Goal: Information Seeking & Learning: Compare options

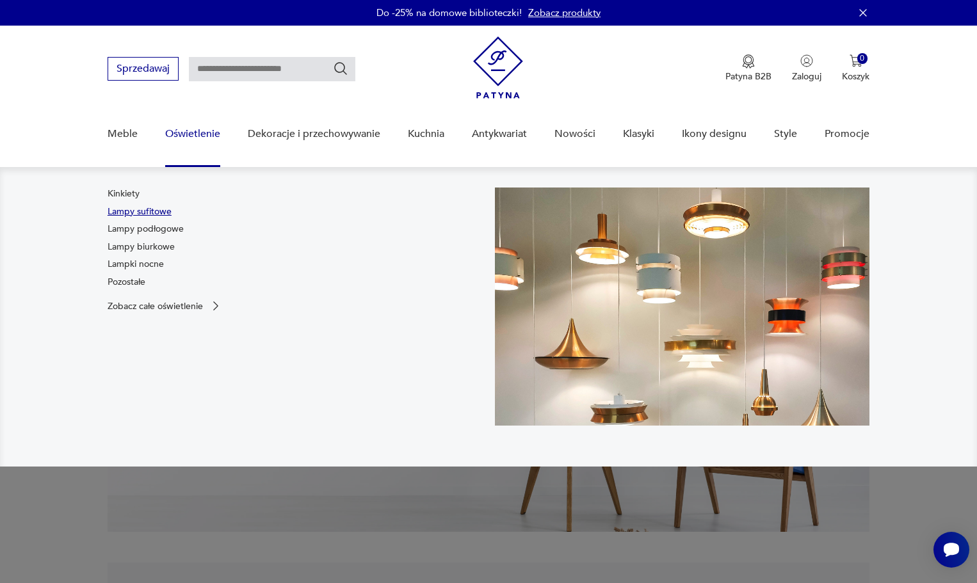
click at [141, 211] on link "Lampy sufitowe" at bounding box center [140, 211] width 64 height 13
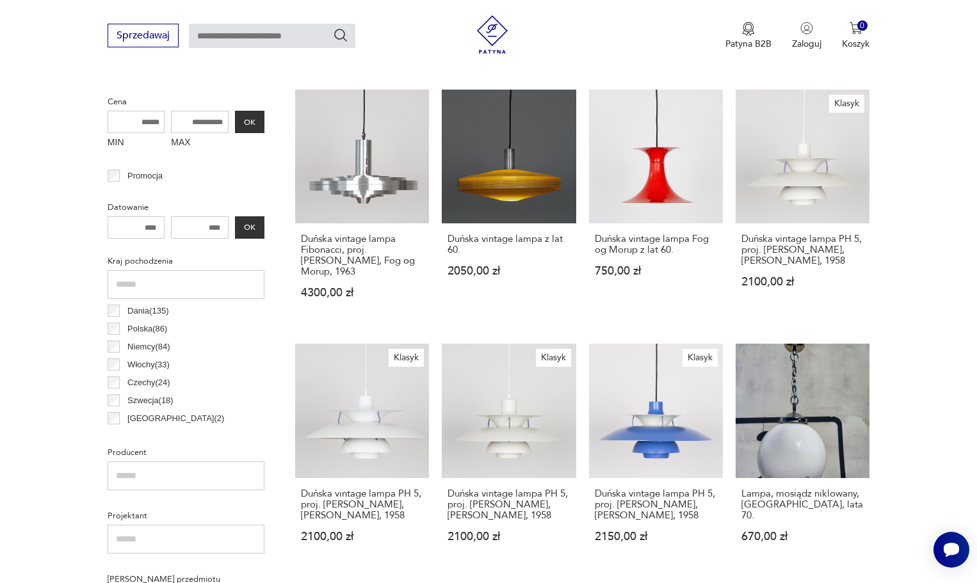
scroll to position [339, 0]
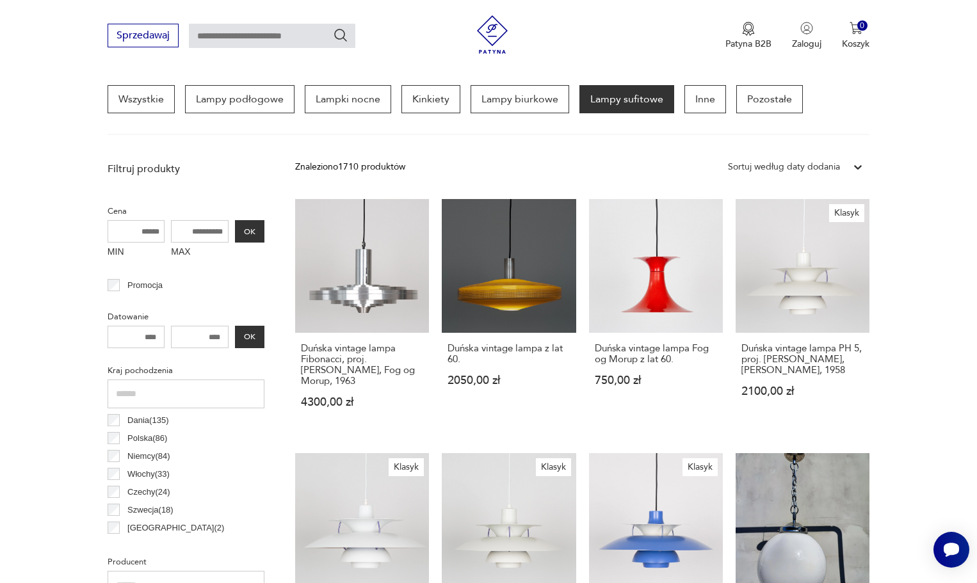
click at [207, 236] on input "MAX" at bounding box center [200, 231] width 58 height 22
type input "****"
click at [255, 234] on button "OK" at bounding box center [249, 231] width 29 height 22
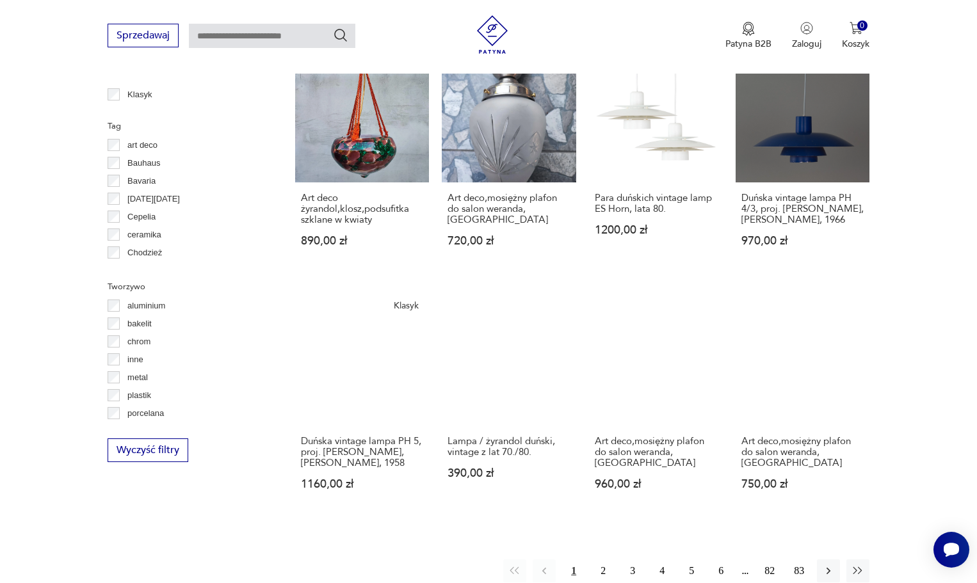
scroll to position [1006, 0]
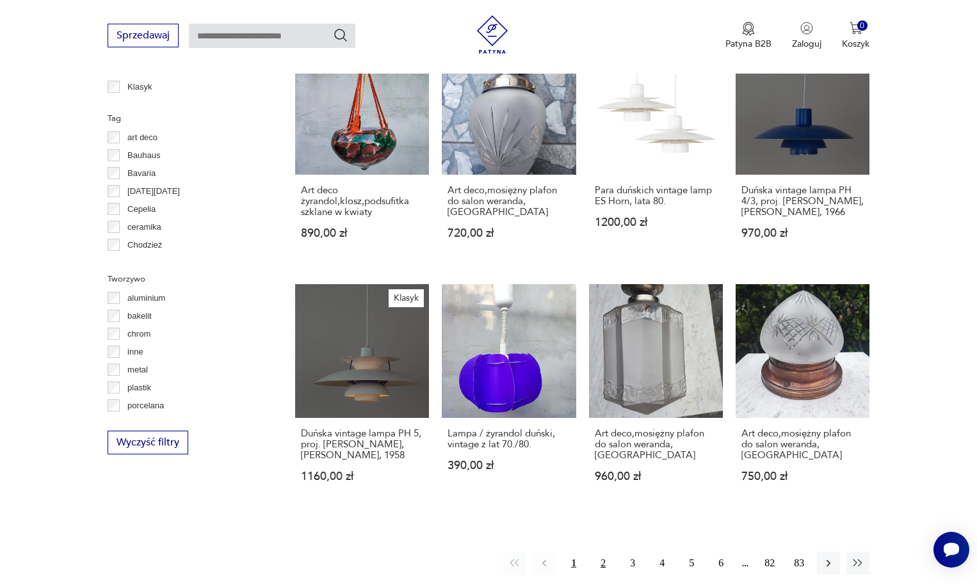
click at [609, 561] on button "2" at bounding box center [602, 563] width 23 height 23
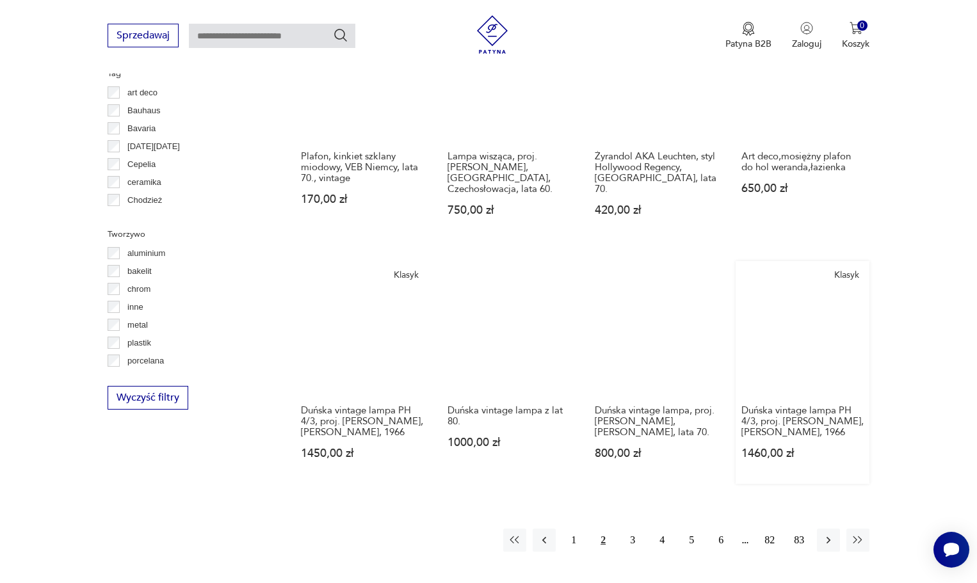
scroll to position [1070, 0]
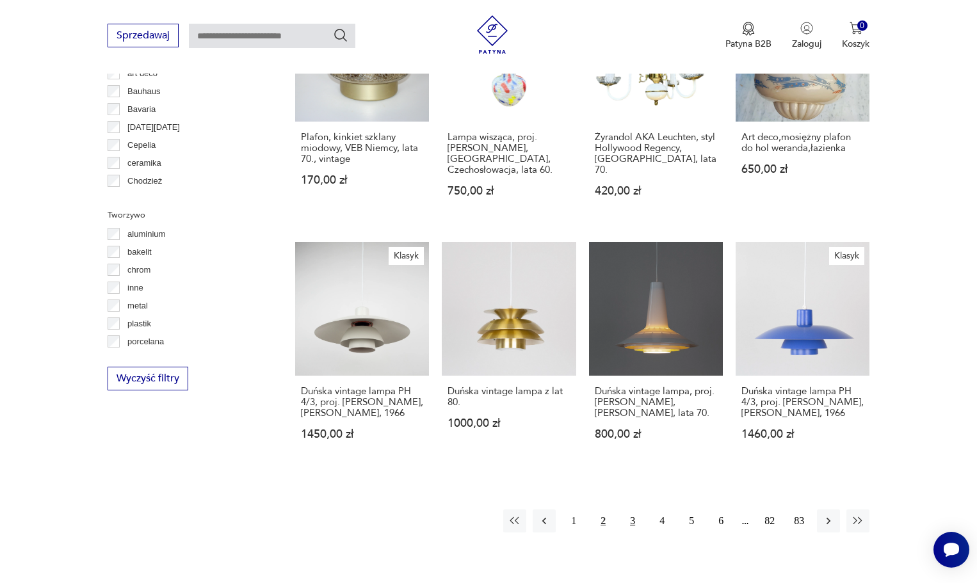
click at [637, 510] on button "3" at bounding box center [632, 521] width 23 height 23
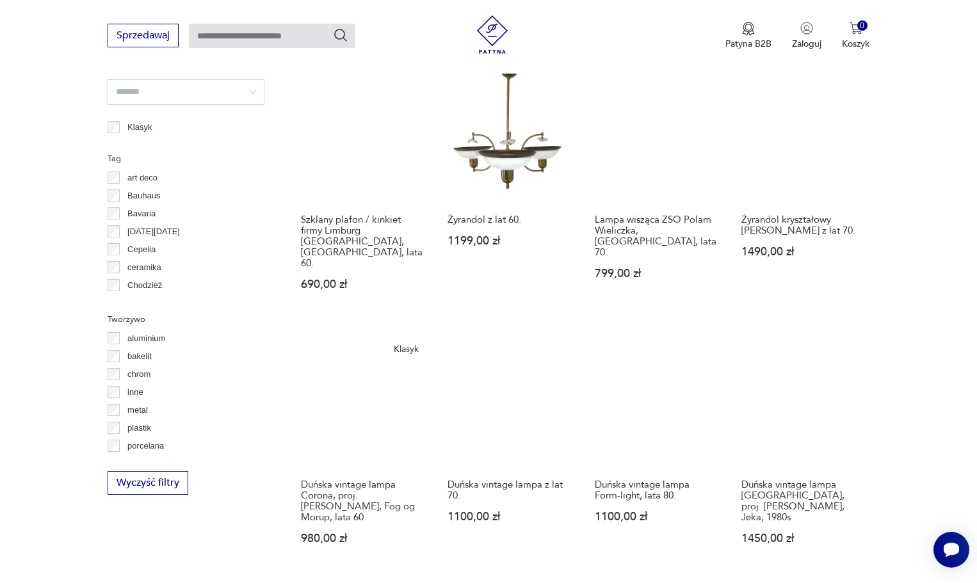
scroll to position [1070, 0]
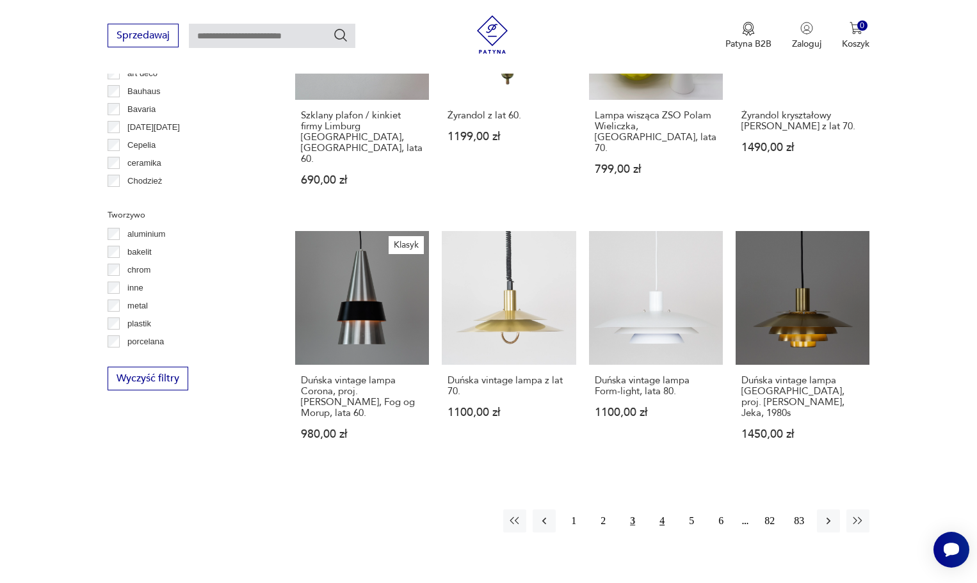
click at [653, 510] on button "4" at bounding box center [661, 521] width 23 height 23
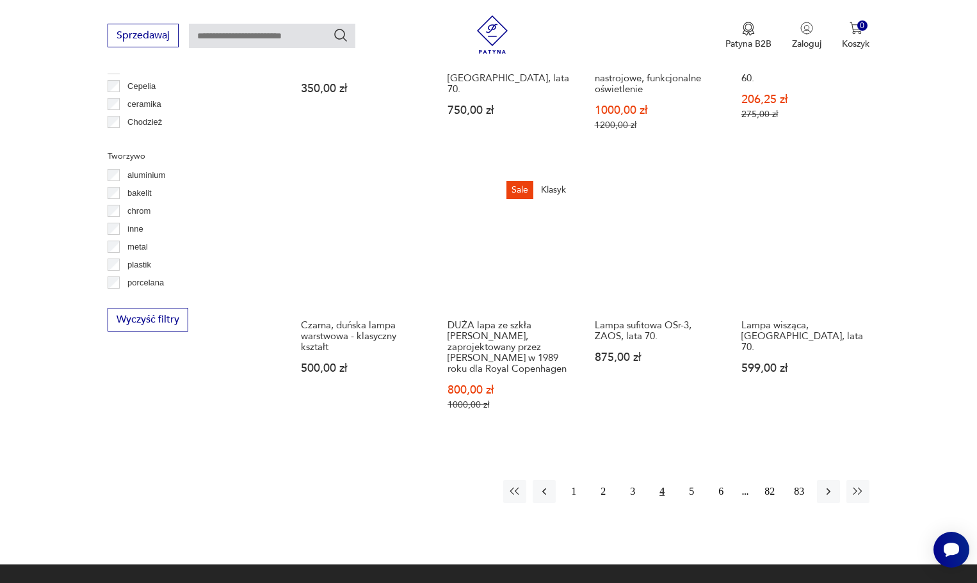
scroll to position [1134, 0]
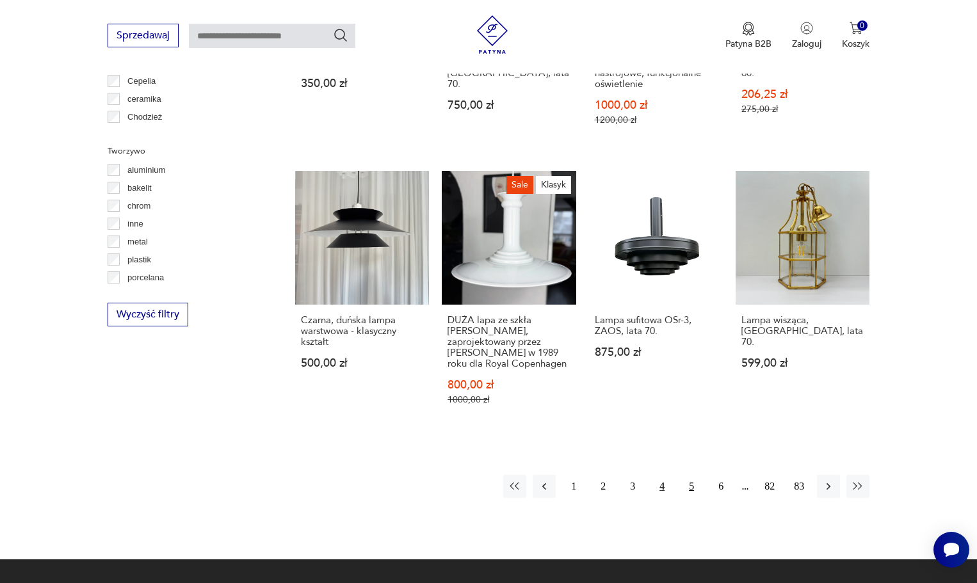
click at [695, 484] on button "5" at bounding box center [691, 486] width 23 height 23
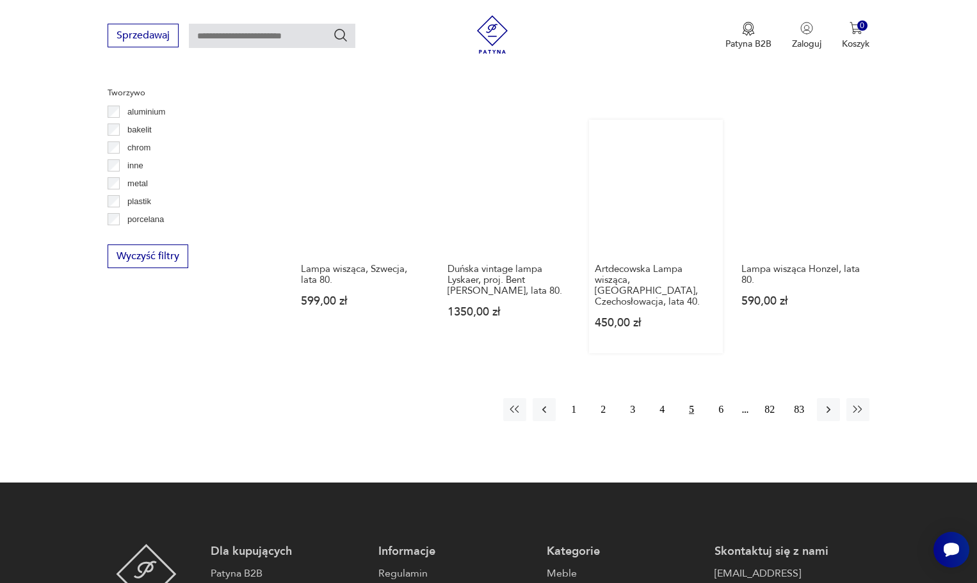
scroll to position [1198, 0]
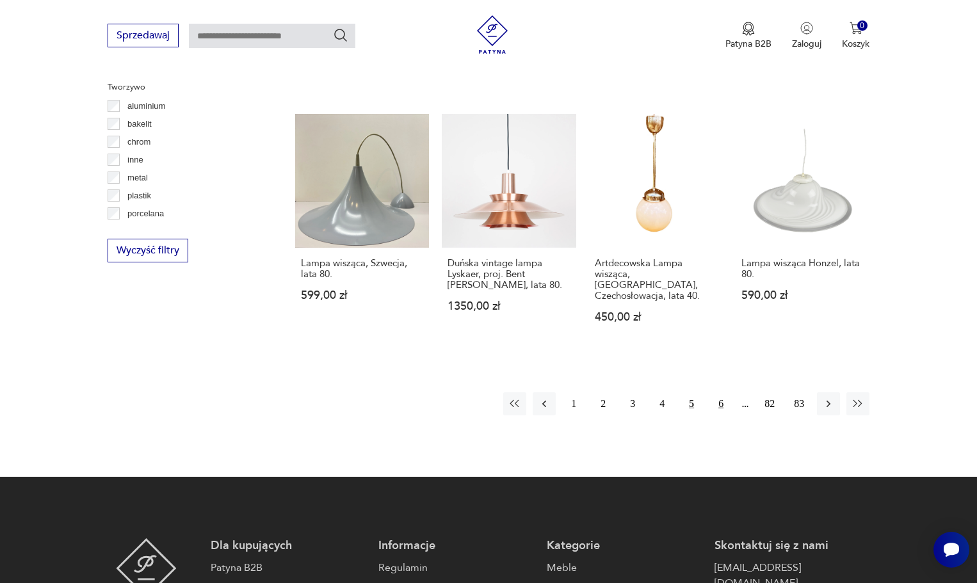
click at [720, 392] on button "6" at bounding box center [720, 403] width 23 height 23
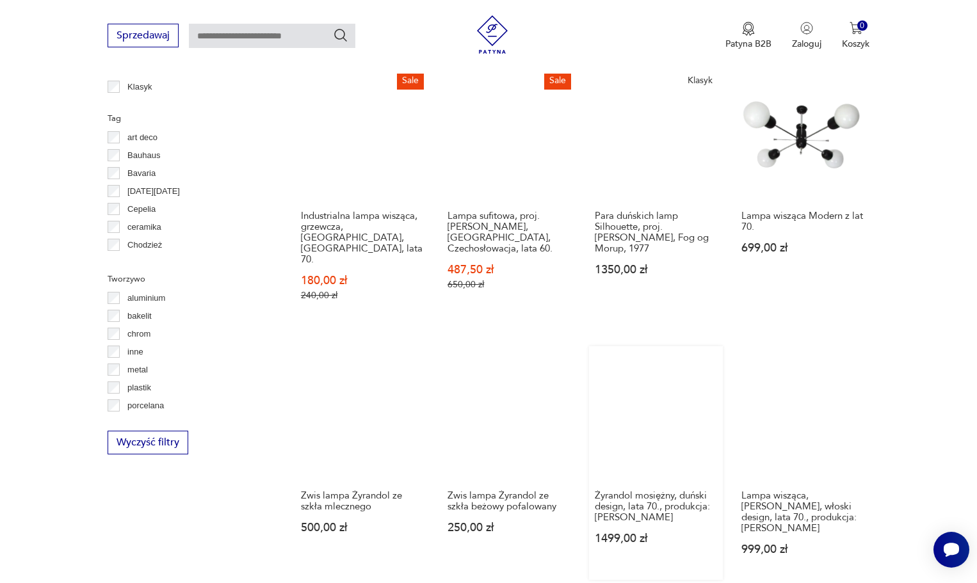
scroll to position [1198, 0]
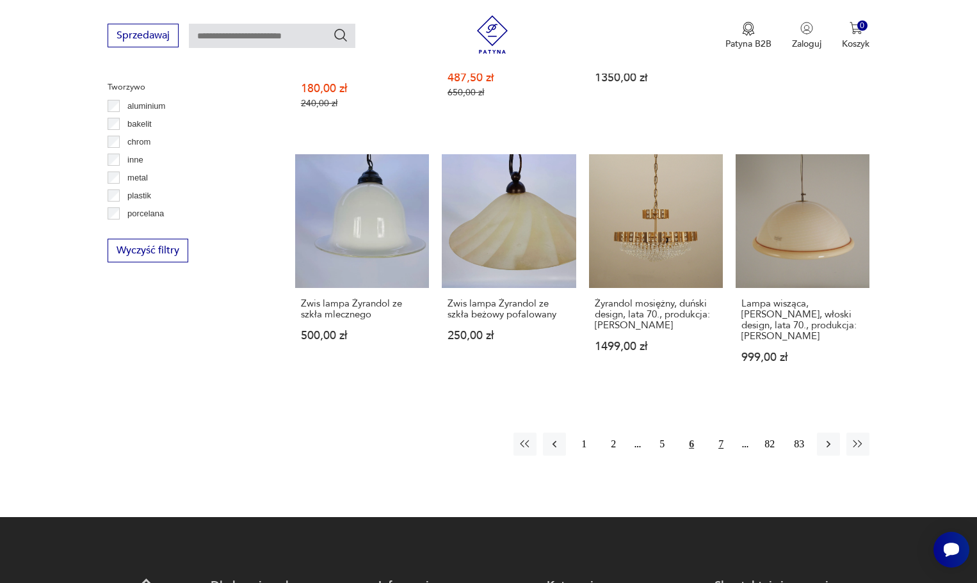
click at [719, 433] on button "7" at bounding box center [720, 444] width 23 height 23
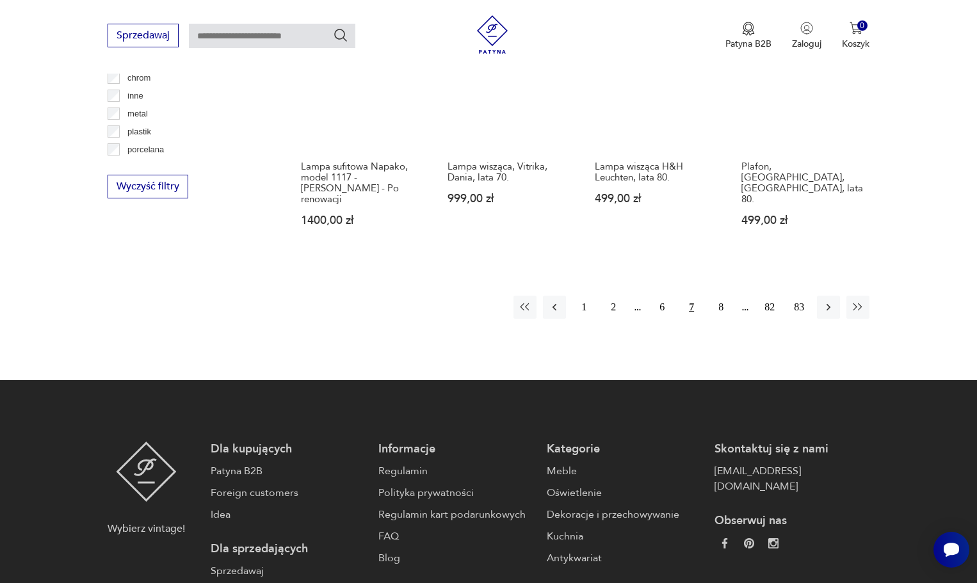
scroll to position [1070, 0]
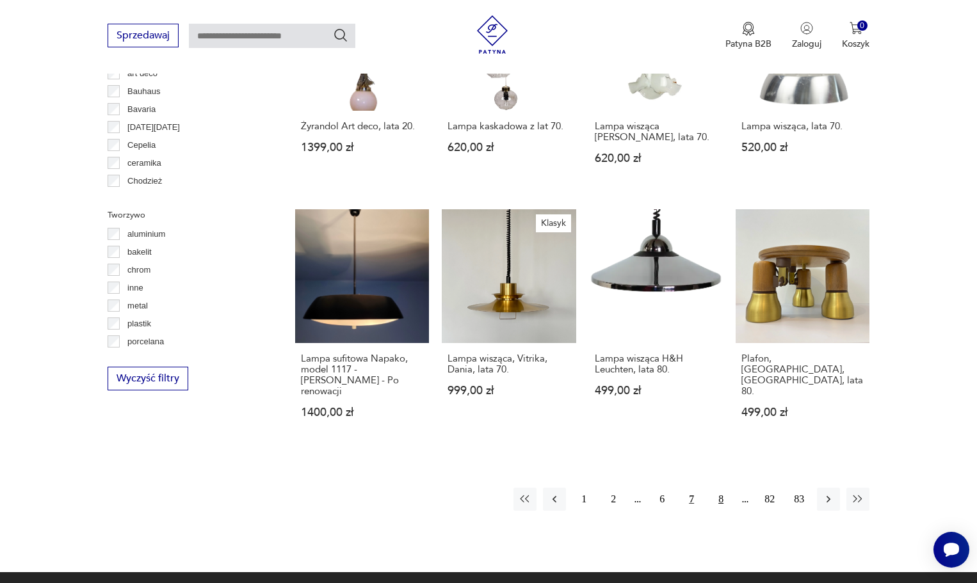
click at [719, 488] on button "8" at bounding box center [720, 499] width 23 height 23
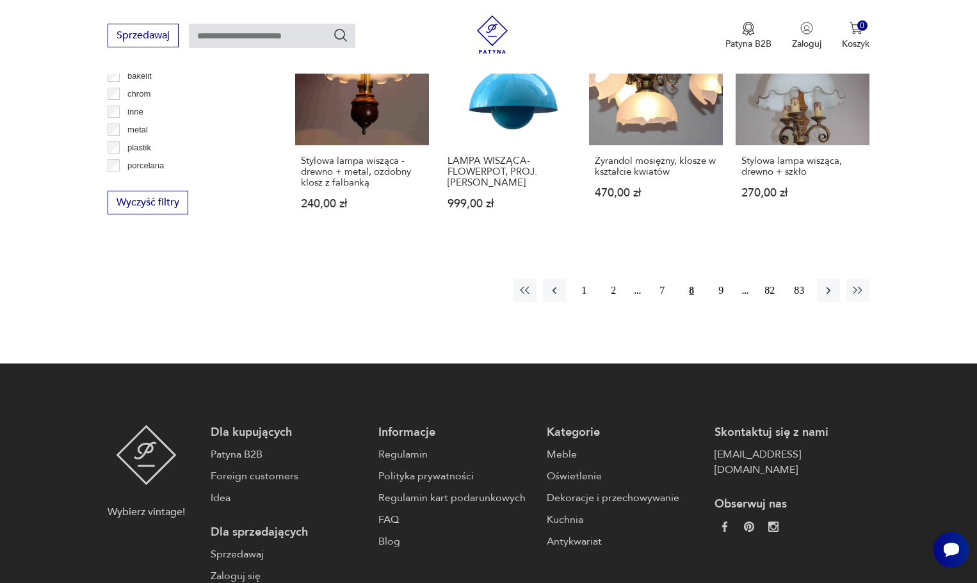
scroll to position [1326, 0]
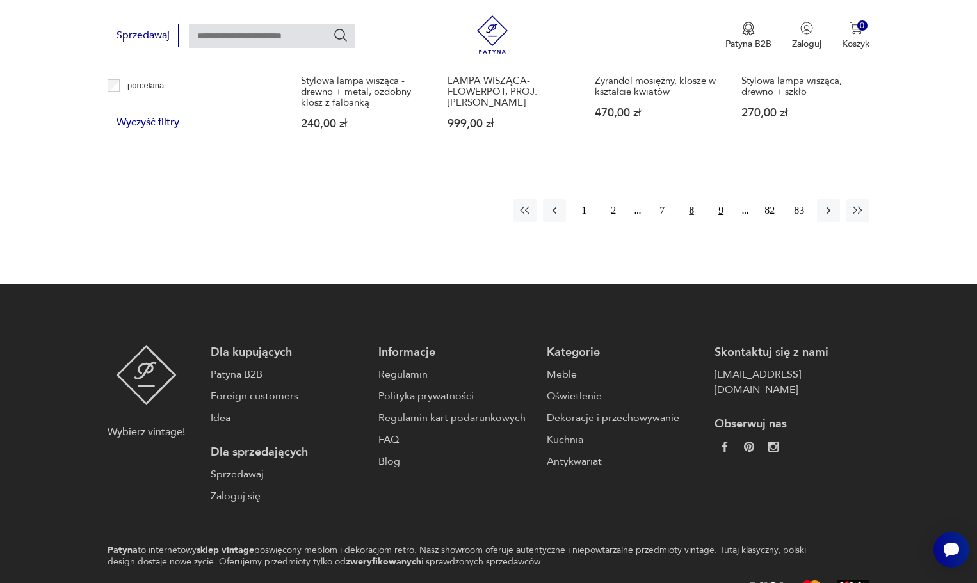
click at [715, 199] on button "9" at bounding box center [720, 210] width 23 height 23
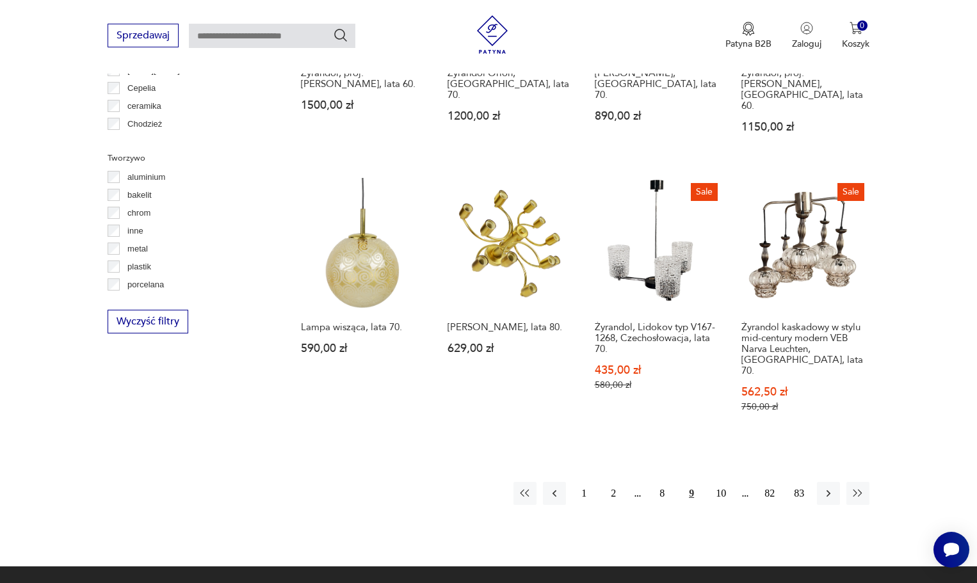
scroll to position [1326, 0]
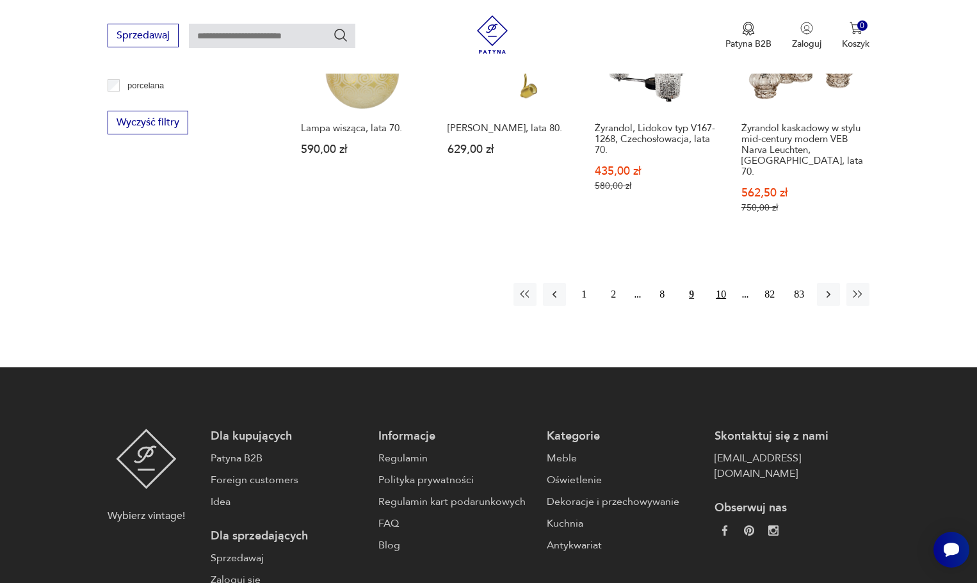
click at [720, 283] on button "10" at bounding box center [720, 294] width 23 height 23
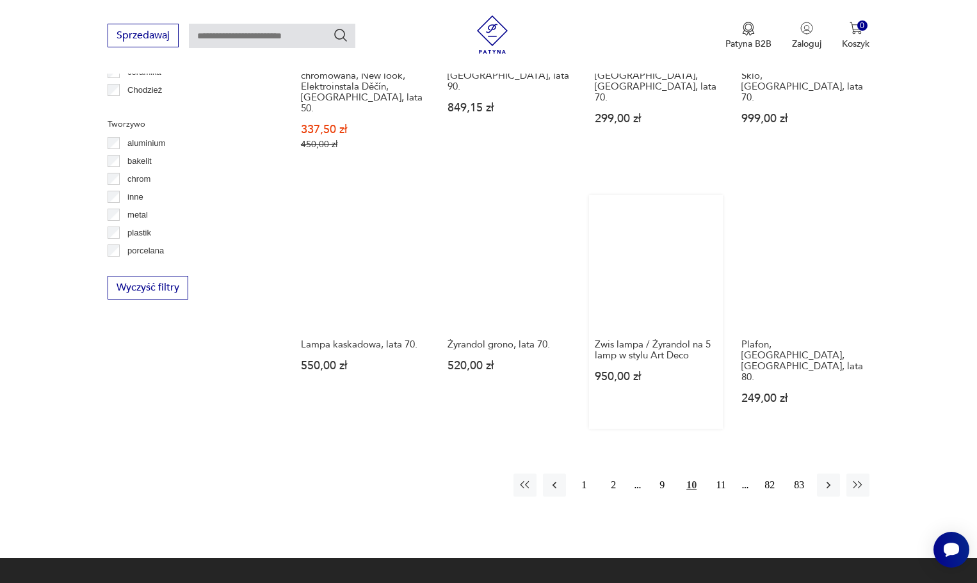
scroll to position [1198, 0]
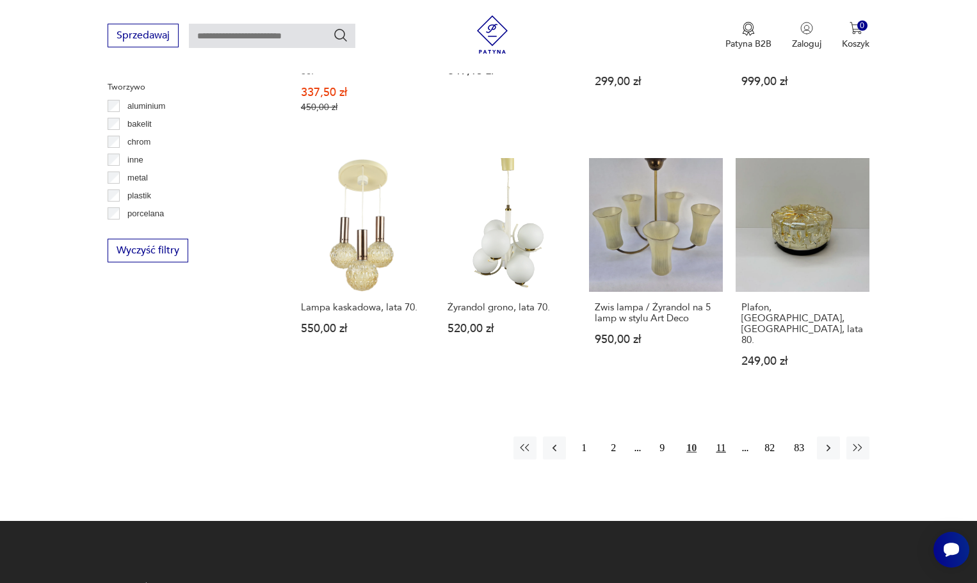
click at [725, 437] on button "11" at bounding box center [720, 448] width 23 height 23
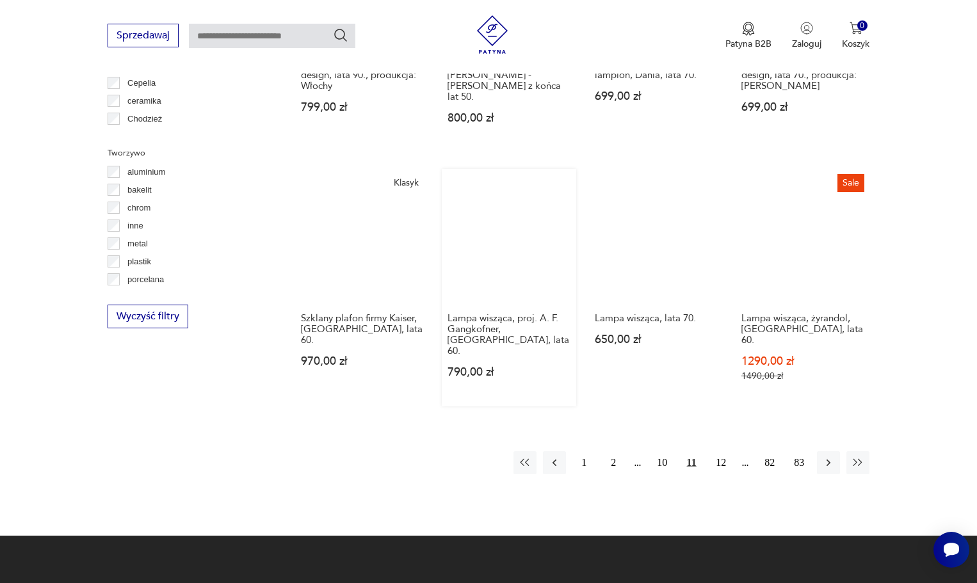
scroll to position [1134, 0]
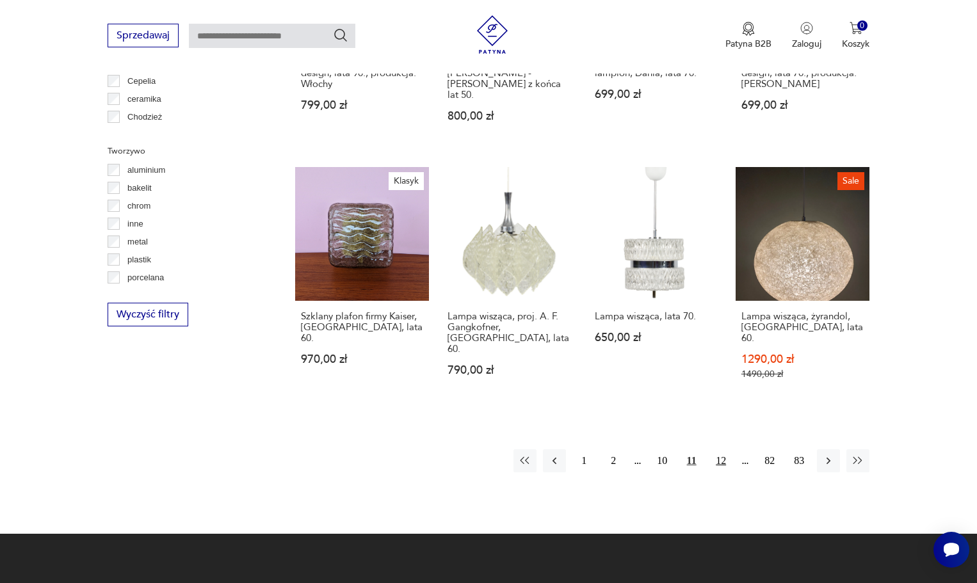
click at [721, 449] on button "12" at bounding box center [720, 460] width 23 height 23
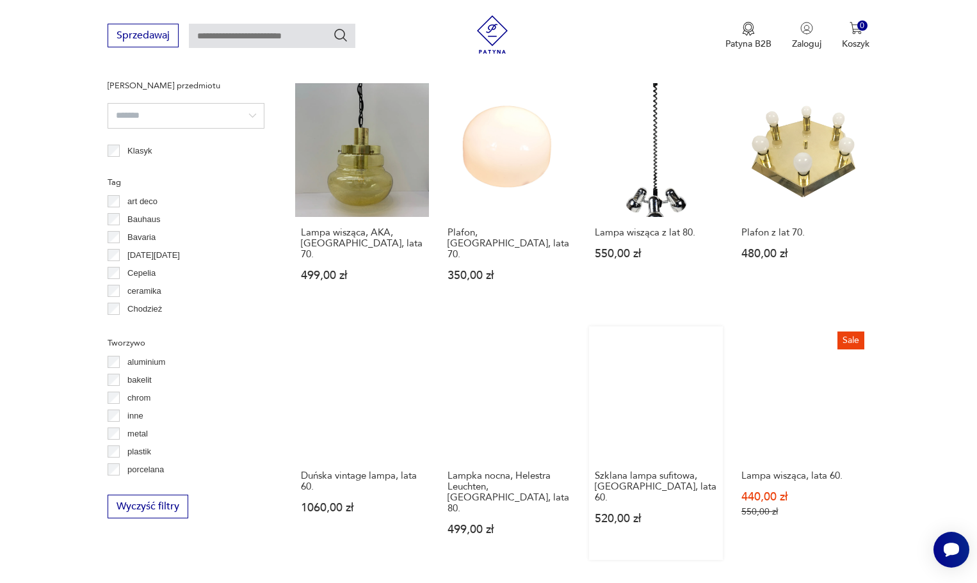
scroll to position [1134, 0]
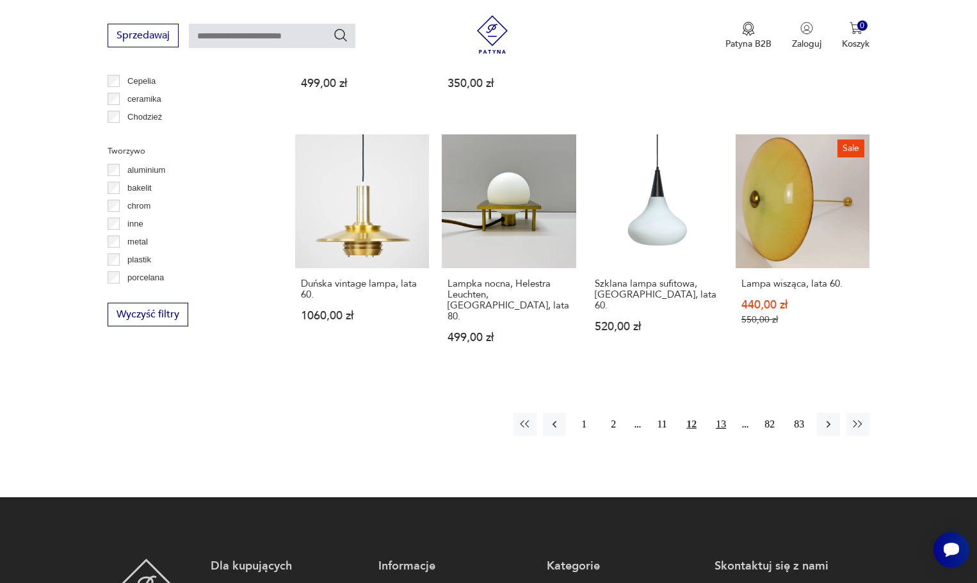
click at [717, 413] on button "13" at bounding box center [720, 424] width 23 height 23
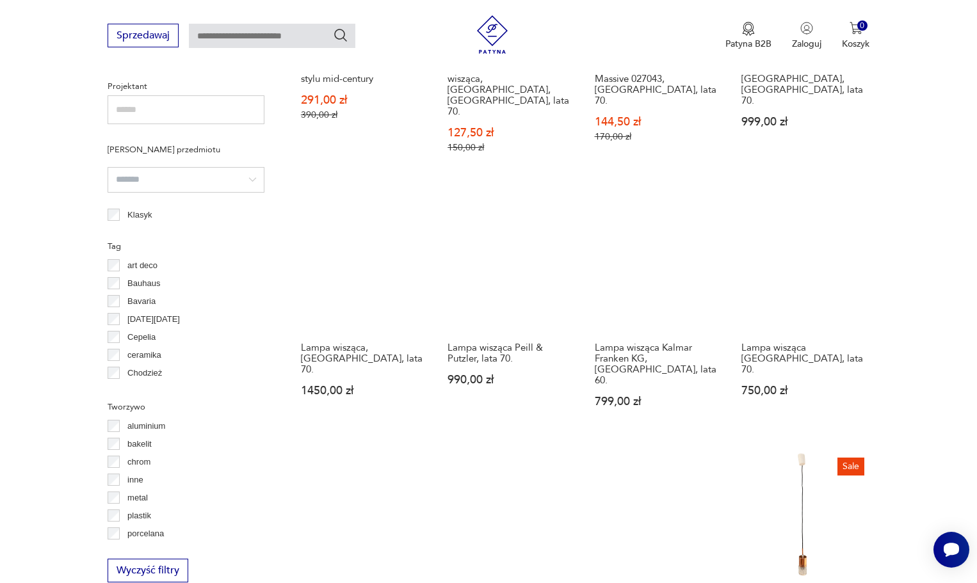
scroll to position [1070, 0]
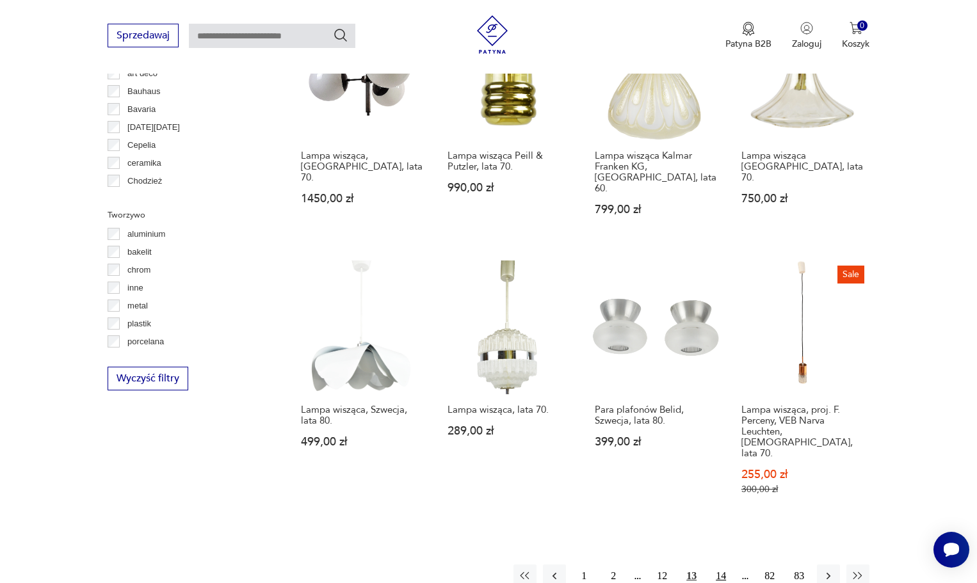
click at [719, 565] on button "14" at bounding box center [720, 576] width 23 height 23
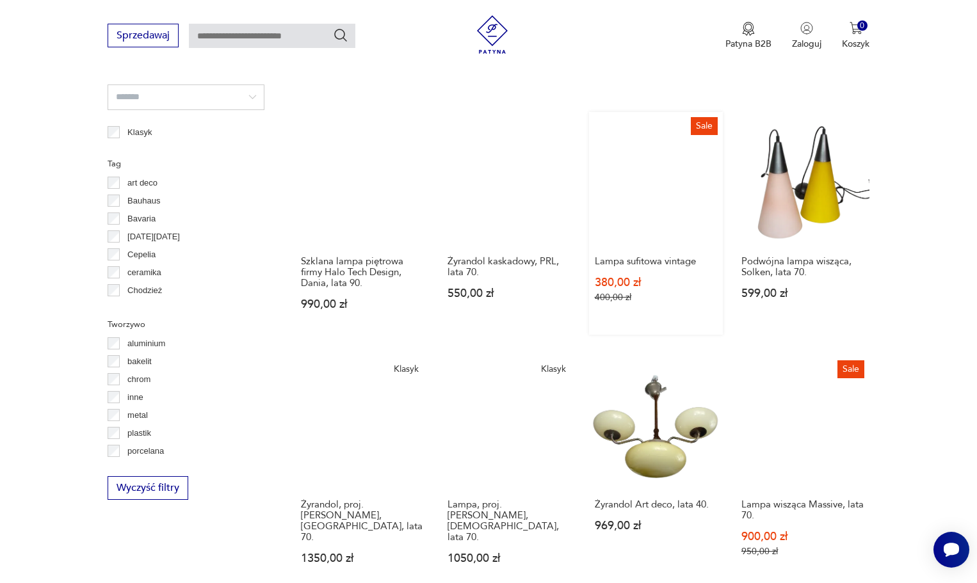
scroll to position [1070, 0]
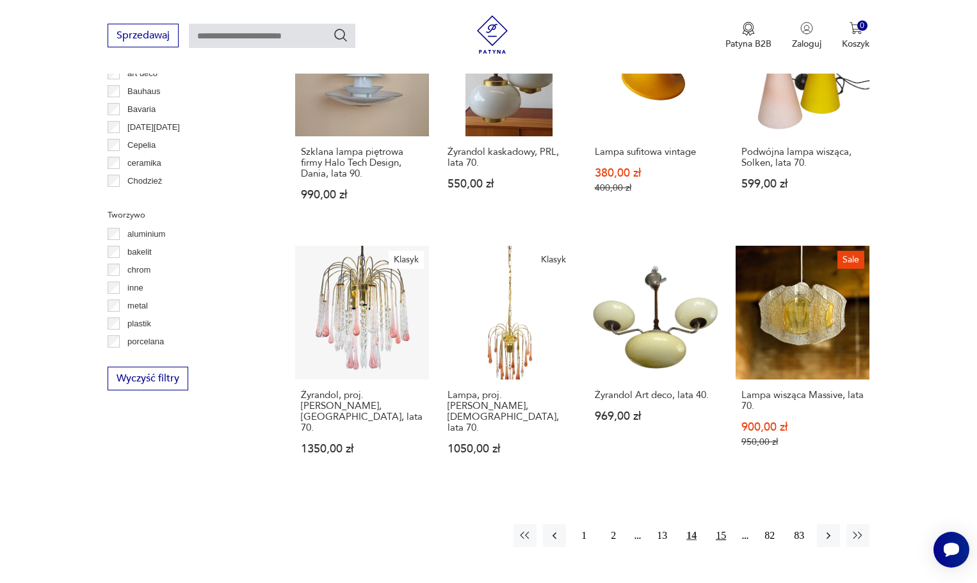
click at [724, 524] on button "15" at bounding box center [720, 535] width 23 height 23
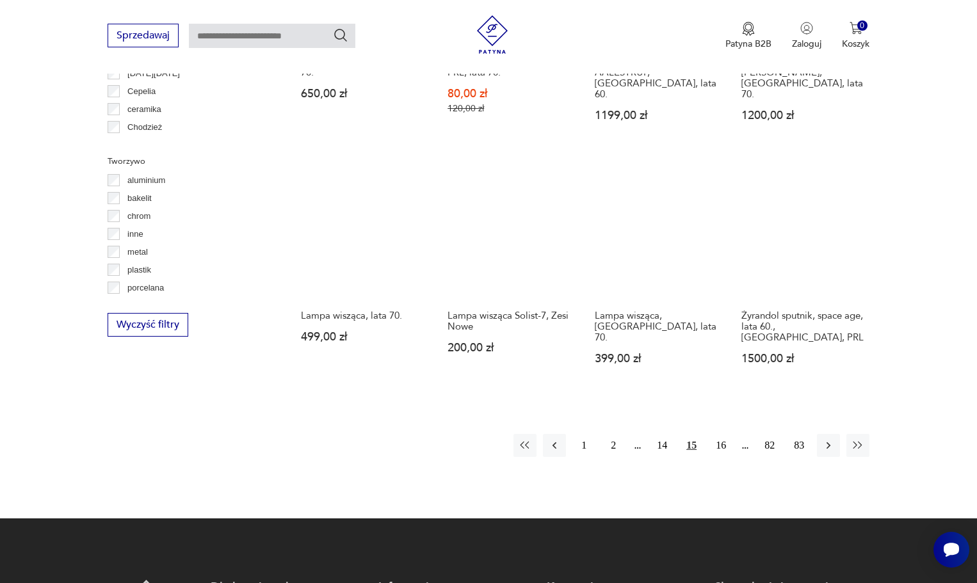
scroll to position [1134, 0]
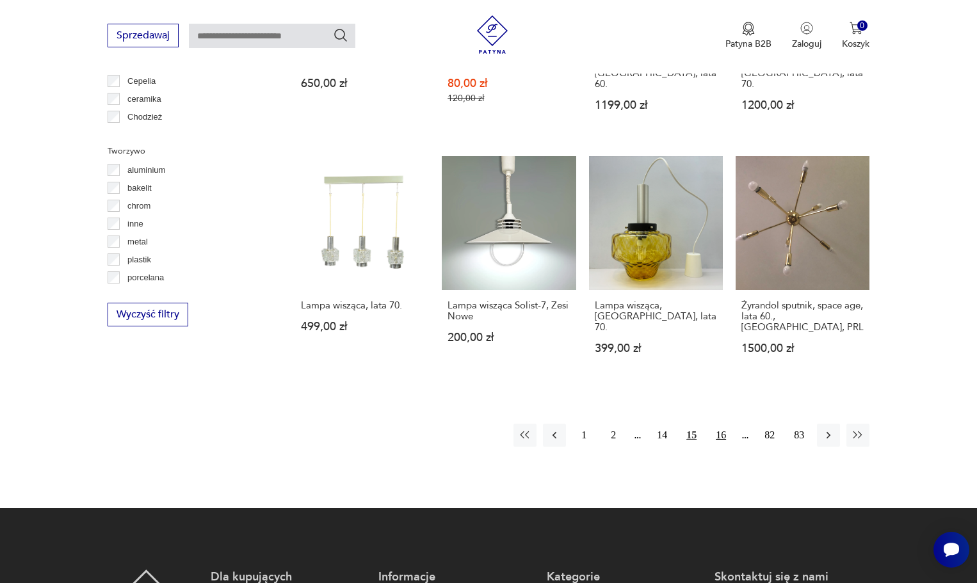
click at [725, 424] on button "16" at bounding box center [720, 435] width 23 height 23
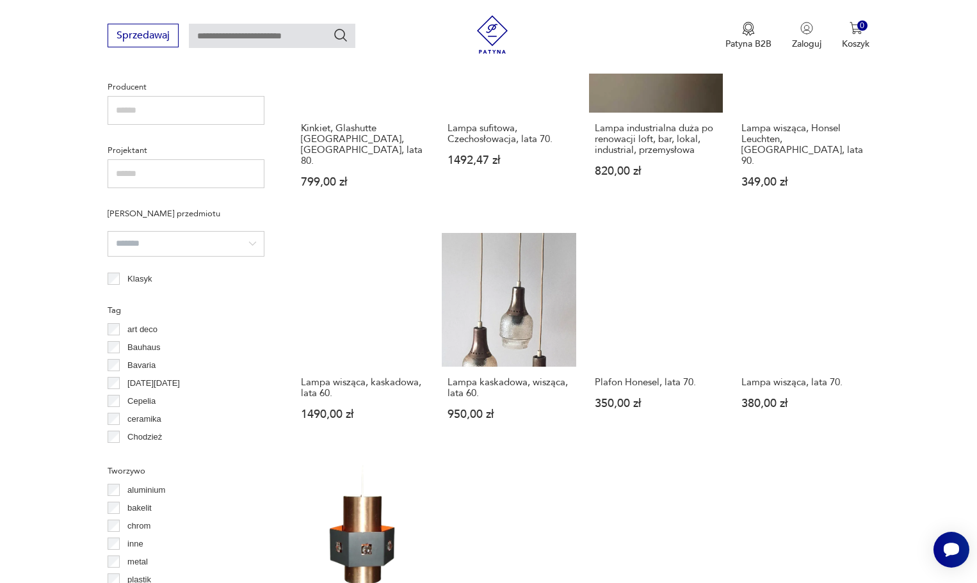
scroll to position [1198, 0]
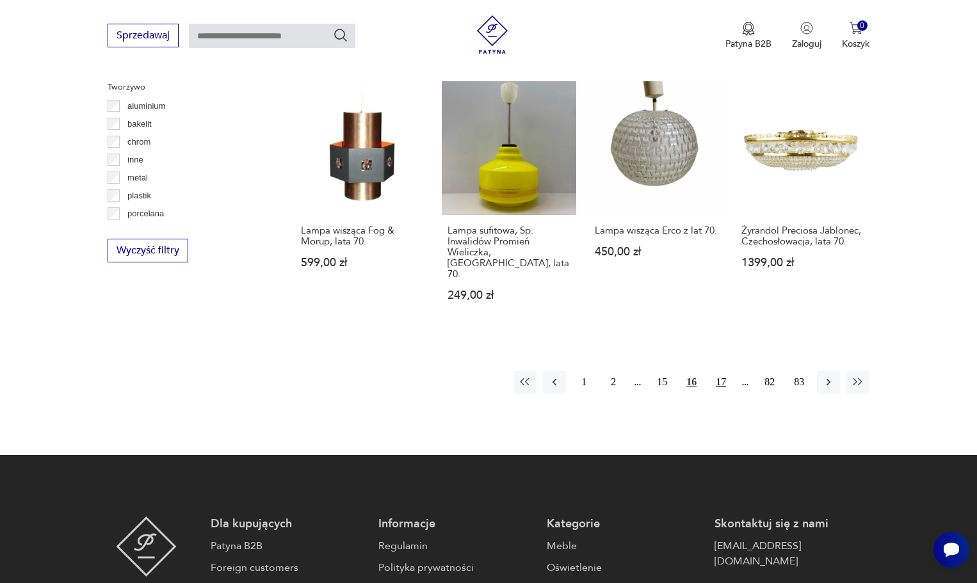
click at [727, 371] on button "17" at bounding box center [720, 382] width 23 height 23
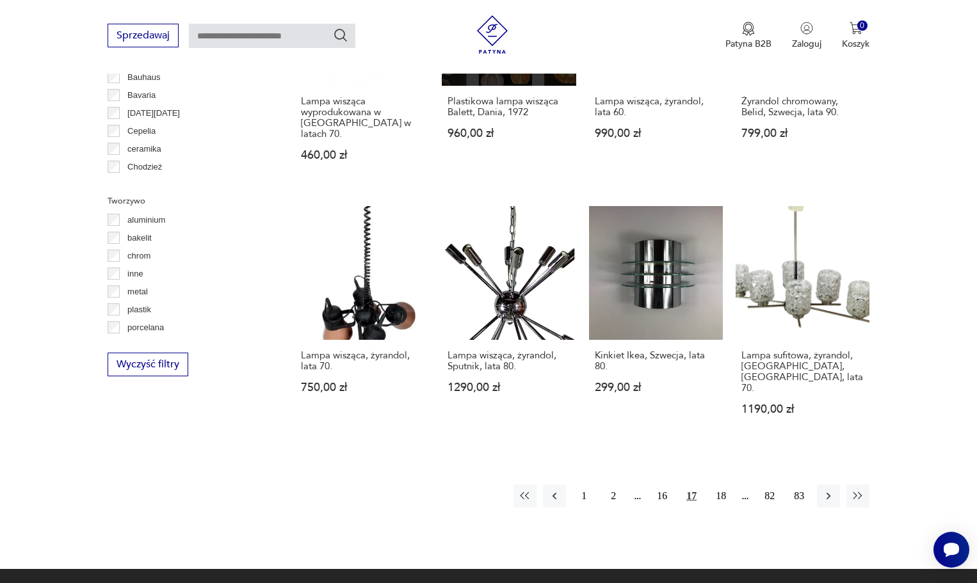
scroll to position [1198, 0]
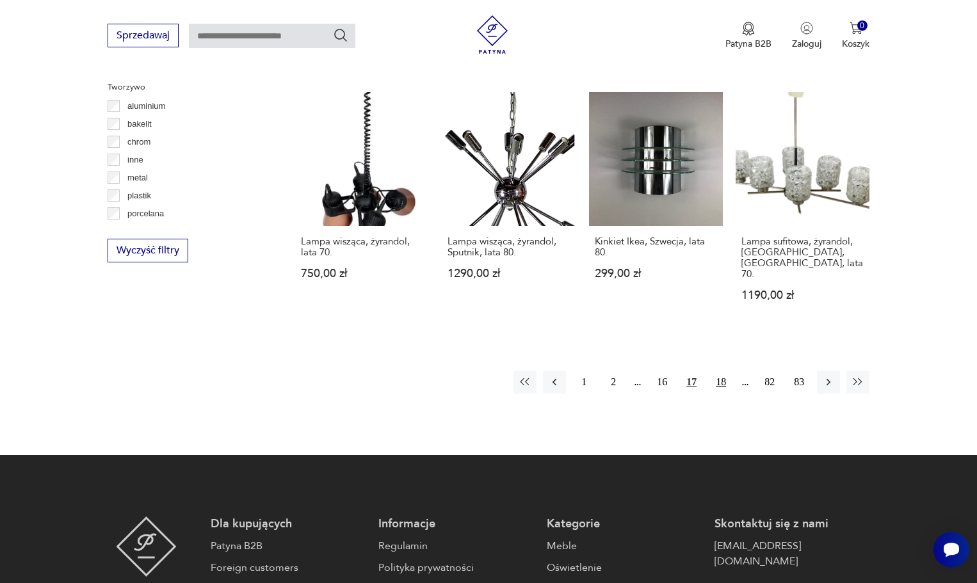
click at [721, 371] on button "18" at bounding box center [720, 382] width 23 height 23
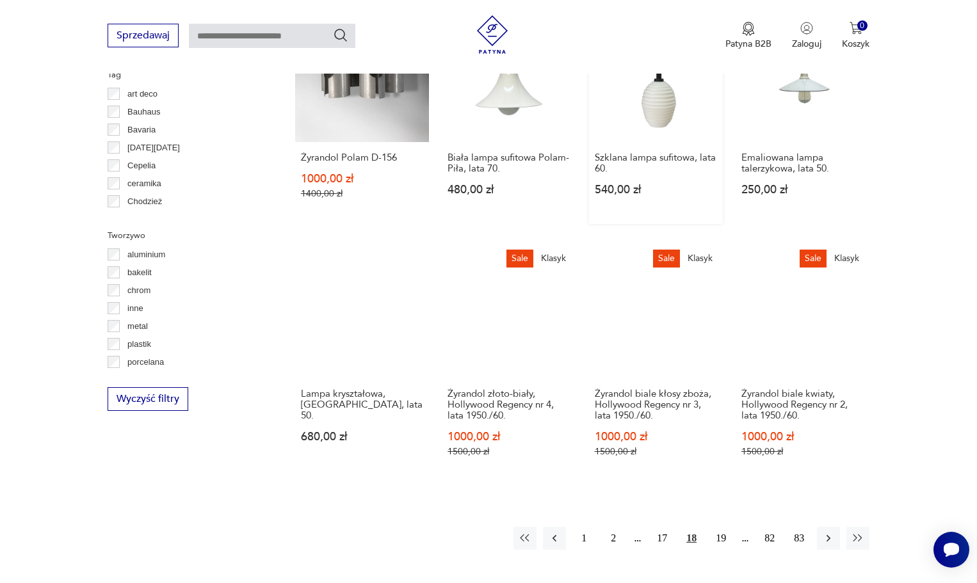
scroll to position [1070, 0]
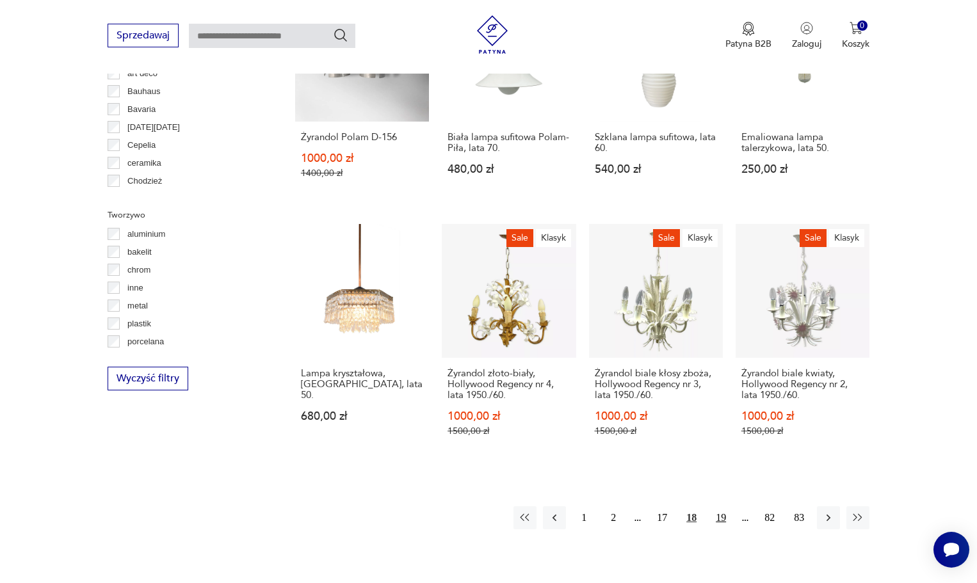
click at [722, 506] on button "19" at bounding box center [720, 517] width 23 height 23
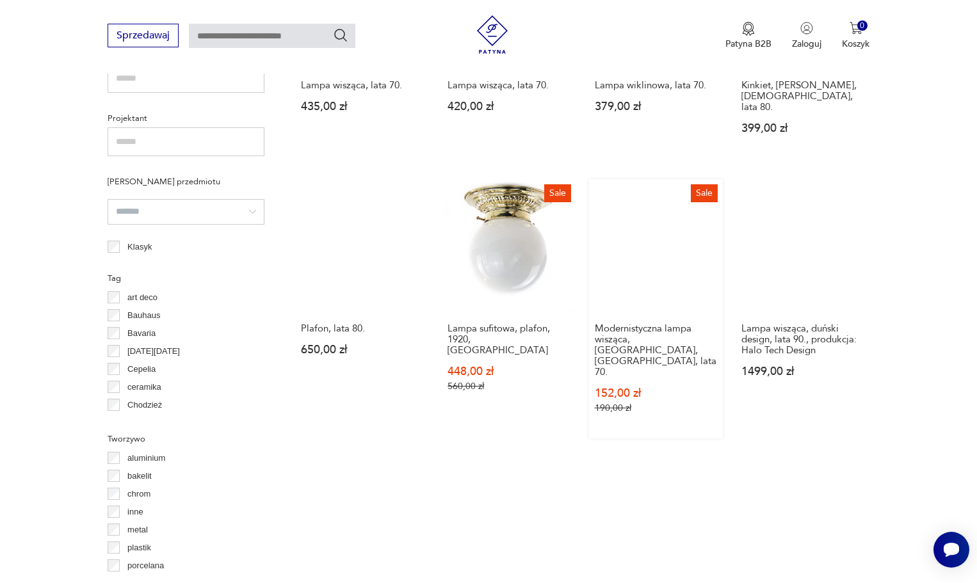
scroll to position [1006, 0]
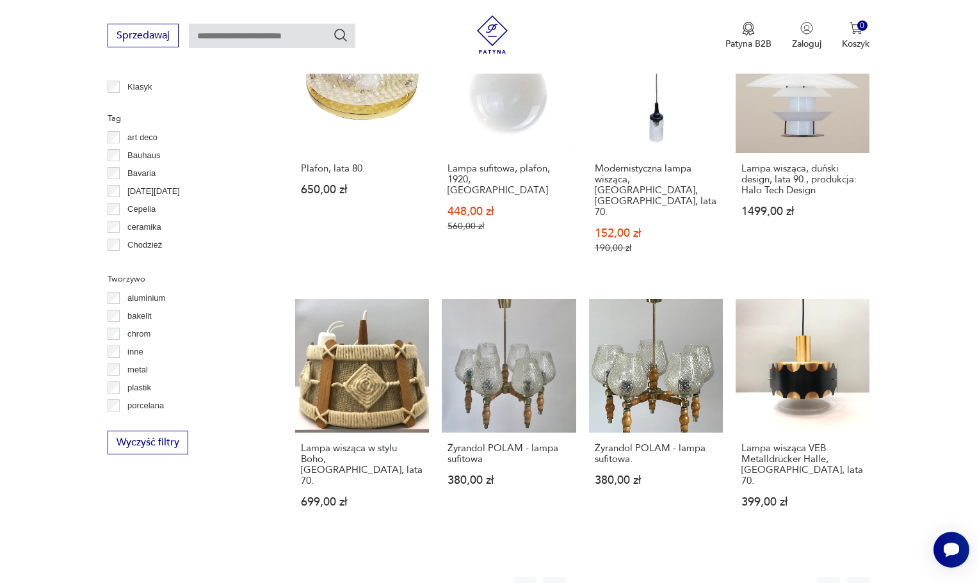
click at [720, 577] on button "20" at bounding box center [720, 588] width 23 height 23
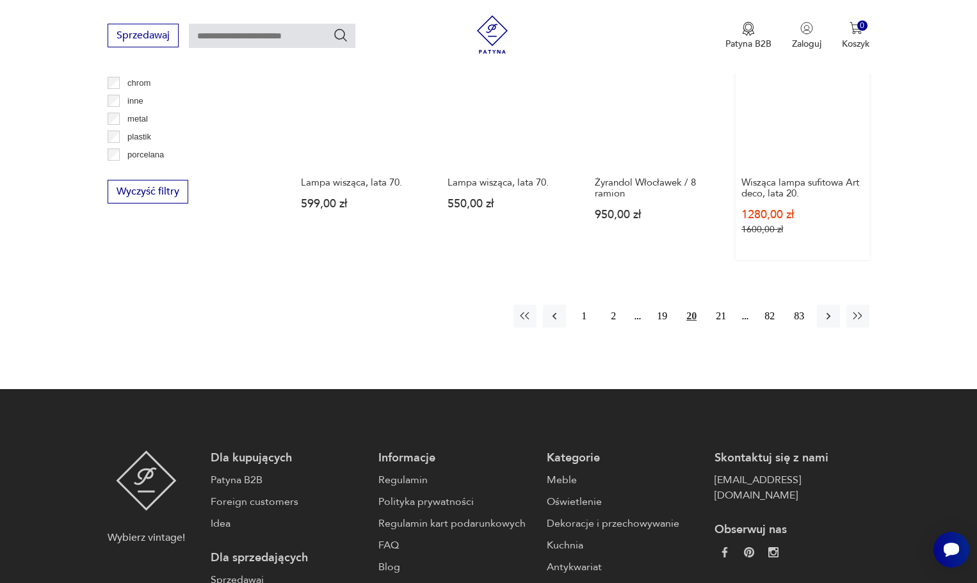
scroll to position [1262, 0]
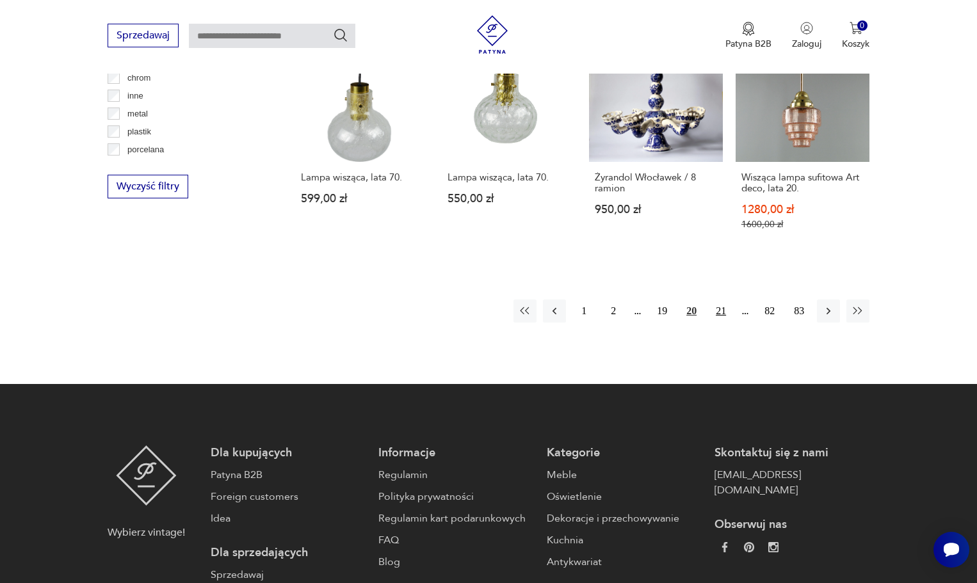
click at [719, 303] on button "21" at bounding box center [720, 311] width 23 height 23
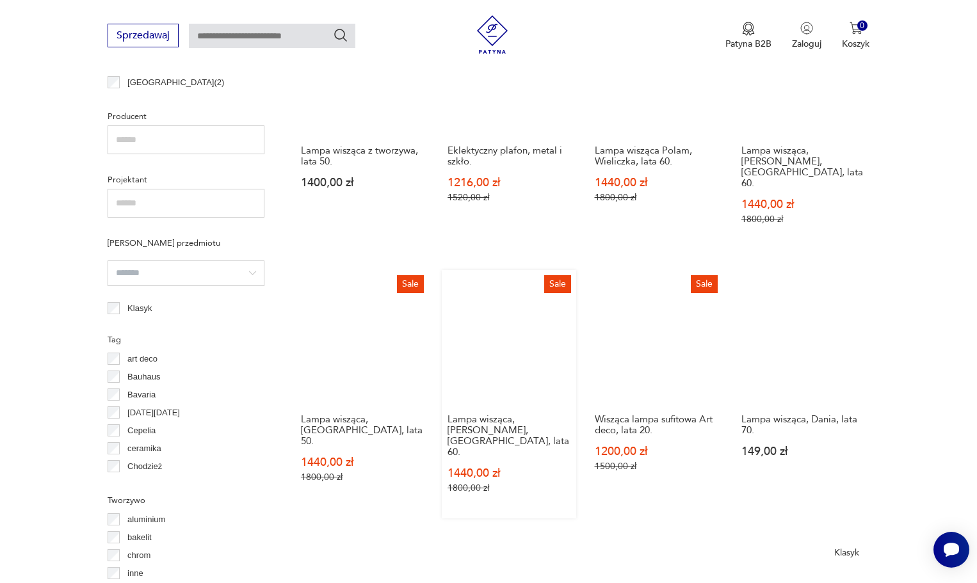
scroll to position [1136, 0]
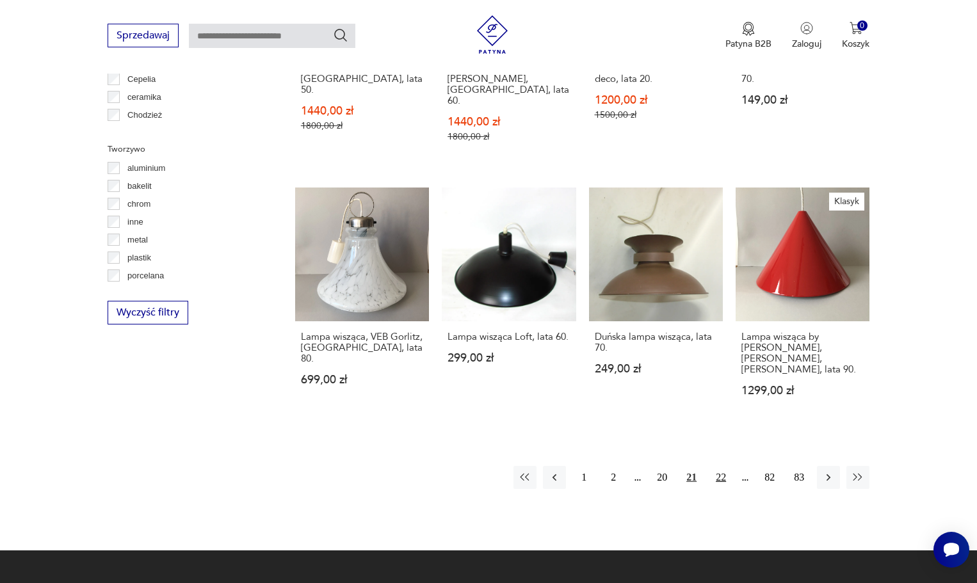
click at [723, 466] on button "22" at bounding box center [720, 477] width 23 height 23
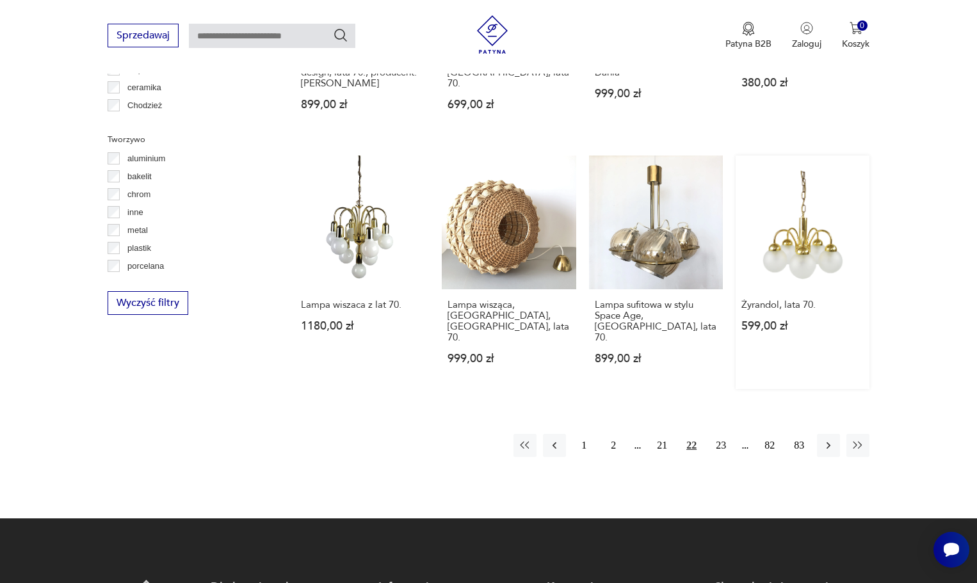
scroll to position [1262, 0]
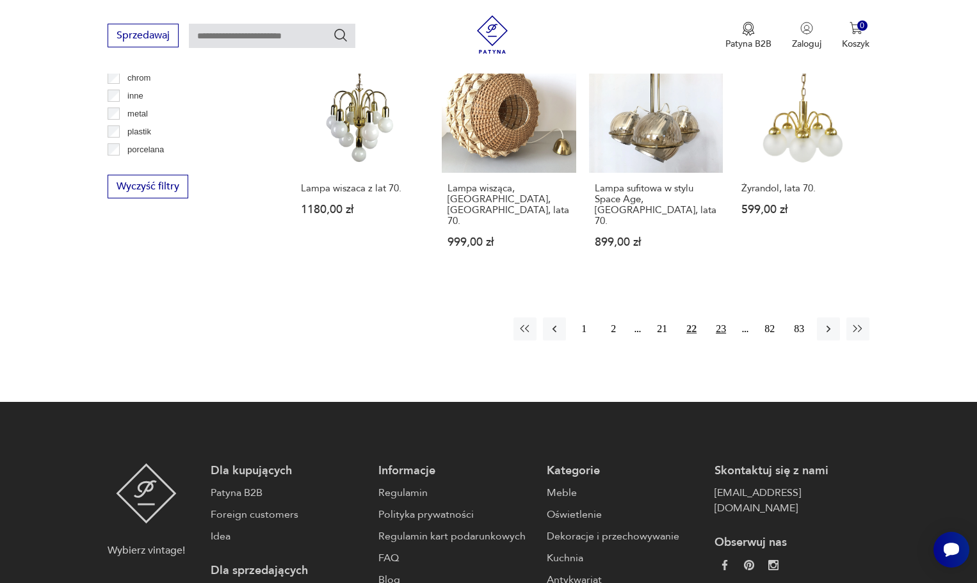
click at [717, 318] on button "23" at bounding box center [720, 329] width 23 height 23
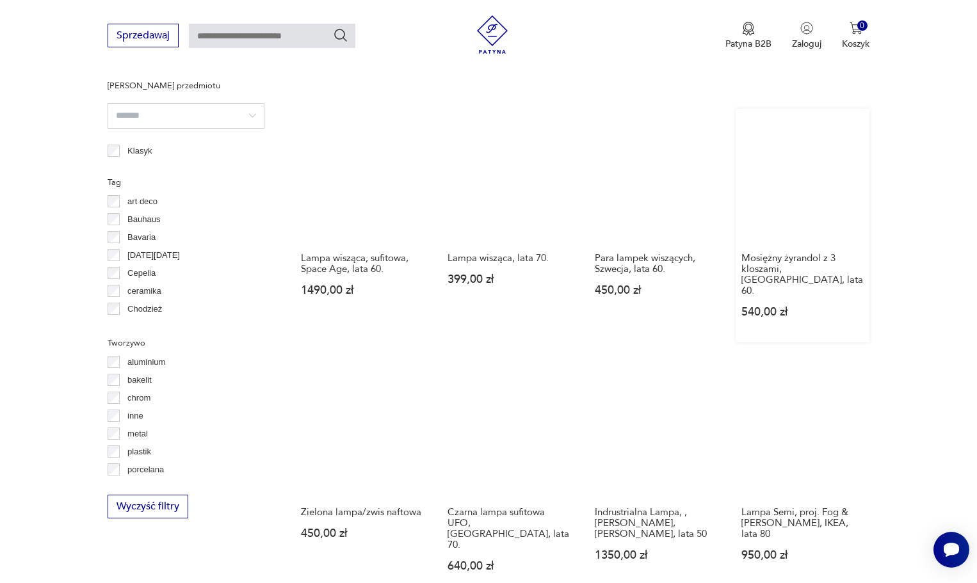
scroll to position [1134, 0]
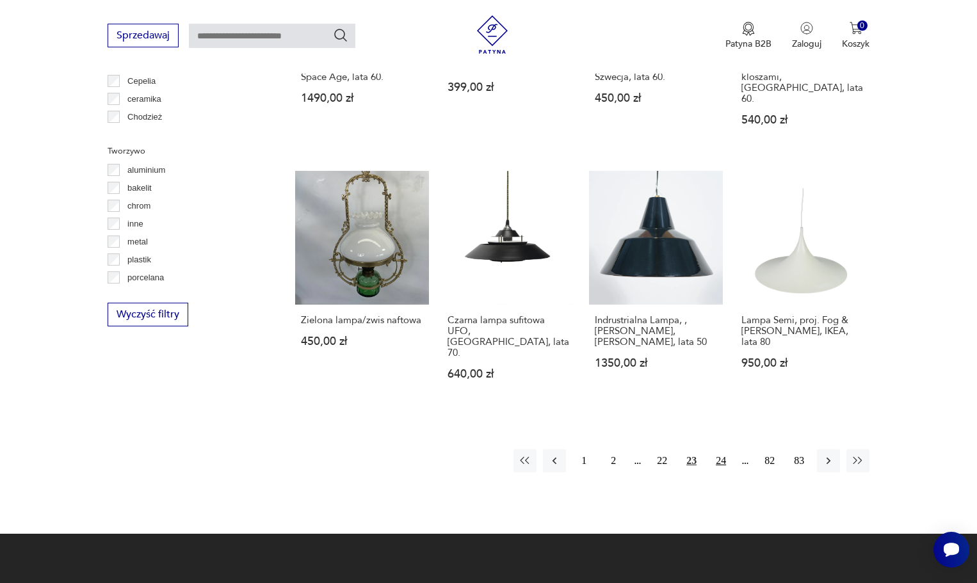
click at [721, 449] on button "24" at bounding box center [720, 460] width 23 height 23
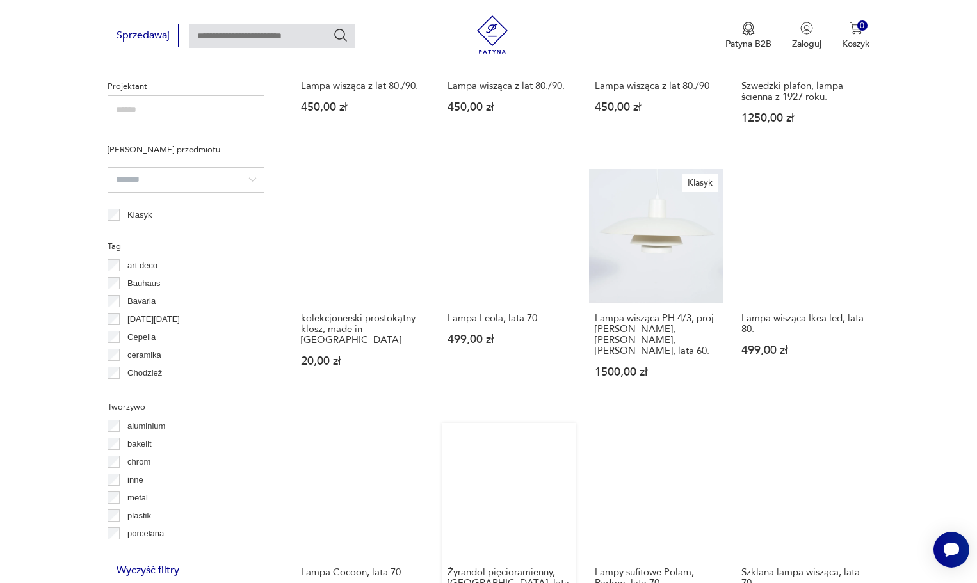
scroll to position [1006, 0]
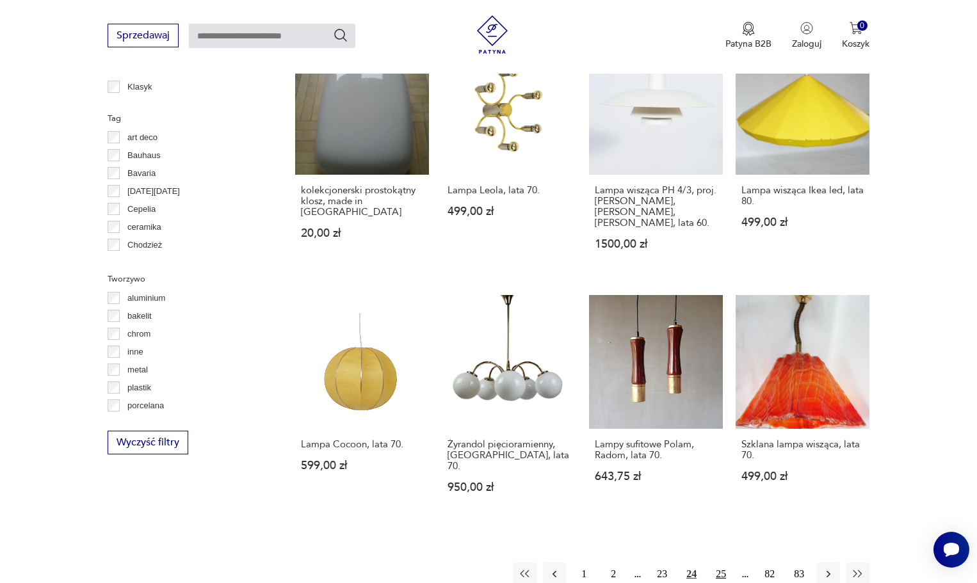
click at [723, 563] on button "25" at bounding box center [720, 574] width 23 height 23
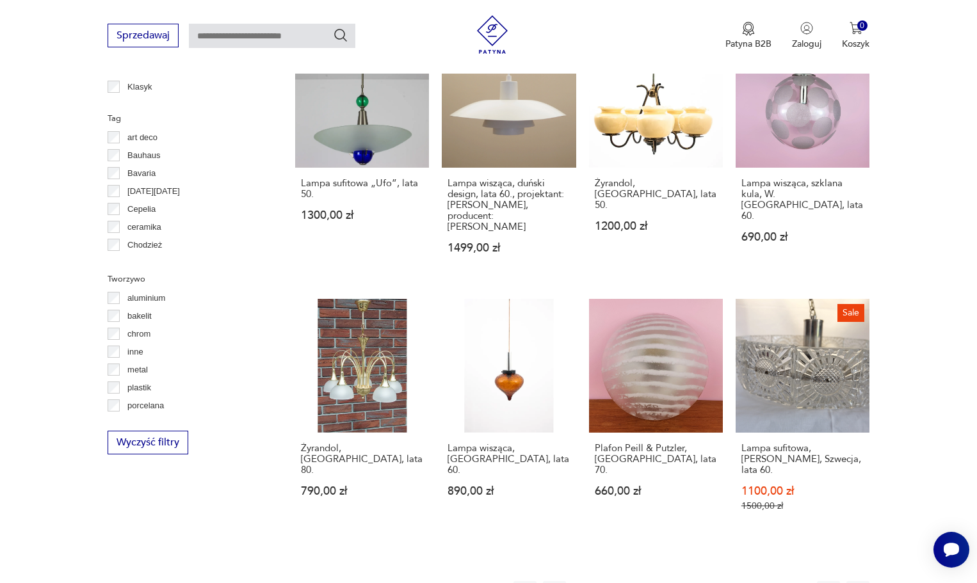
scroll to position [1134, 0]
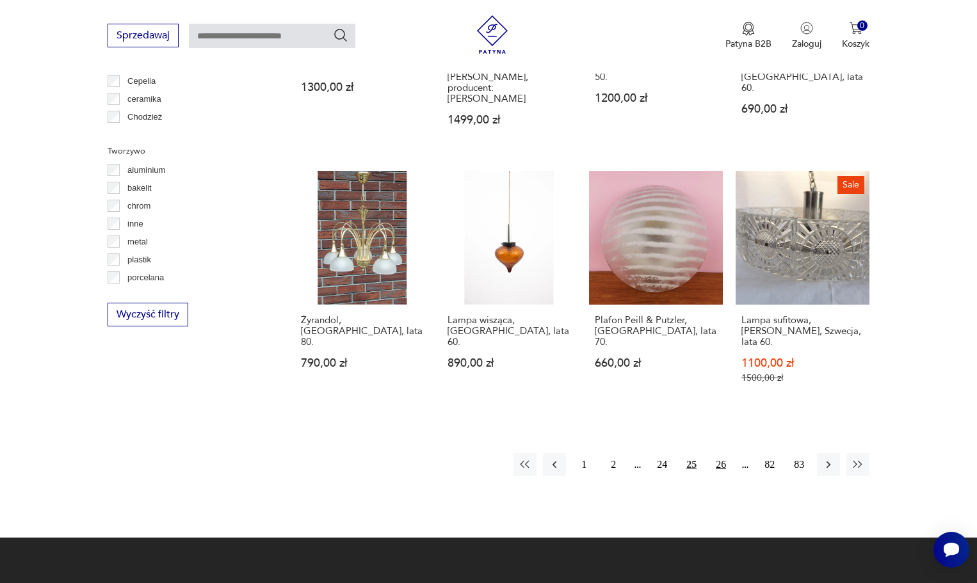
click at [721, 453] on button "26" at bounding box center [720, 464] width 23 height 23
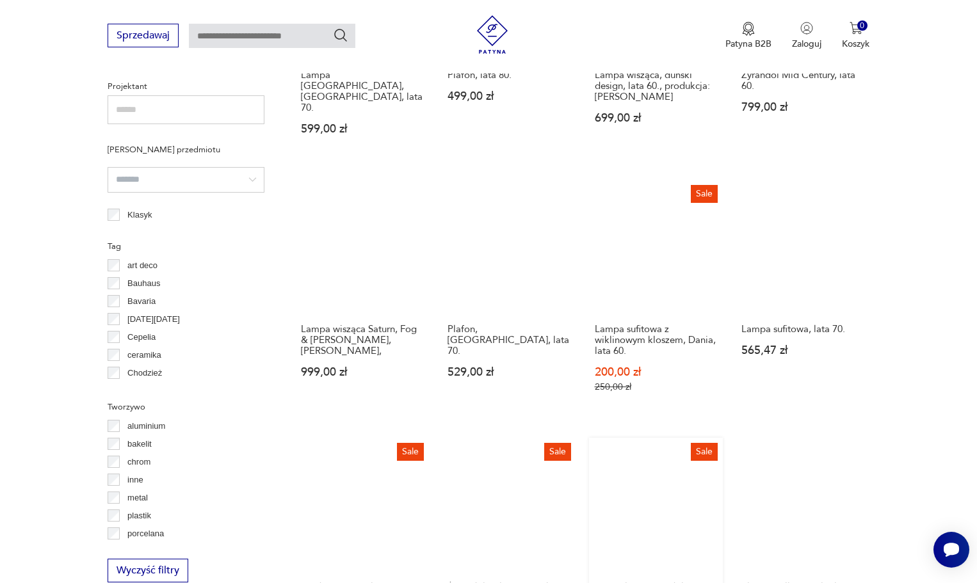
scroll to position [1198, 0]
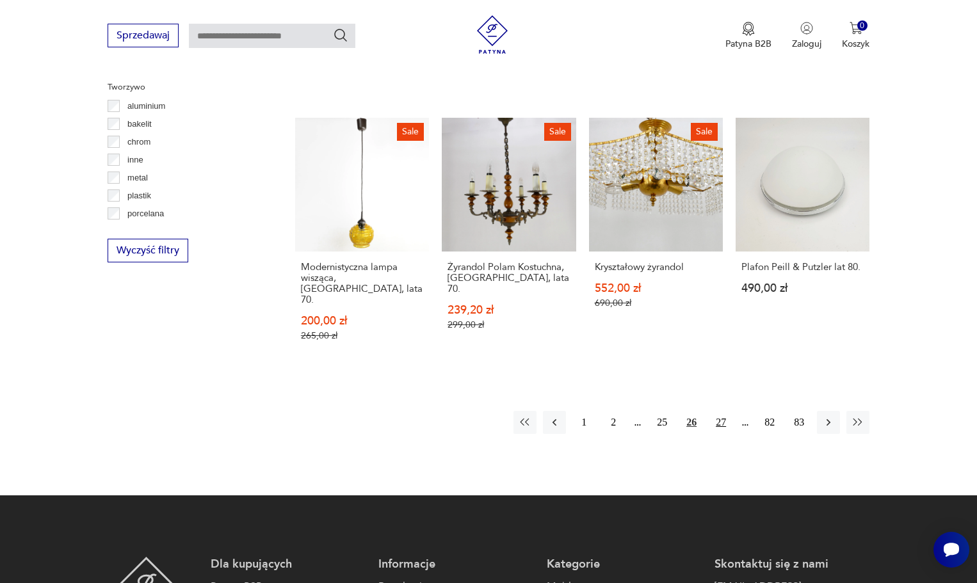
click at [712, 411] on button "27" at bounding box center [720, 422] width 23 height 23
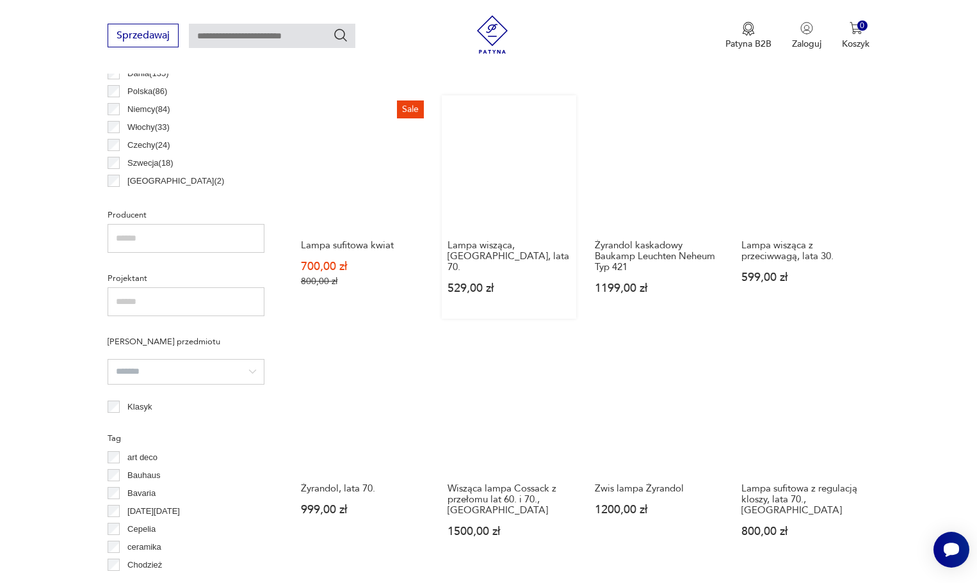
scroll to position [1006, 0]
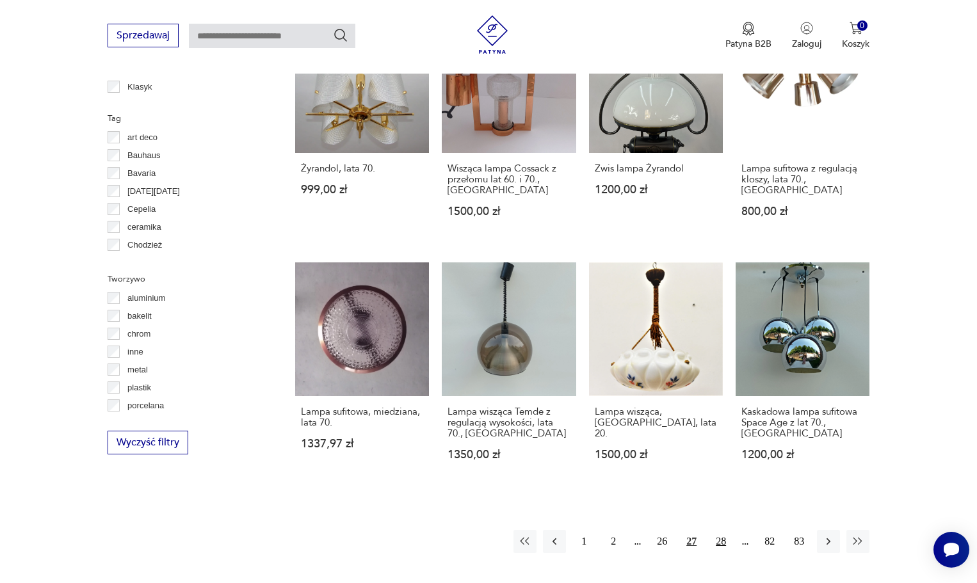
click at [716, 537] on button "28" at bounding box center [720, 541] width 23 height 23
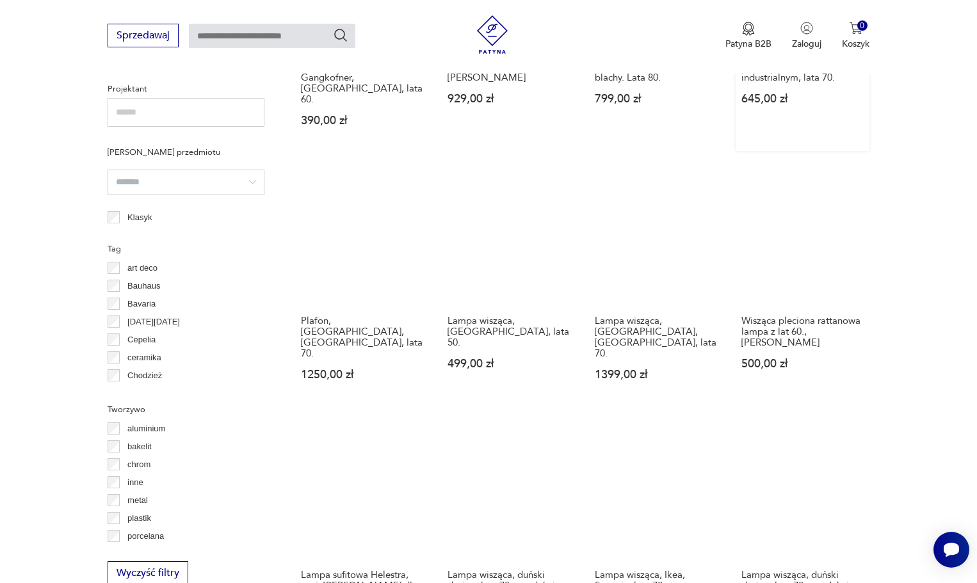
scroll to position [1070, 0]
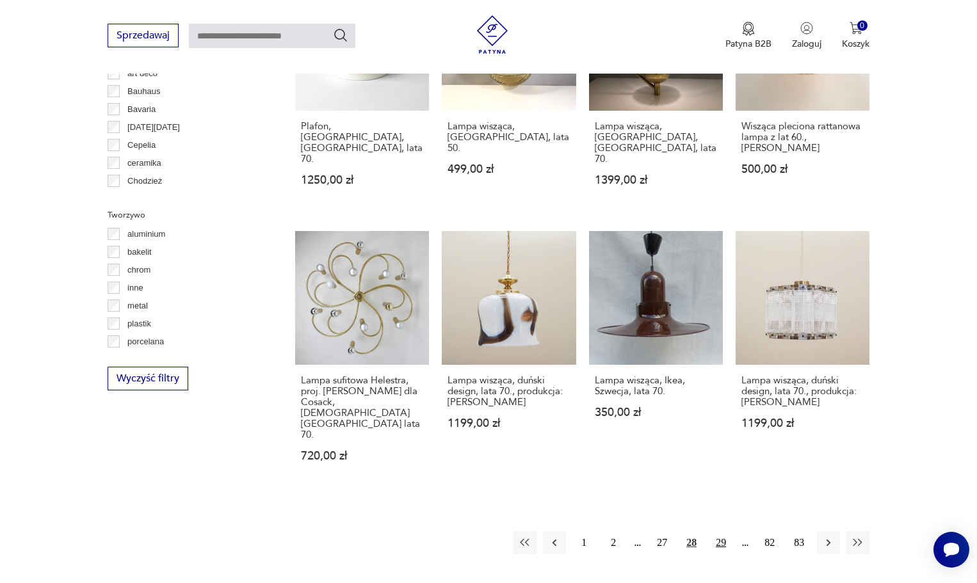
click at [718, 531] on button "29" at bounding box center [720, 542] width 23 height 23
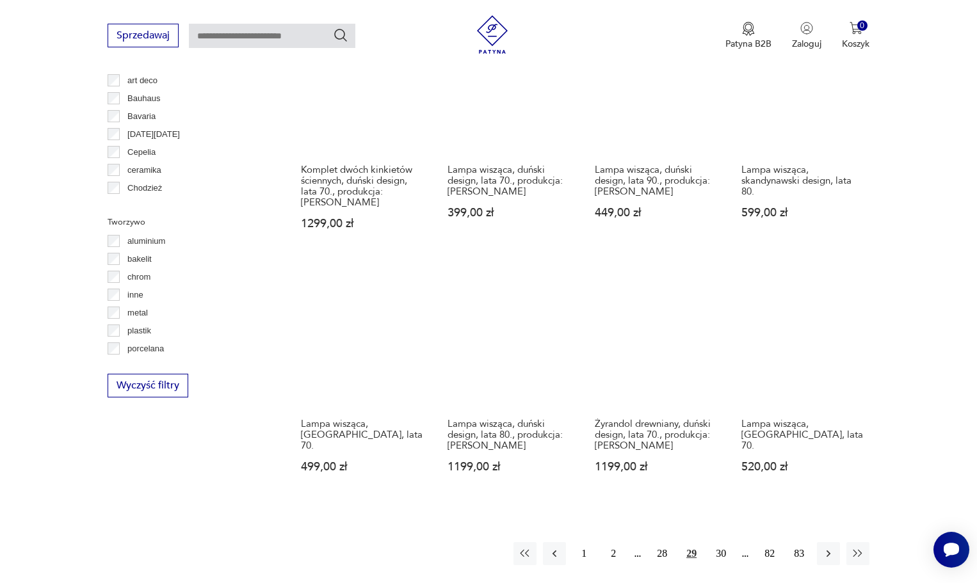
scroll to position [1070, 0]
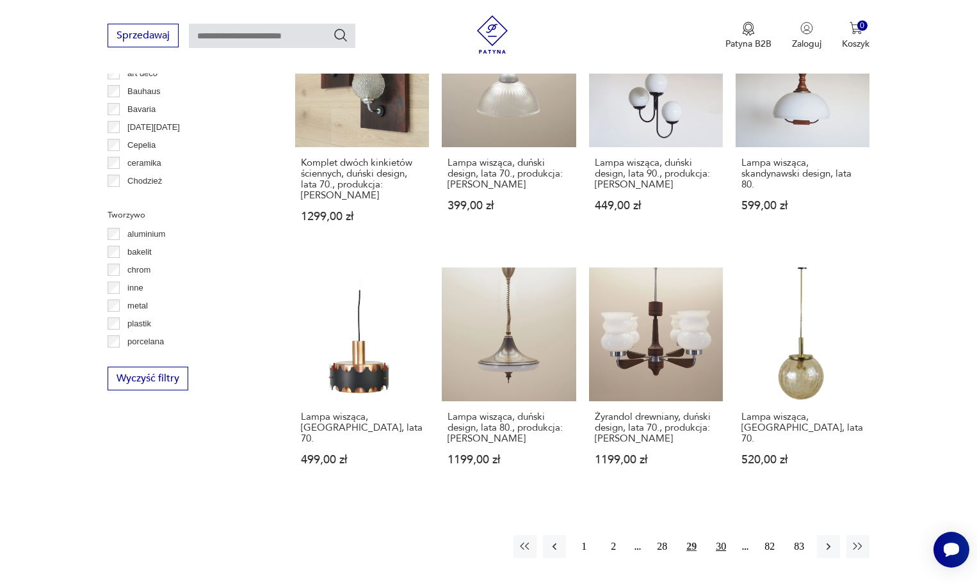
click at [728, 535] on button "30" at bounding box center [720, 546] width 23 height 23
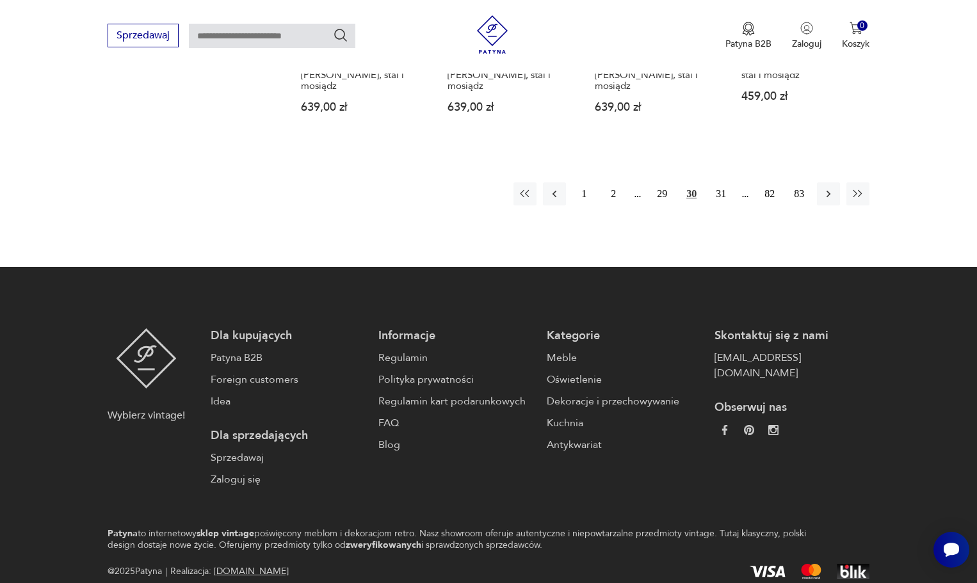
scroll to position [1198, 0]
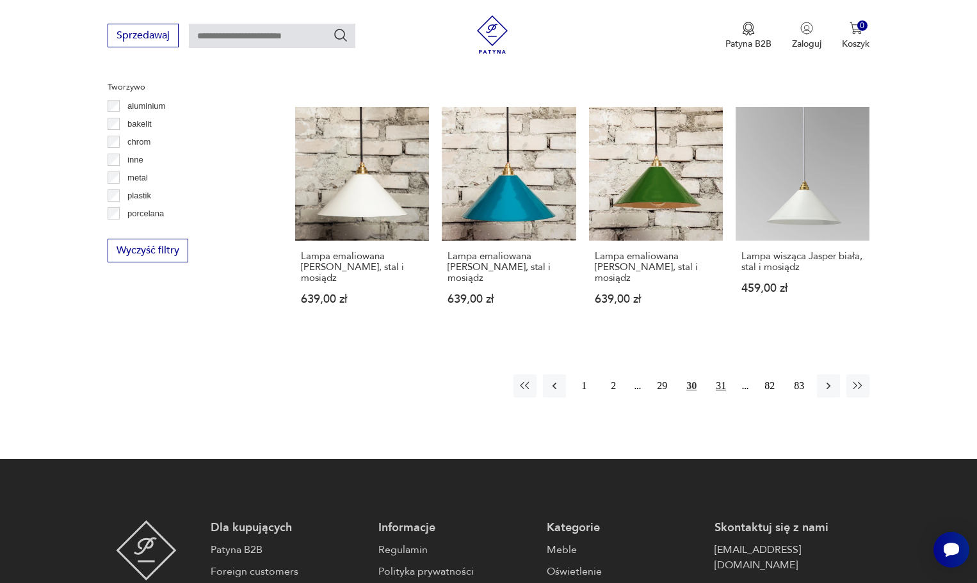
click at [724, 374] on button "31" at bounding box center [720, 385] width 23 height 23
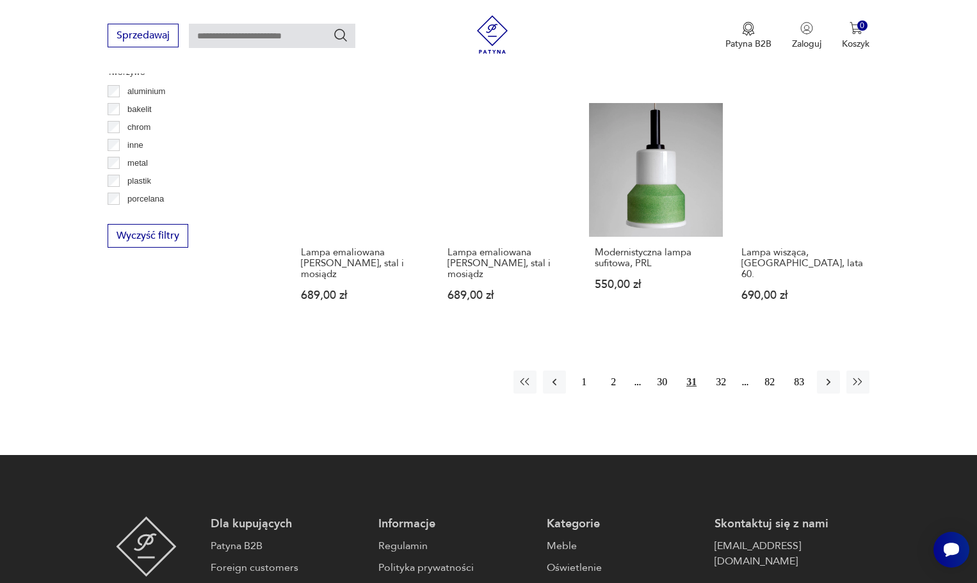
scroll to position [1006, 0]
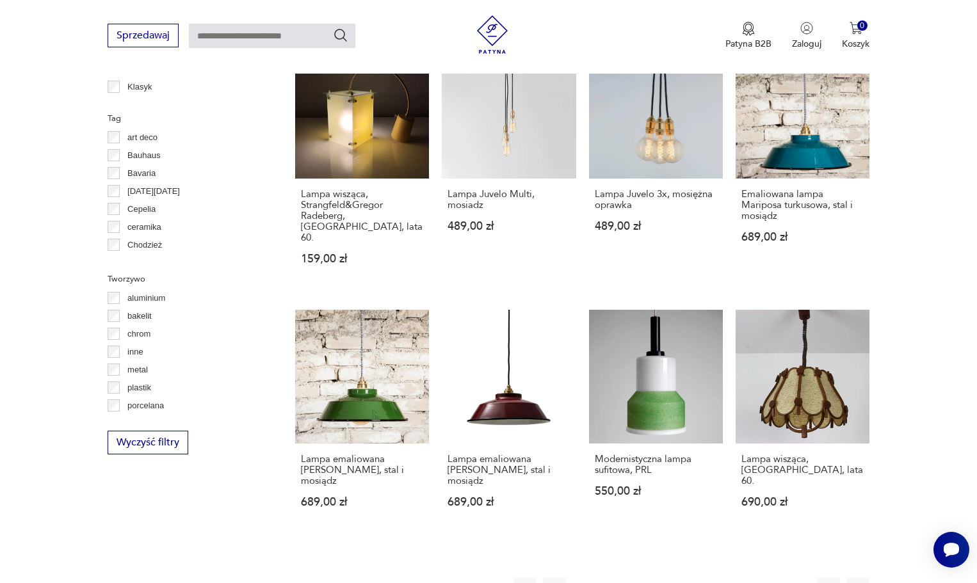
click at [728, 577] on button "32" at bounding box center [720, 588] width 23 height 23
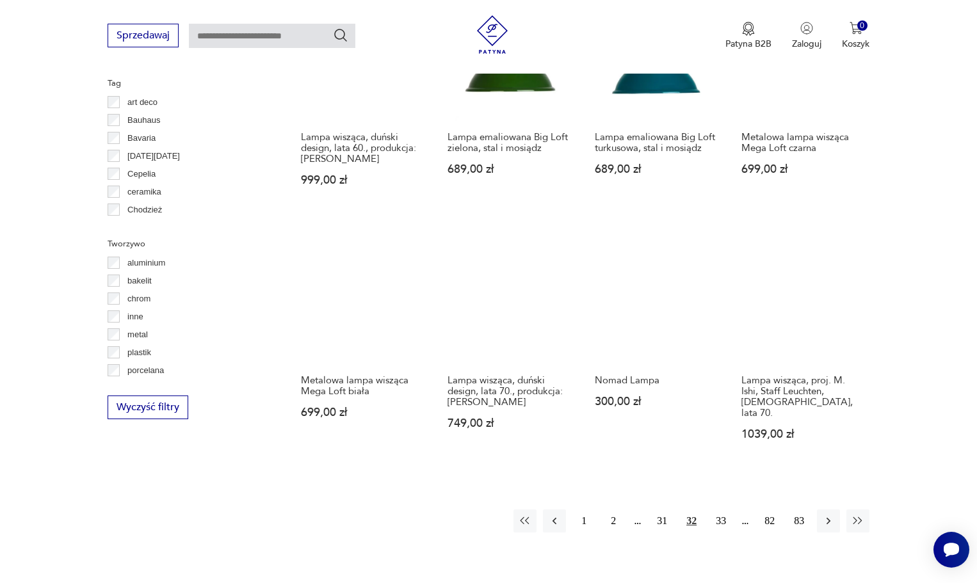
scroll to position [1070, 0]
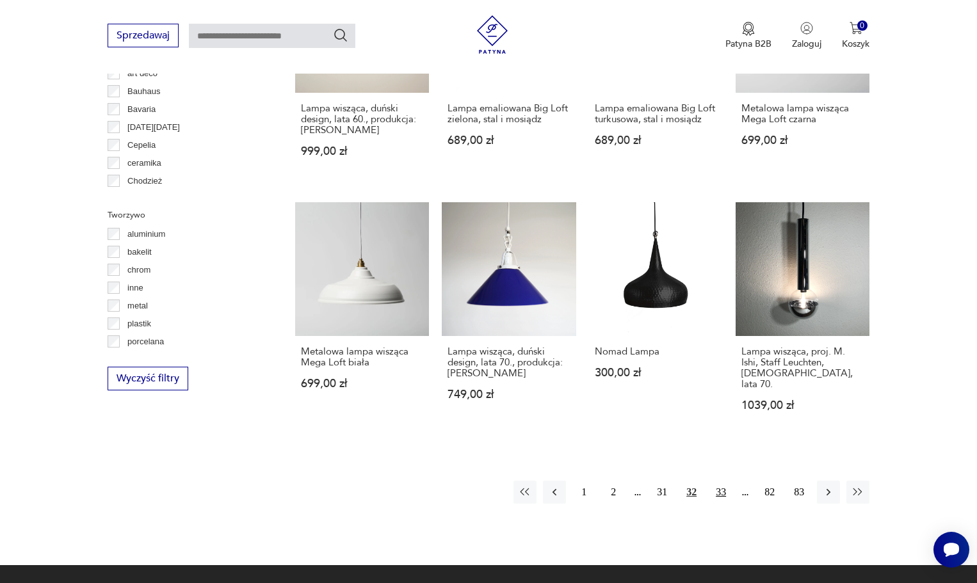
click at [716, 481] on button "33" at bounding box center [720, 492] width 23 height 23
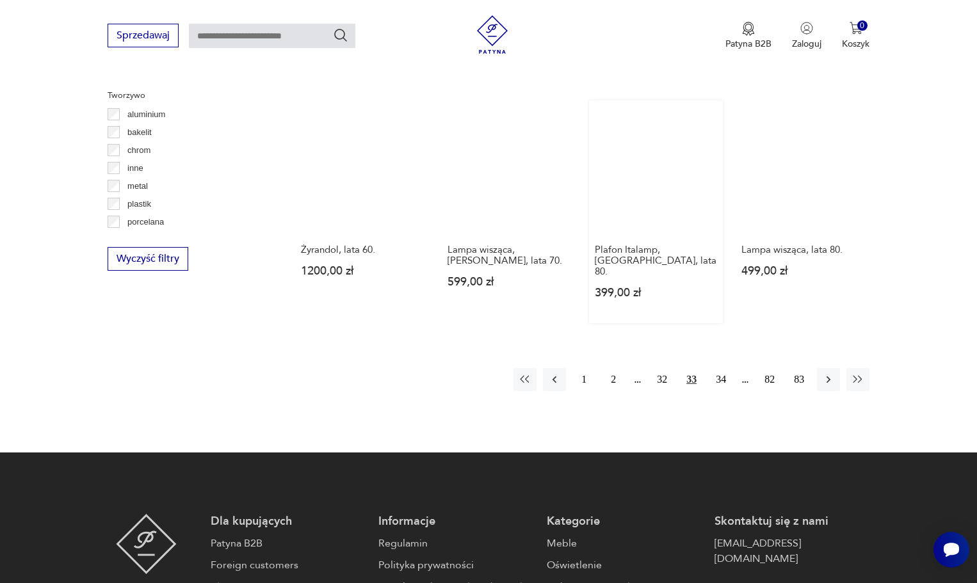
scroll to position [1070, 0]
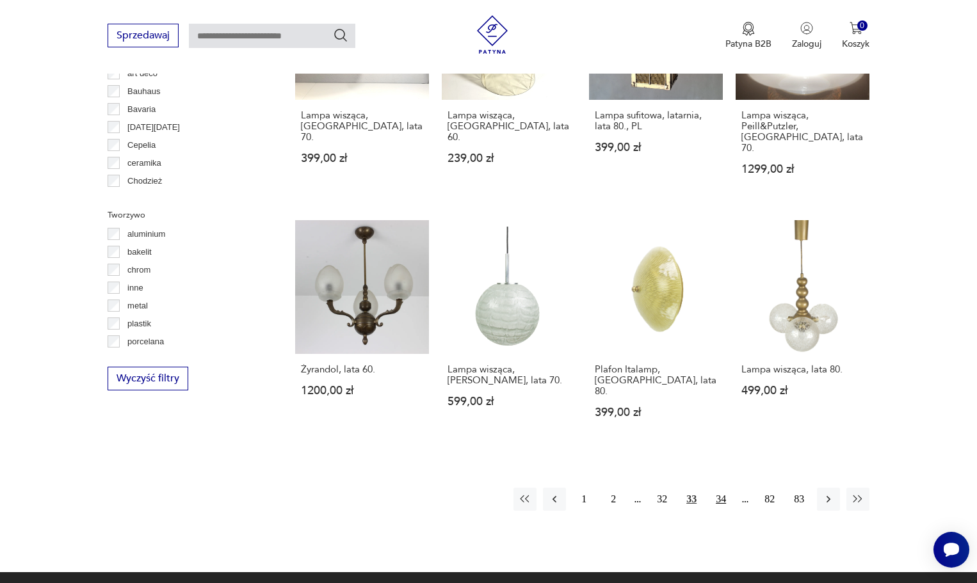
click at [718, 488] on button "34" at bounding box center [720, 499] width 23 height 23
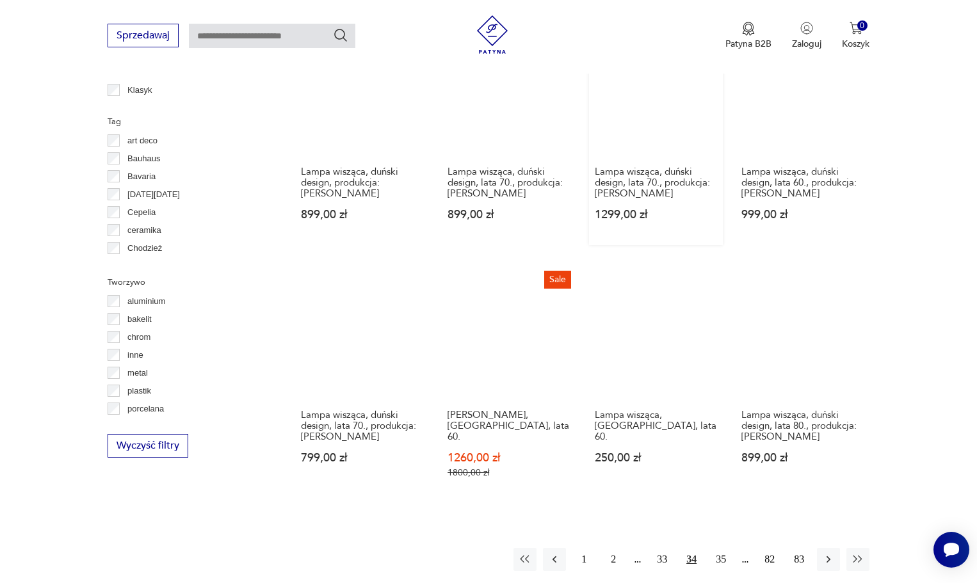
scroll to position [1006, 0]
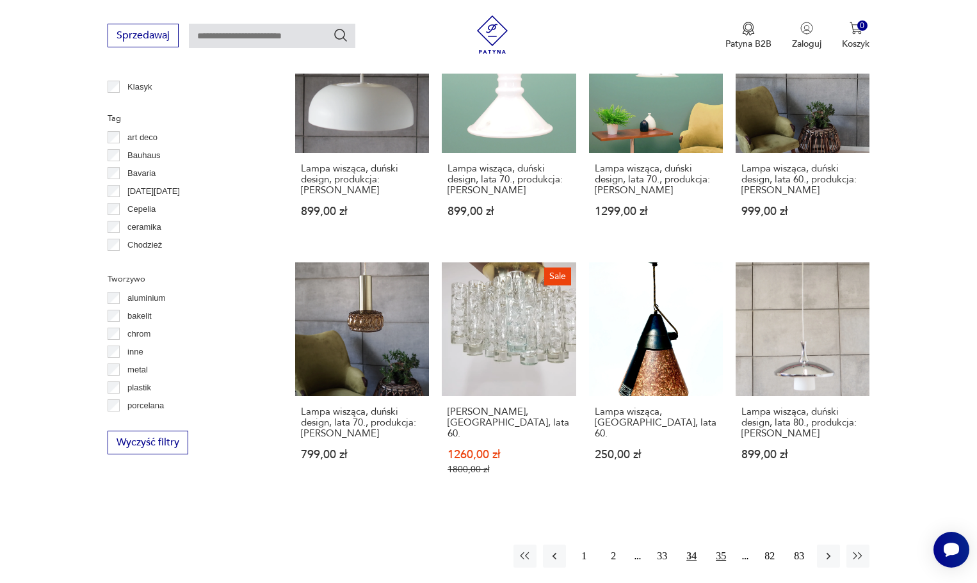
click at [725, 545] on button "35" at bounding box center [720, 556] width 23 height 23
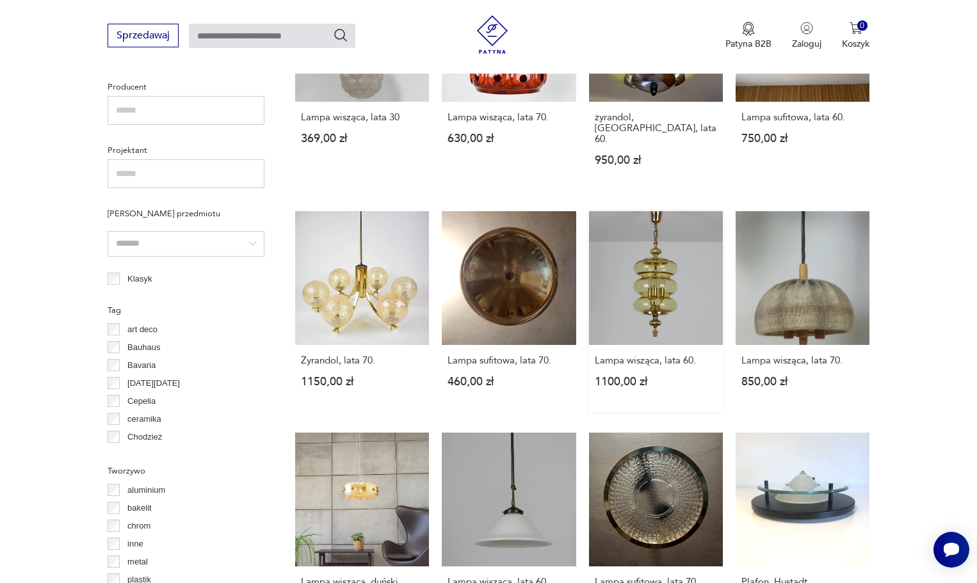
scroll to position [1134, 0]
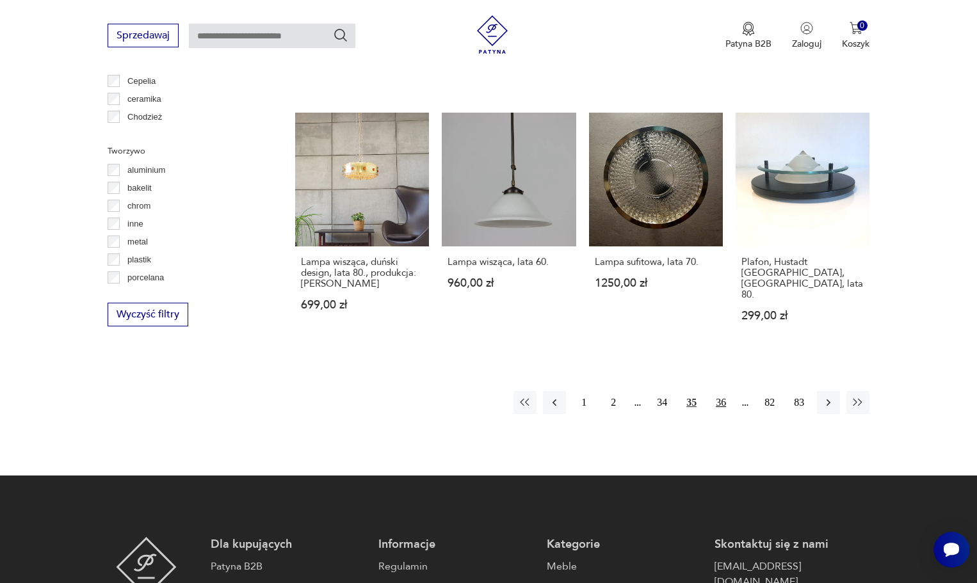
click at [718, 391] on button "36" at bounding box center [720, 402] width 23 height 23
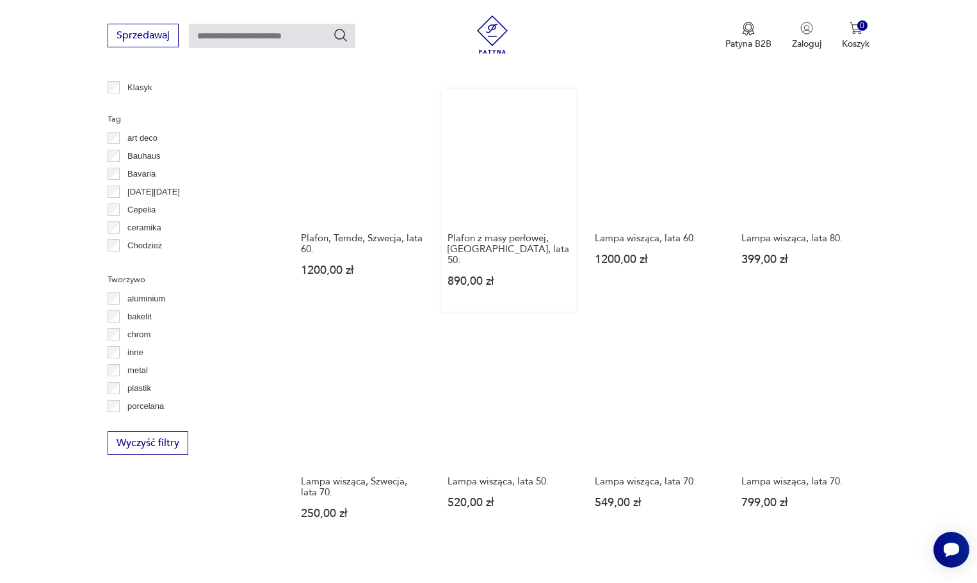
scroll to position [1006, 0]
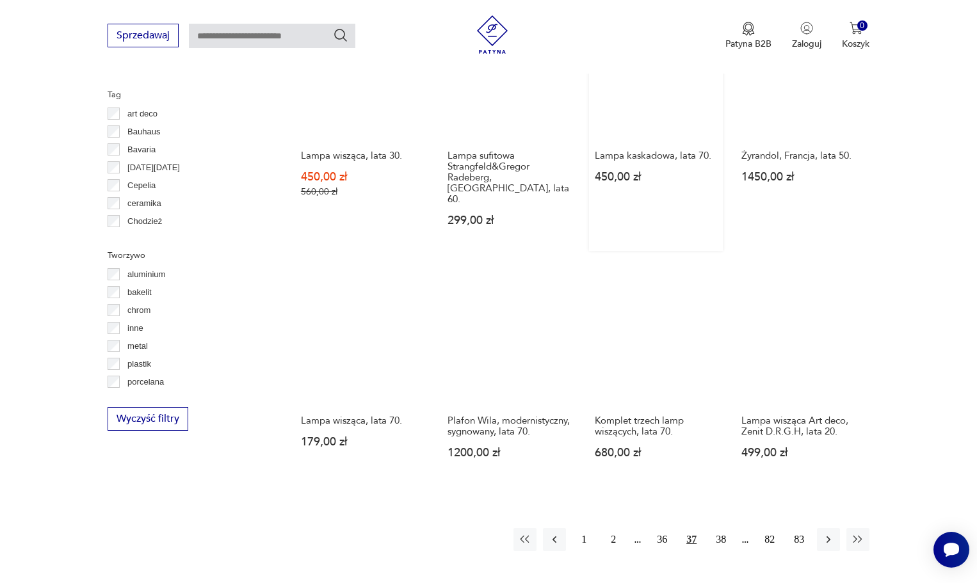
scroll to position [1198, 0]
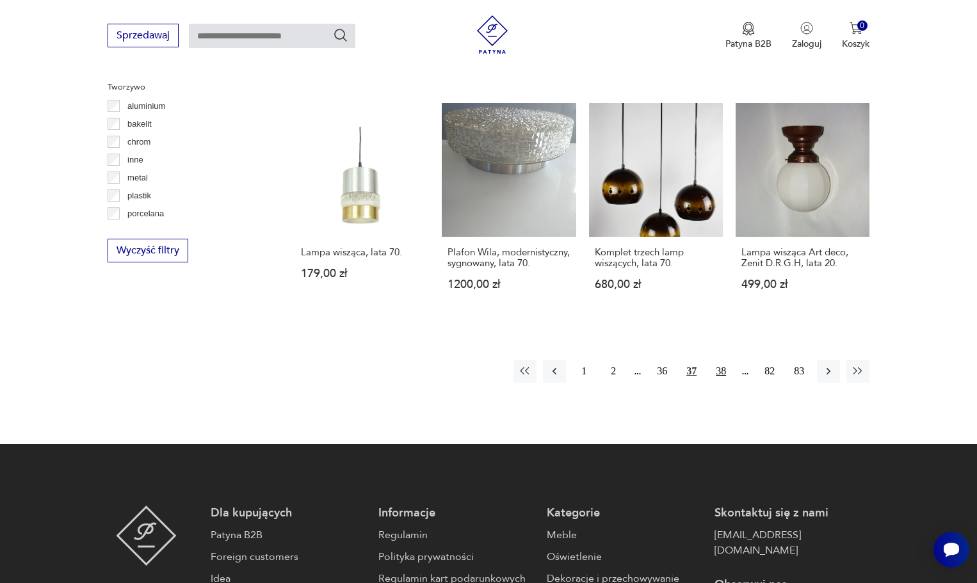
click at [717, 360] on button "38" at bounding box center [720, 371] width 23 height 23
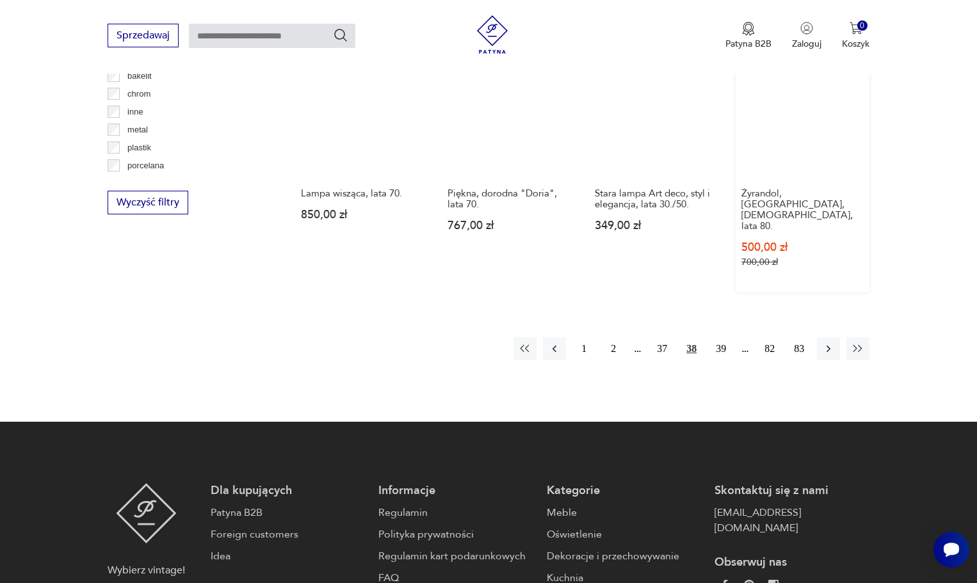
scroll to position [1070, 0]
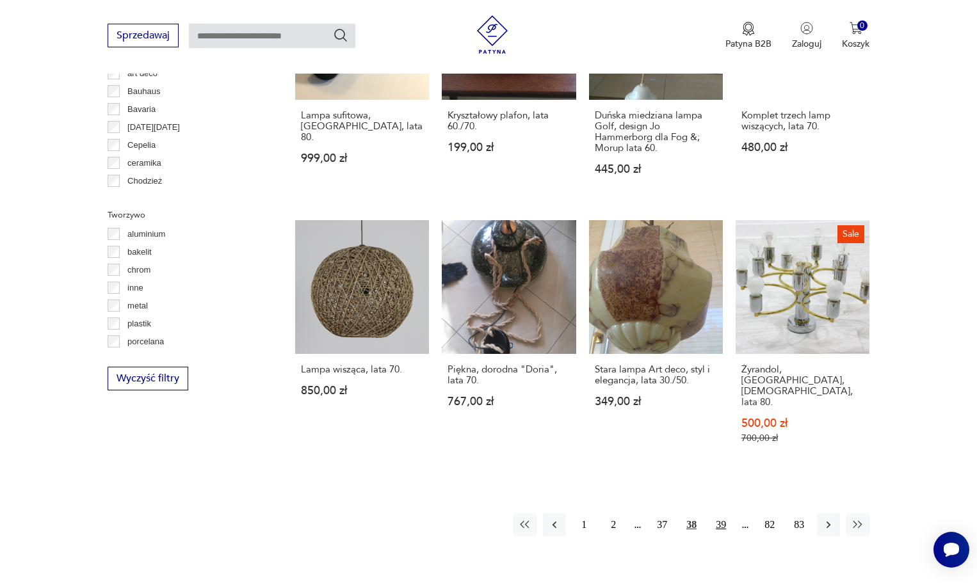
click at [720, 513] on button "39" at bounding box center [720, 524] width 23 height 23
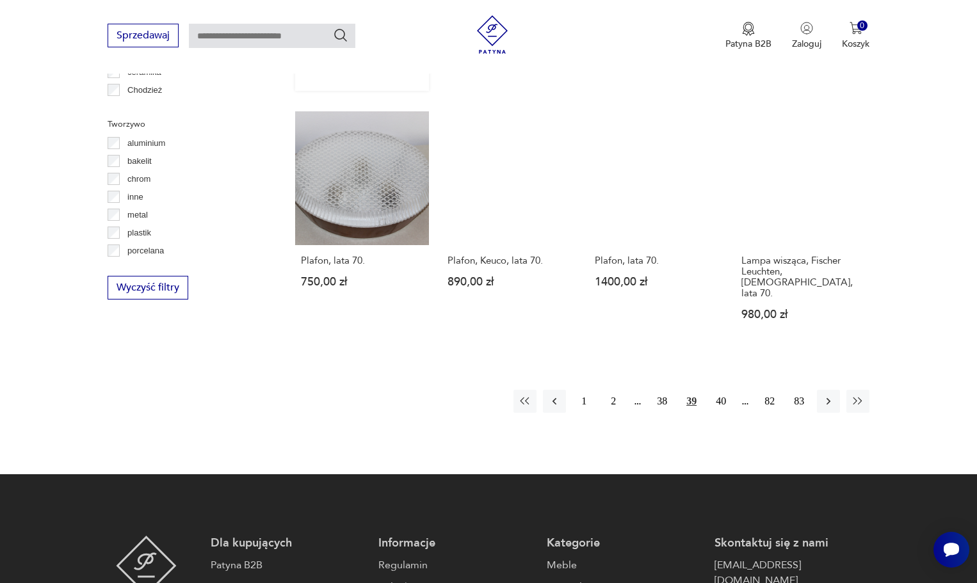
scroll to position [1198, 0]
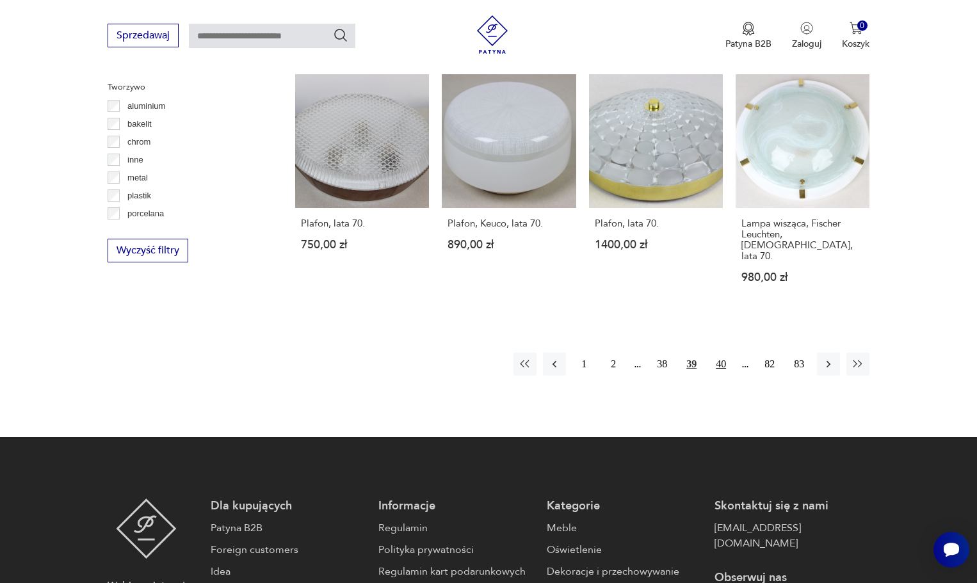
click at [720, 353] on button "40" at bounding box center [720, 364] width 23 height 23
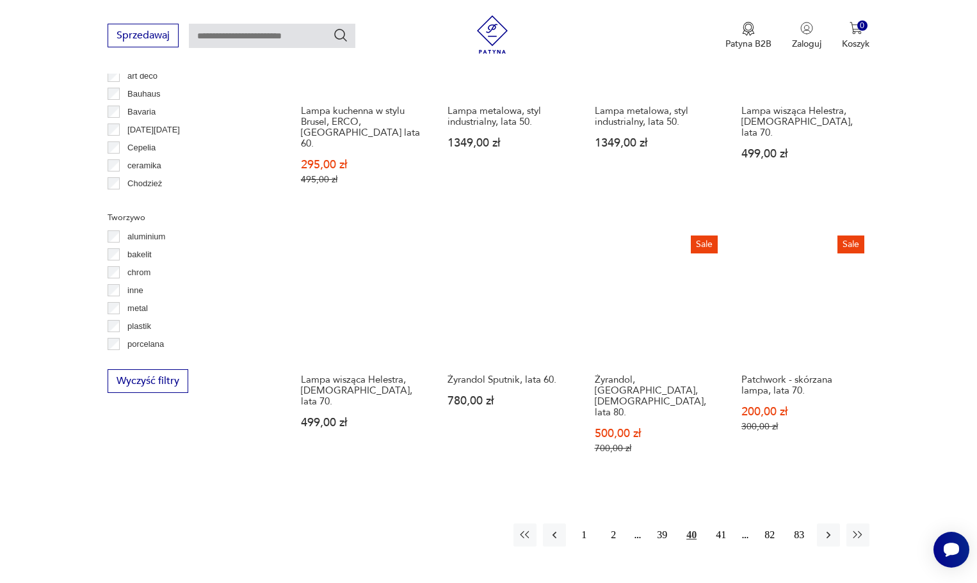
scroll to position [1134, 0]
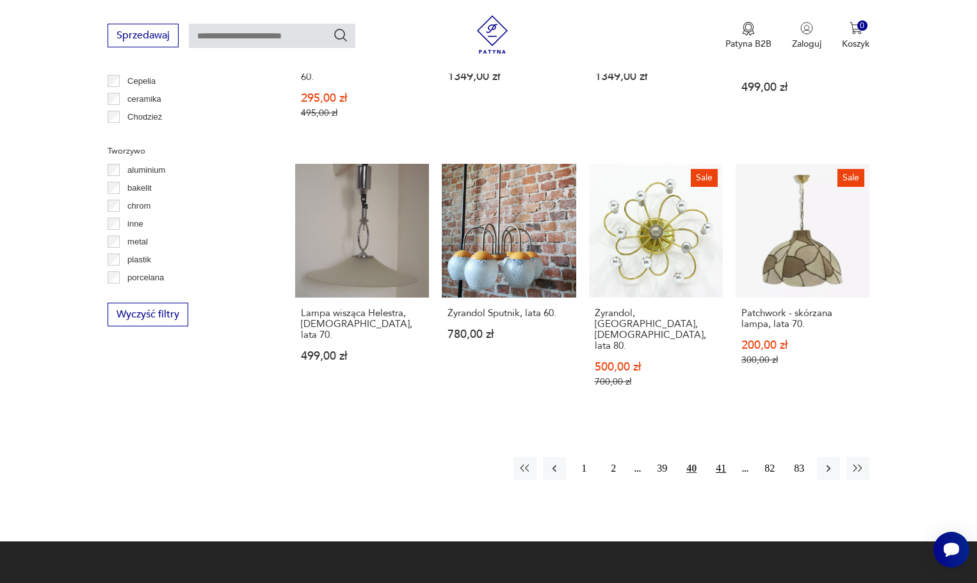
click at [721, 457] on button "41" at bounding box center [720, 468] width 23 height 23
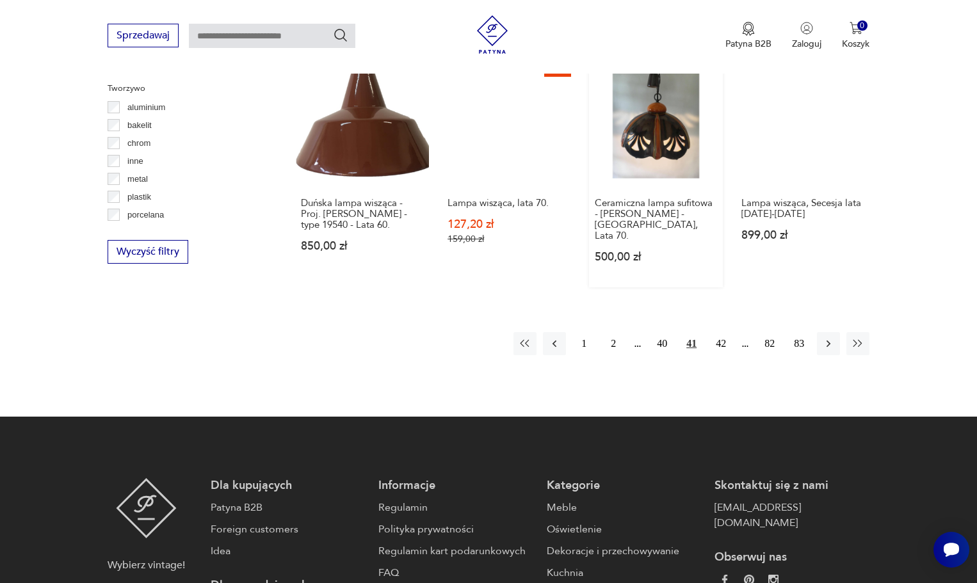
scroll to position [1070, 0]
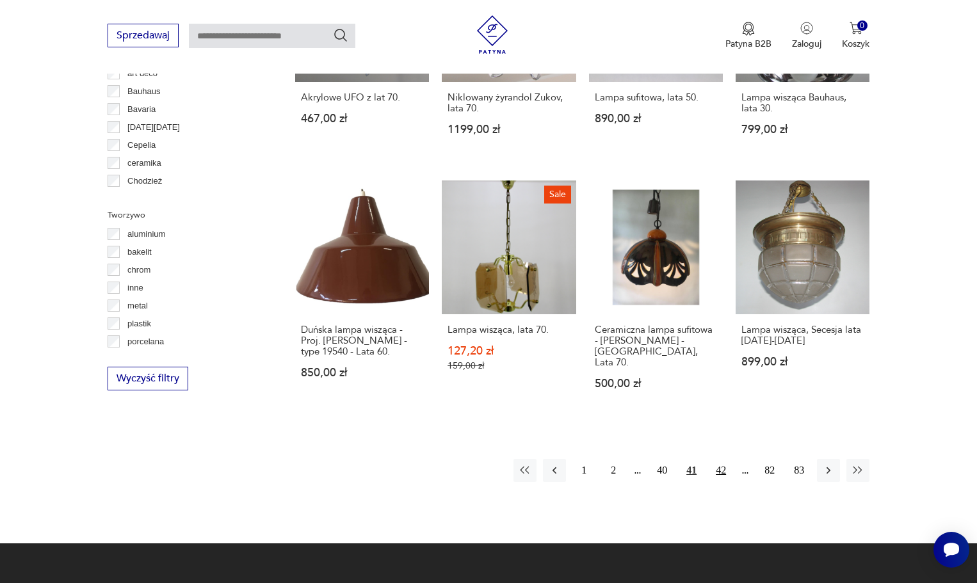
click at [719, 459] on button "42" at bounding box center [720, 470] width 23 height 23
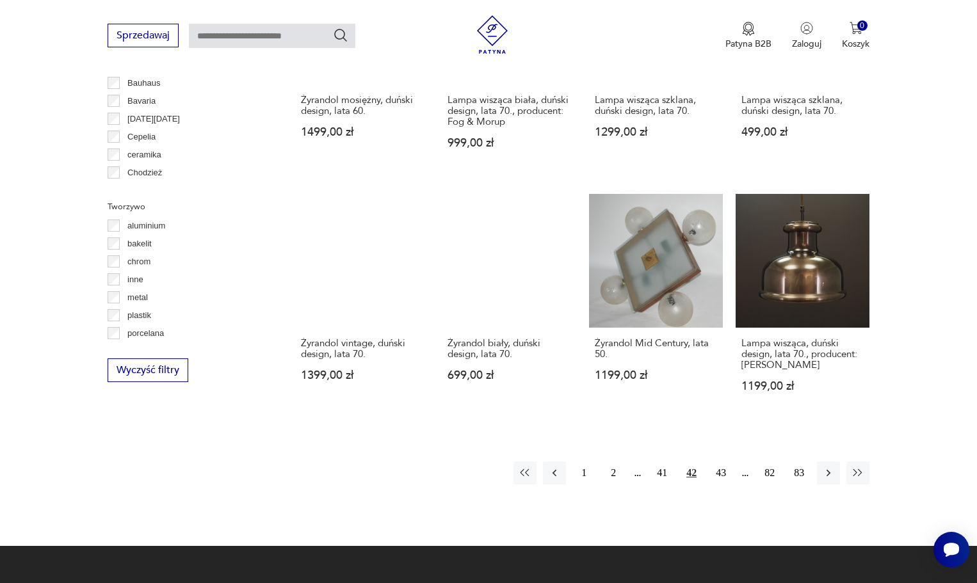
scroll to position [1262, 0]
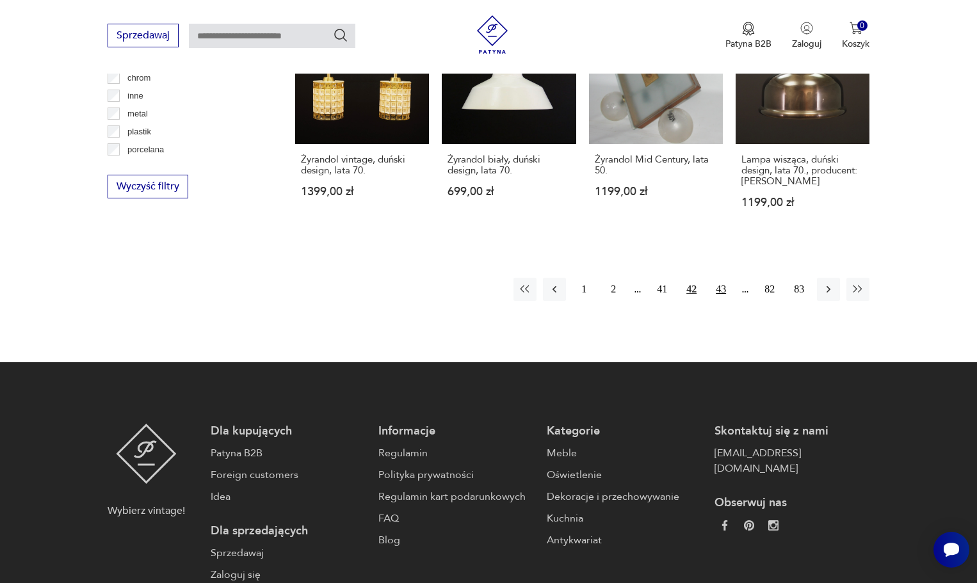
click at [722, 278] on button "43" at bounding box center [720, 289] width 23 height 23
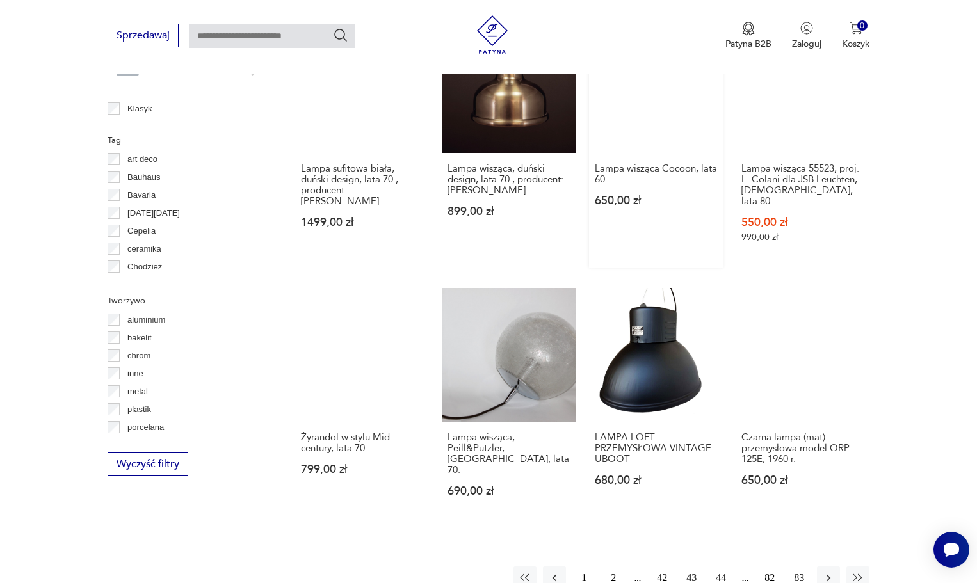
scroll to position [1006, 0]
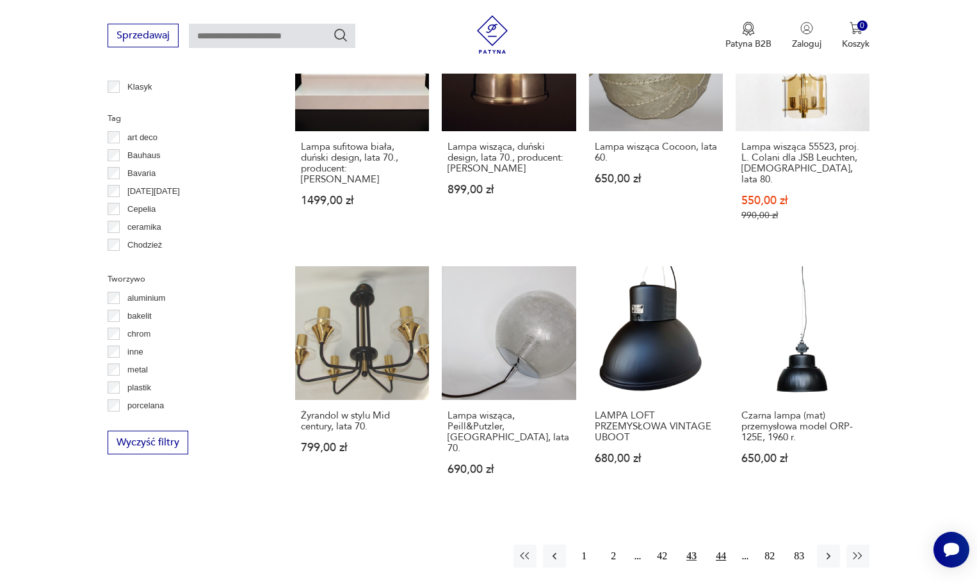
click at [719, 545] on button "44" at bounding box center [720, 556] width 23 height 23
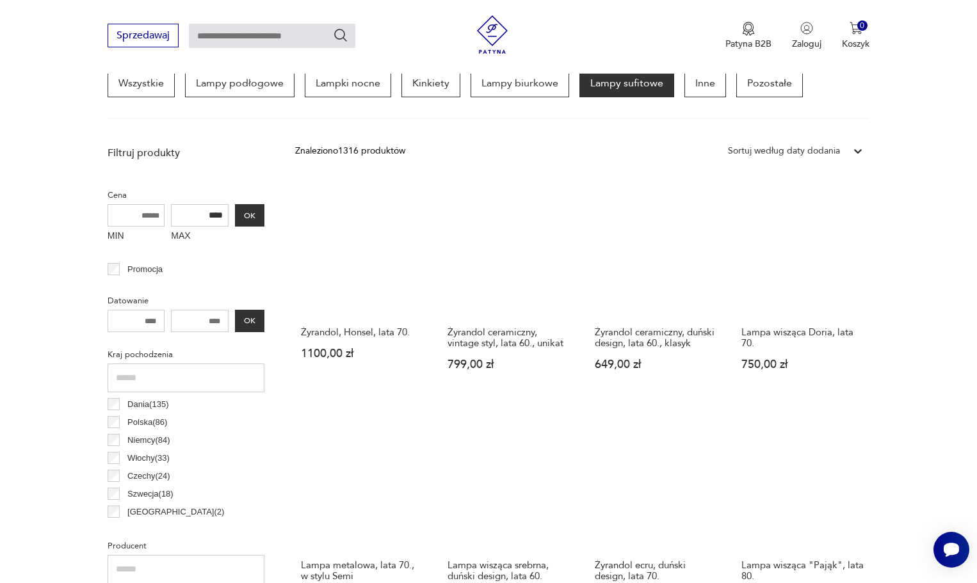
scroll to position [302, 0]
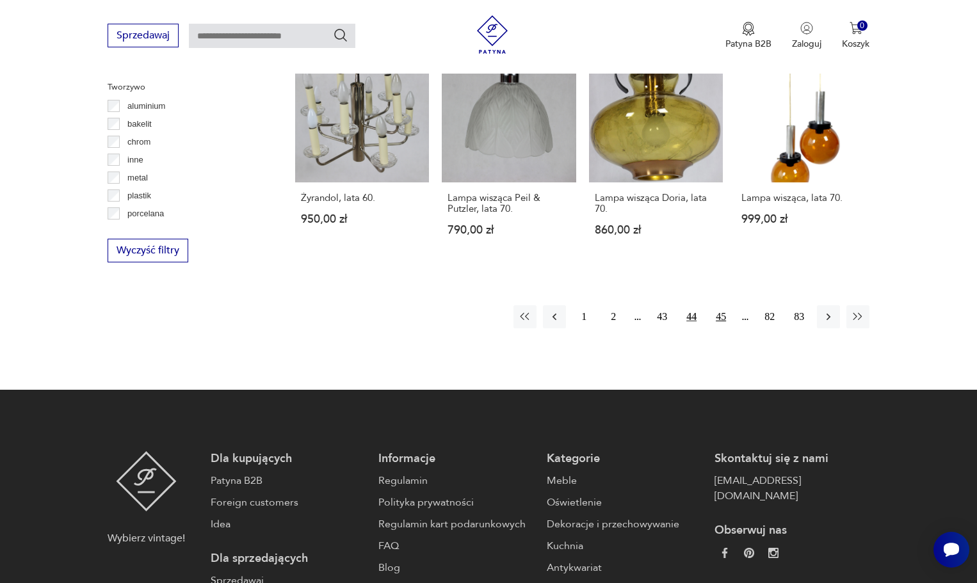
click at [712, 314] on button "45" at bounding box center [720, 316] width 23 height 23
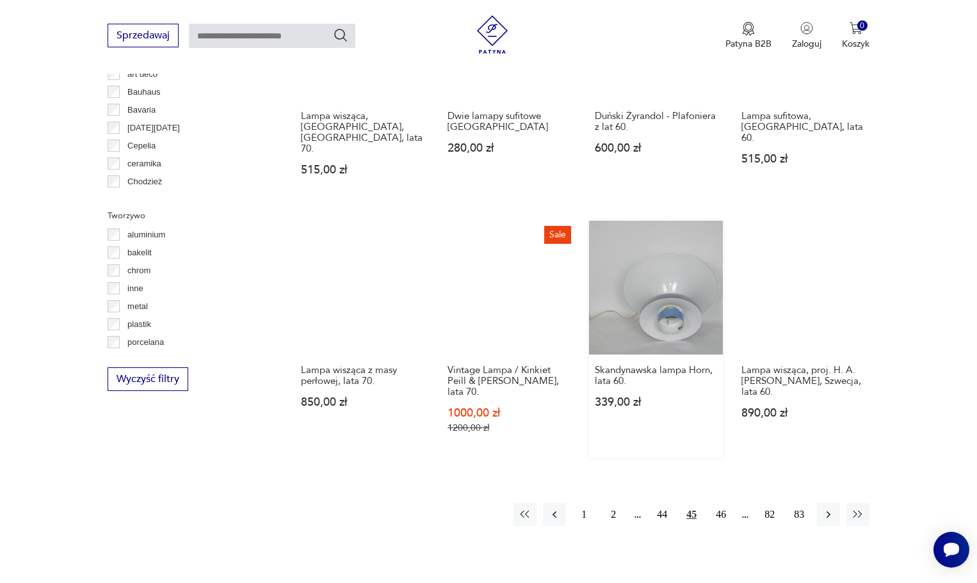
scroll to position [1070, 0]
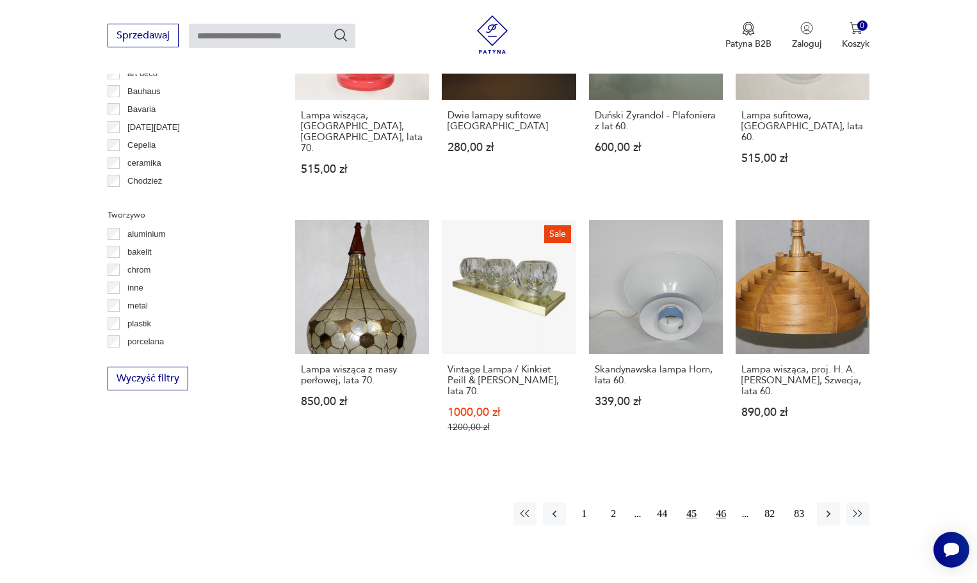
click at [718, 503] on button "46" at bounding box center [720, 514] width 23 height 23
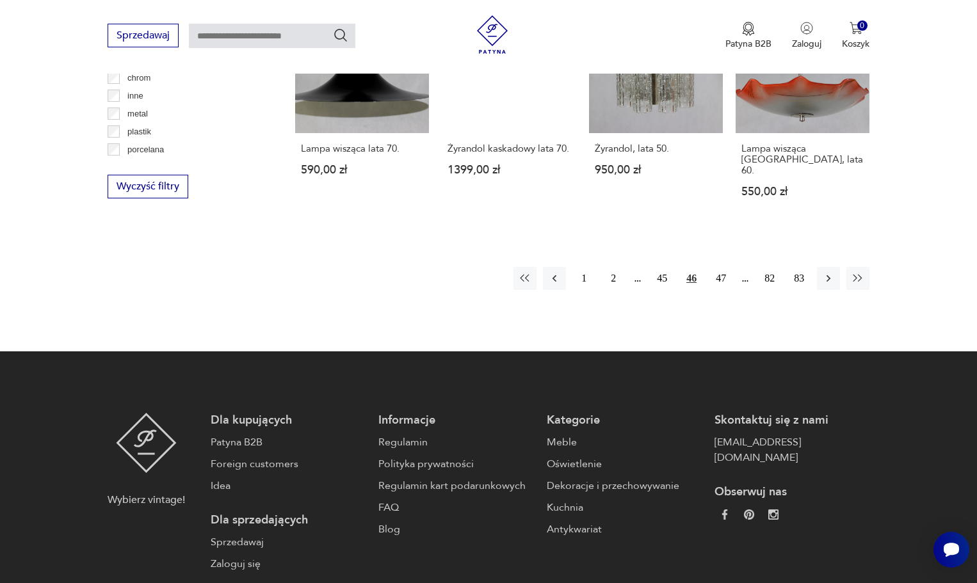
scroll to position [1006, 0]
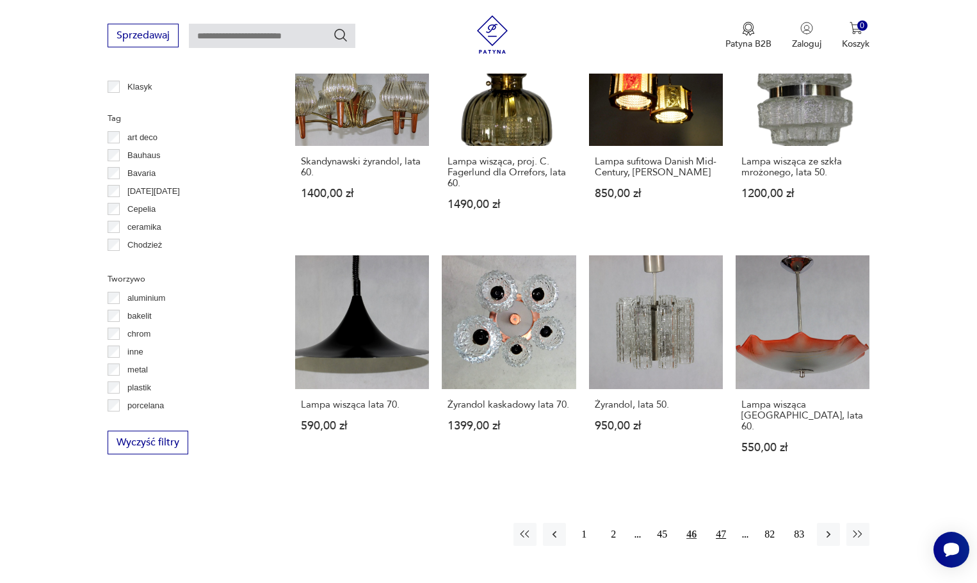
click at [723, 525] on button "47" at bounding box center [720, 534] width 23 height 23
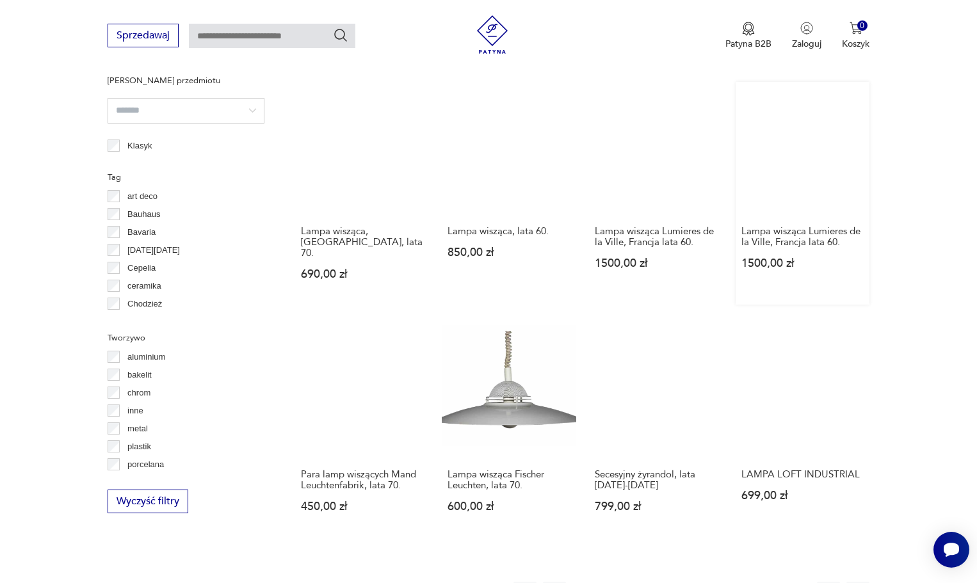
scroll to position [1262, 0]
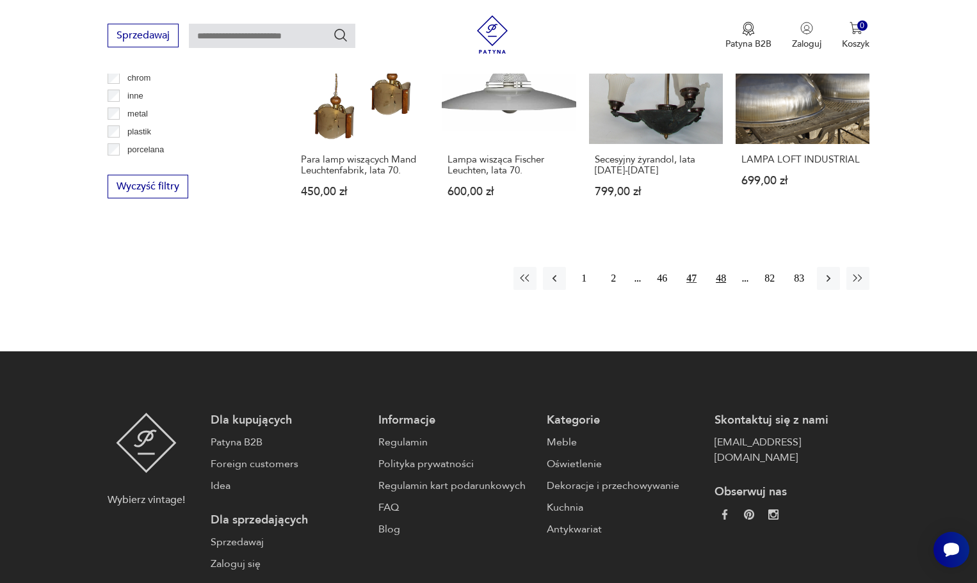
click at [716, 267] on button "48" at bounding box center [720, 278] width 23 height 23
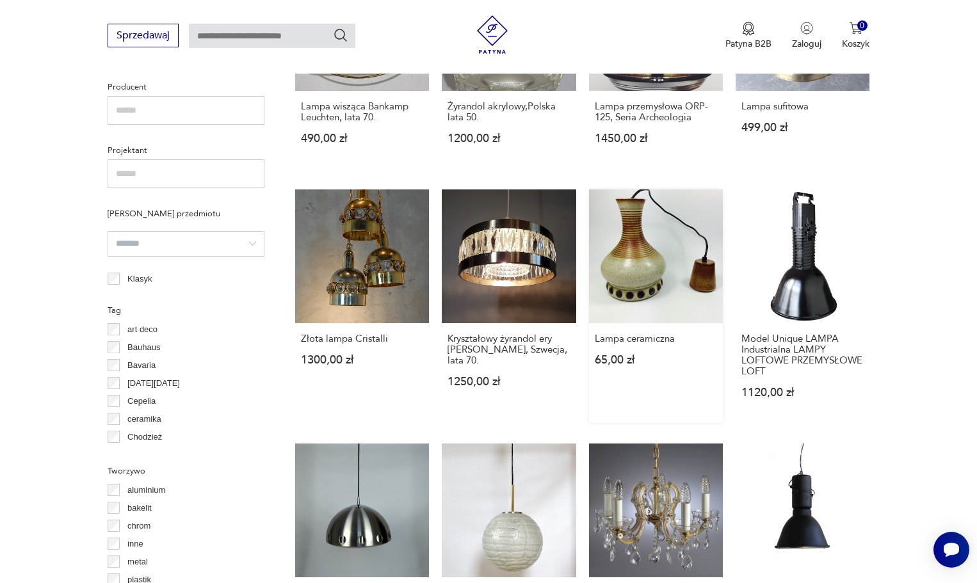
scroll to position [1070, 0]
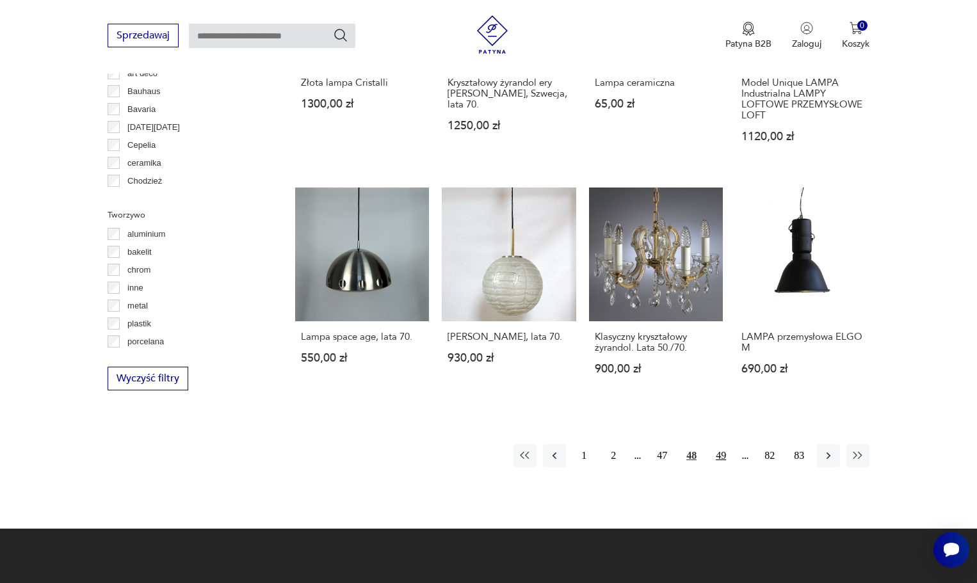
click at [725, 461] on button "49" at bounding box center [720, 455] width 23 height 23
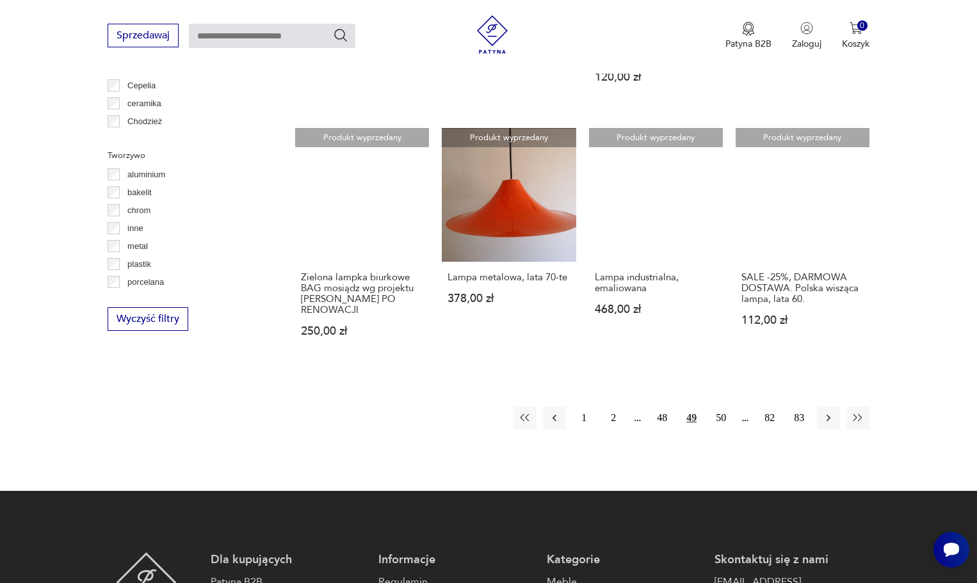
scroll to position [1134, 0]
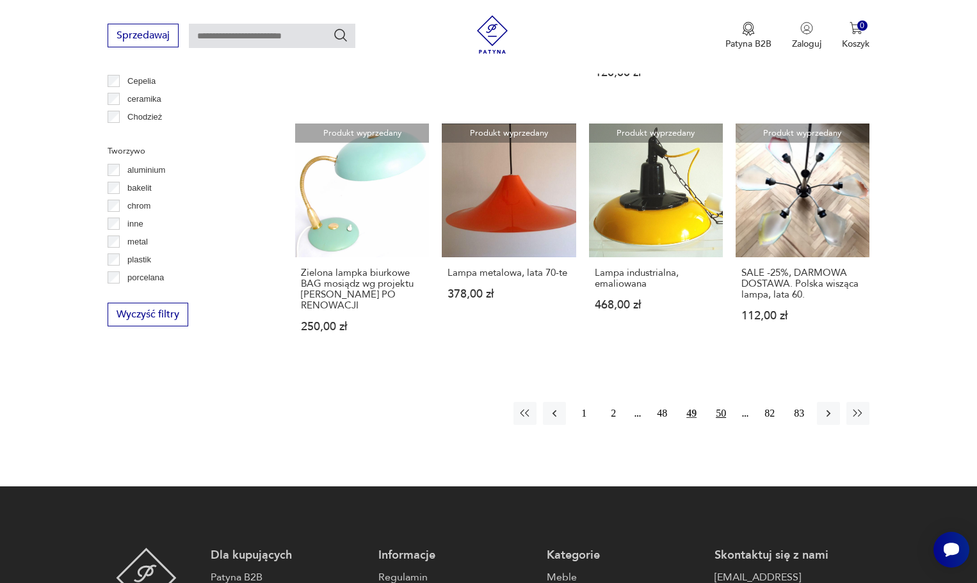
click at [729, 410] on button "50" at bounding box center [720, 413] width 23 height 23
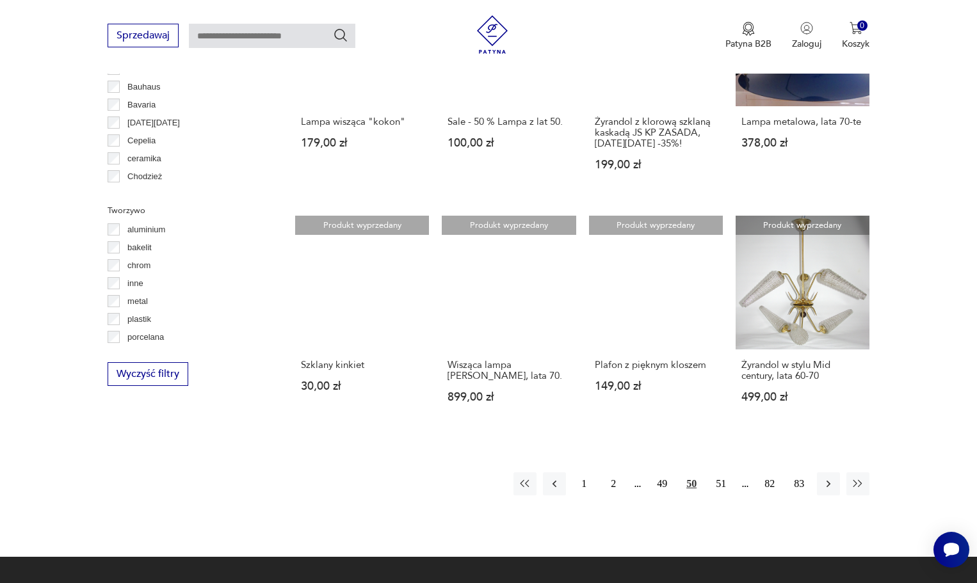
scroll to position [1006, 0]
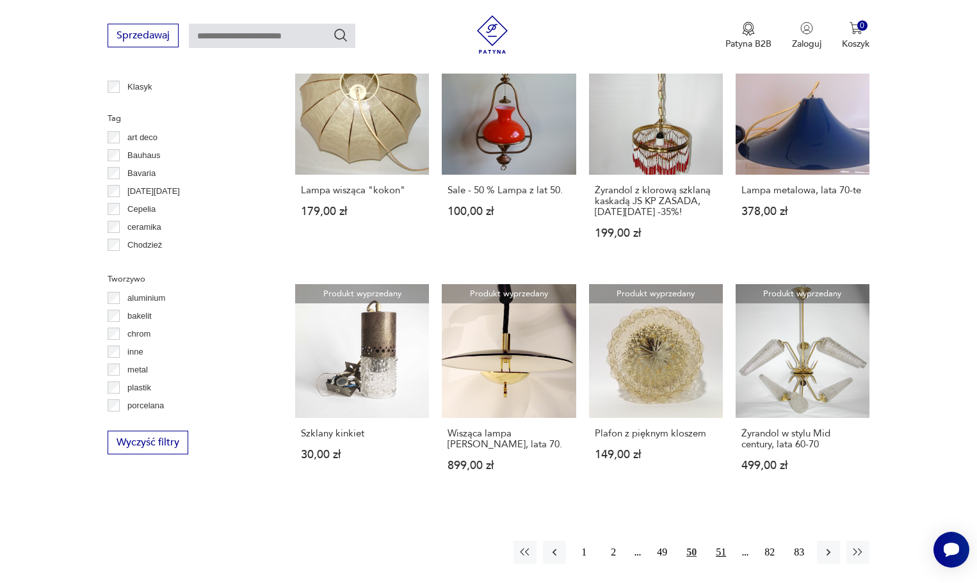
click at [723, 541] on button "51" at bounding box center [720, 552] width 23 height 23
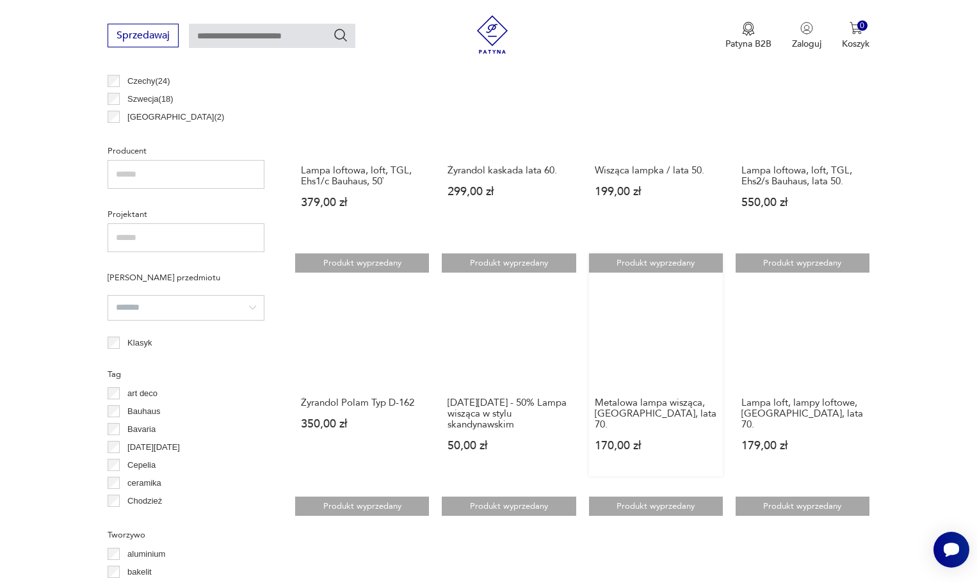
scroll to position [1134, 0]
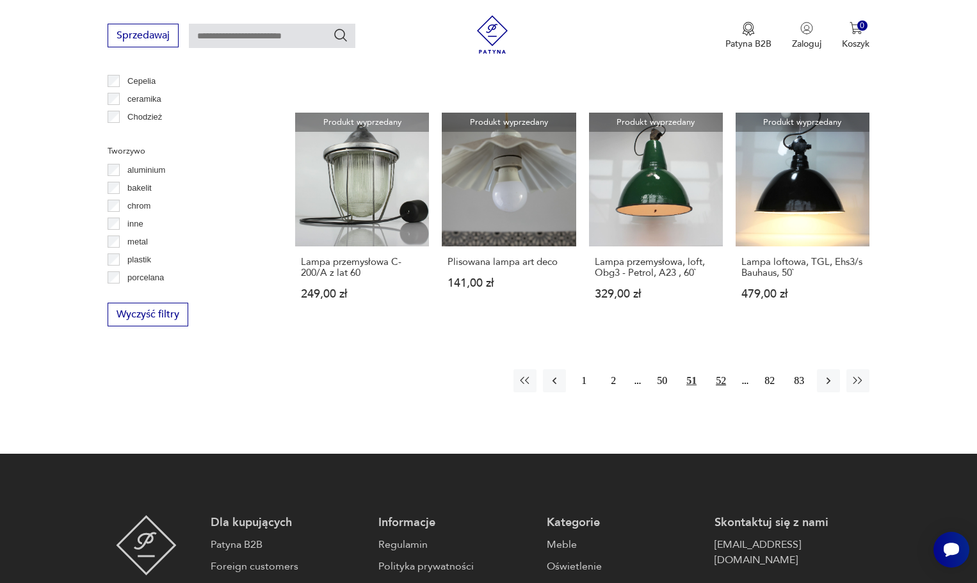
click at [725, 382] on button "52" at bounding box center [720, 380] width 23 height 23
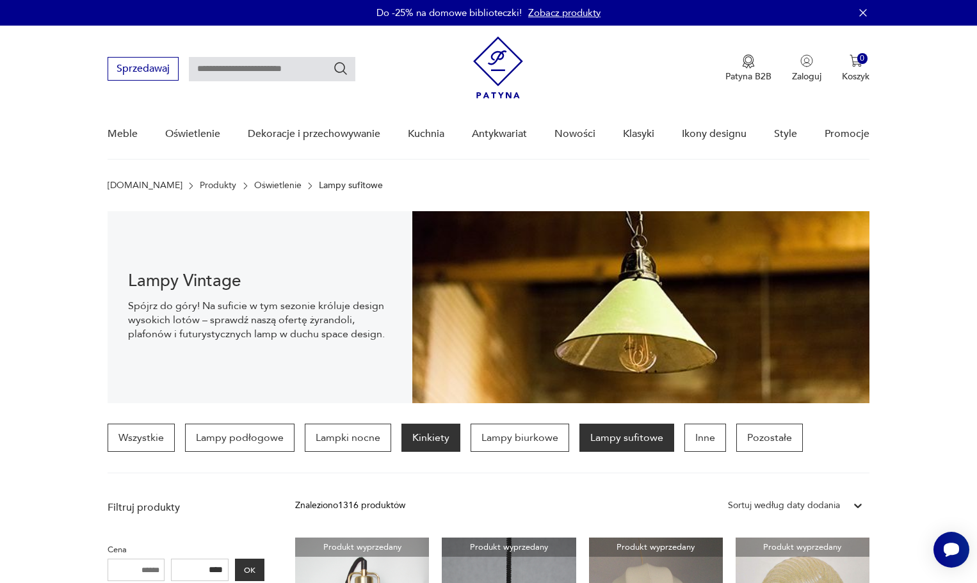
click at [412, 440] on p "Kinkiety" at bounding box center [430, 438] width 59 height 28
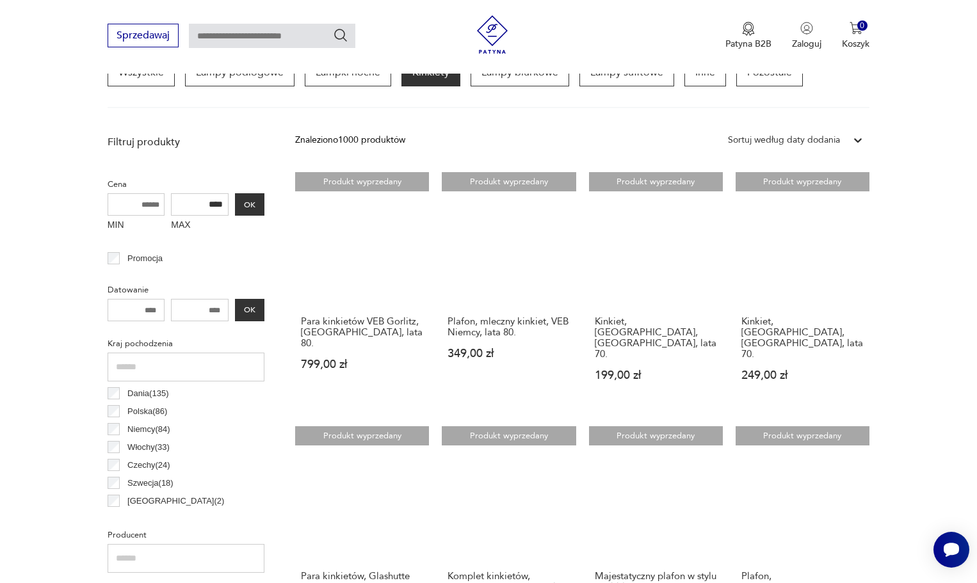
scroll to position [942, 0]
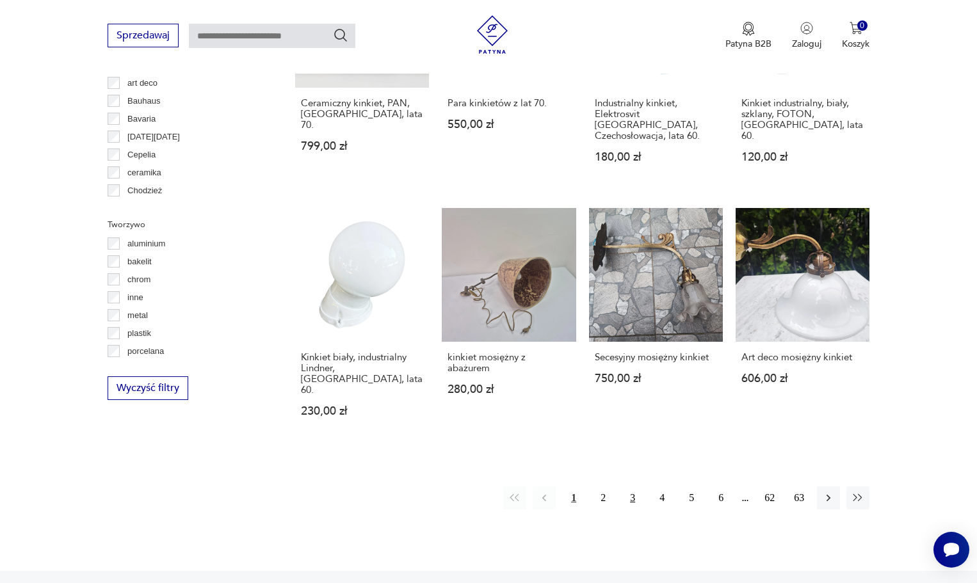
scroll to position [1198, 0]
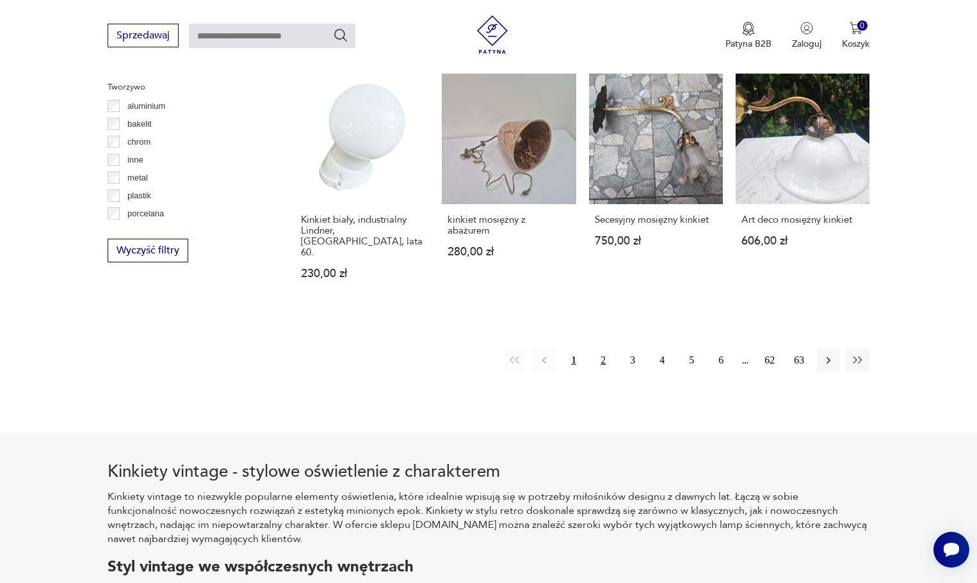
click at [607, 349] on button "2" at bounding box center [602, 360] width 23 height 23
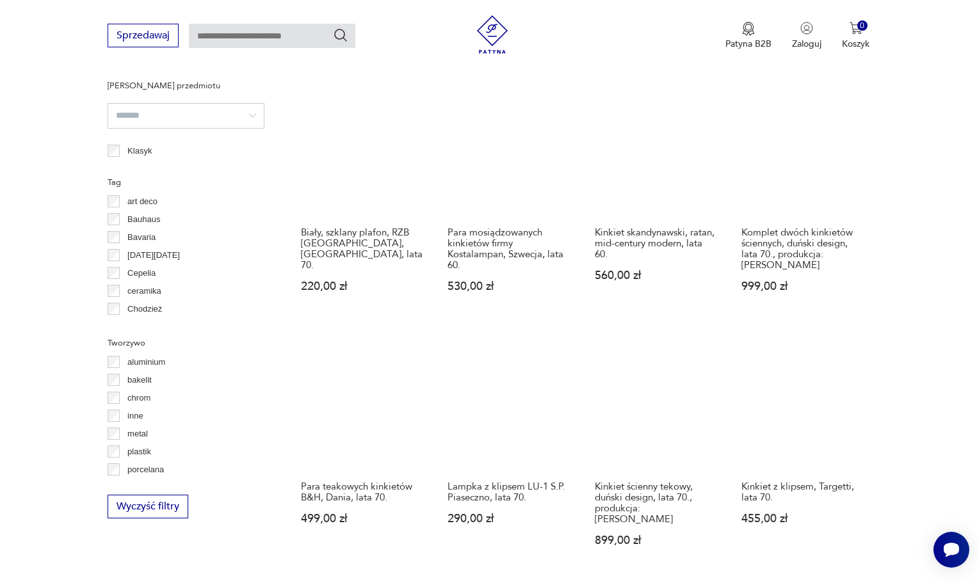
scroll to position [1070, 0]
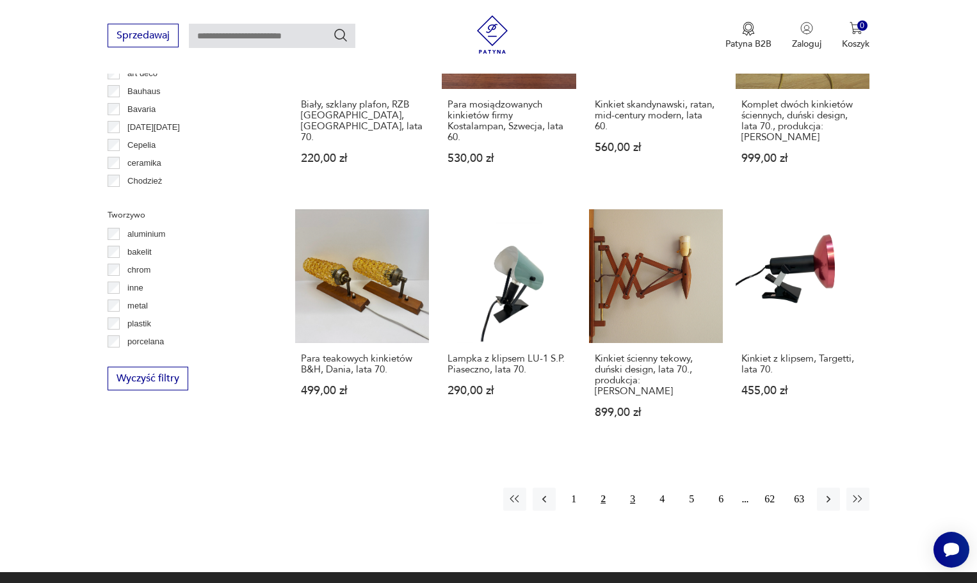
click at [634, 492] on button "3" at bounding box center [632, 499] width 23 height 23
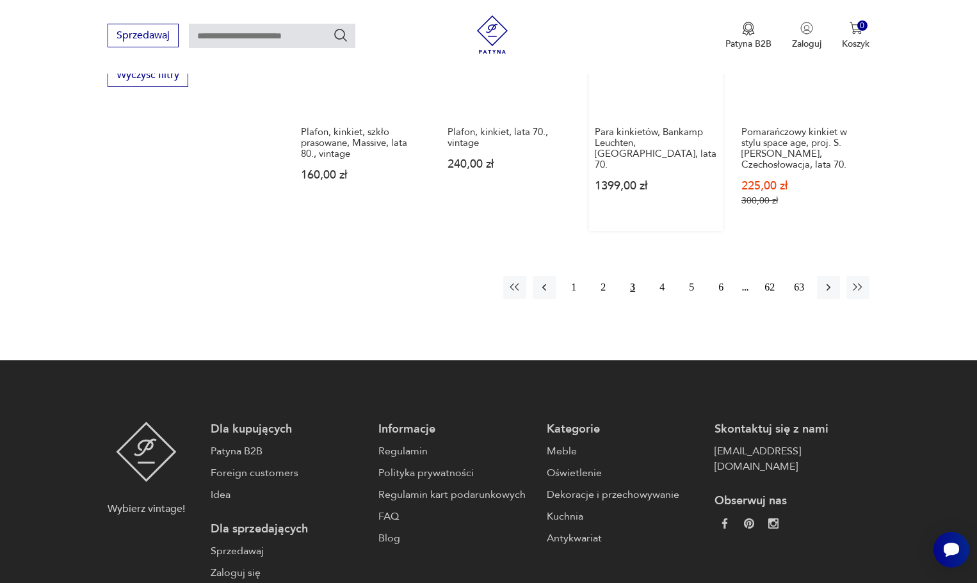
scroll to position [1198, 0]
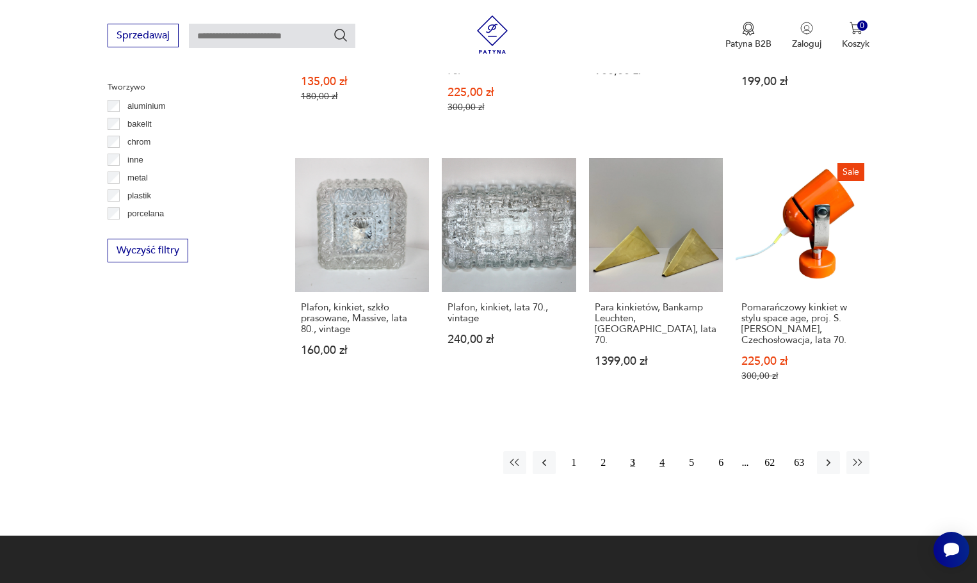
click at [668, 451] on button "4" at bounding box center [661, 462] width 23 height 23
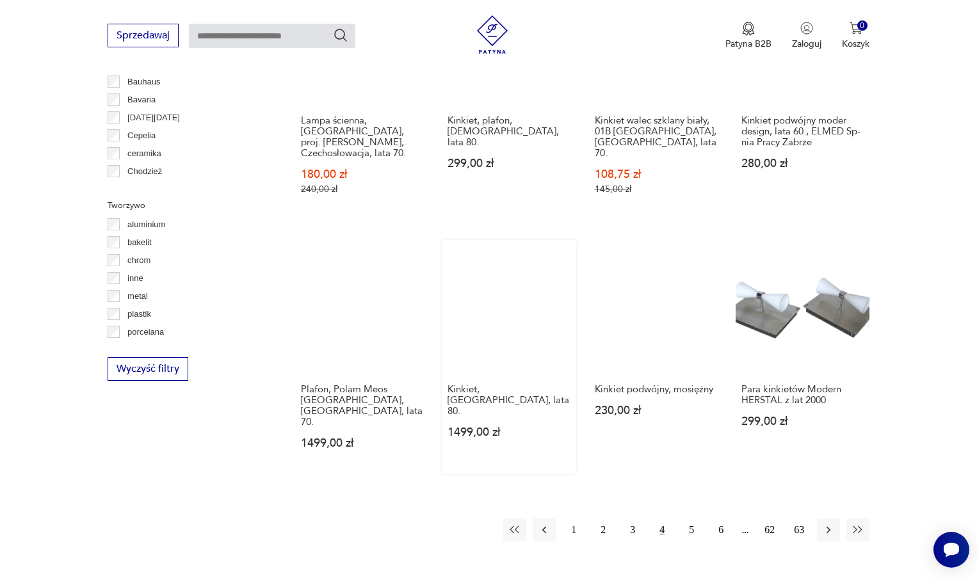
scroll to position [1134, 0]
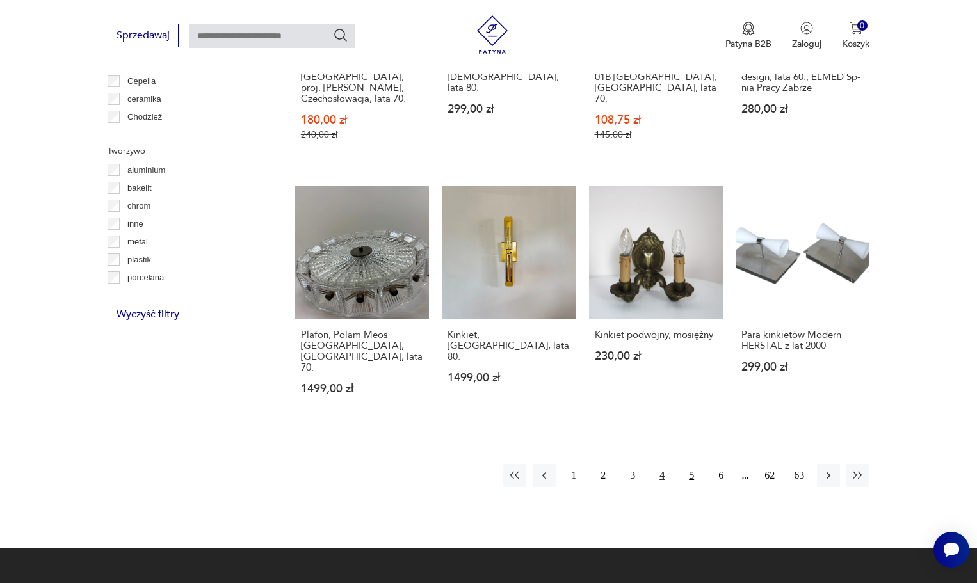
click at [688, 464] on button "5" at bounding box center [691, 475] width 23 height 23
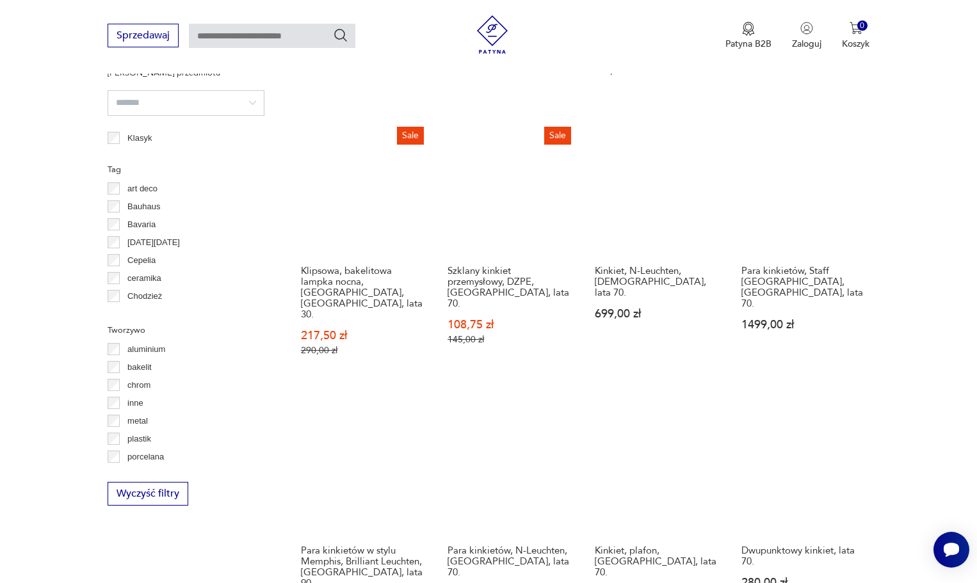
scroll to position [1134, 0]
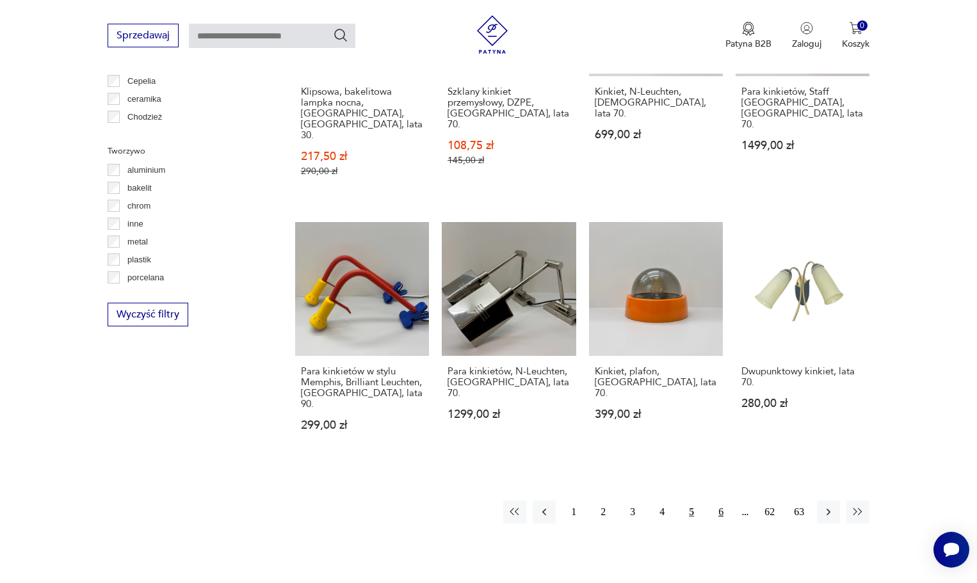
click at [716, 501] on button "6" at bounding box center [720, 512] width 23 height 23
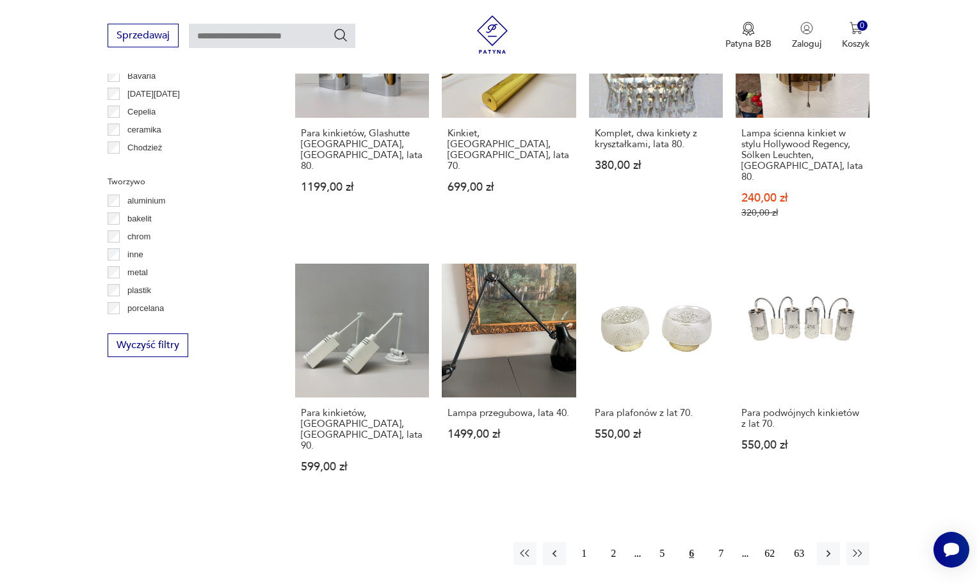
scroll to position [1070, 0]
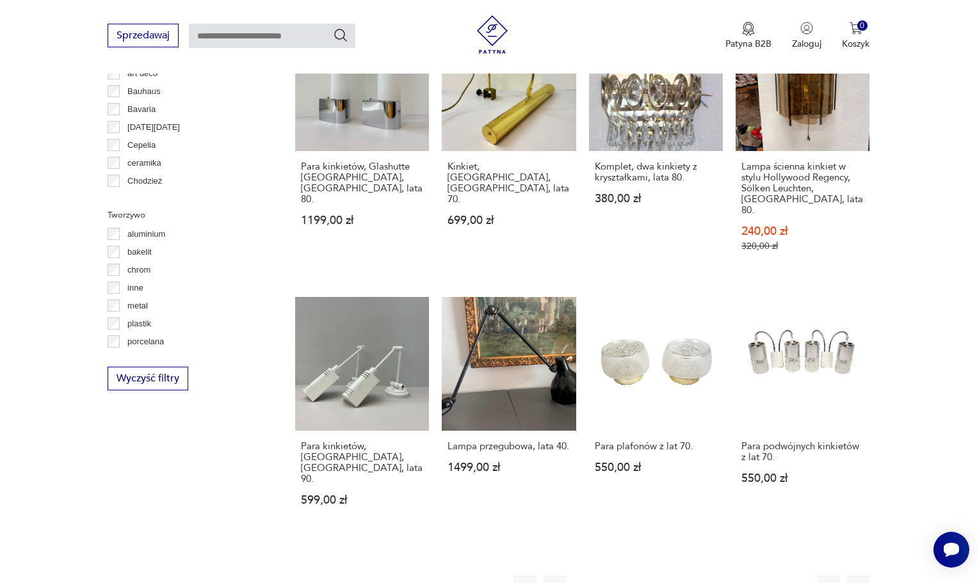
click at [721, 575] on button "7" at bounding box center [720, 586] width 23 height 23
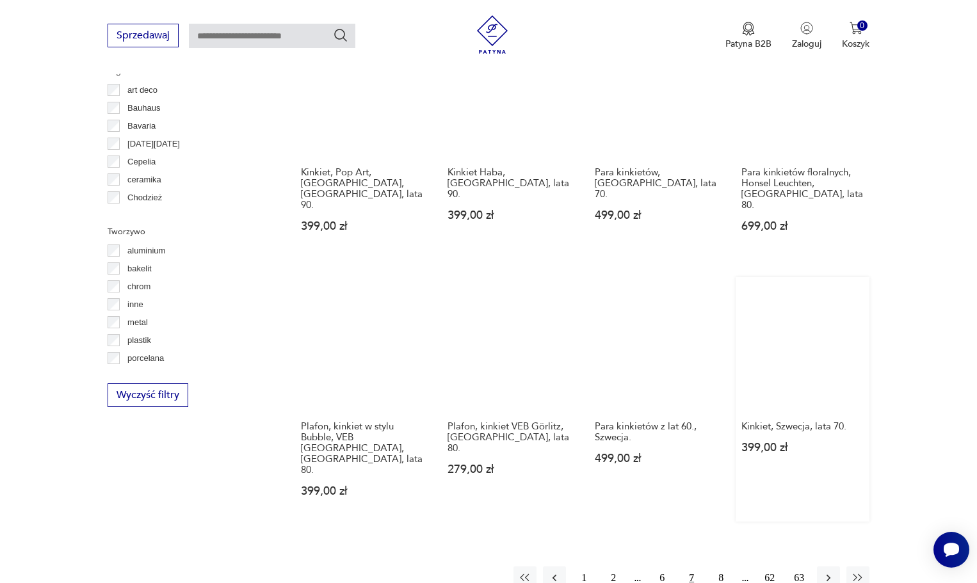
scroll to position [1070, 0]
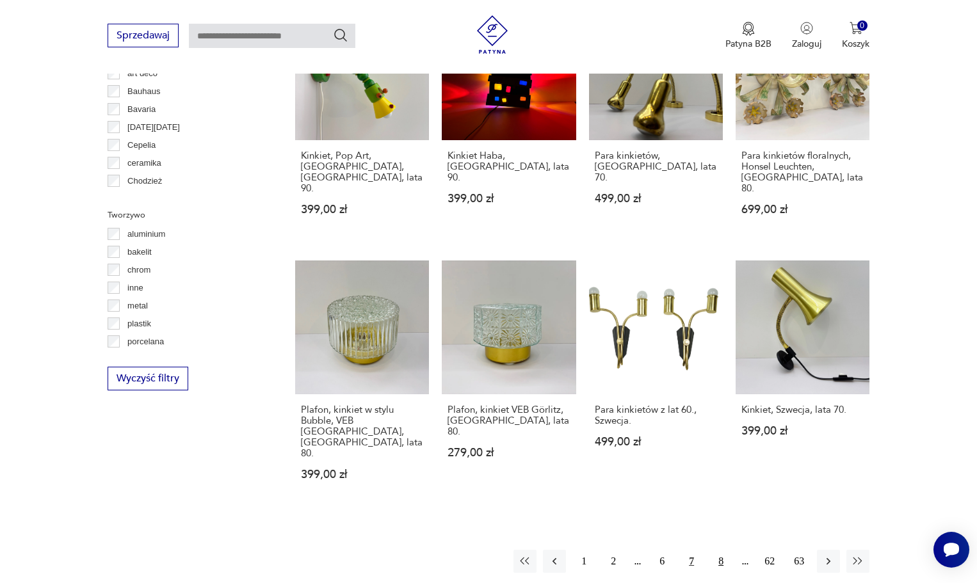
click at [719, 550] on button "8" at bounding box center [720, 561] width 23 height 23
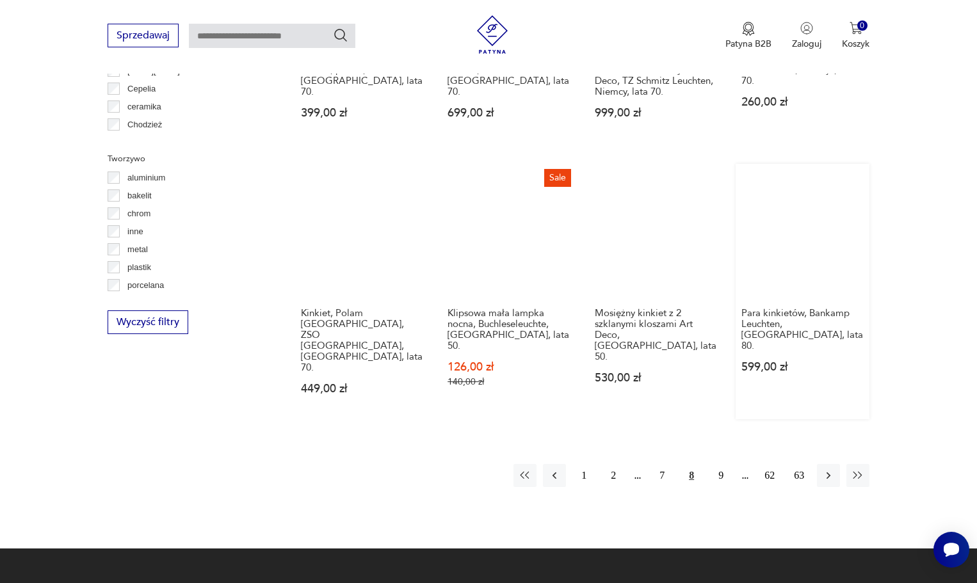
scroll to position [1134, 0]
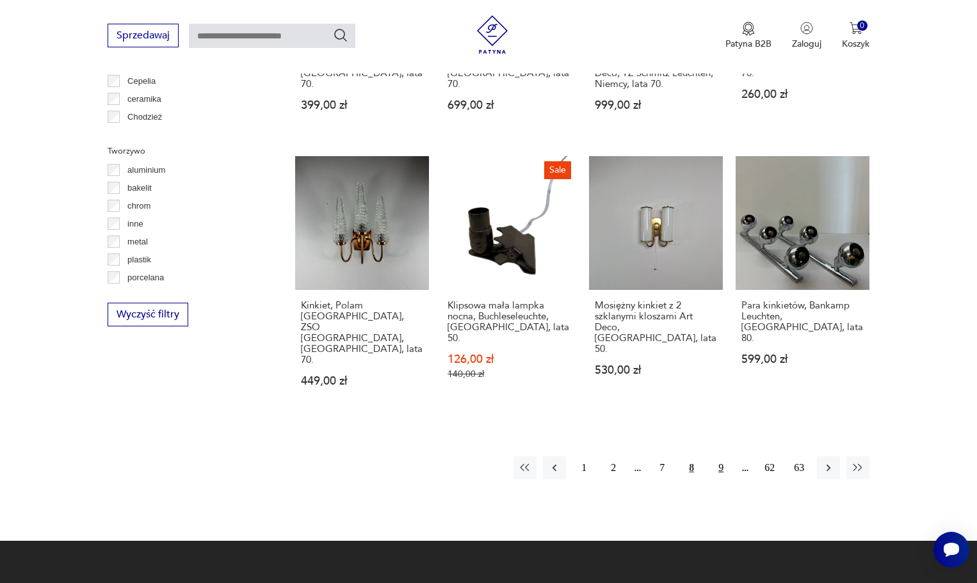
click at [714, 456] on button "9" at bounding box center [720, 467] width 23 height 23
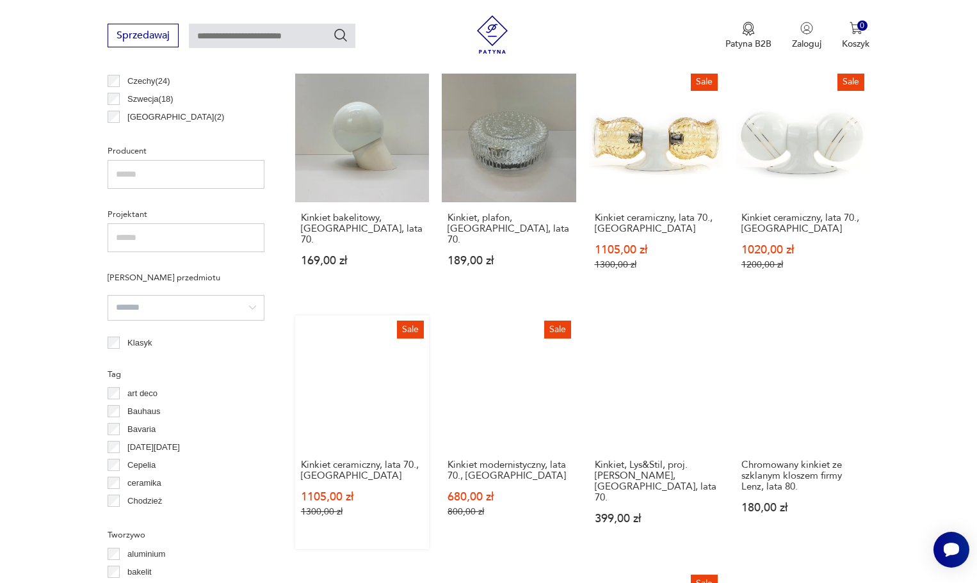
scroll to position [1134, 0]
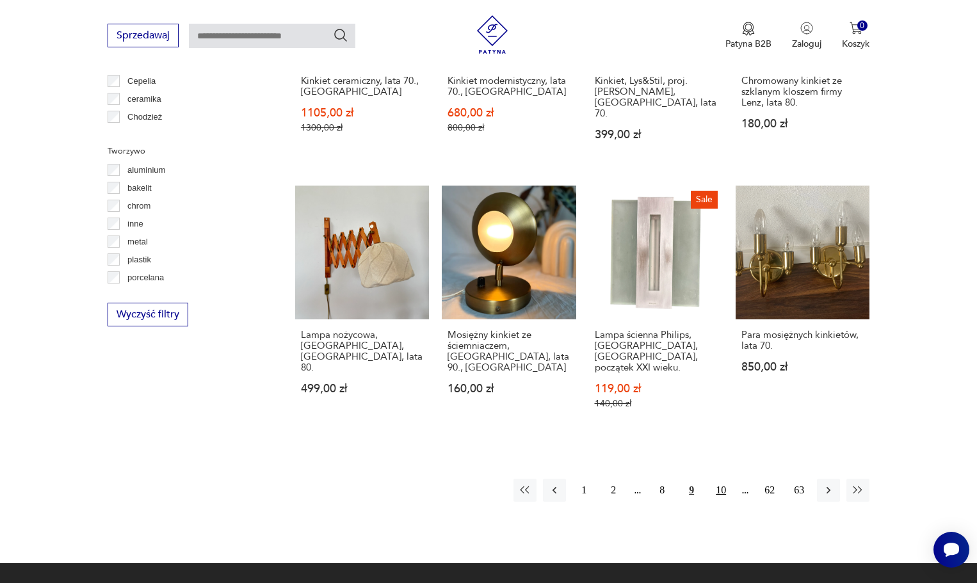
click at [716, 479] on button "10" at bounding box center [720, 490] width 23 height 23
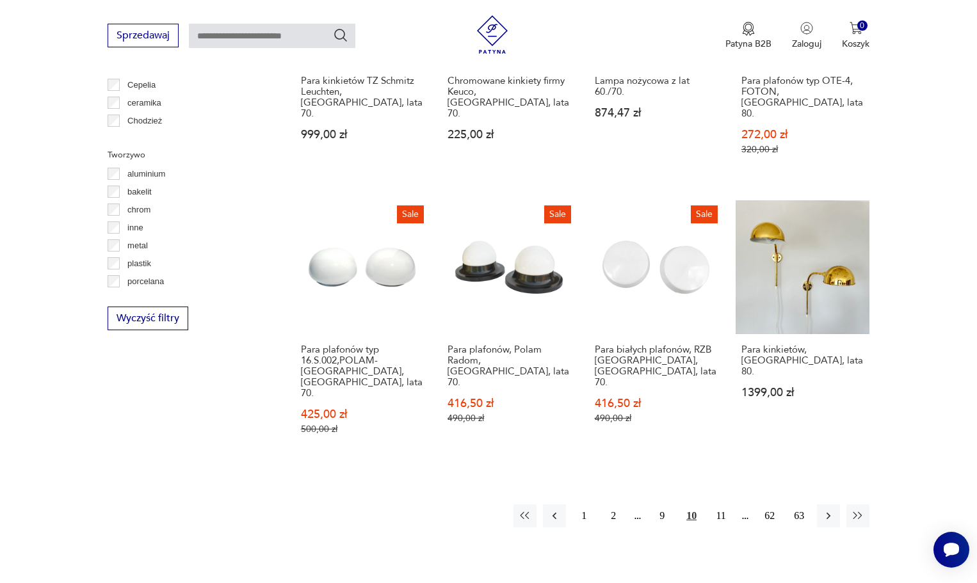
scroll to position [1134, 0]
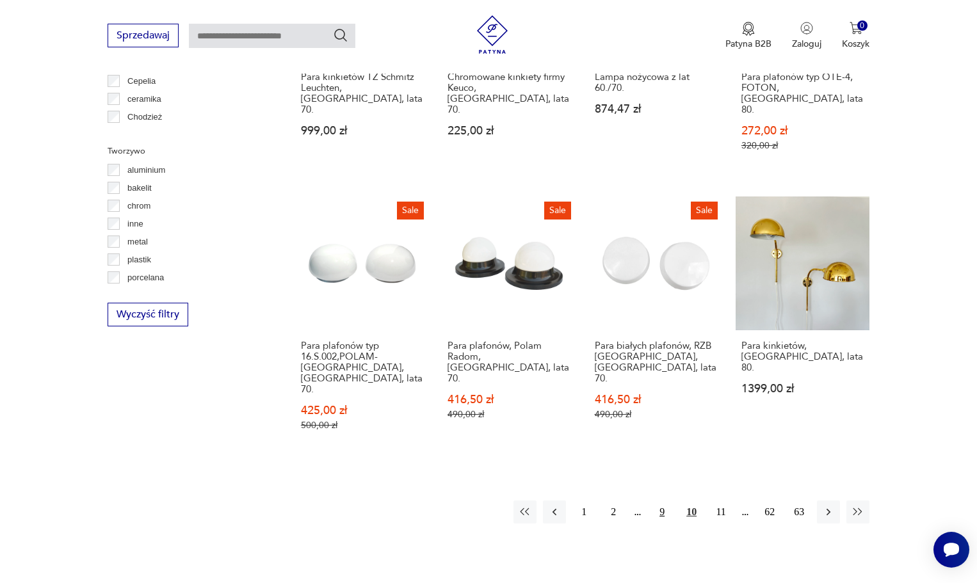
click at [673, 501] on button "9" at bounding box center [661, 512] width 23 height 23
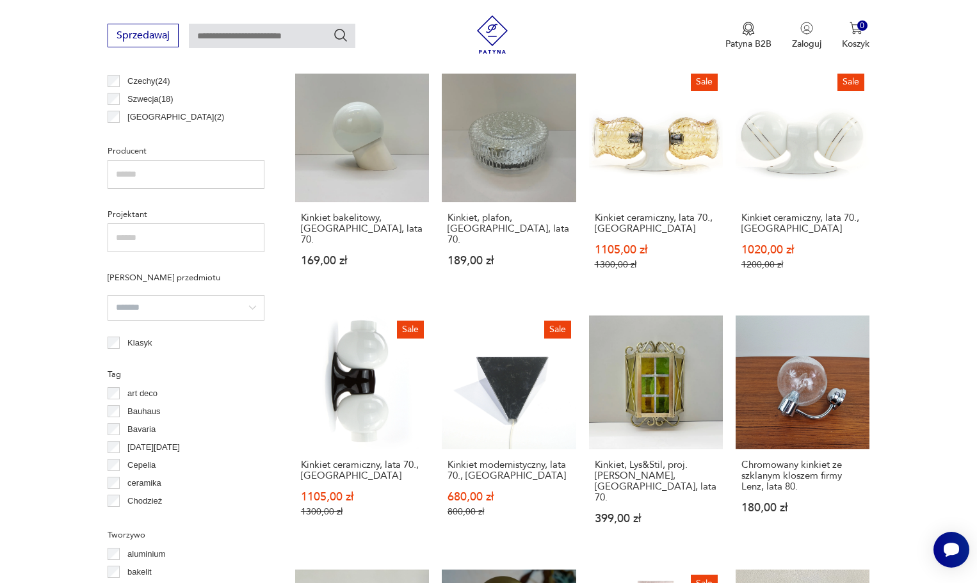
scroll to position [1070, 0]
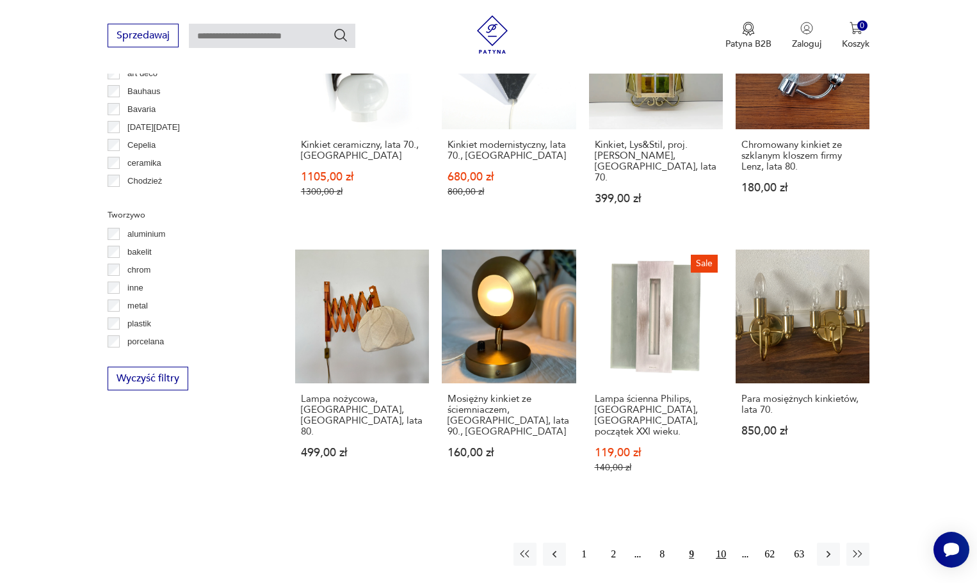
click at [730, 543] on button "10" at bounding box center [720, 554] width 23 height 23
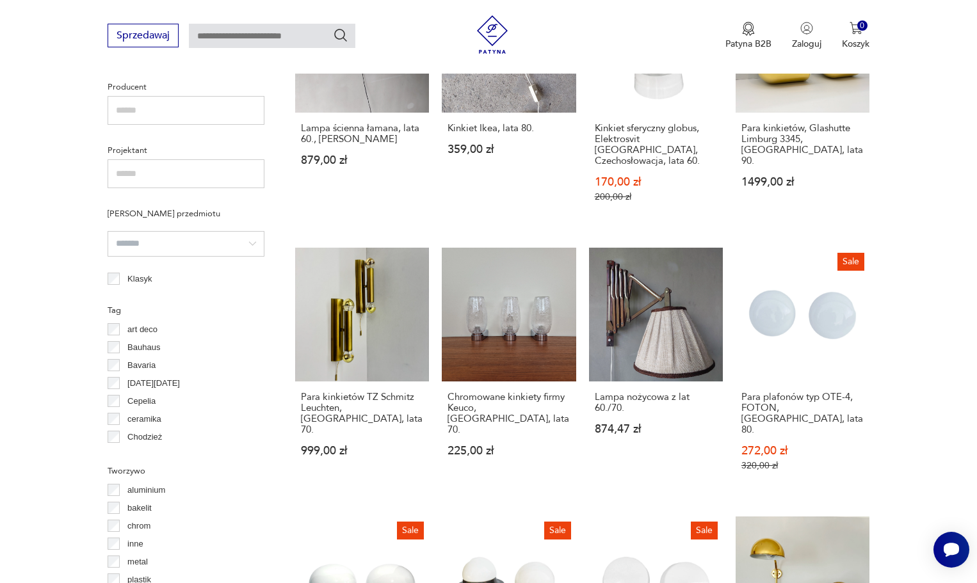
scroll to position [1134, 0]
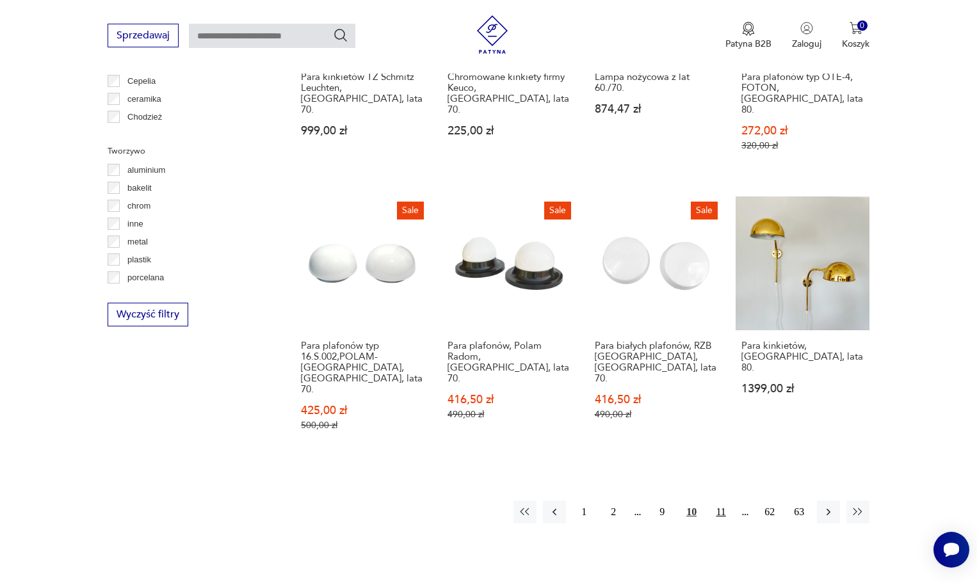
click at [712, 501] on button "11" at bounding box center [720, 512] width 23 height 23
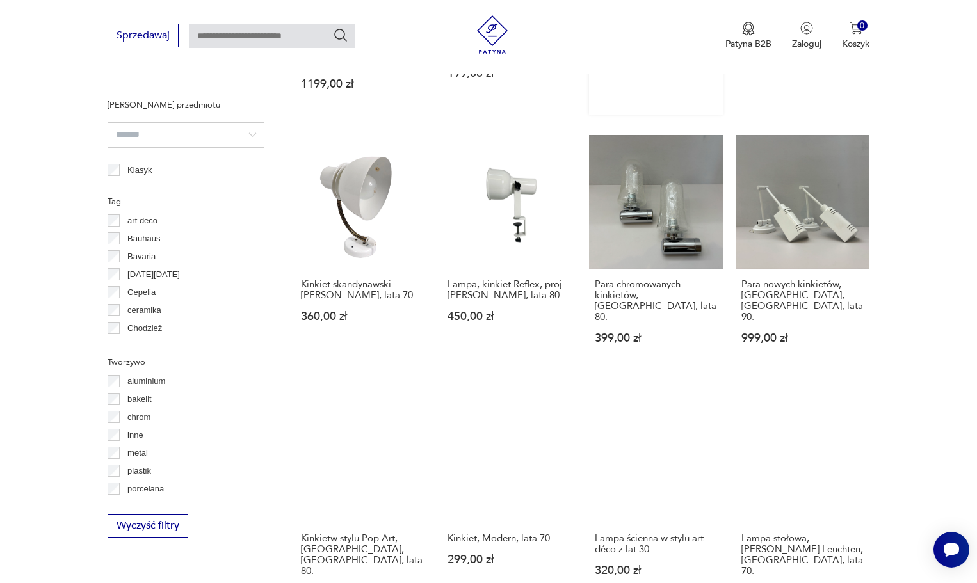
scroll to position [1006, 0]
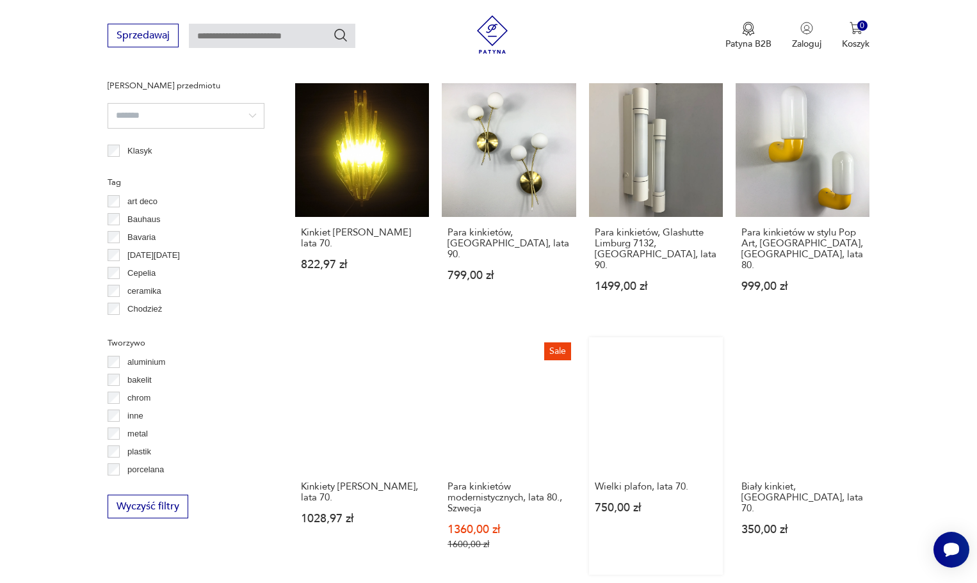
scroll to position [1134, 0]
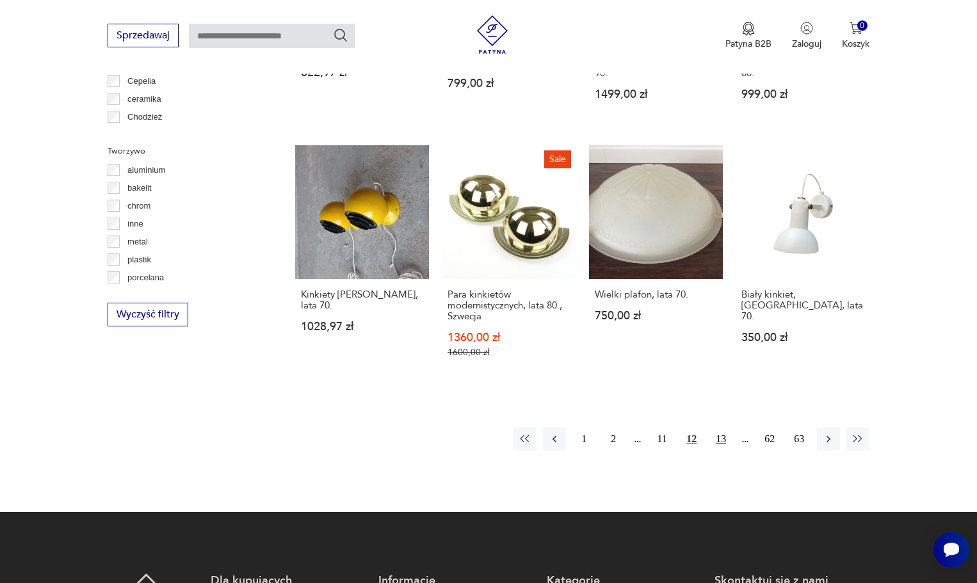
click at [727, 428] on button "13" at bounding box center [720, 439] width 23 height 23
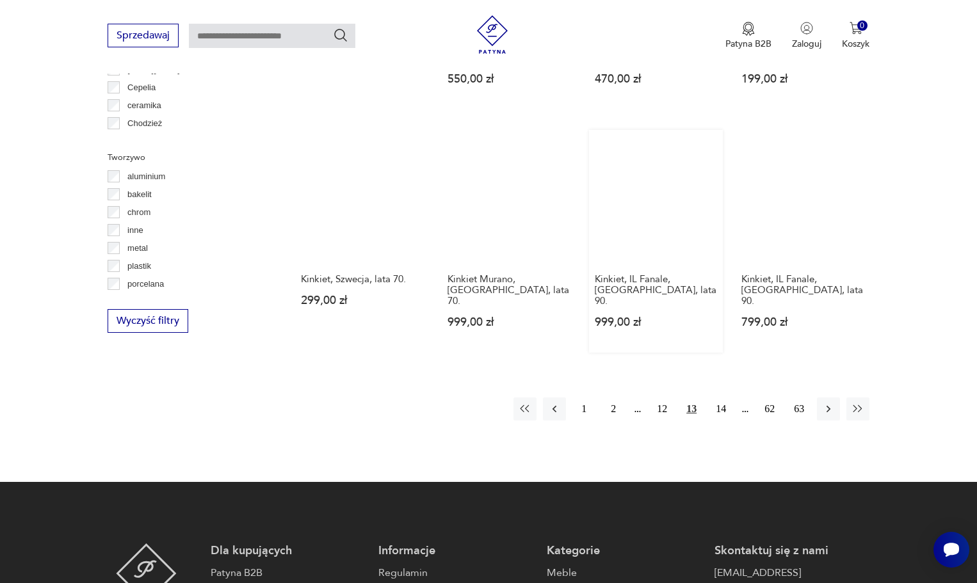
scroll to position [1134, 0]
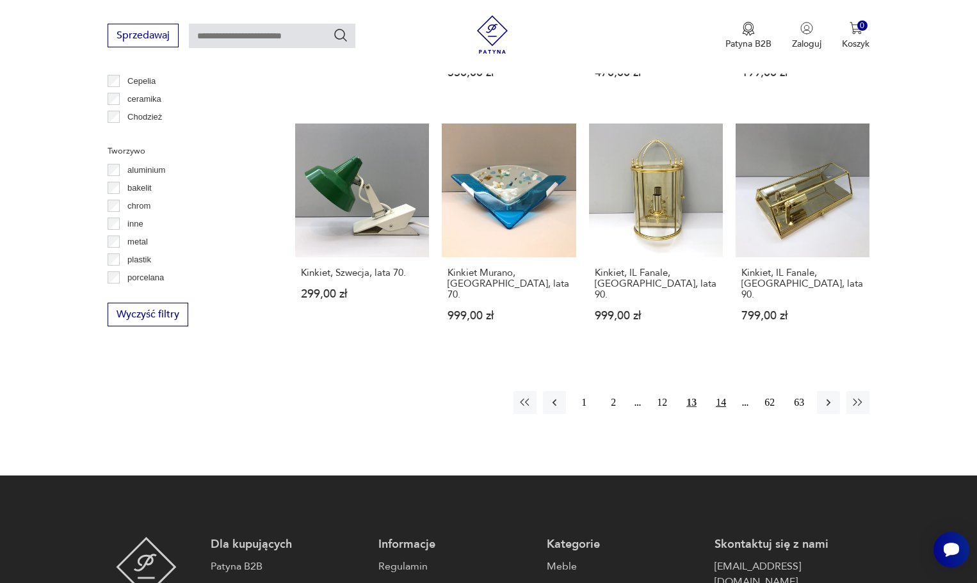
click at [716, 391] on button "14" at bounding box center [720, 402] width 23 height 23
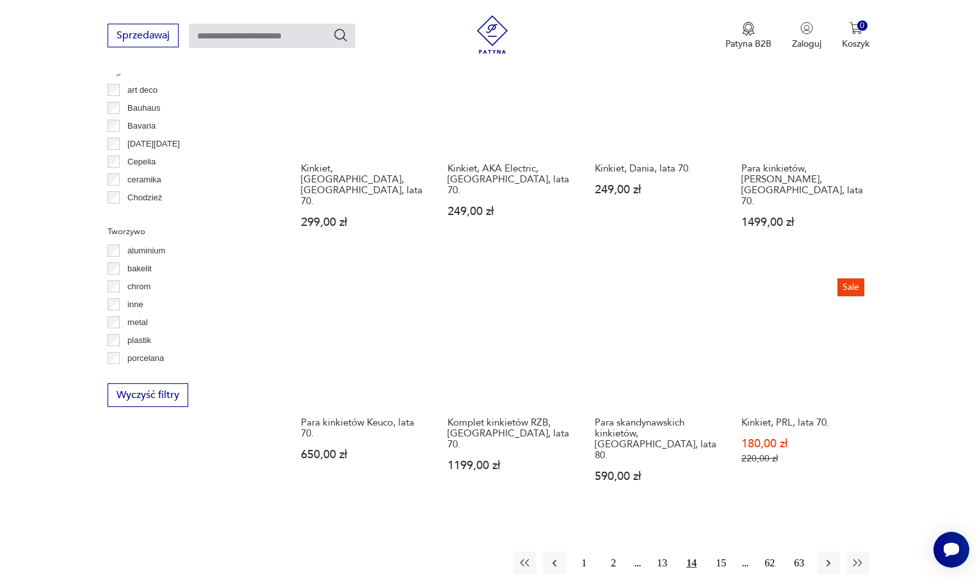
scroll to position [1070, 0]
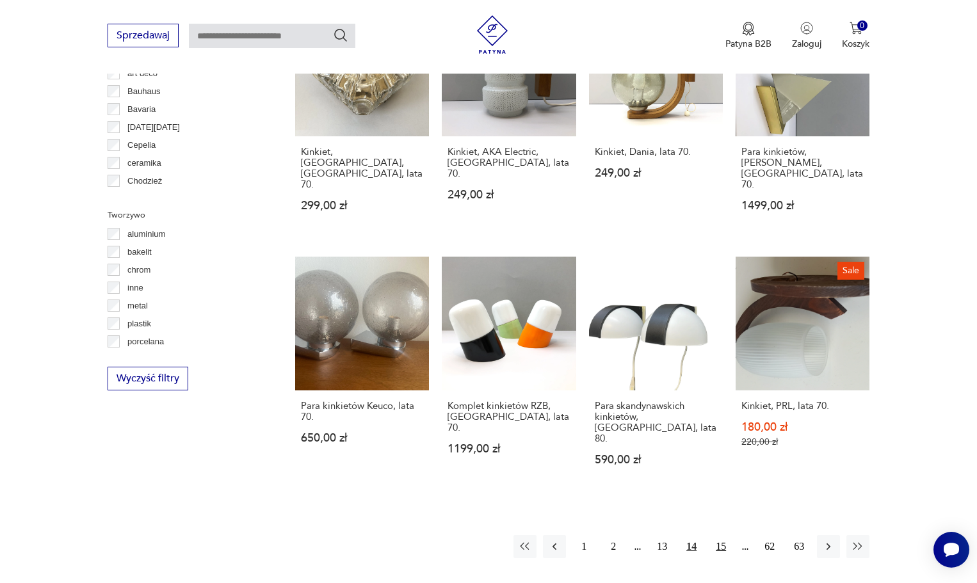
click at [728, 535] on button "15" at bounding box center [720, 546] width 23 height 23
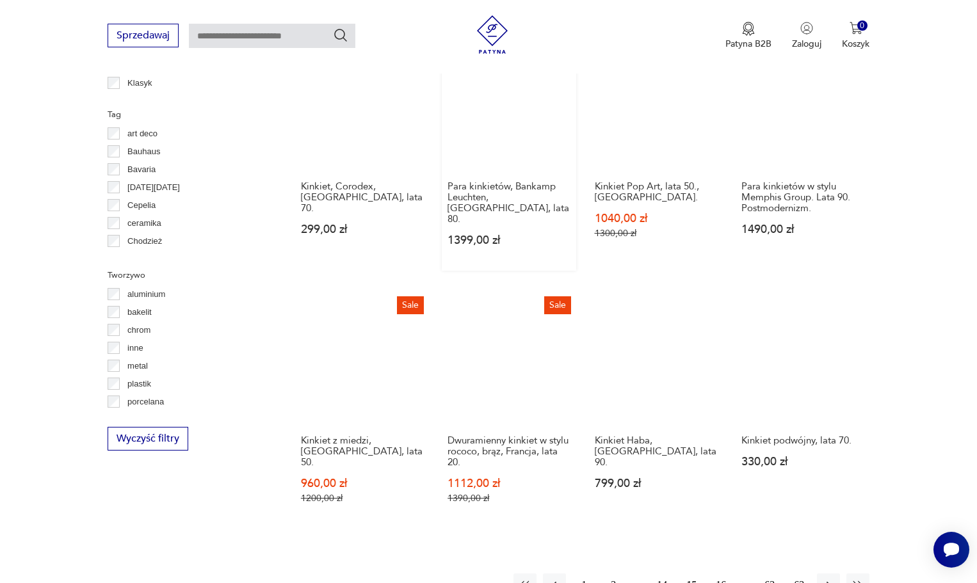
scroll to position [1134, 0]
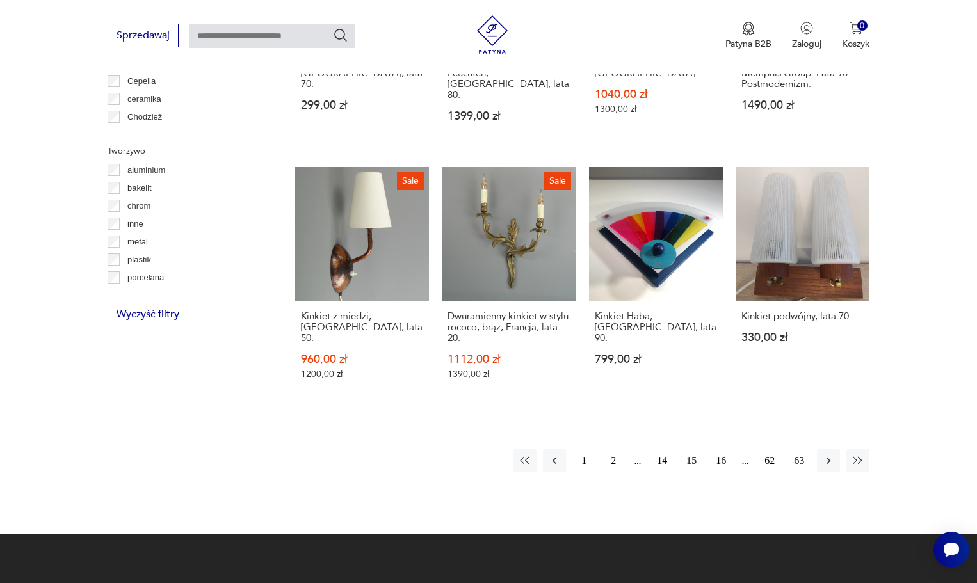
click at [721, 449] on button "16" at bounding box center [720, 460] width 23 height 23
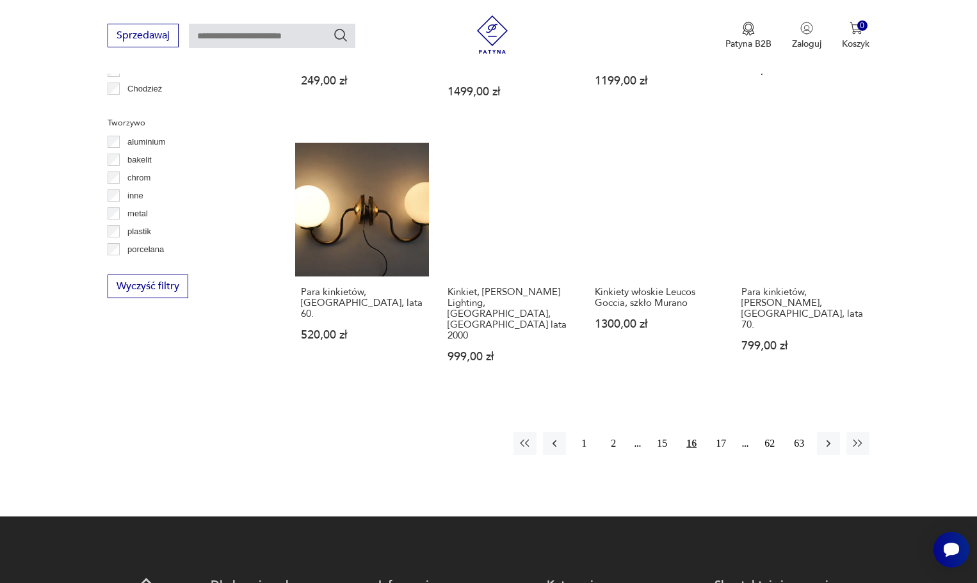
scroll to position [1198, 0]
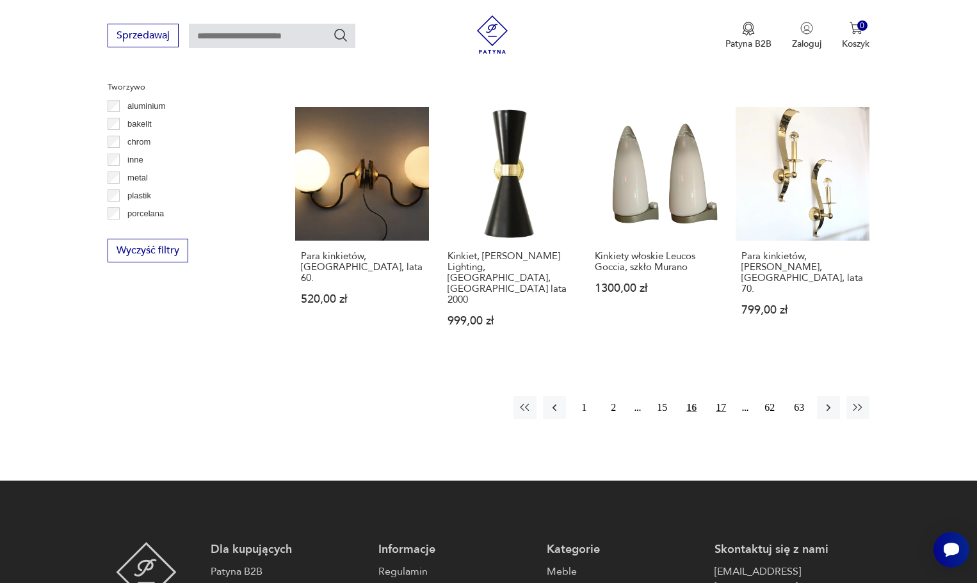
click at [723, 396] on button "17" at bounding box center [720, 407] width 23 height 23
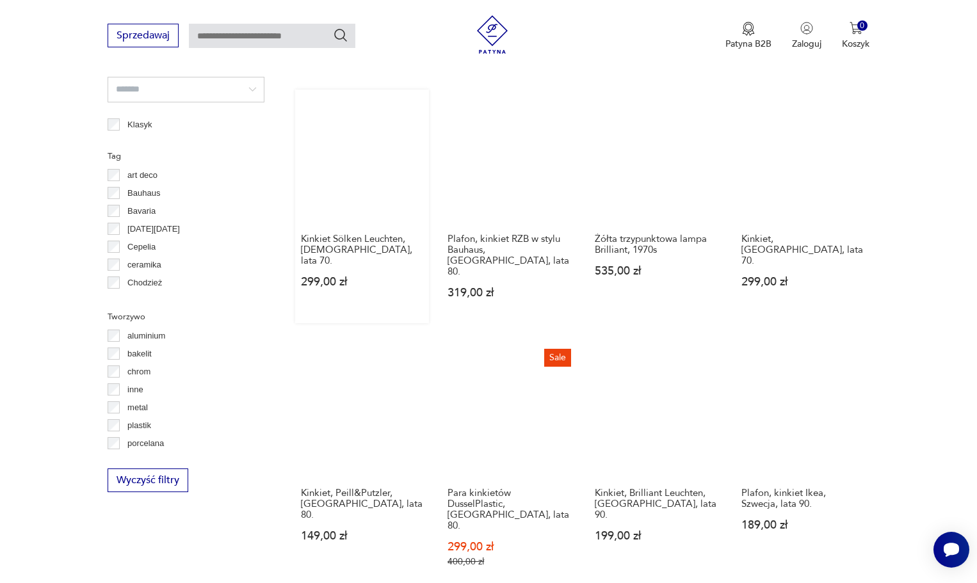
scroll to position [1198, 0]
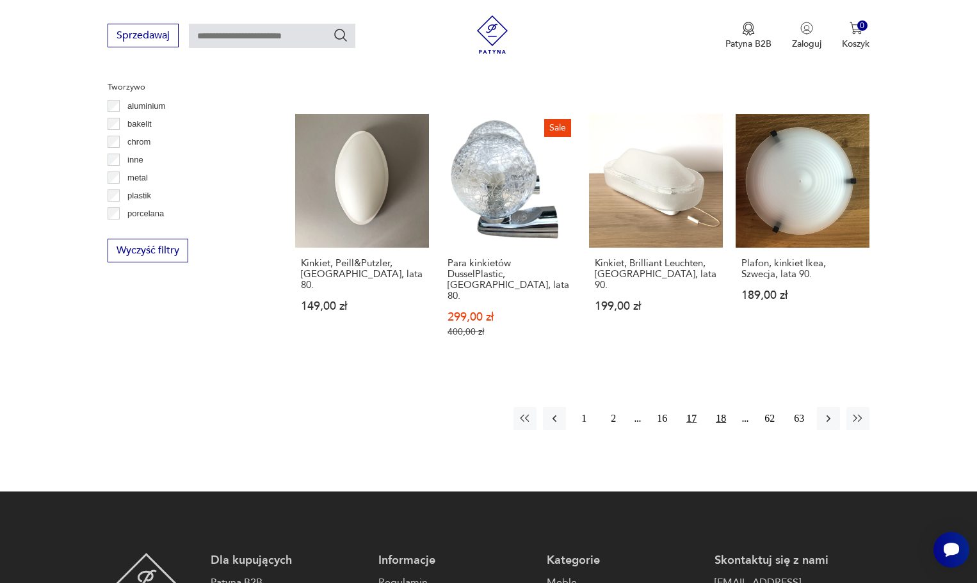
click at [719, 407] on button "18" at bounding box center [720, 418] width 23 height 23
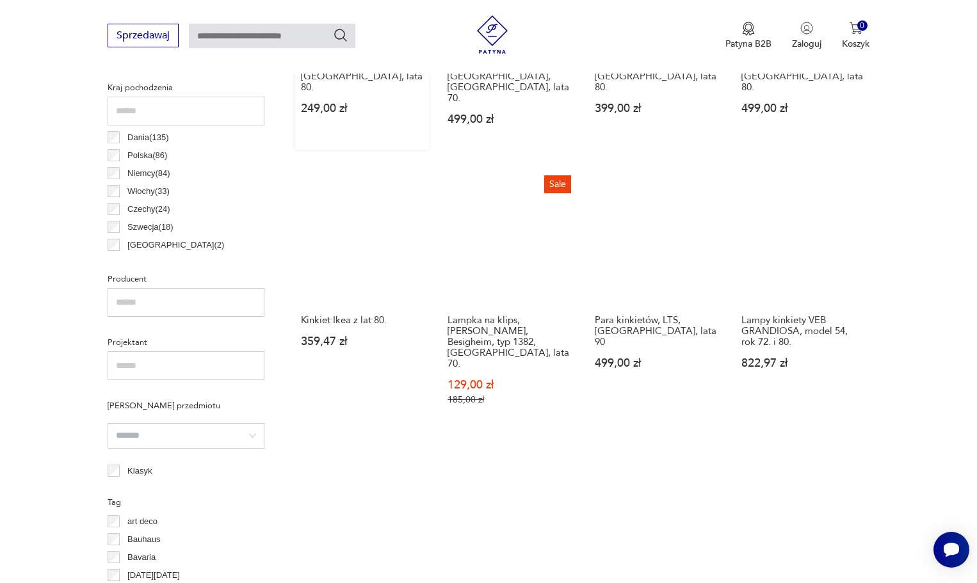
scroll to position [1070, 0]
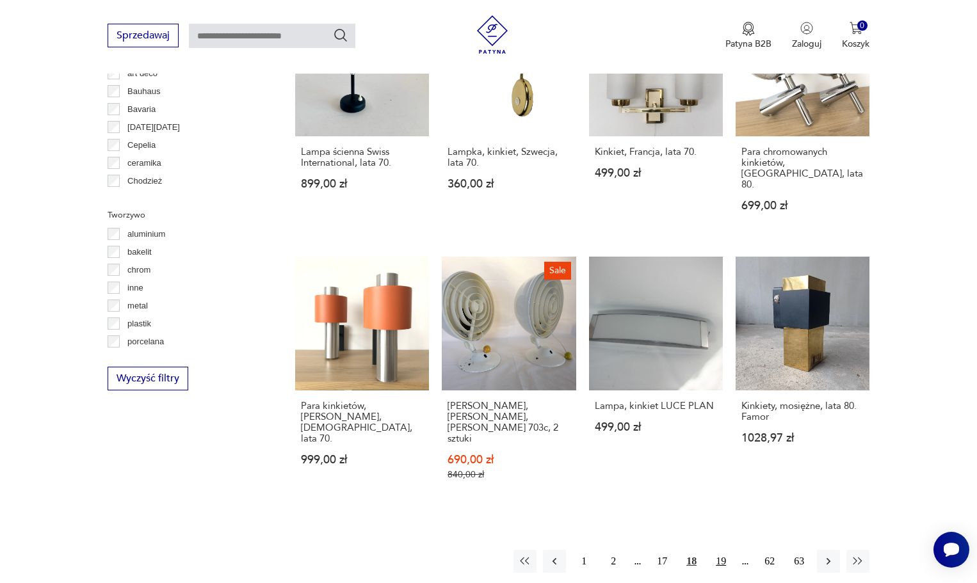
click at [727, 550] on button "19" at bounding box center [720, 561] width 23 height 23
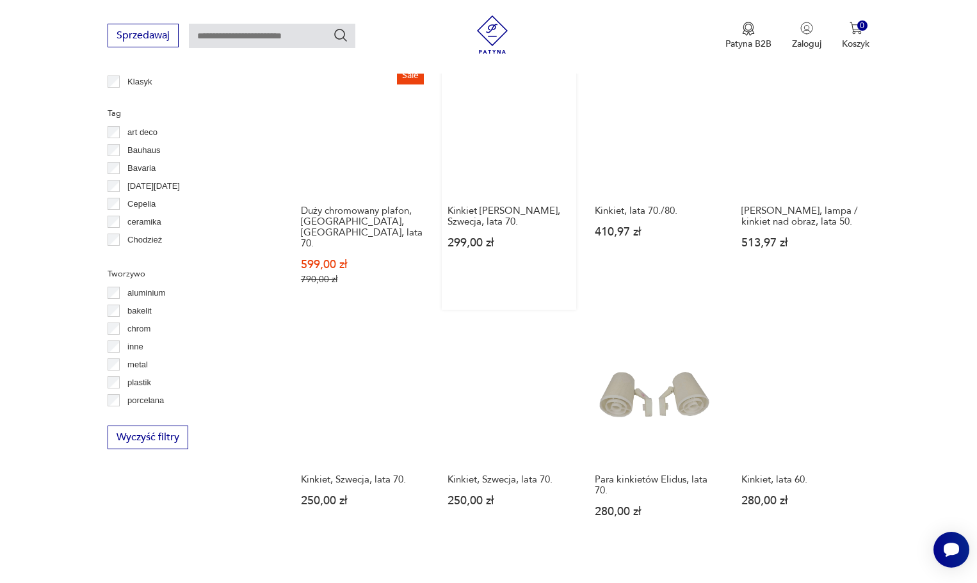
scroll to position [1070, 0]
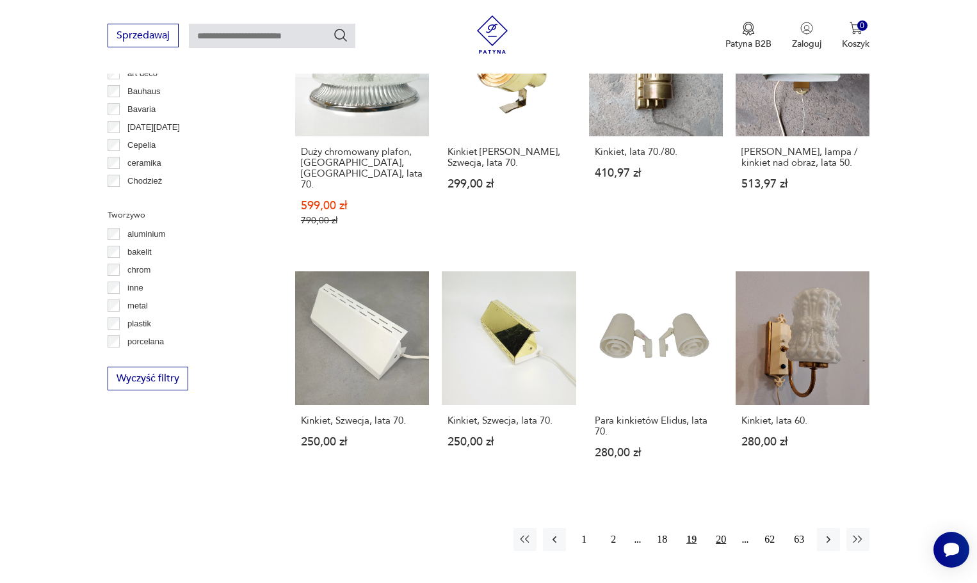
click at [717, 528] on button "20" at bounding box center [720, 539] width 23 height 23
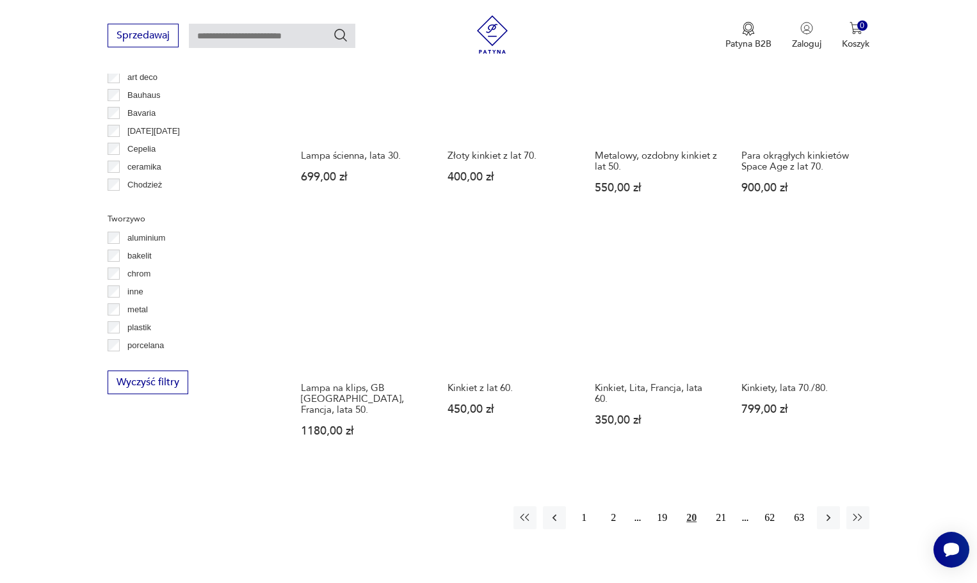
scroll to position [1070, 0]
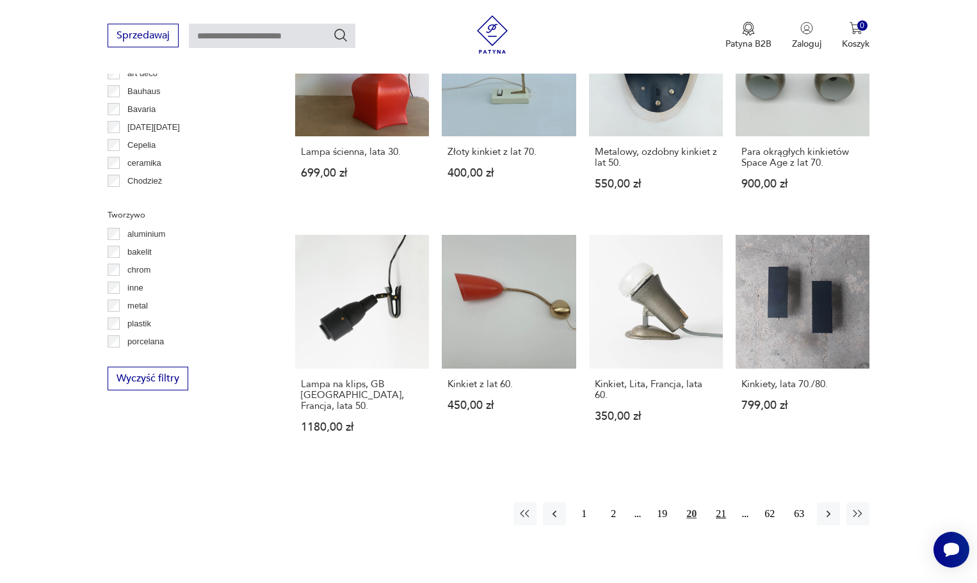
click at [718, 503] on button "21" at bounding box center [720, 514] width 23 height 23
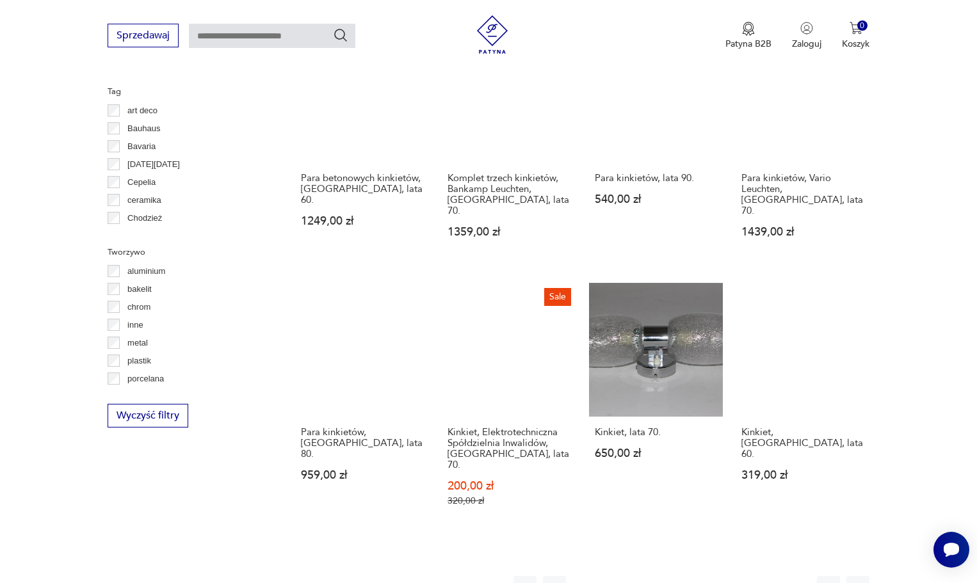
scroll to position [1134, 0]
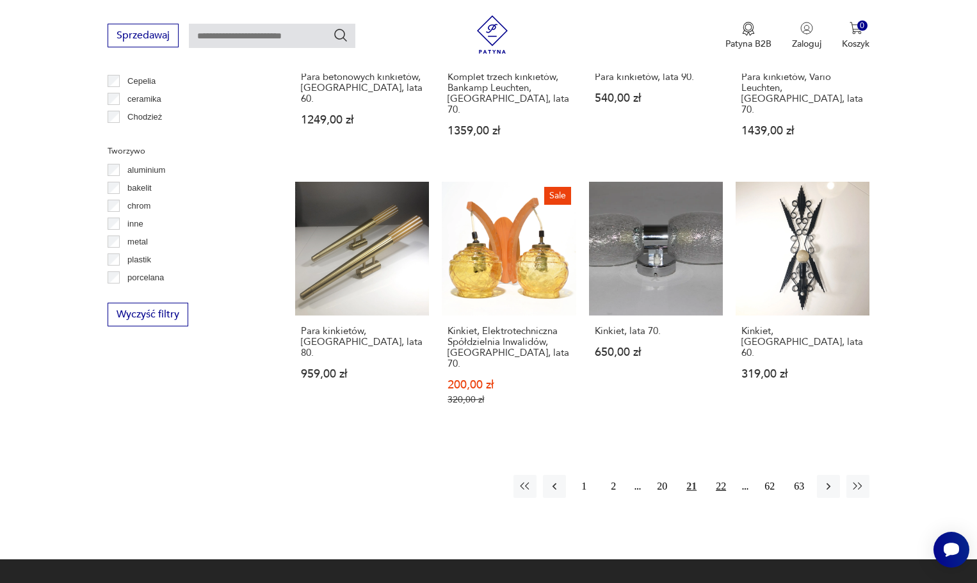
click at [722, 475] on button "22" at bounding box center [720, 486] width 23 height 23
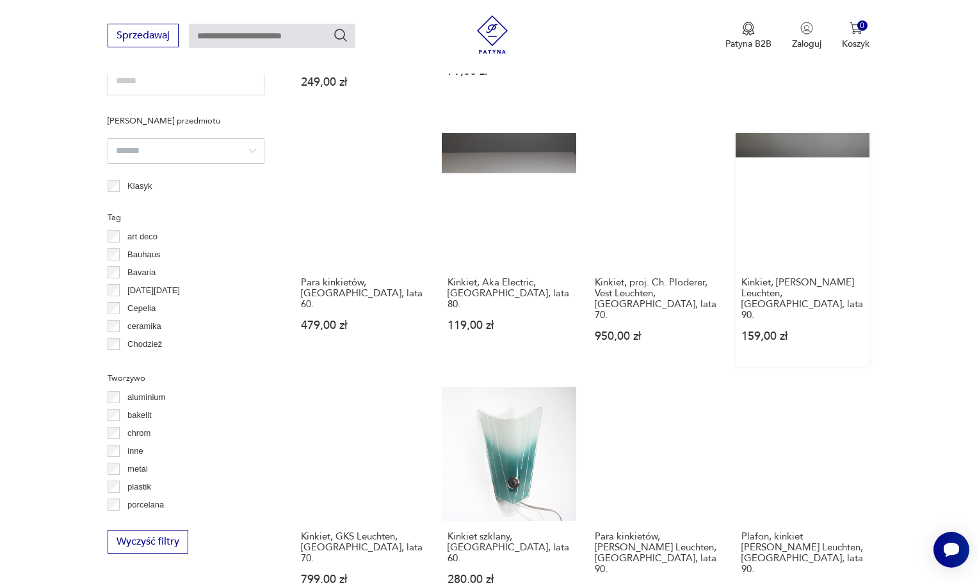
scroll to position [1070, 0]
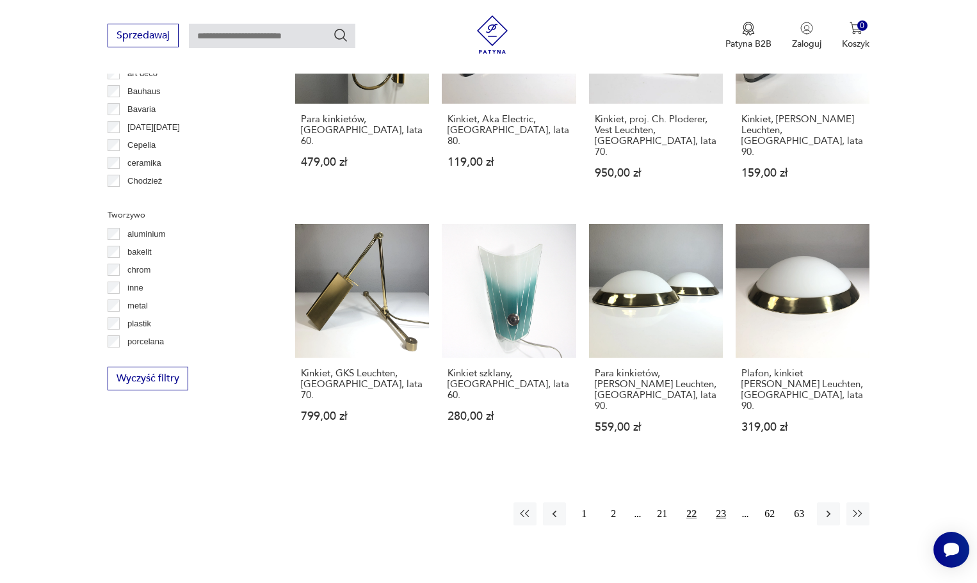
click at [720, 503] on button "23" at bounding box center [720, 514] width 23 height 23
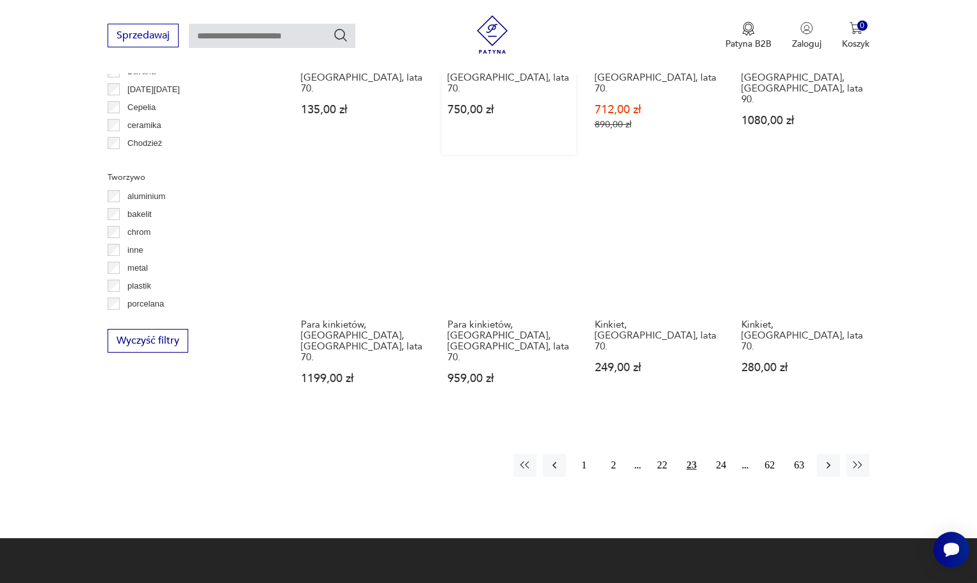
scroll to position [1198, 0]
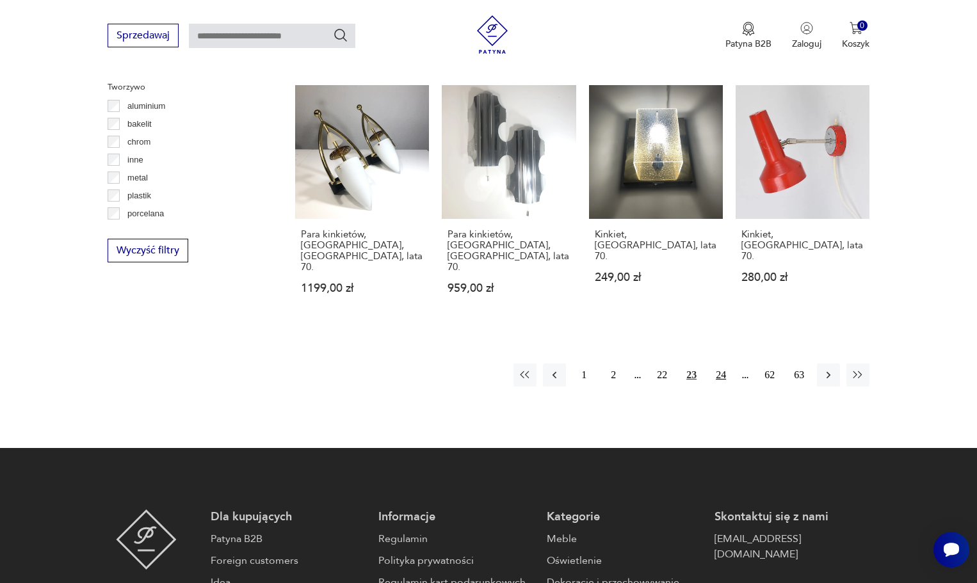
click at [722, 364] on button "24" at bounding box center [720, 375] width 23 height 23
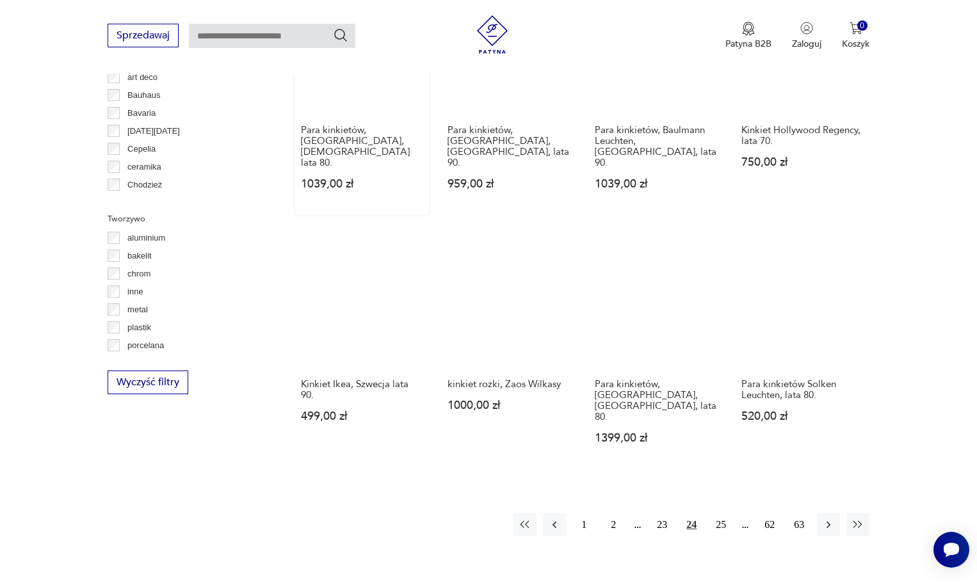
scroll to position [1070, 0]
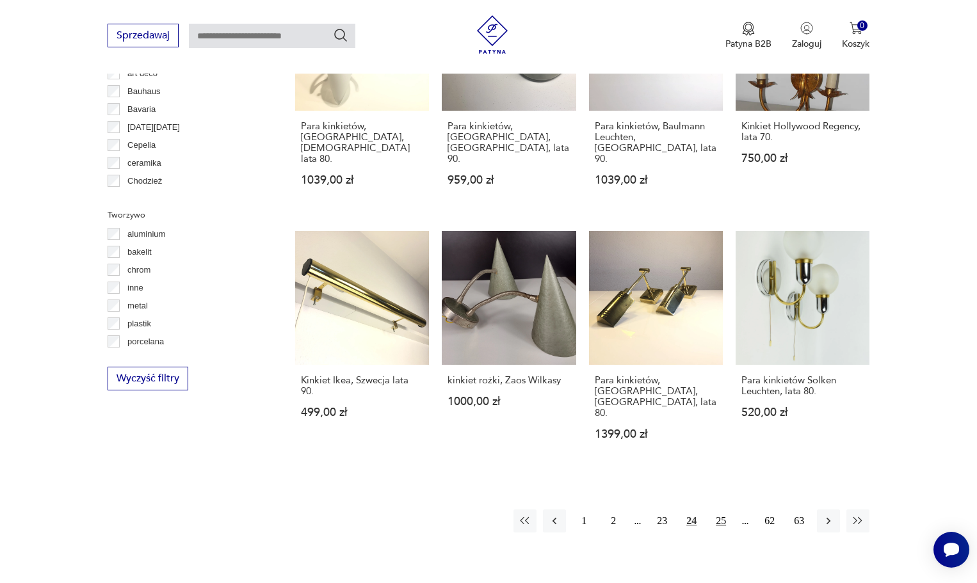
click at [717, 510] on button "25" at bounding box center [720, 521] width 23 height 23
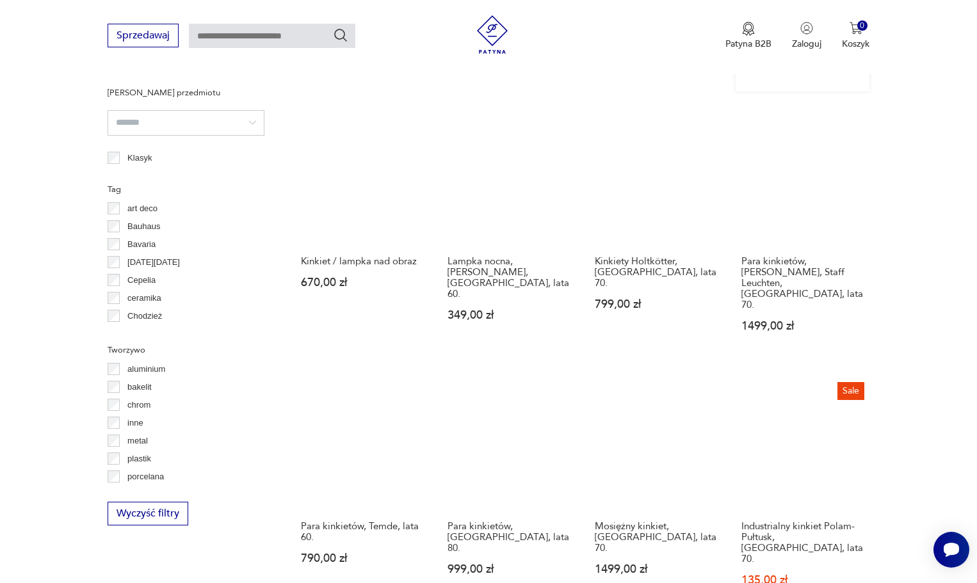
scroll to position [1070, 0]
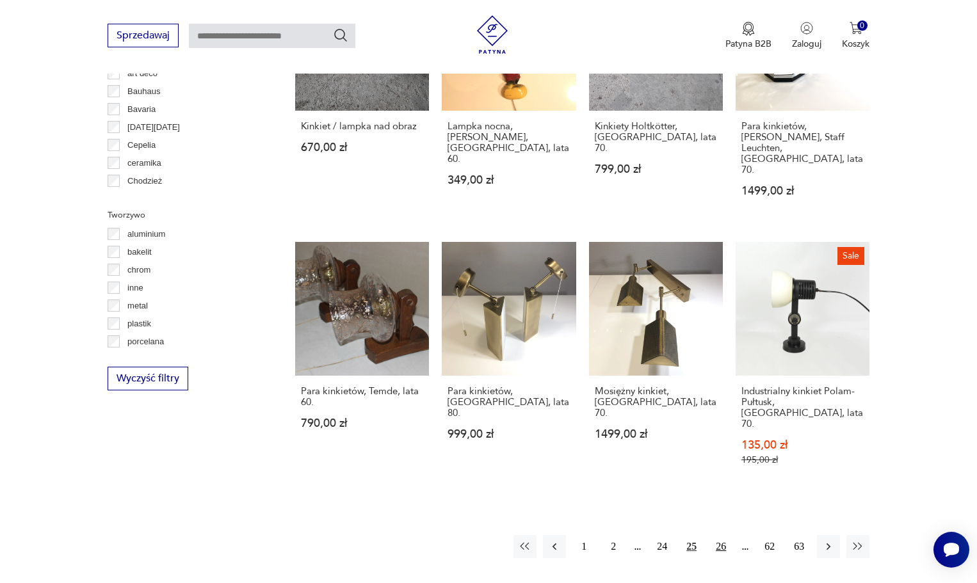
click at [714, 535] on button "26" at bounding box center [720, 546] width 23 height 23
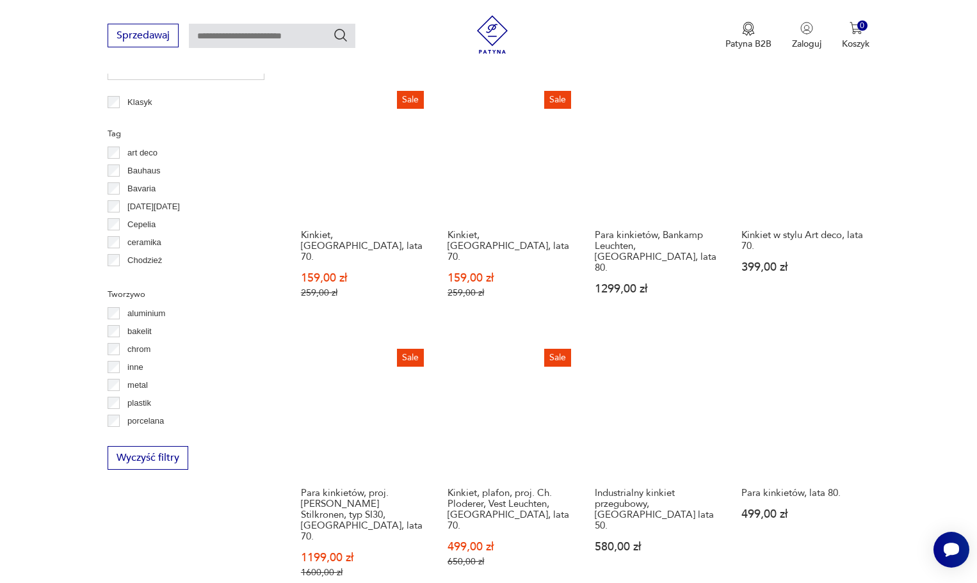
scroll to position [1070, 0]
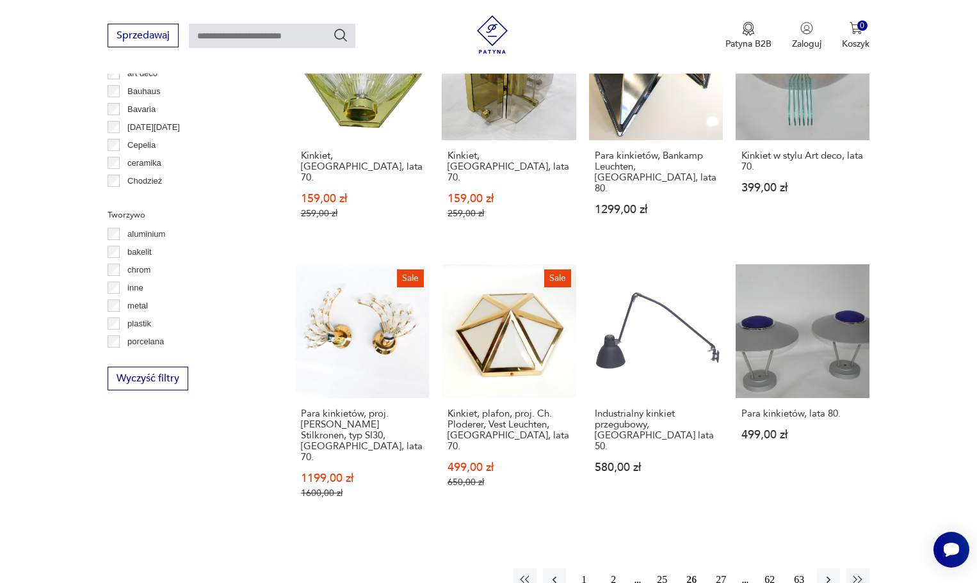
click at [724, 568] on button "27" at bounding box center [720, 579] width 23 height 23
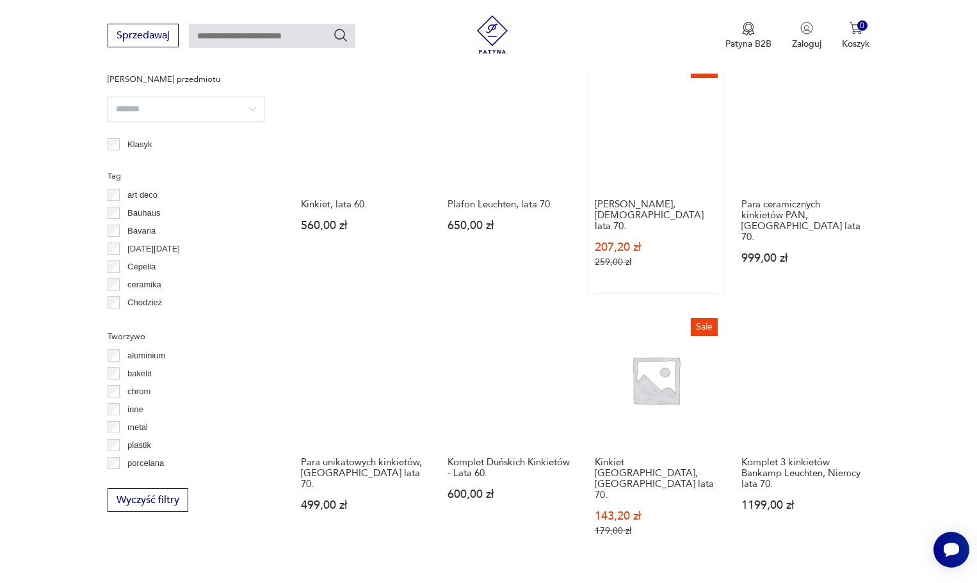
scroll to position [1006, 0]
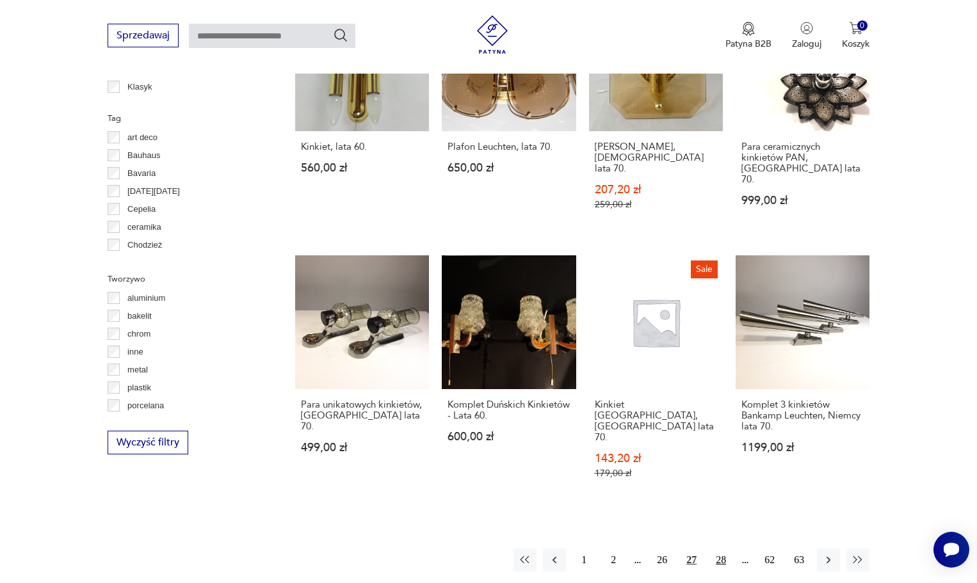
click at [721, 549] on button "28" at bounding box center [720, 560] width 23 height 23
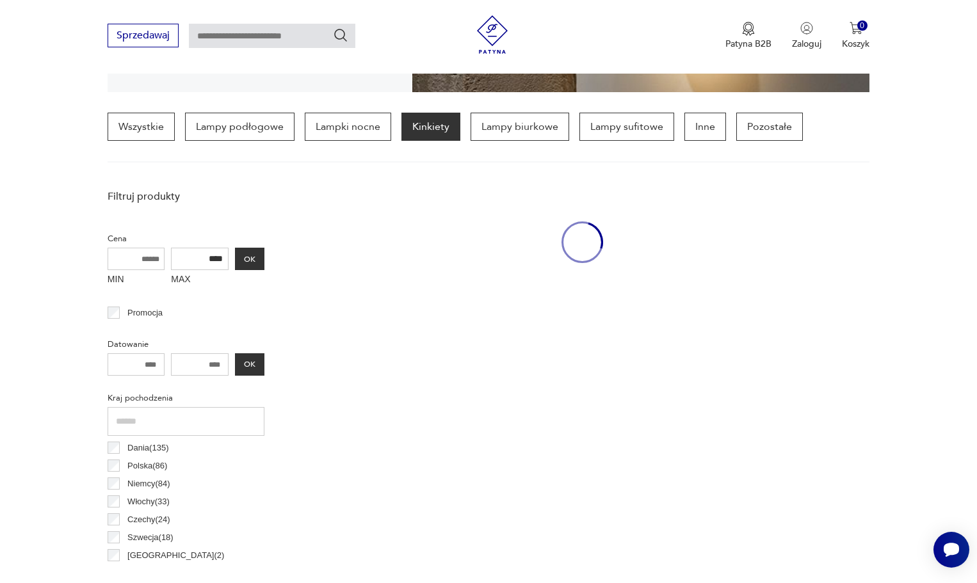
scroll to position [302, 0]
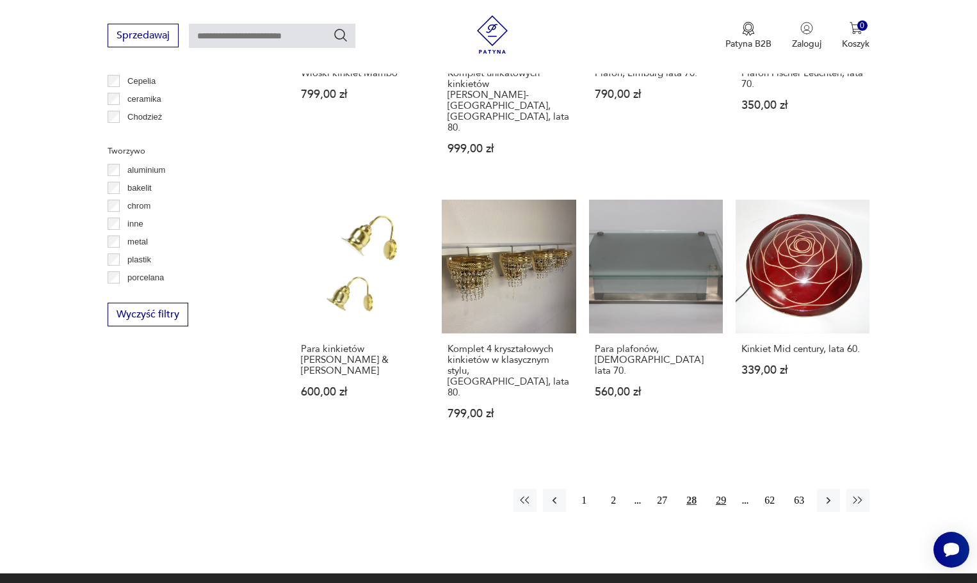
click at [717, 489] on button "29" at bounding box center [720, 500] width 23 height 23
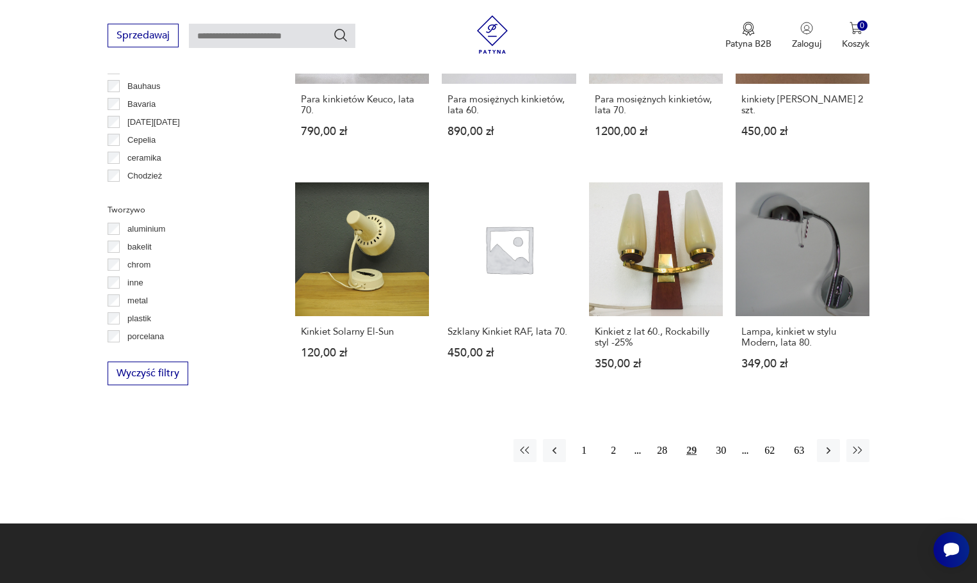
scroll to position [1070, 0]
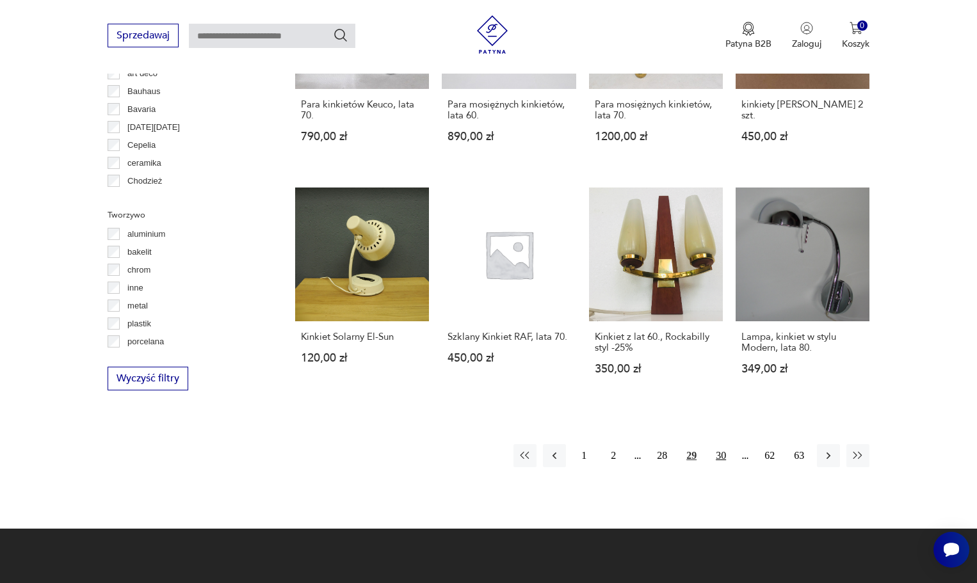
click at [725, 444] on button "30" at bounding box center [720, 455] width 23 height 23
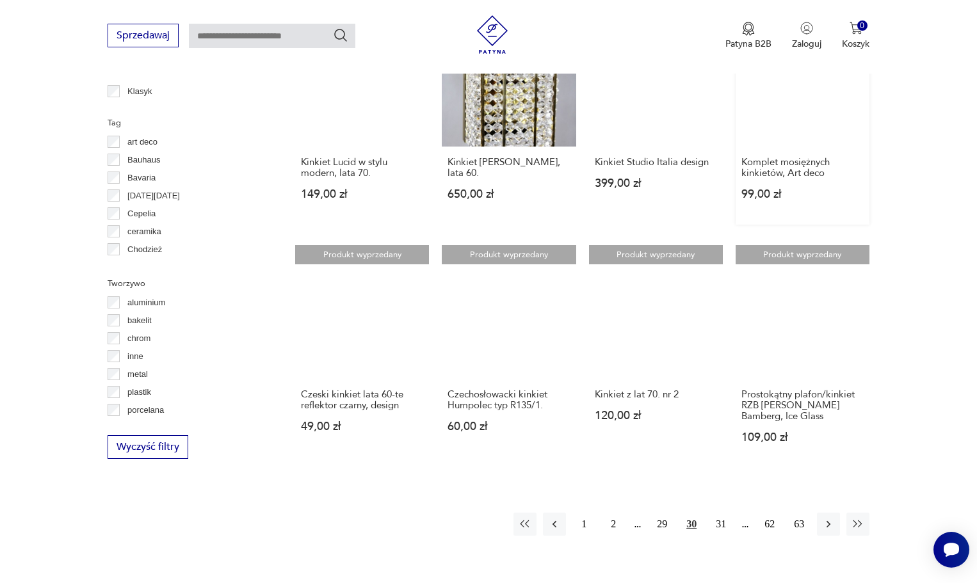
scroll to position [1006, 0]
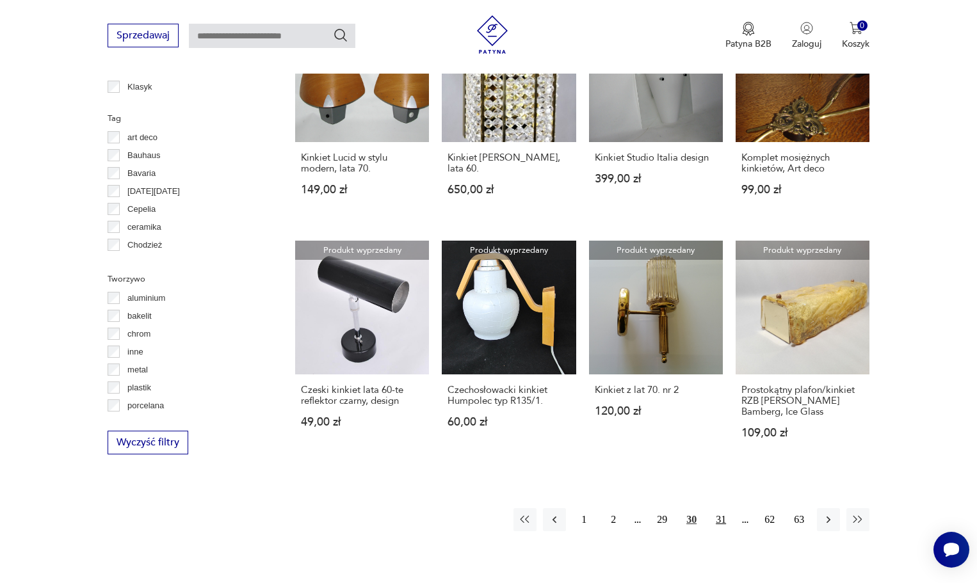
click at [717, 508] on button "31" at bounding box center [720, 519] width 23 height 23
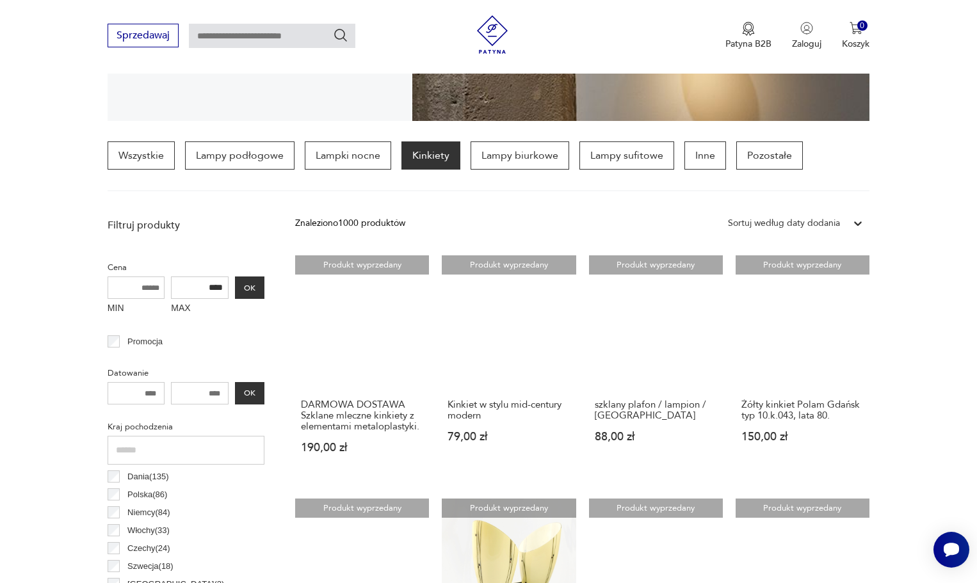
scroll to position [173, 0]
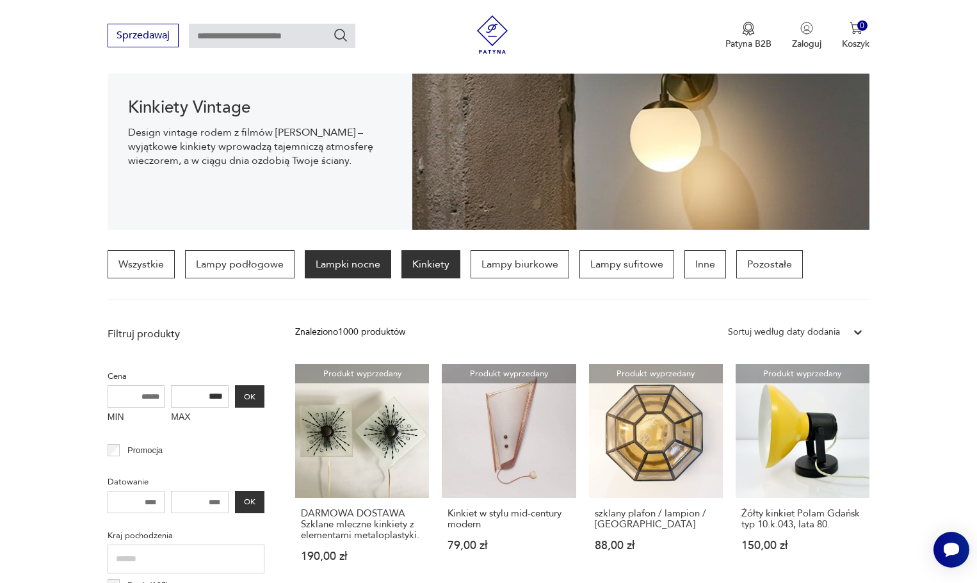
click at [350, 269] on p "Lampki nocne" at bounding box center [348, 264] width 86 height 28
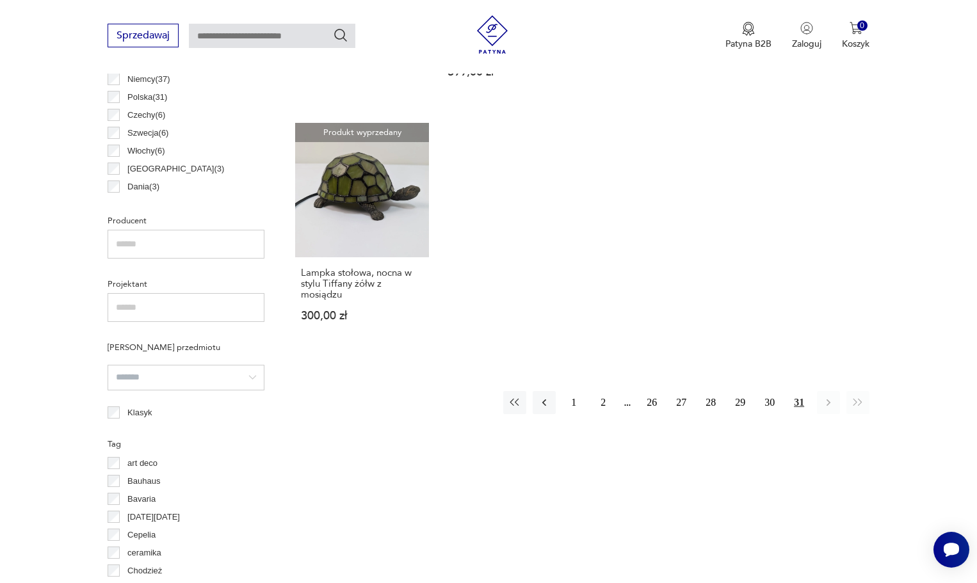
scroll to position [686, 0]
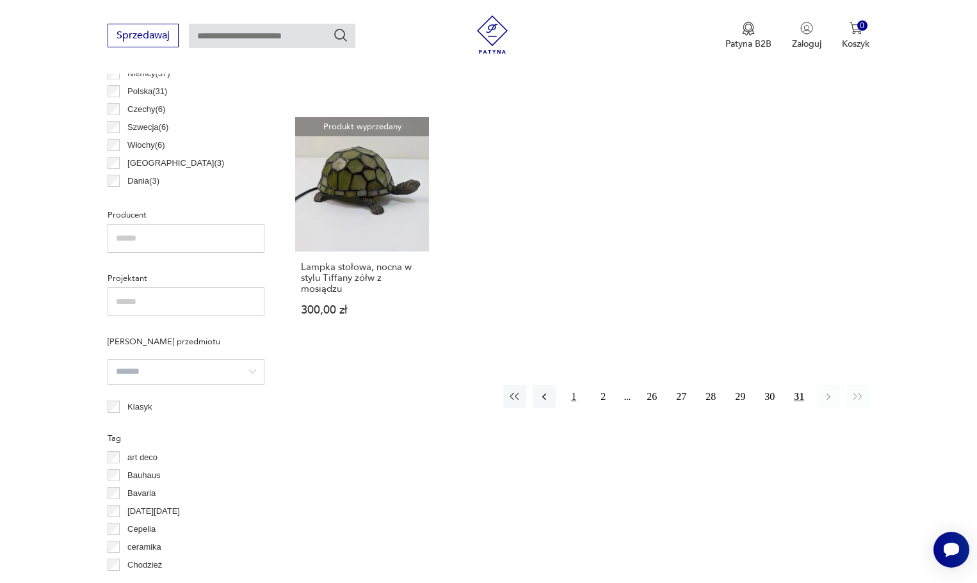
click at [581, 385] on button "1" at bounding box center [573, 396] width 23 height 23
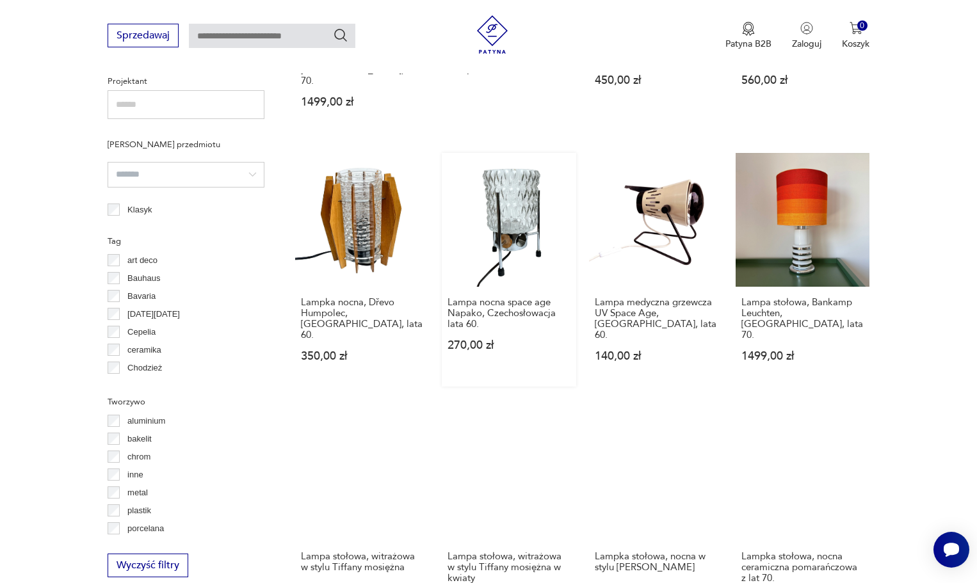
scroll to position [1006, 0]
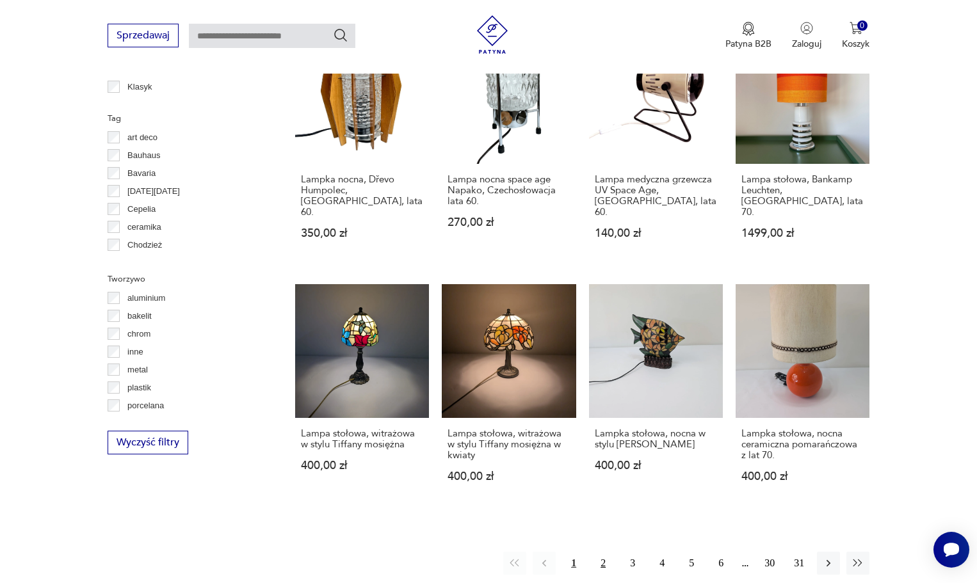
click at [602, 552] on button "2" at bounding box center [602, 563] width 23 height 23
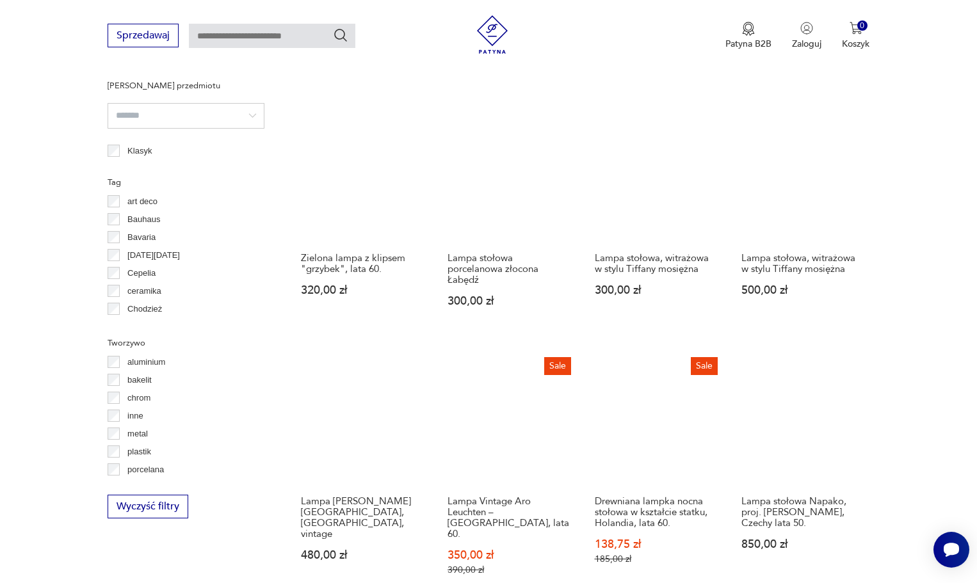
scroll to position [1070, 0]
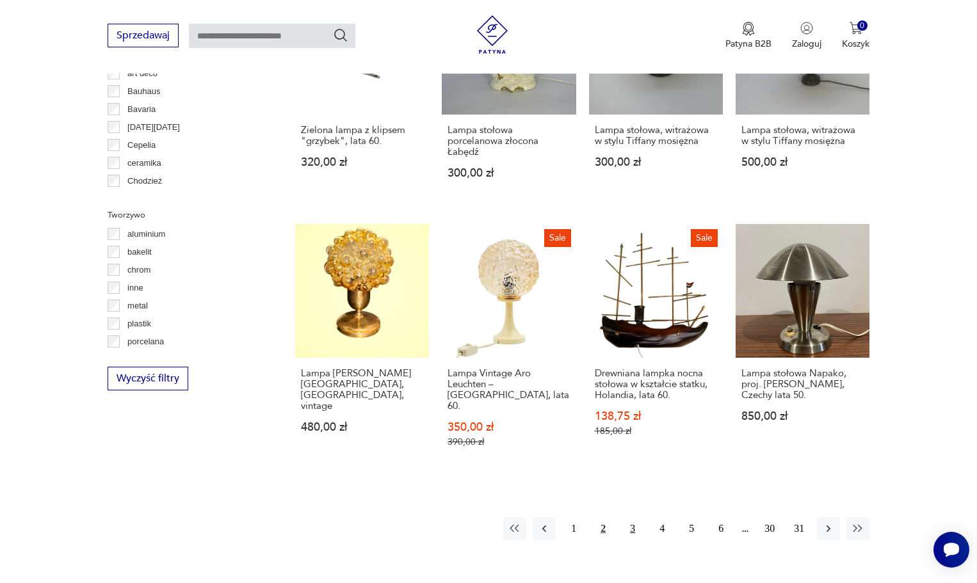
click at [637, 517] on button "3" at bounding box center [632, 528] width 23 height 23
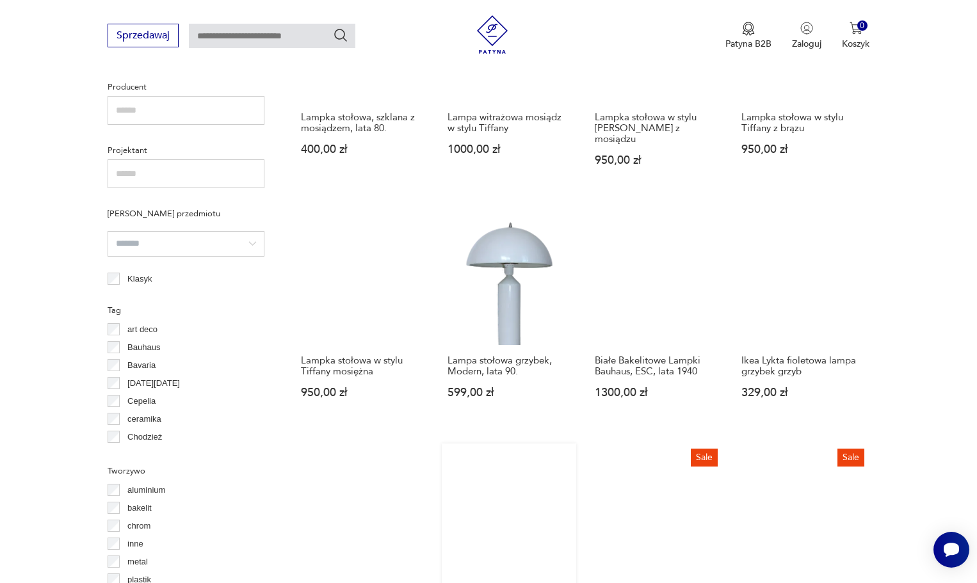
scroll to position [1070, 0]
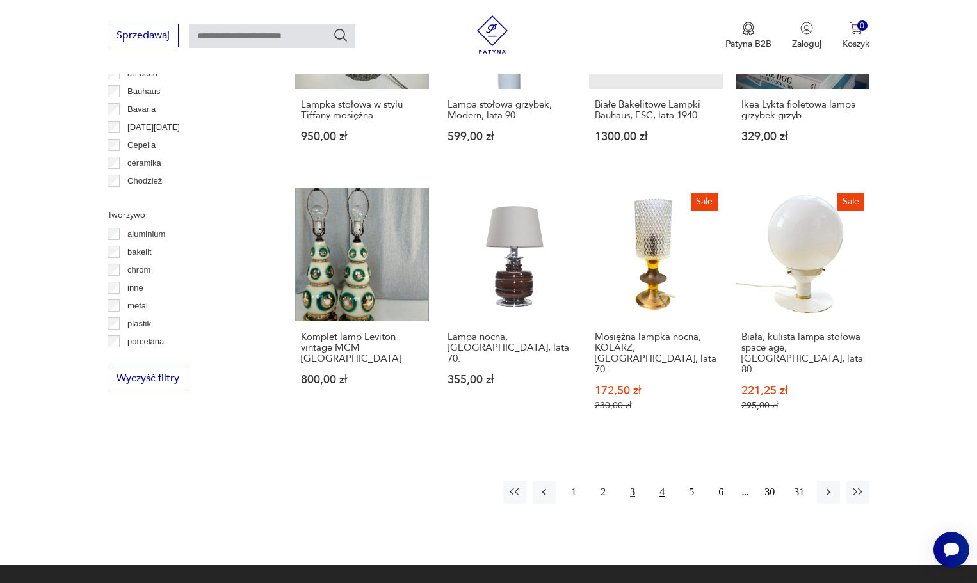
click at [664, 481] on button "4" at bounding box center [661, 492] width 23 height 23
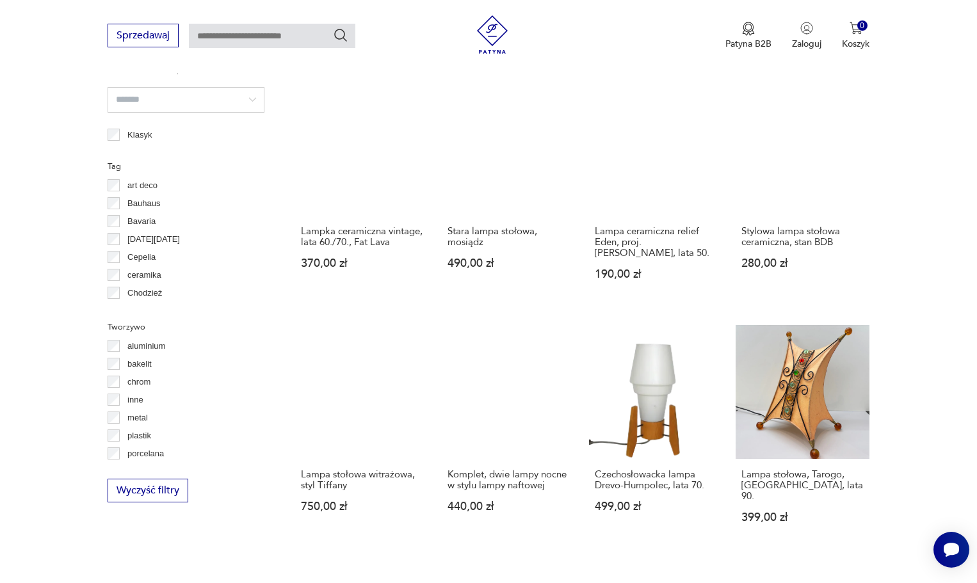
scroll to position [1006, 0]
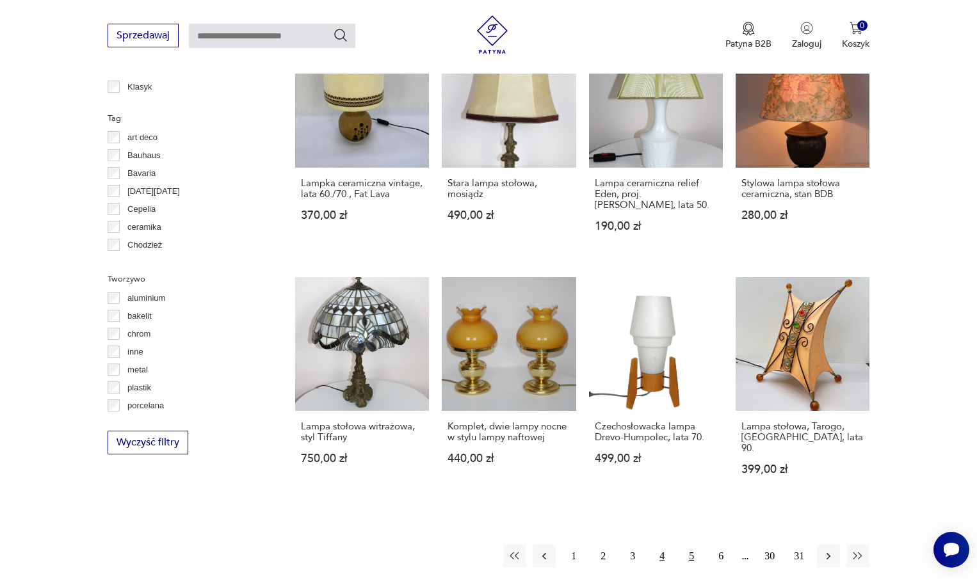
click at [692, 545] on button "5" at bounding box center [691, 556] width 23 height 23
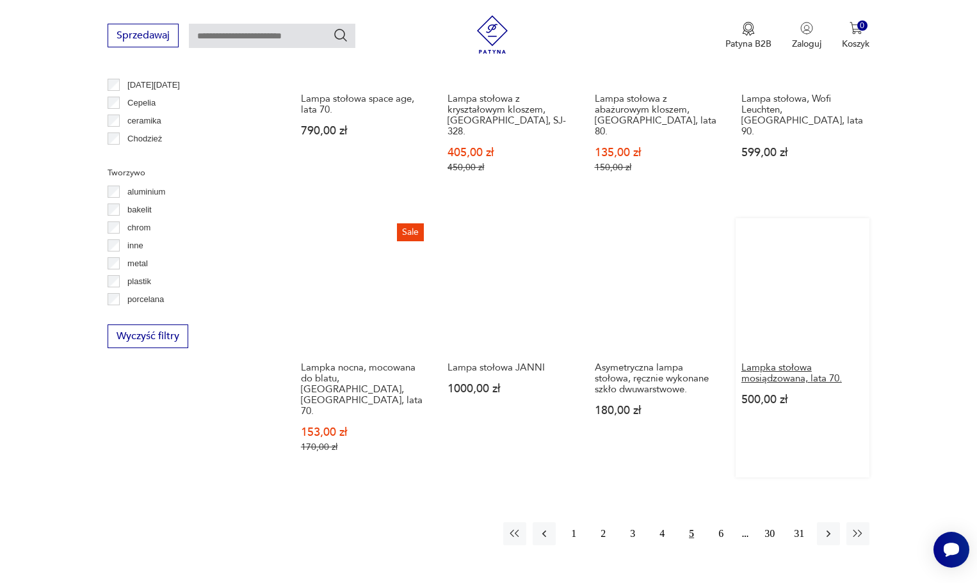
scroll to position [1134, 0]
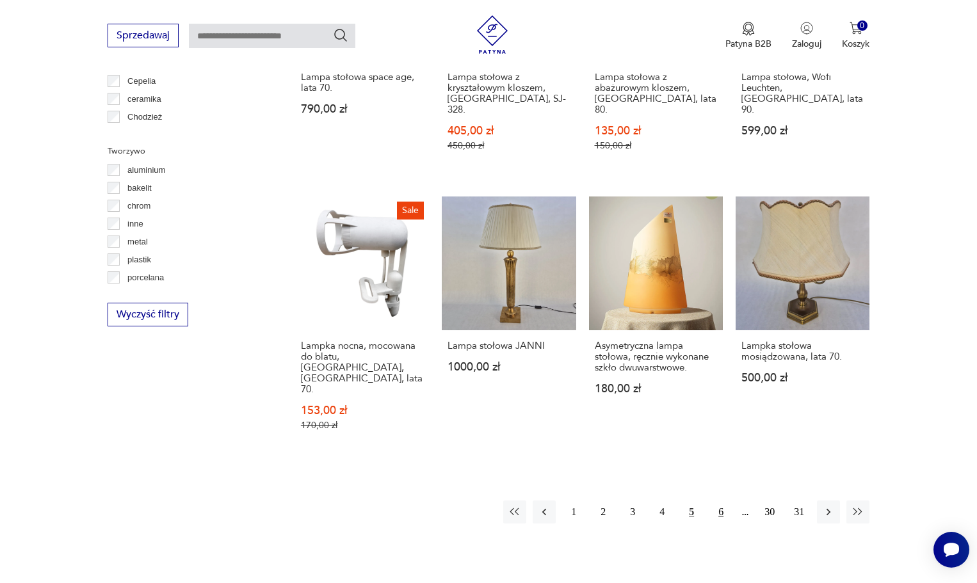
click at [724, 501] on button "6" at bounding box center [720, 512] width 23 height 23
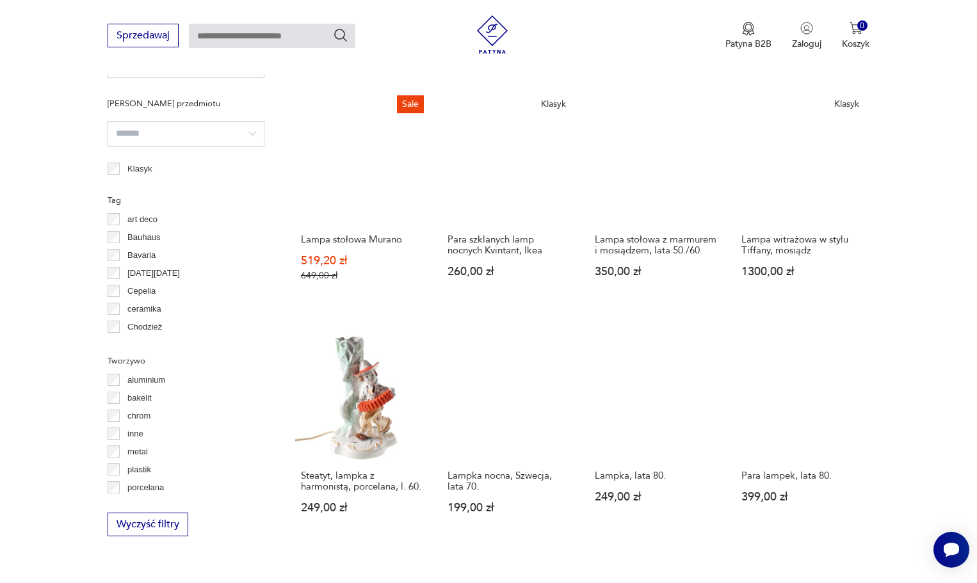
scroll to position [942, 0]
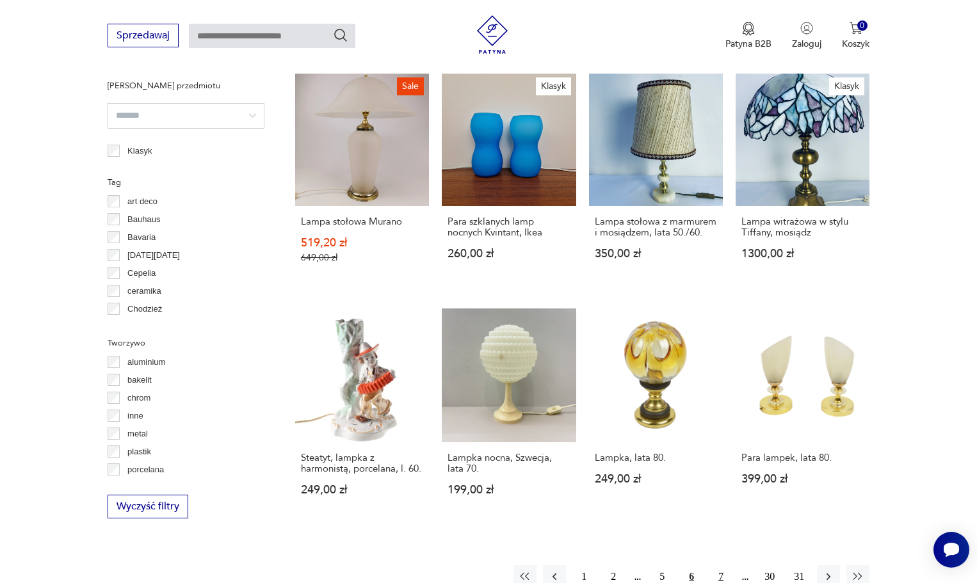
click at [716, 565] on button "7" at bounding box center [720, 576] width 23 height 23
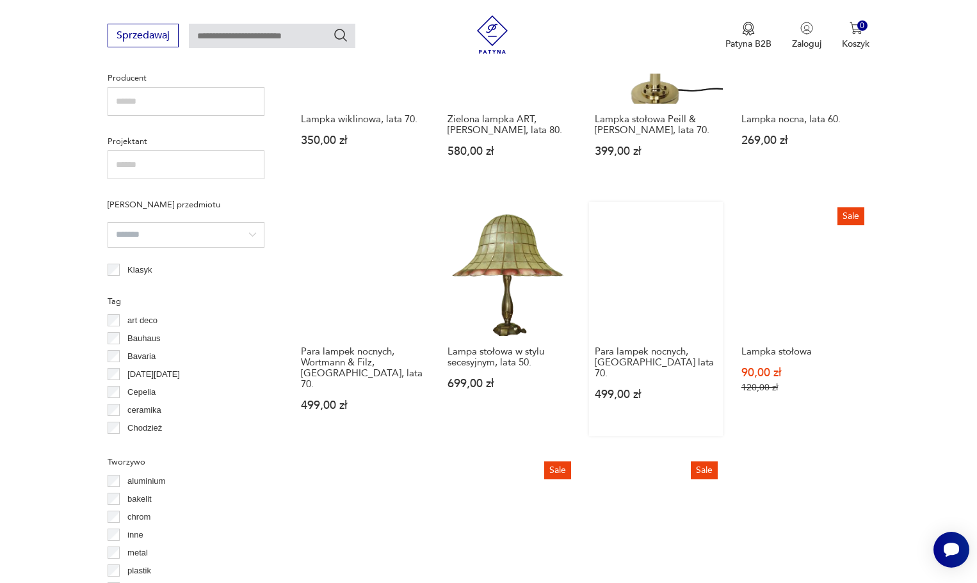
scroll to position [1006, 0]
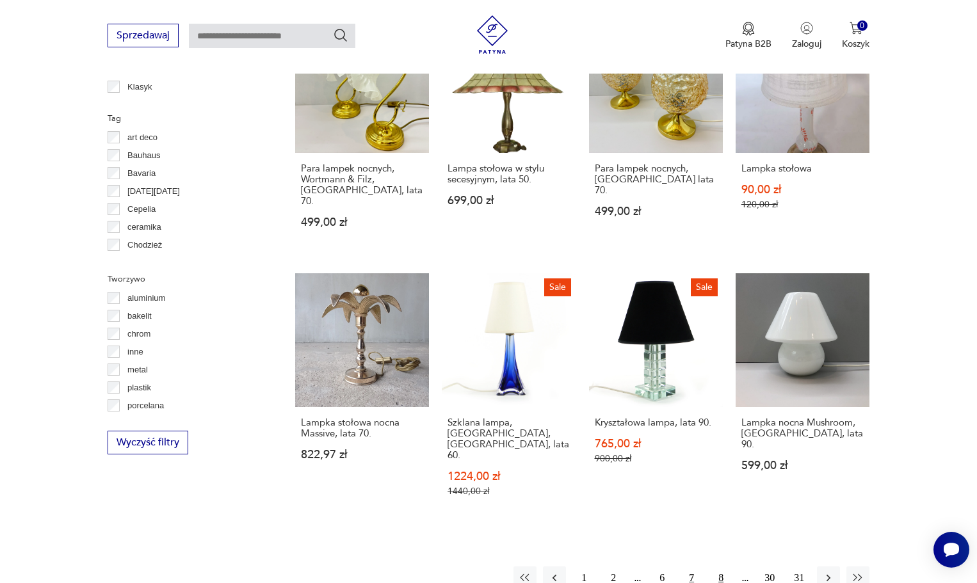
click at [717, 567] on button "8" at bounding box center [720, 578] width 23 height 23
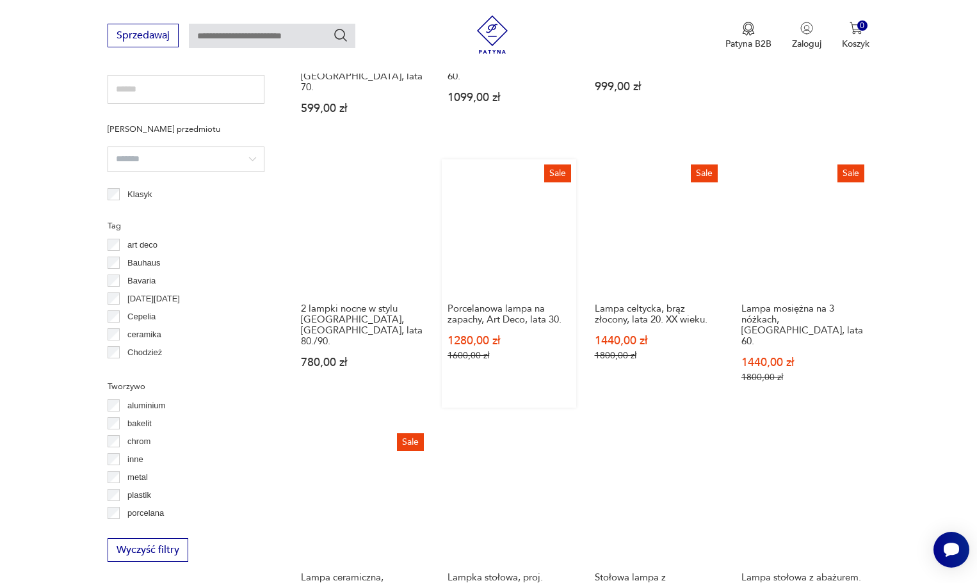
scroll to position [1006, 0]
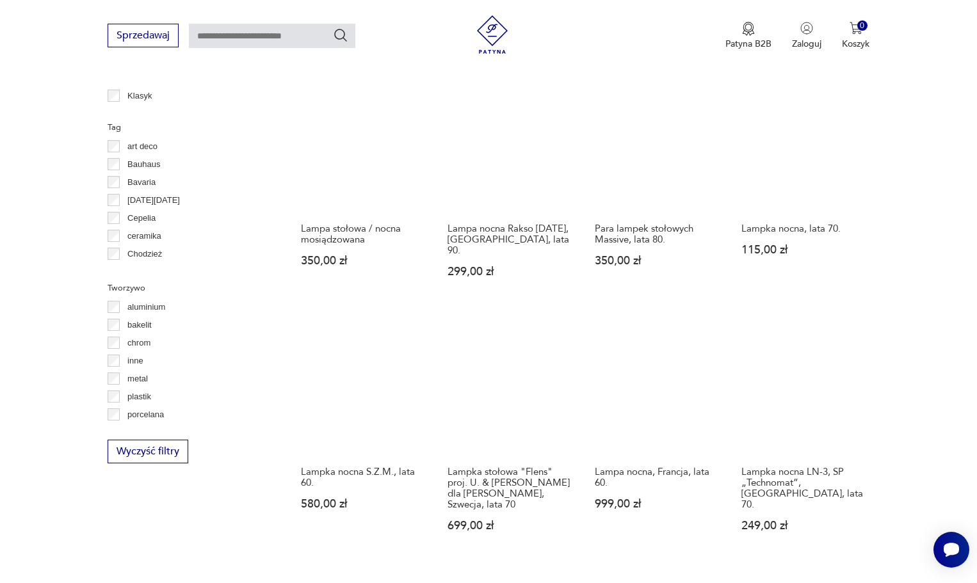
scroll to position [1006, 0]
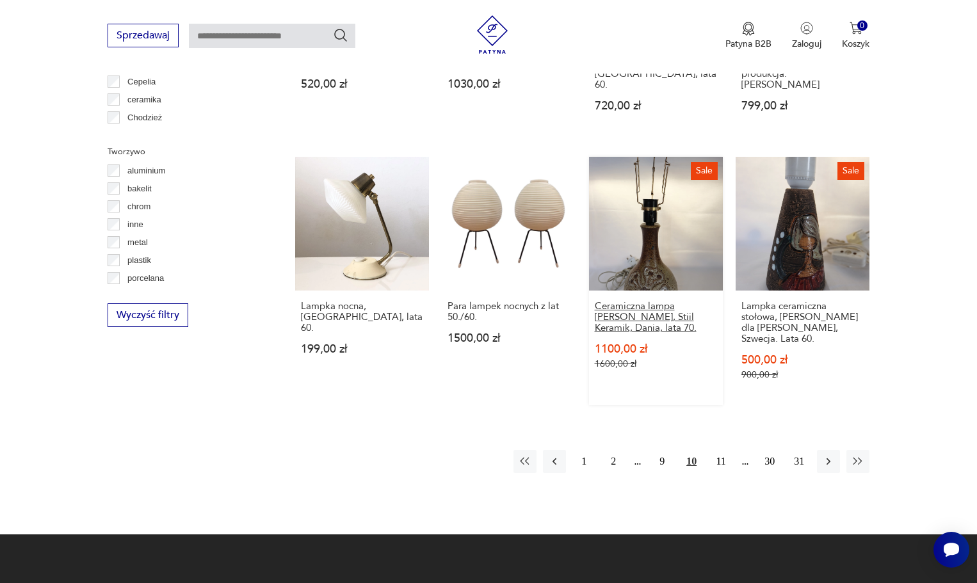
scroll to position [1134, 0]
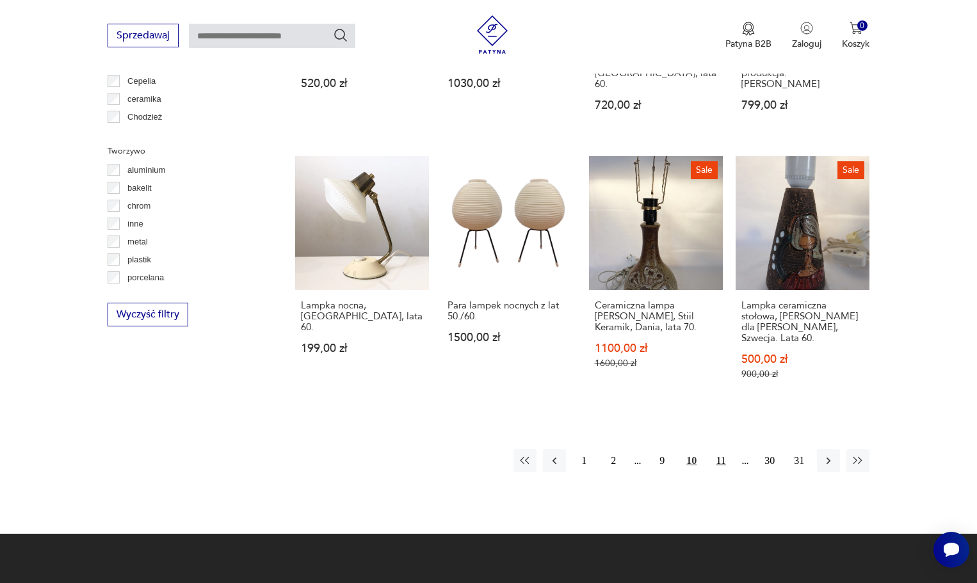
click at [719, 449] on button "11" at bounding box center [720, 460] width 23 height 23
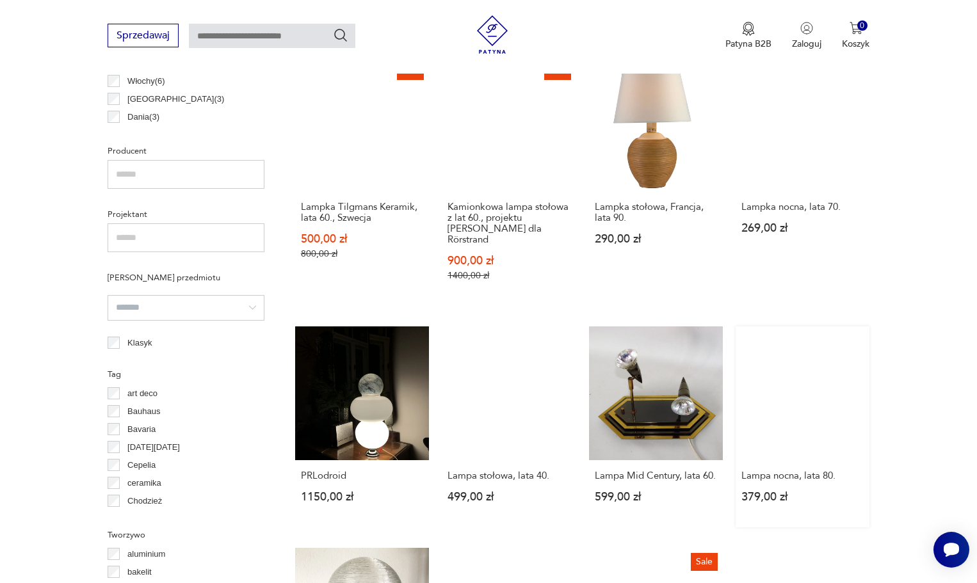
scroll to position [1134, 0]
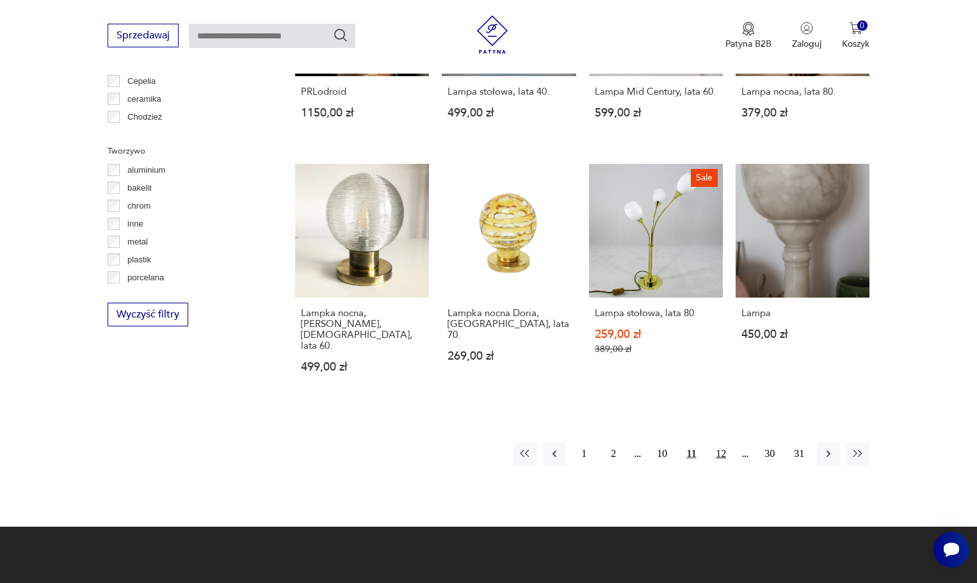
click at [716, 442] on button "12" at bounding box center [720, 453] width 23 height 23
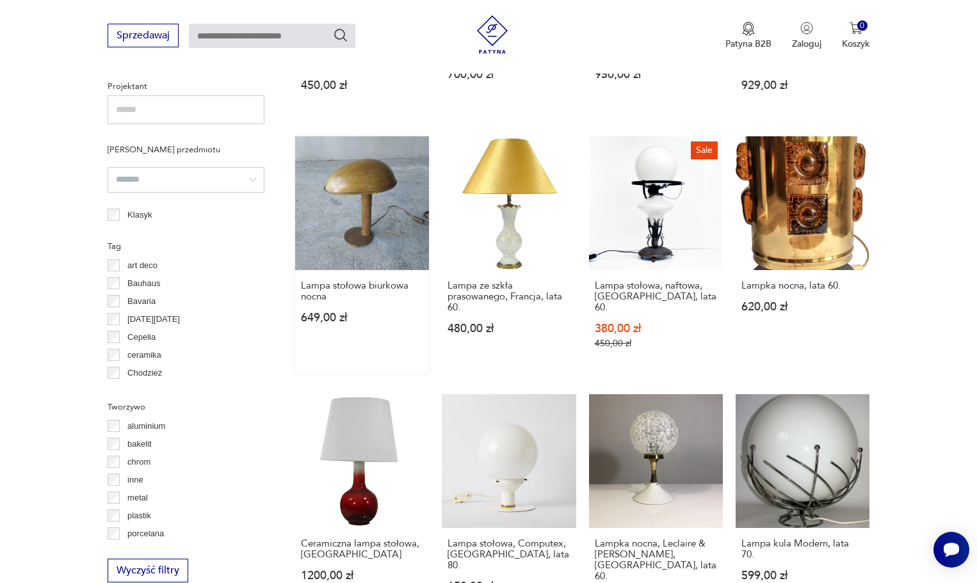
scroll to position [1198, 0]
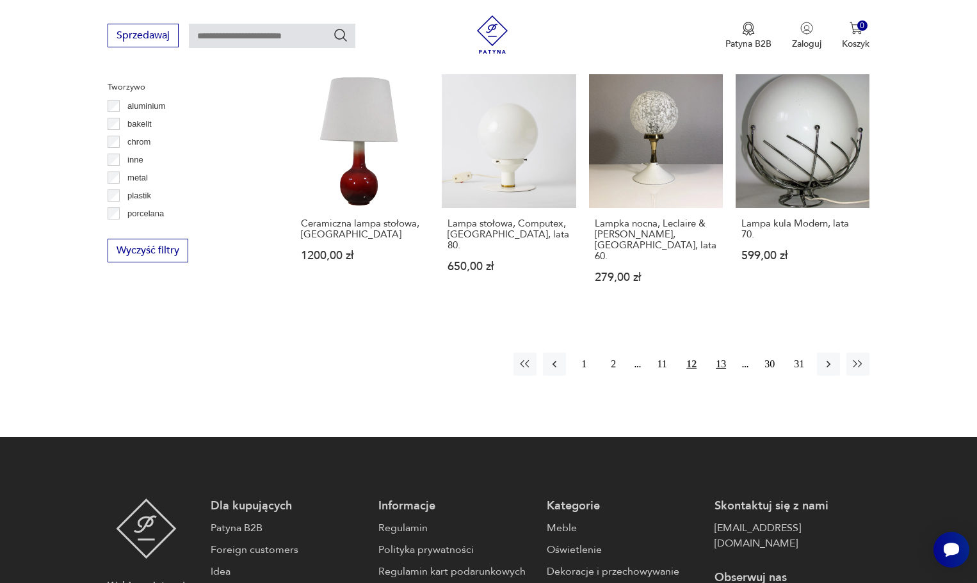
click at [725, 353] on button "13" at bounding box center [720, 364] width 23 height 23
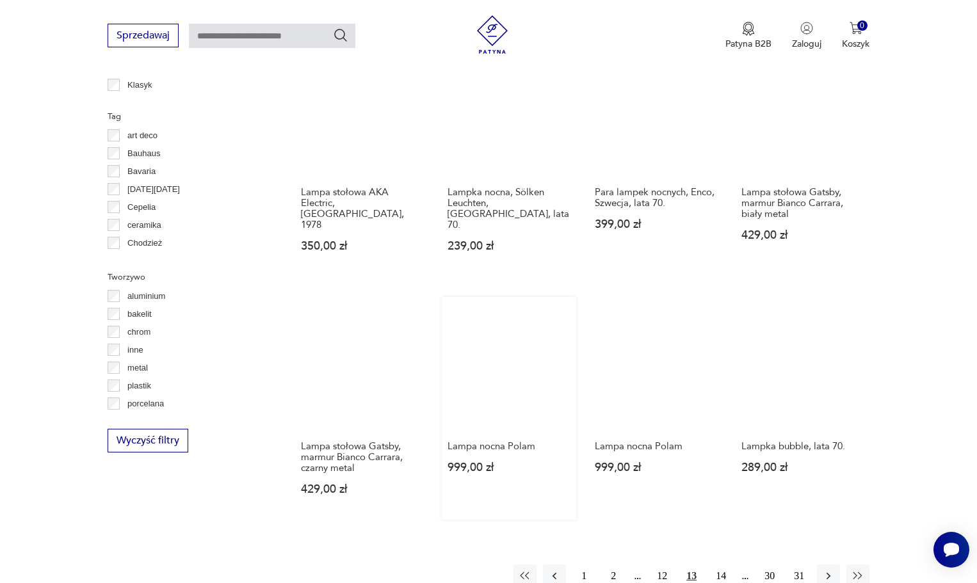
scroll to position [1070, 0]
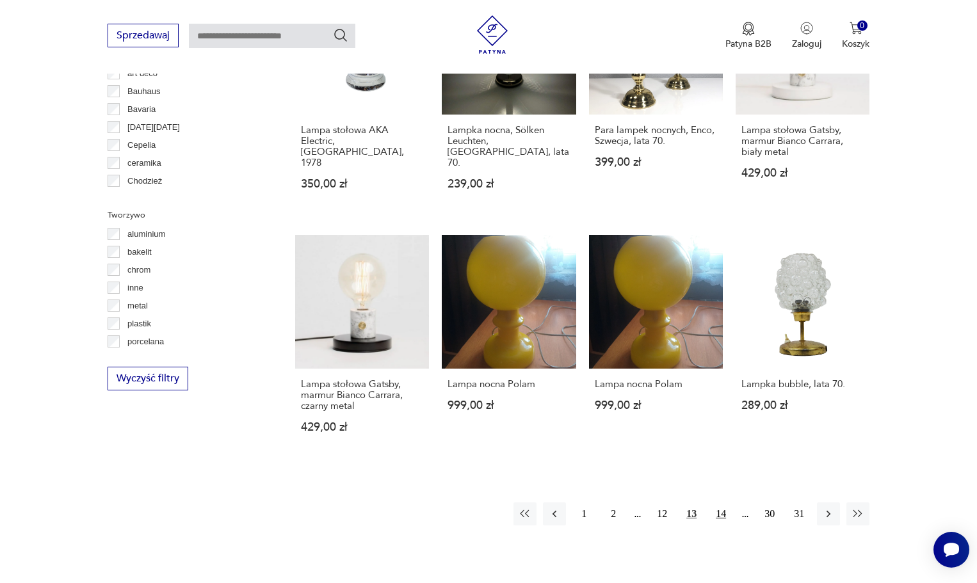
click at [719, 503] on button "14" at bounding box center [720, 514] width 23 height 23
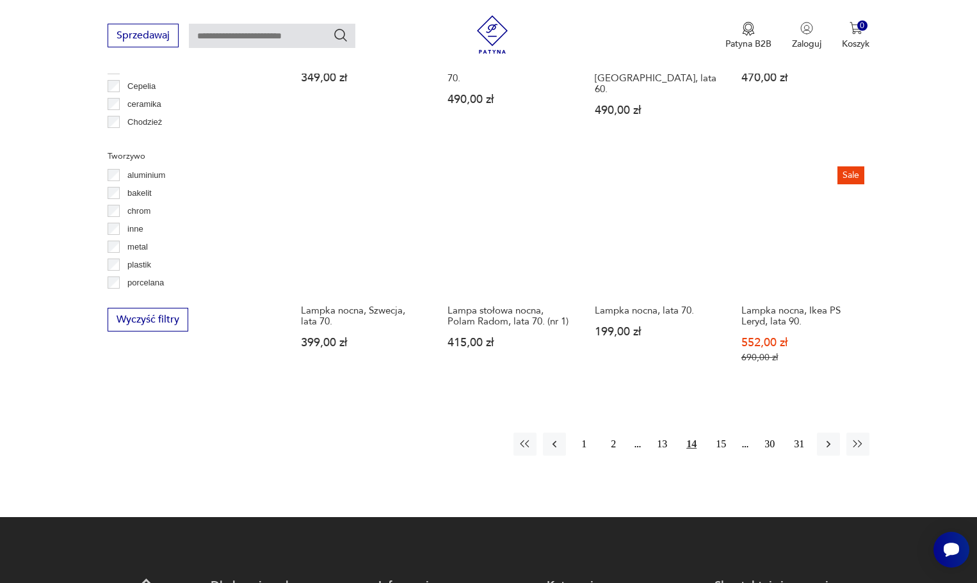
scroll to position [1006, 0]
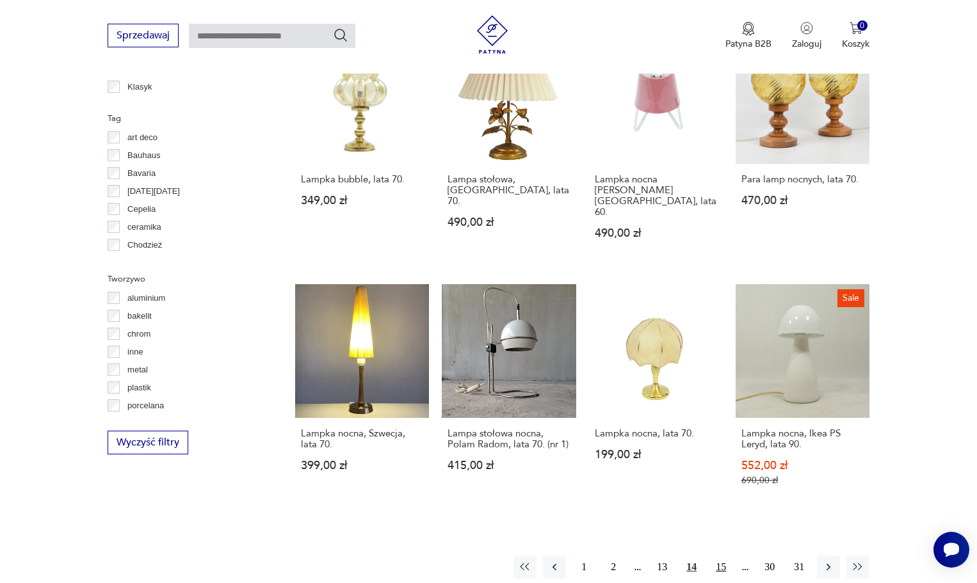
click at [722, 556] on button "15" at bounding box center [720, 567] width 23 height 23
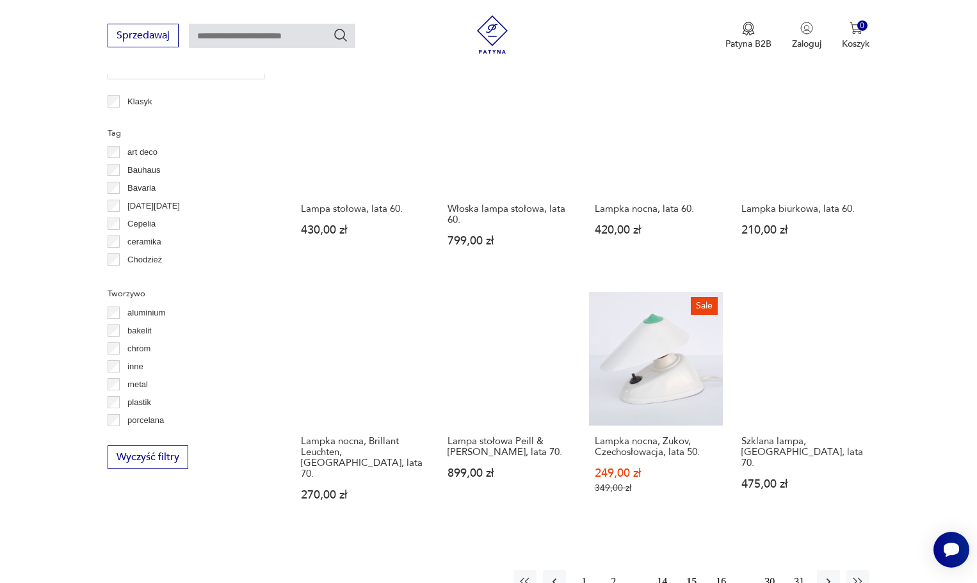
scroll to position [1006, 0]
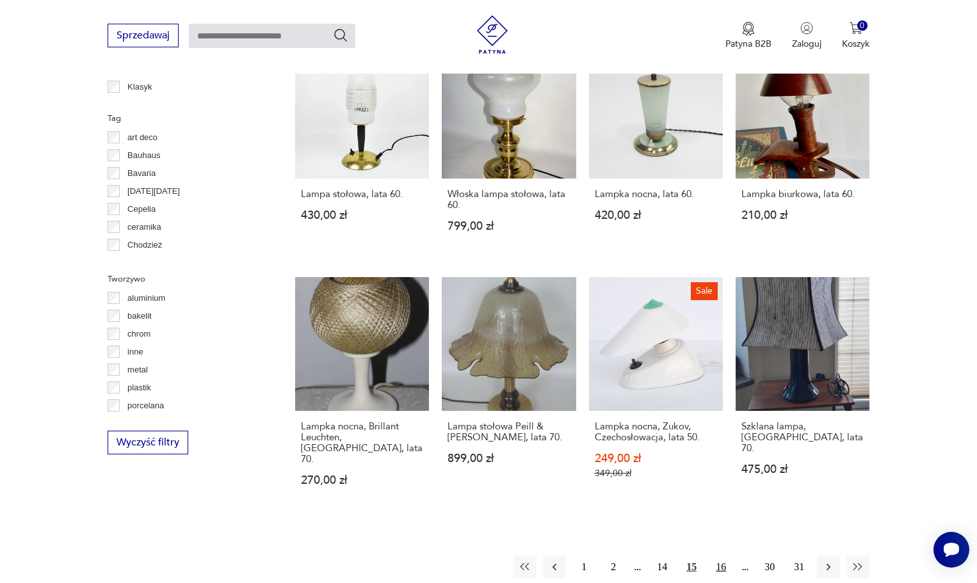
click at [722, 556] on button "16" at bounding box center [720, 567] width 23 height 23
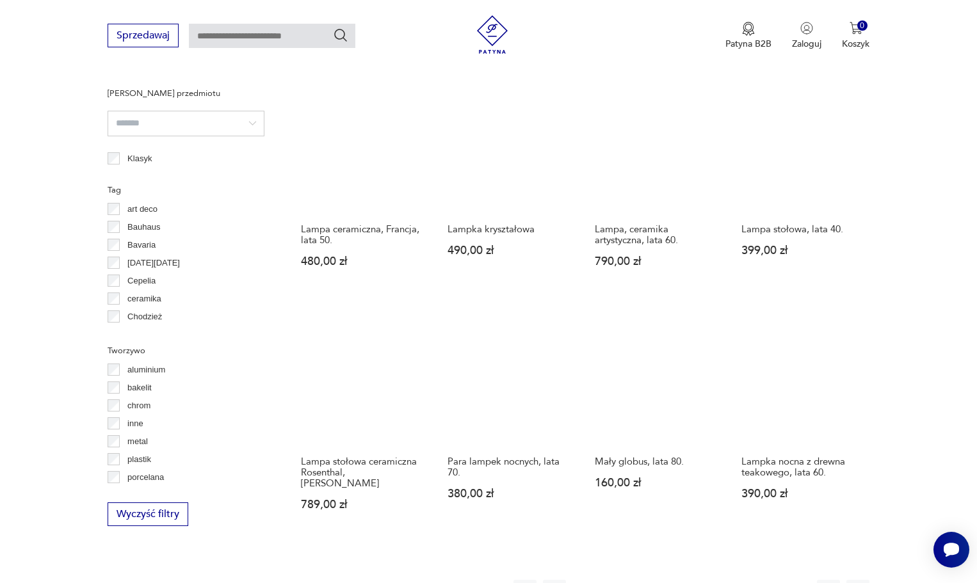
scroll to position [942, 0]
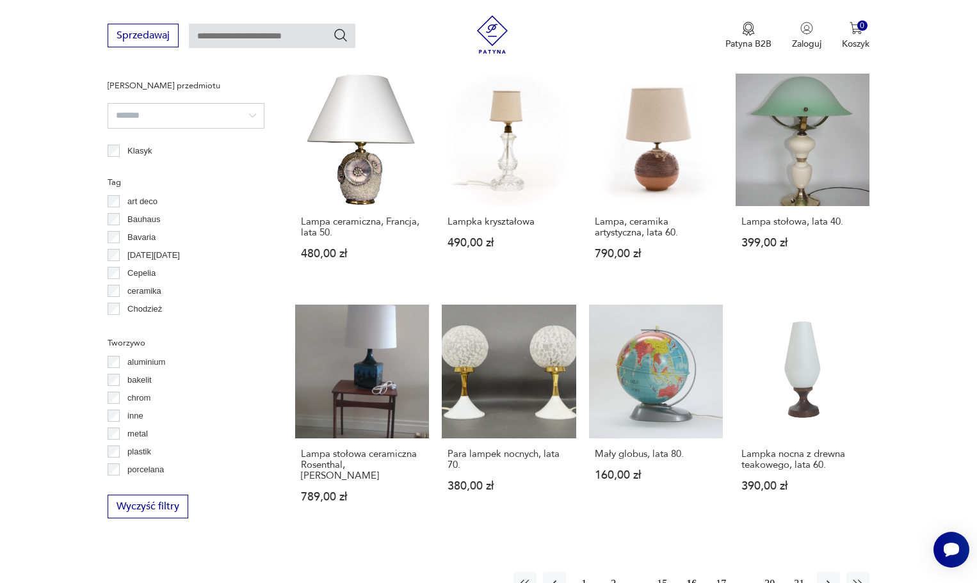
click at [723, 574] on button "17" at bounding box center [720, 583] width 23 height 23
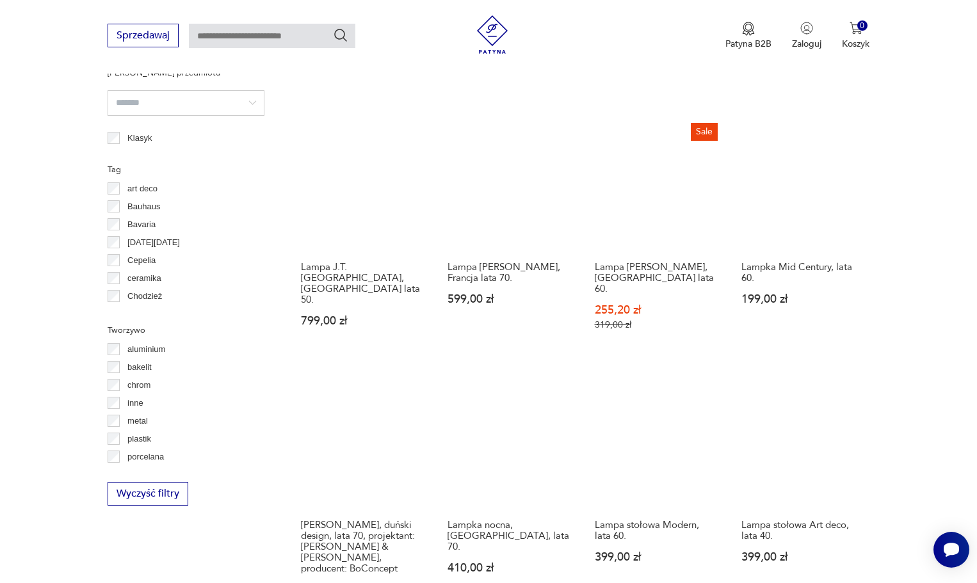
scroll to position [1070, 0]
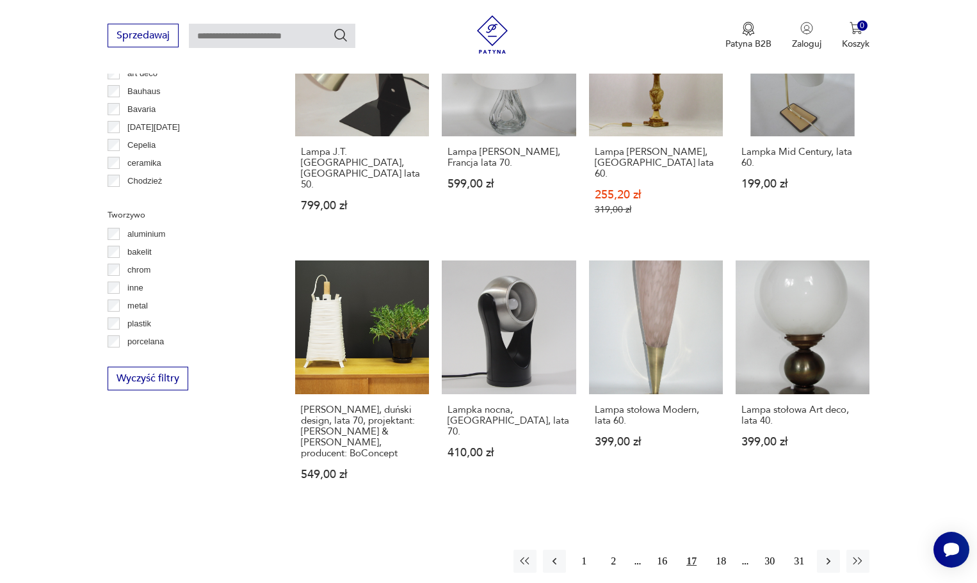
click at [731, 550] on button "18" at bounding box center [720, 561] width 23 height 23
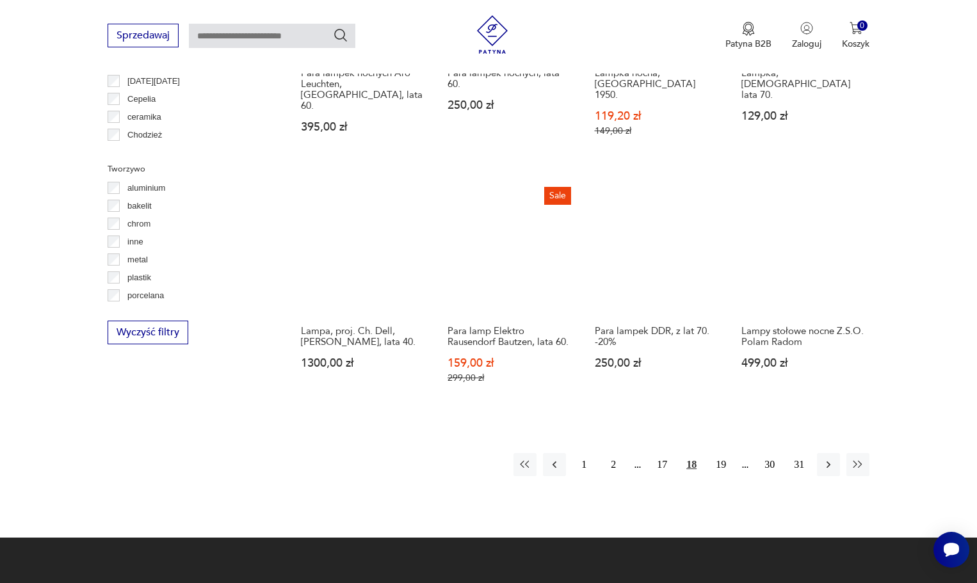
scroll to position [1134, 0]
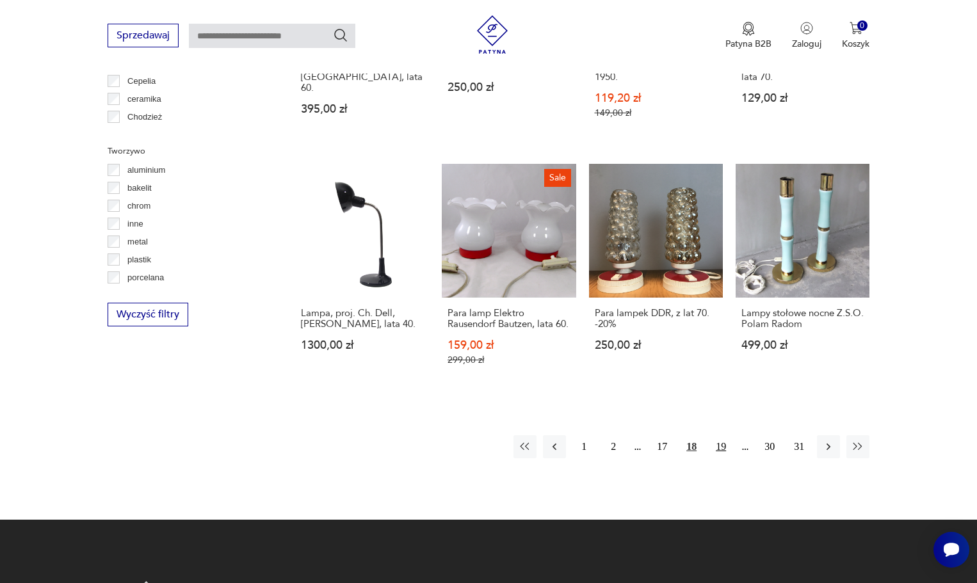
click at [728, 449] on button "19" at bounding box center [720, 446] width 23 height 23
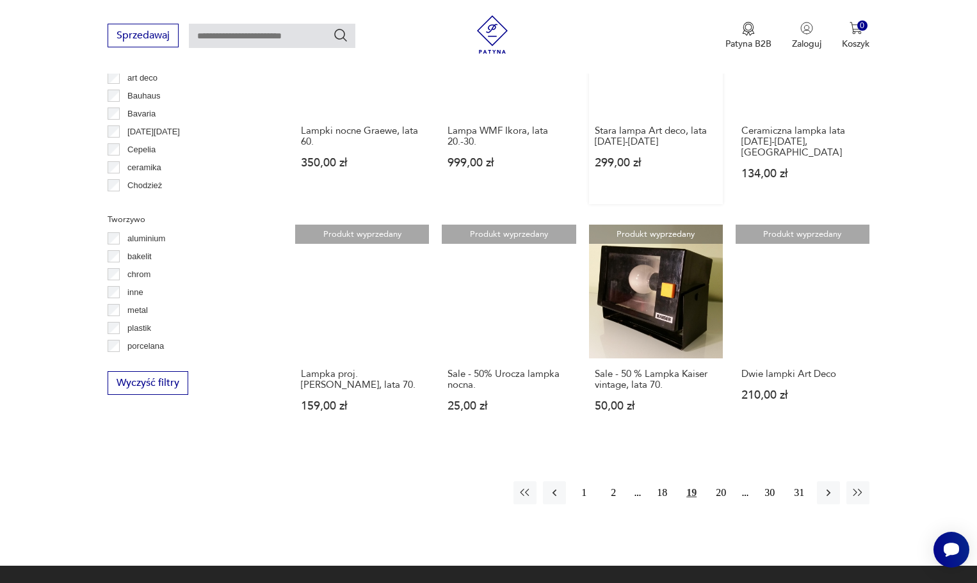
scroll to position [1070, 0]
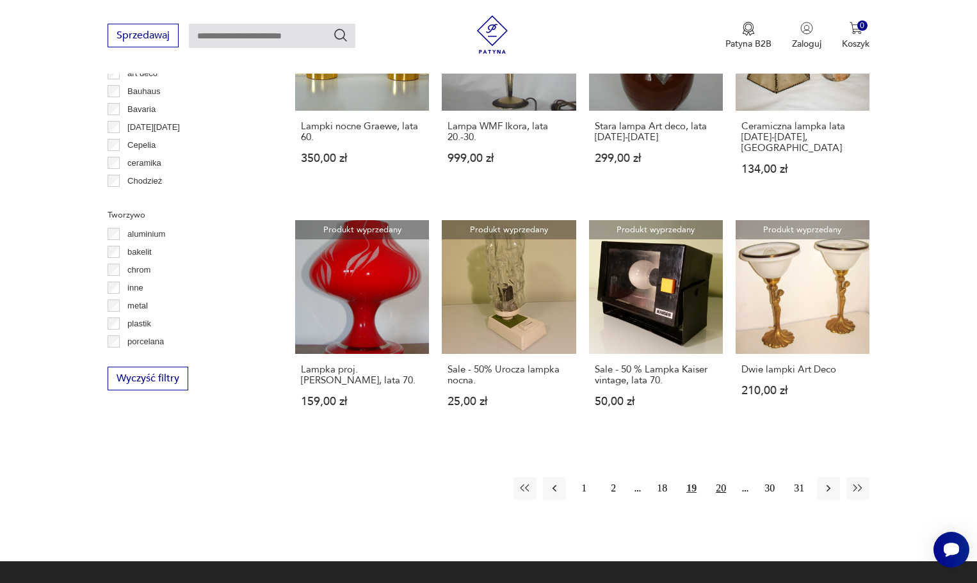
click at [719, 477] on button "20" at bounding box center [720, 488] width 23 height 23
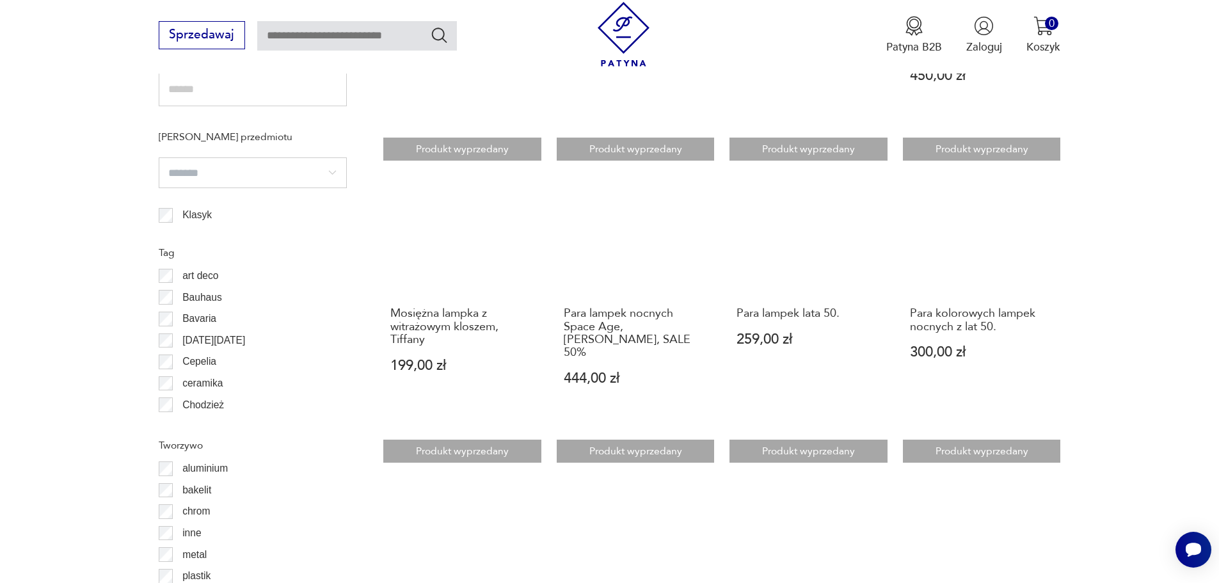
scroll to position [1075, 0]
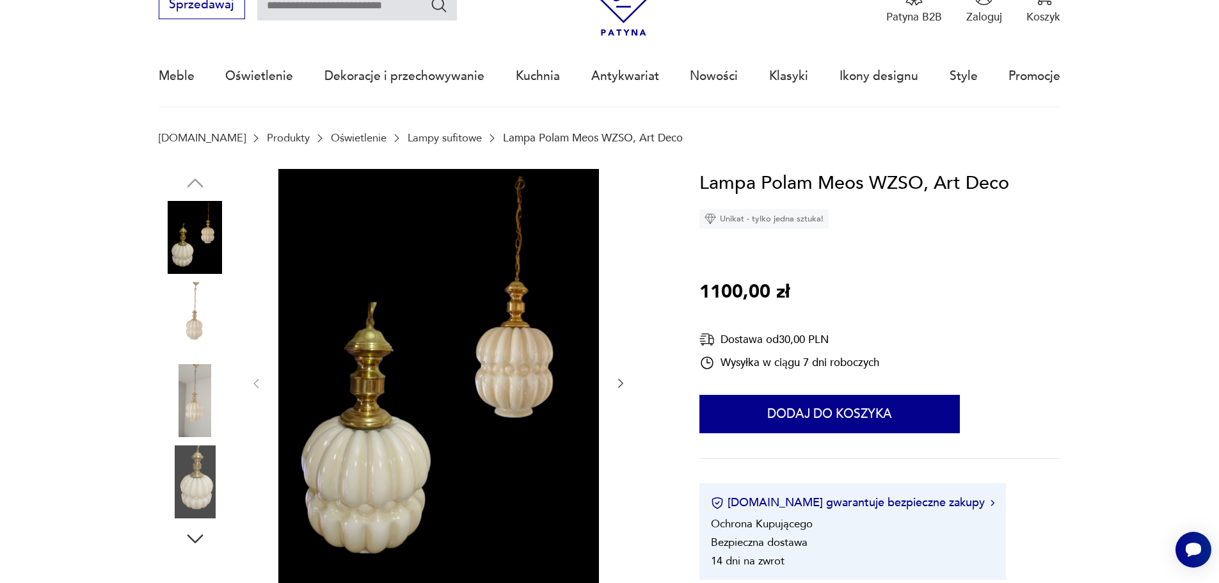
scroll to position [128, 0]
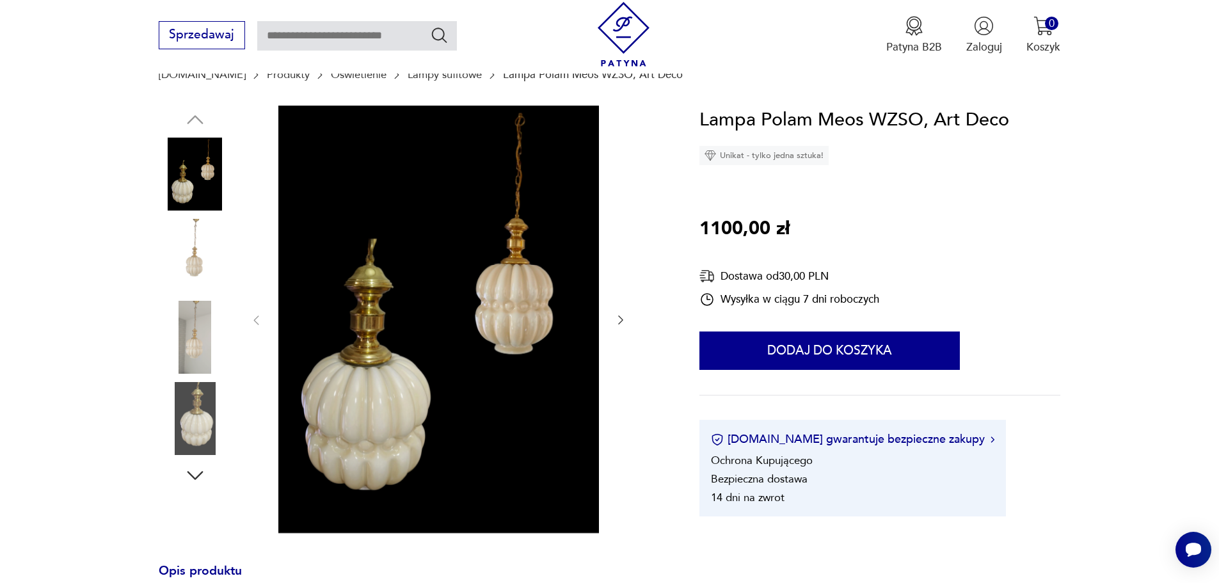
click at [206, 352] on img at bounding box center [195, 337] width 73 height 73
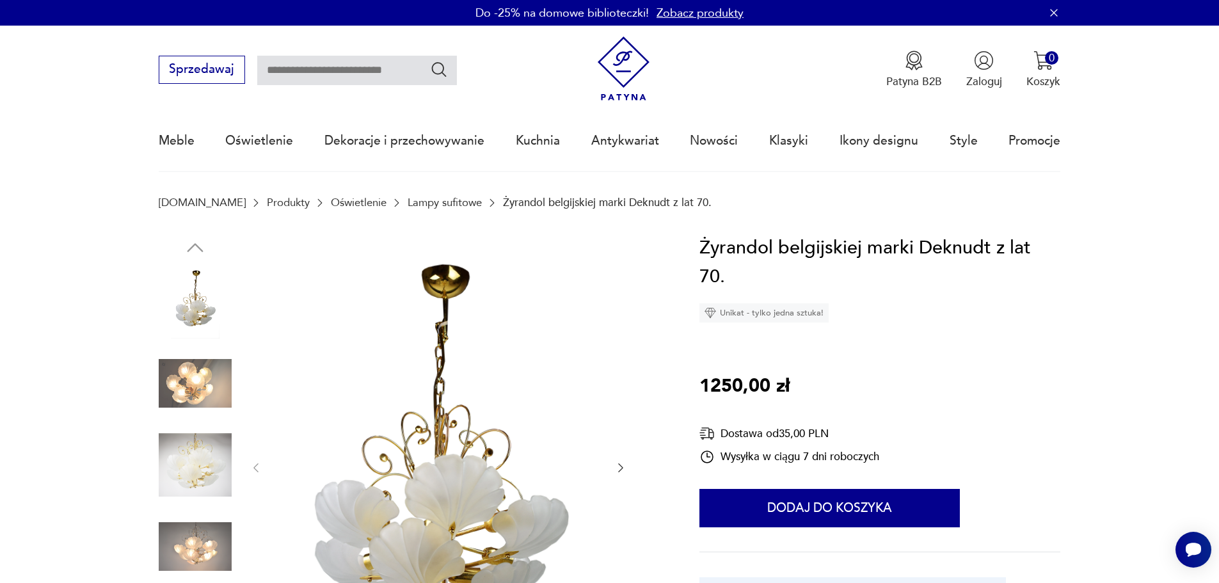
click at [202, 508] on div at bounding box center [195, 426] width 73 height 320
click at [205, 474] on img at bounding box center [195, 465] width 73 height 73
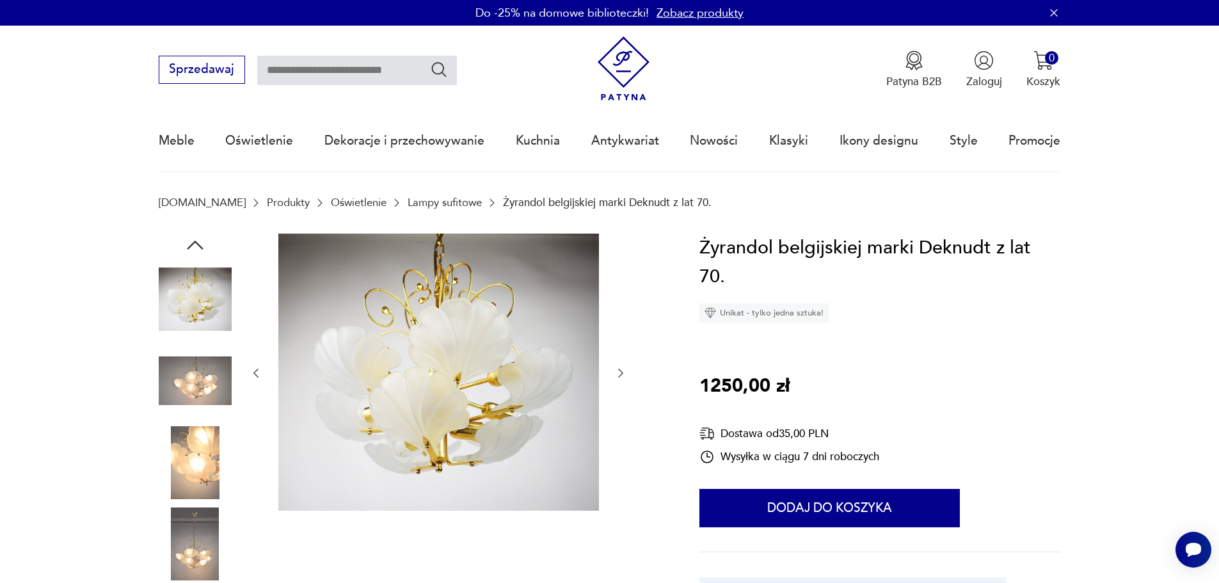
click at [202, 527] on img at bounding box center [195, 544] width 73 height 73
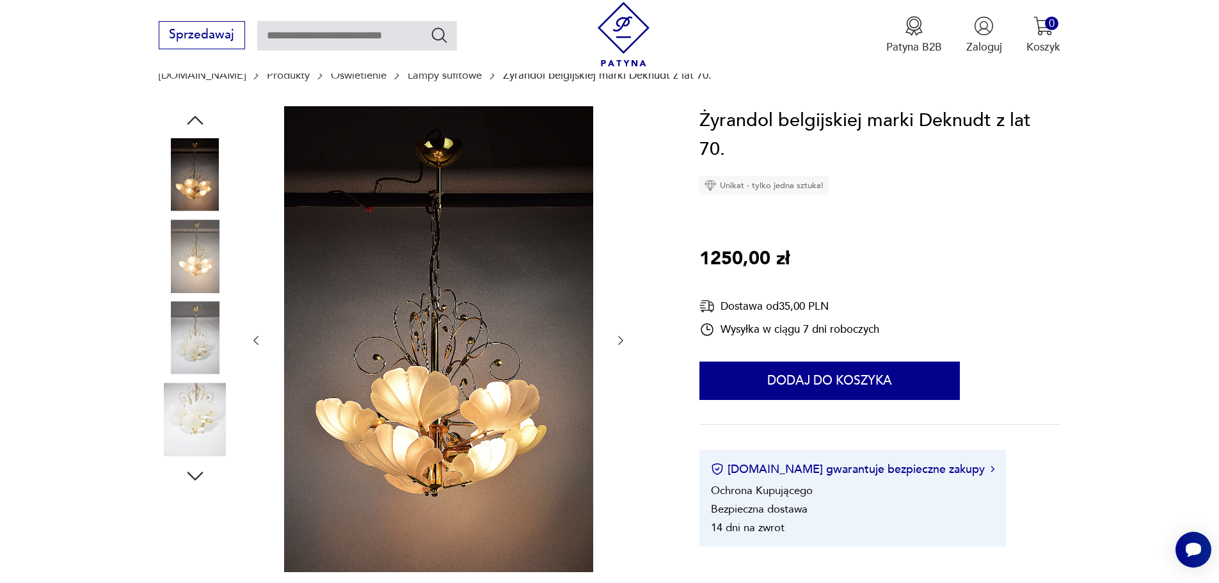
scroll to position [128, 0]
click at [203, 447] on img at bounding box center [195, 418] width 73 height 73
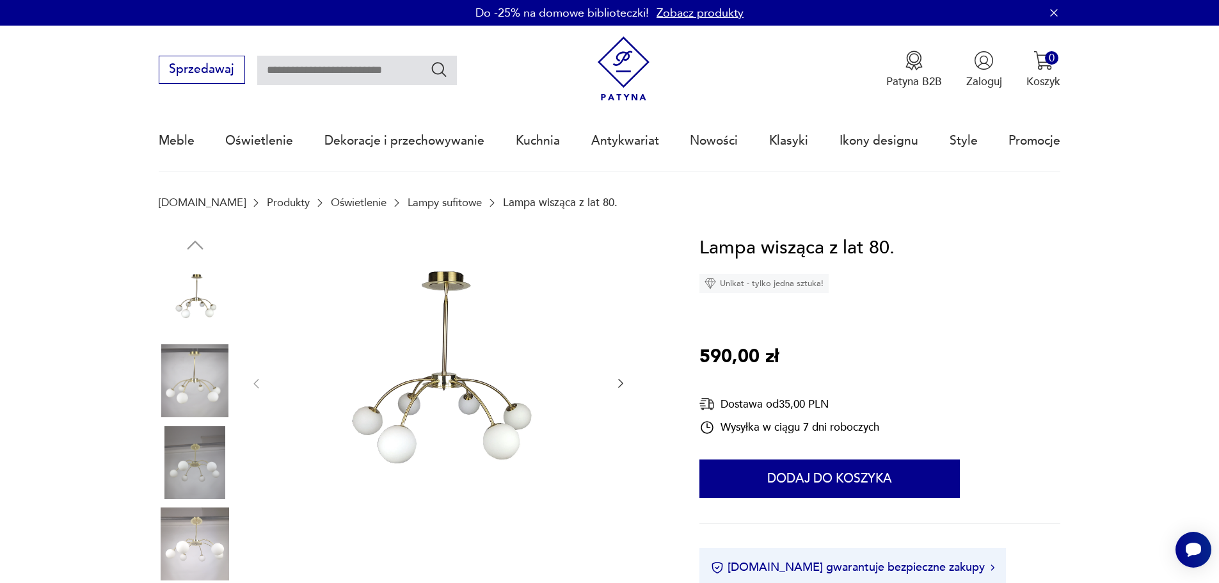
click at [178, 405] on img at bounding box center [195, 380] width 73 height 73
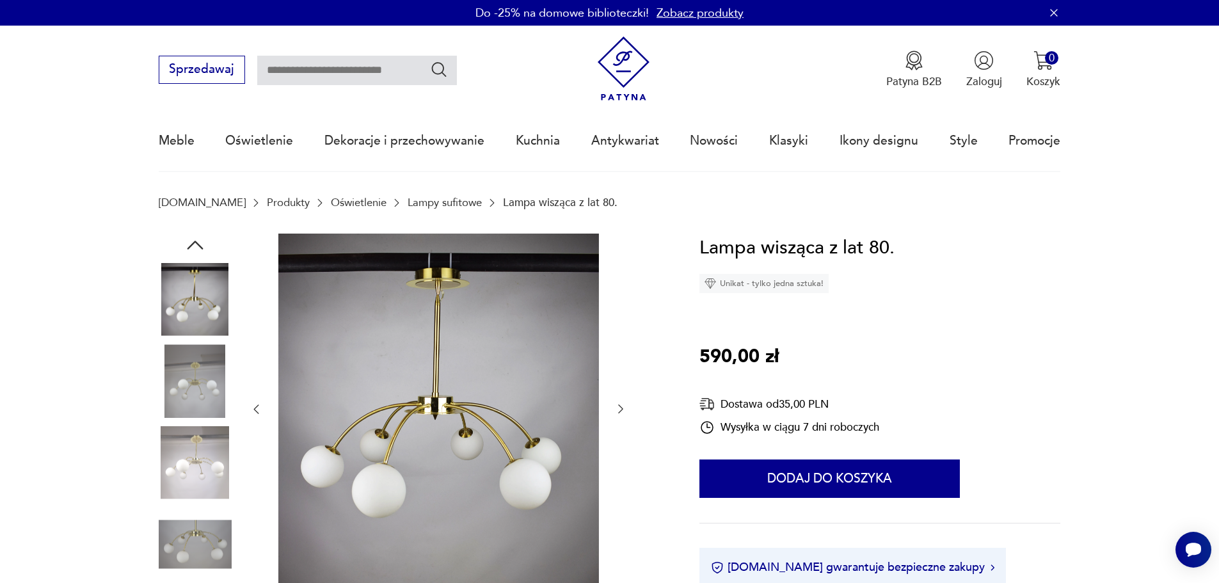
click at [189, 424] on div at bounding box center [195, 341] width 73 height 320
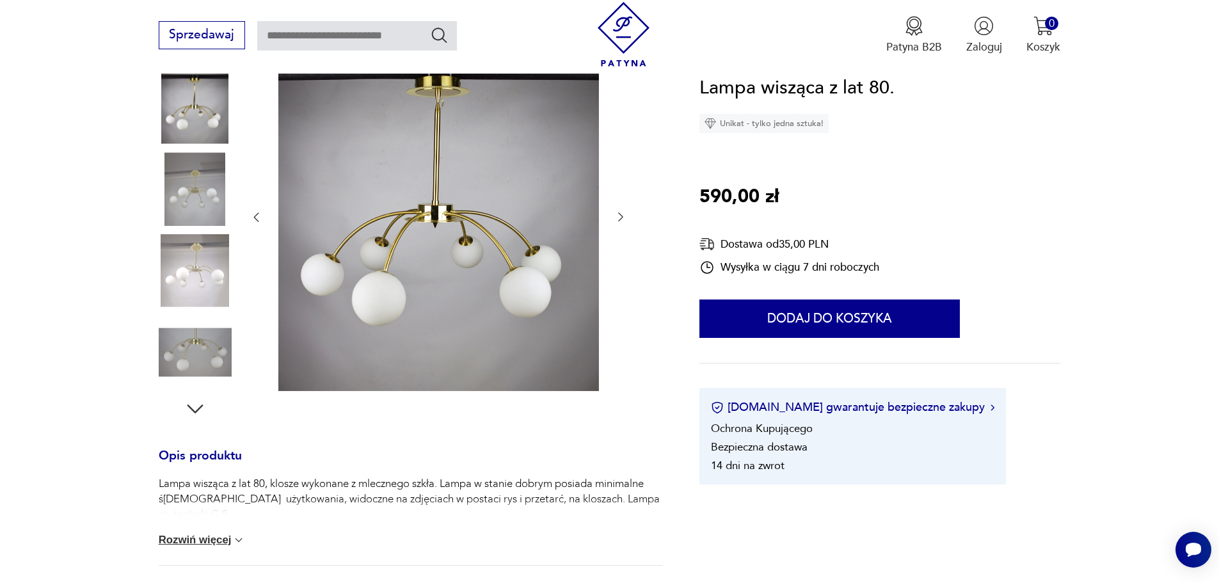
scroll to position [320, 0]
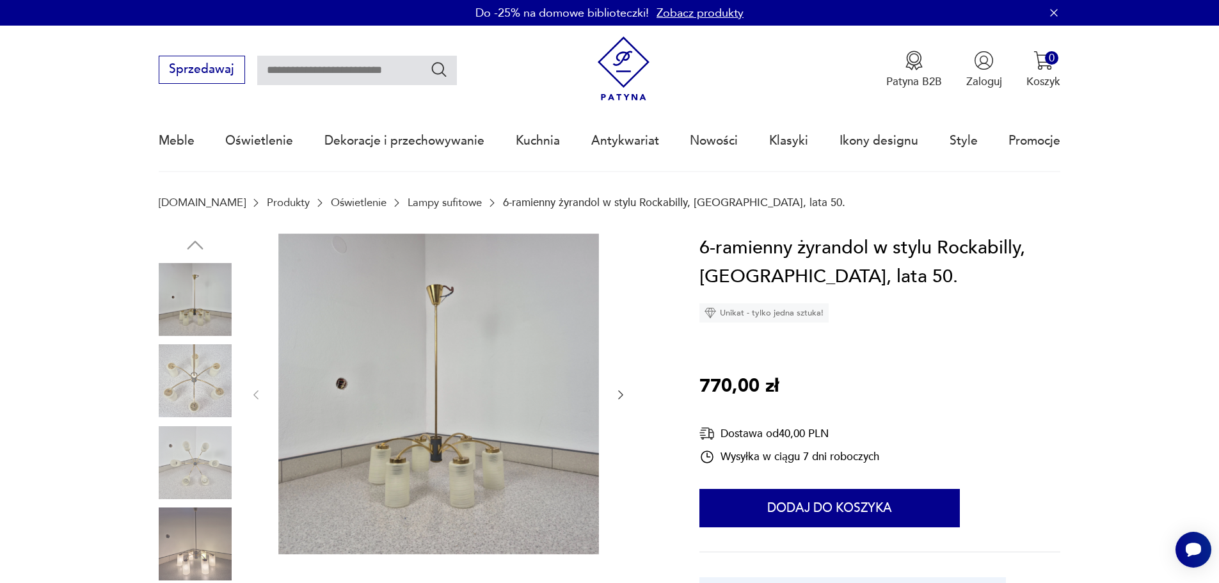
click at [198, 385] on img at bounding box center [195, 380] width 73 height 73
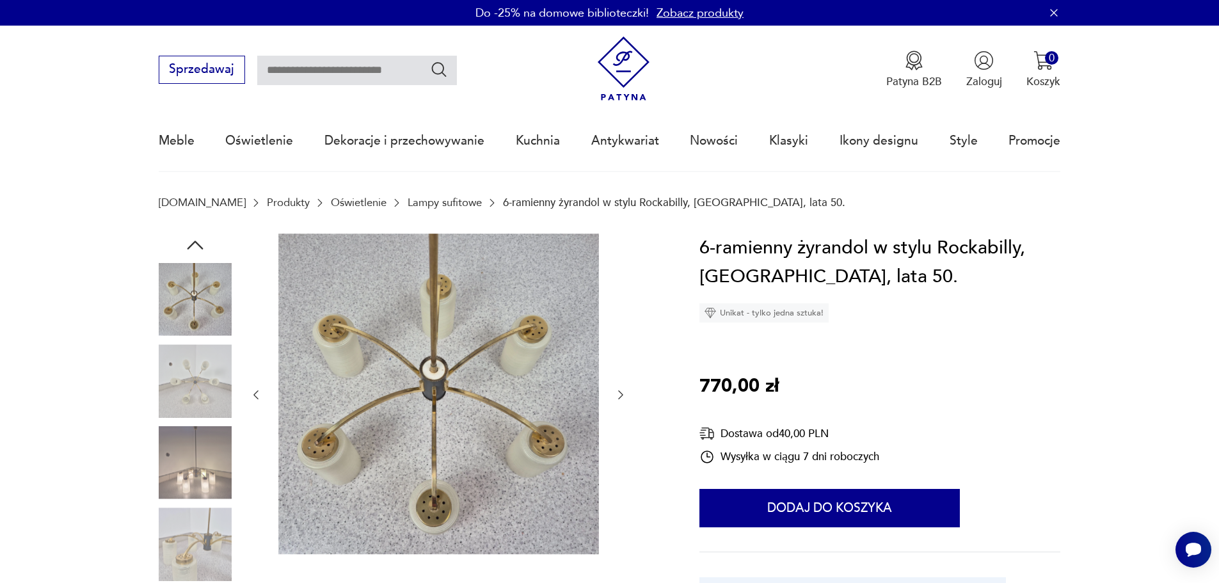
click at [177, 472] on img at bounding box center [195, 462] width 73 height 73
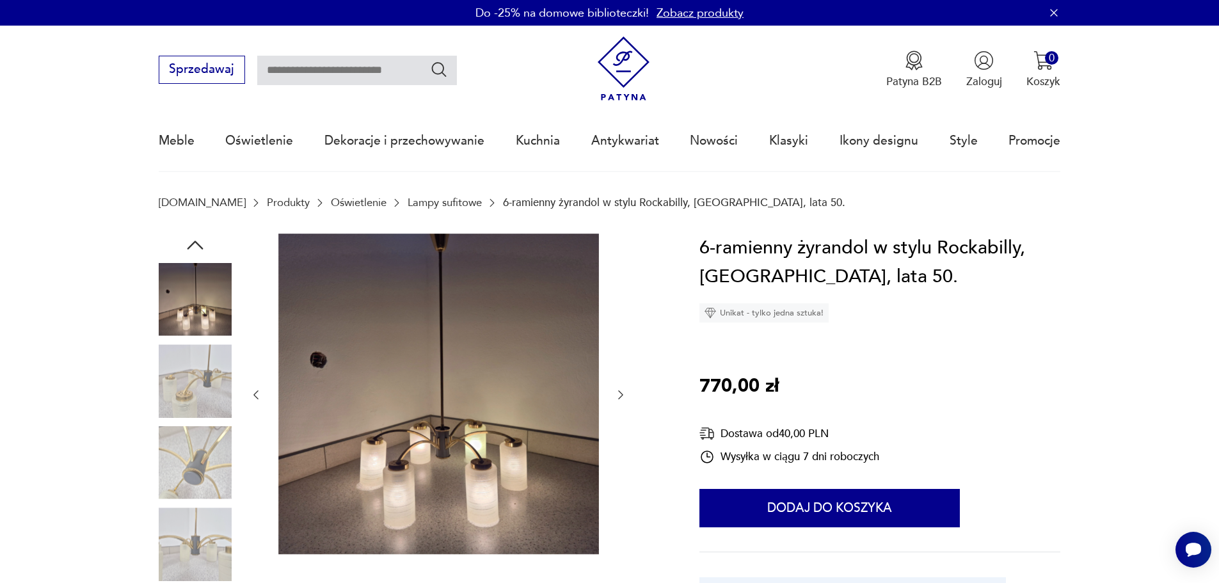
click at [183, 534] on img at bounding box center [195, 544] width 73 height 73
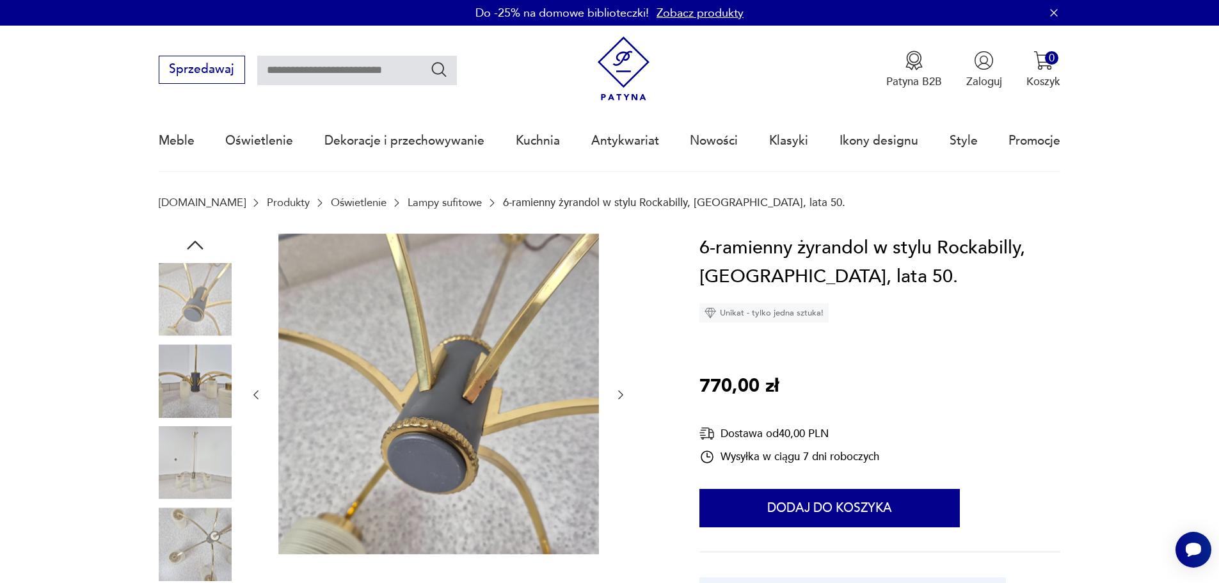
click at [205, 380] on img at bounding box center [195, 380] width 73 height 73
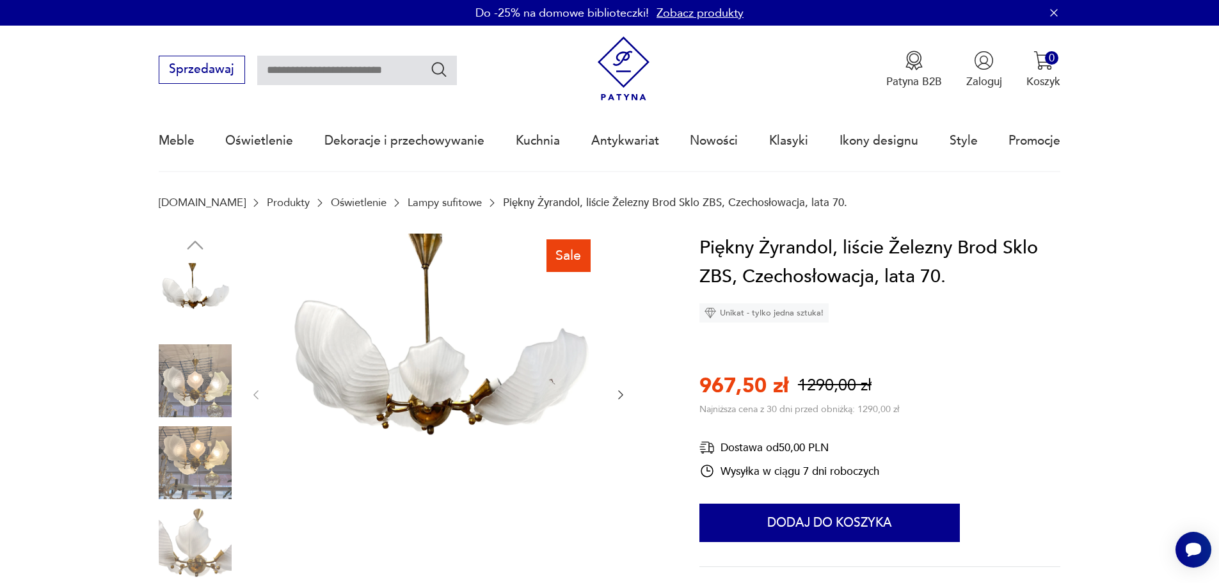
click at [176, 390] on img at bounding box center [195, 380] width 73 height 73
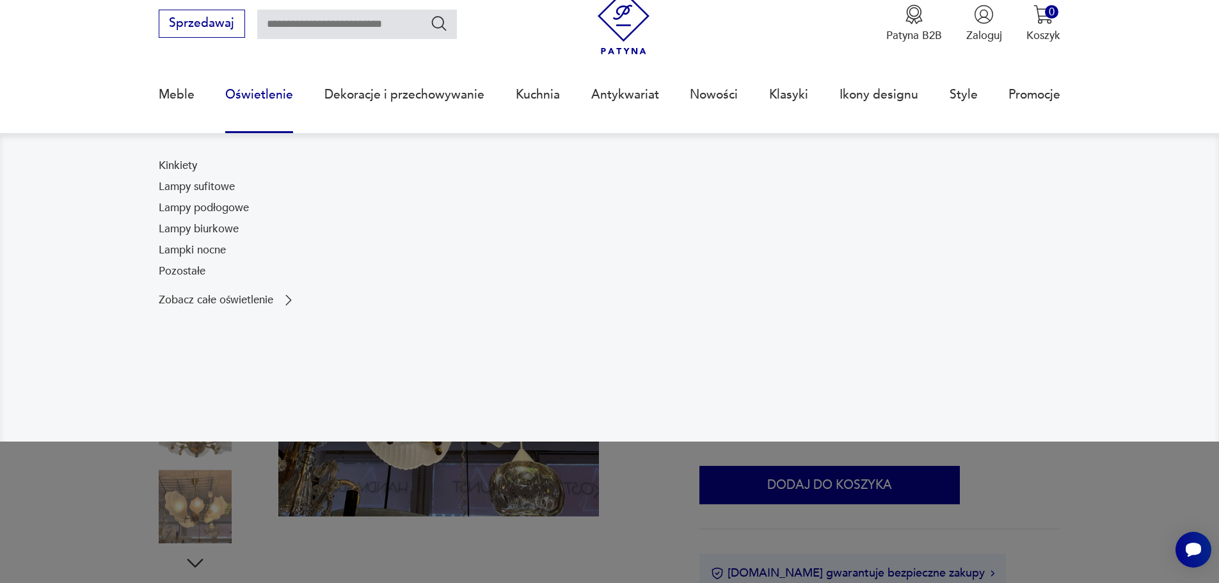
scroll to position [64, 0]
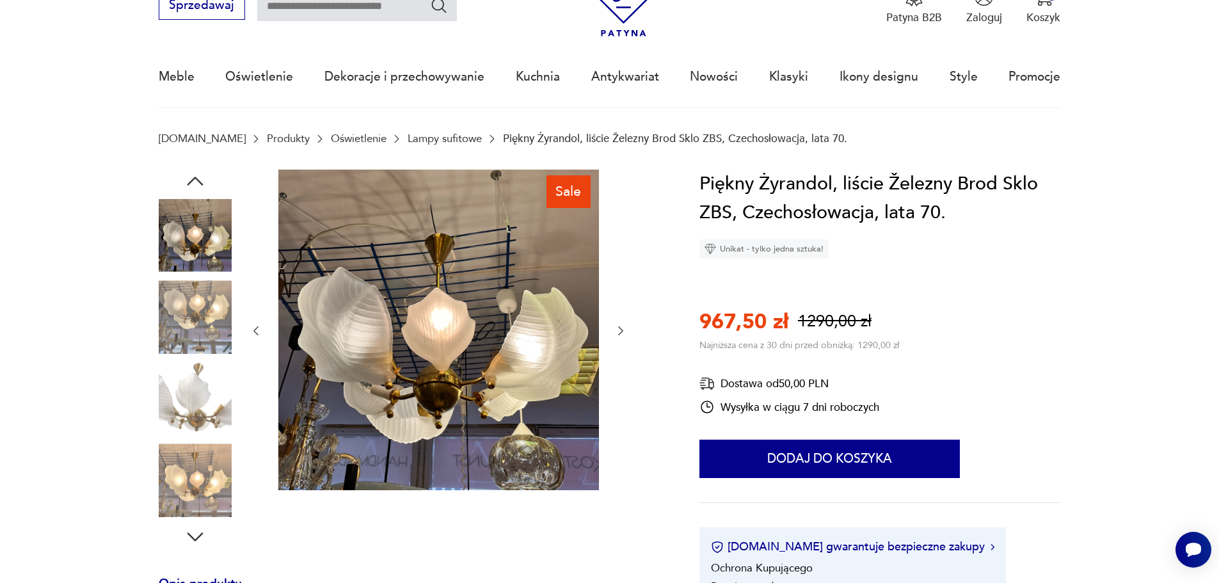
click at [224, 496] on img at bounding box center [195, 480] width 73 height 73
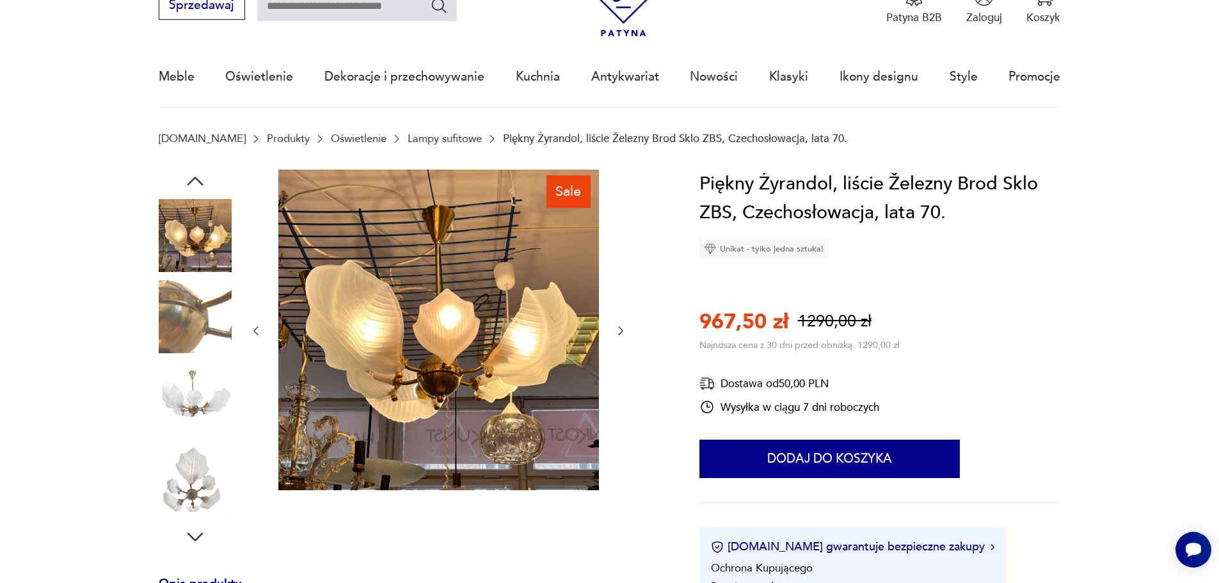
click at [191, 542] on icon "button" at bounding box center [195, 537] width 23 height 23
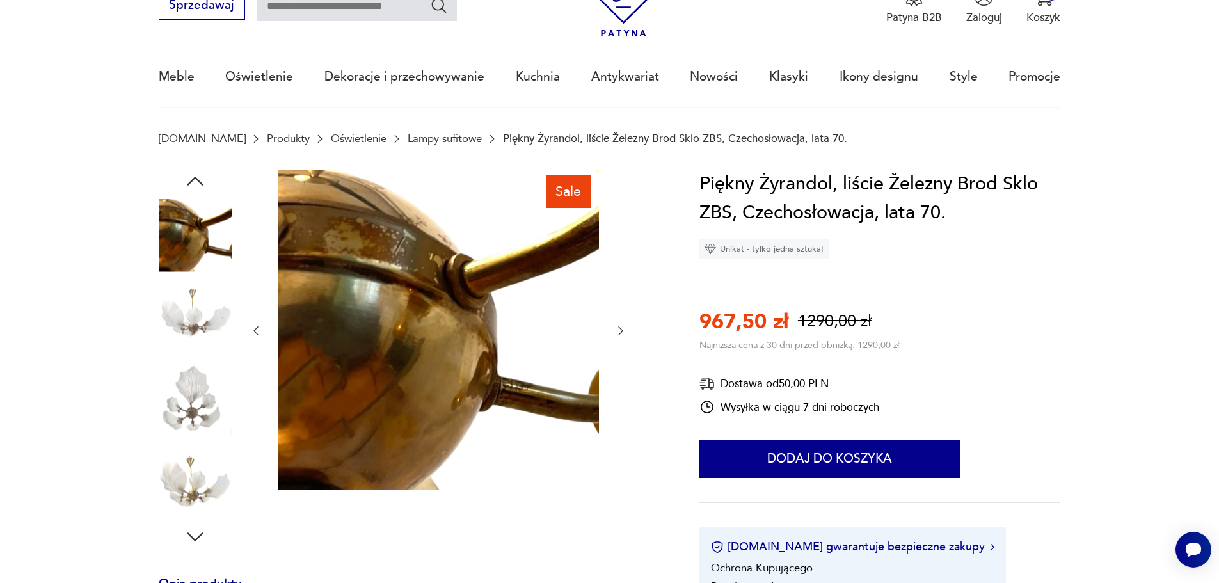
click at [200, 534] on icon "button" at bounding box center [195, 537] width 23 height 23
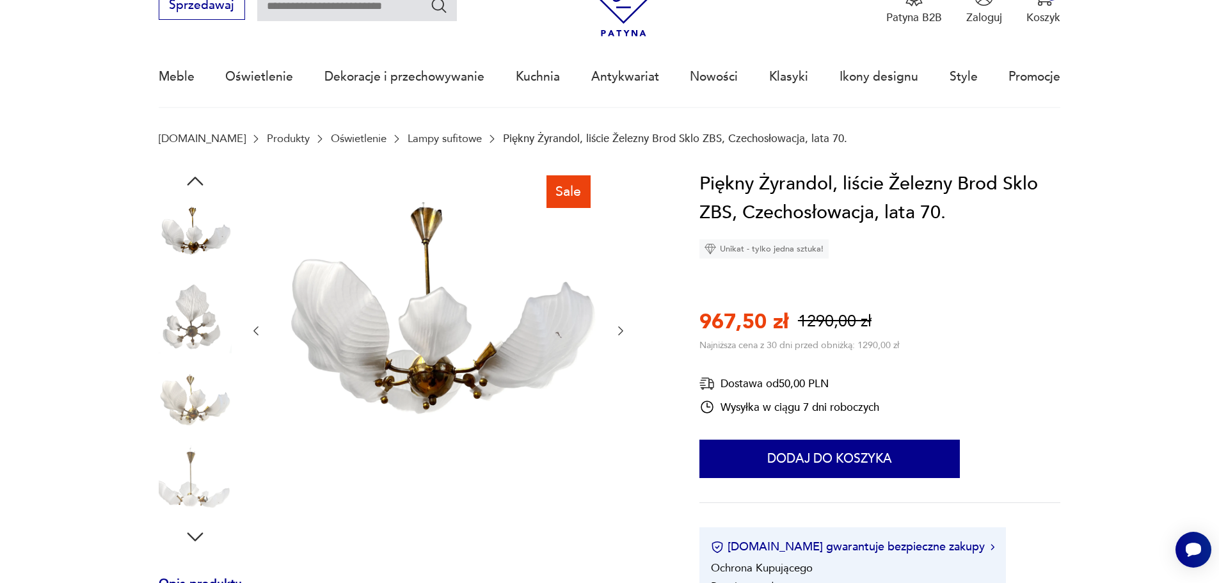
click at [193, 419] on img at bounding box center [195, 398] width 73 height 73
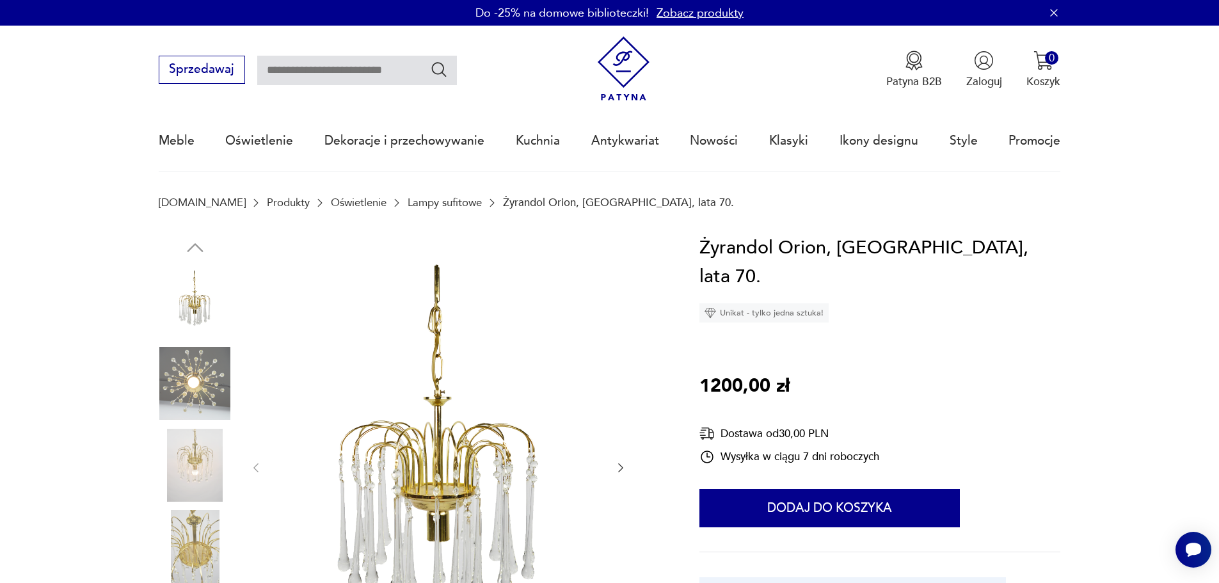
click at [188, 399] on img at bounding box center [195, 383] width 73 height 73
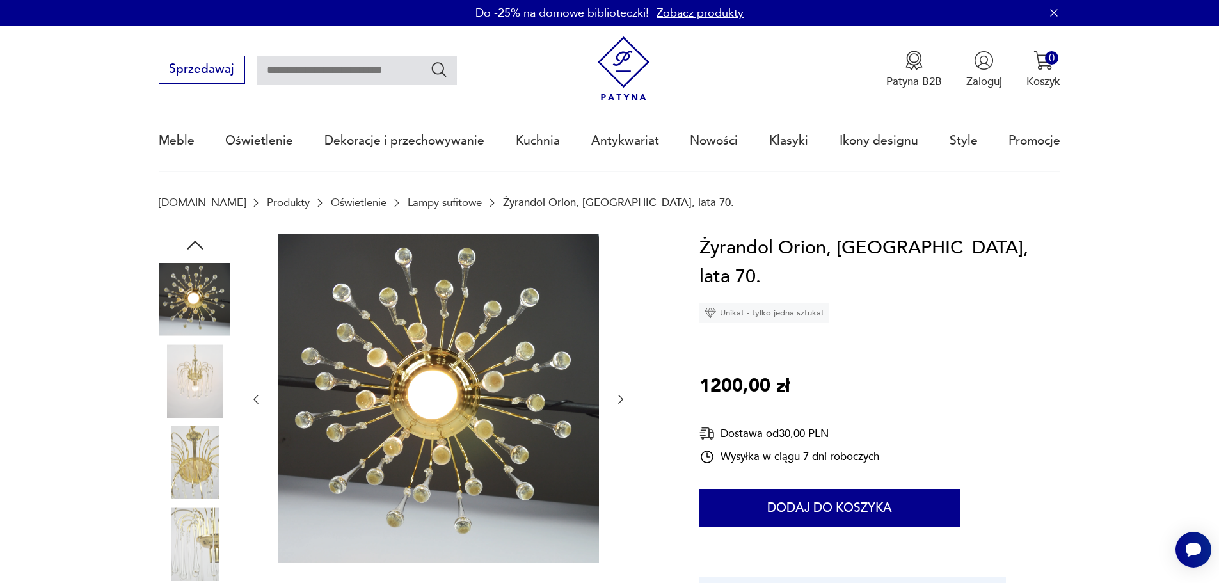
click at [184, 441] on img at bounding box center [195, 462] width 73 height 73
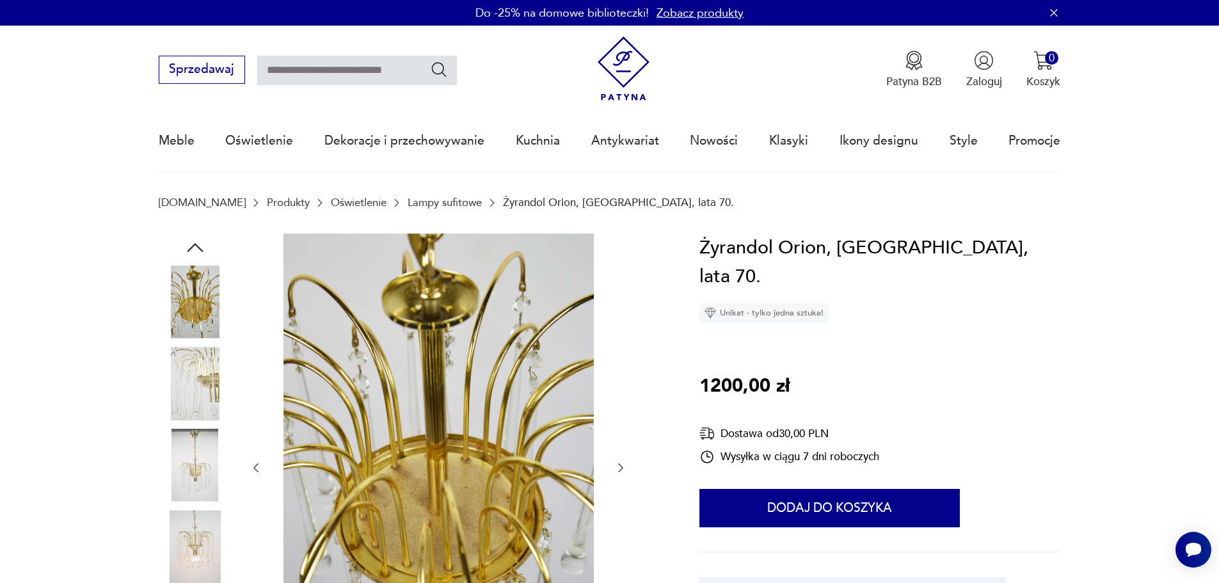
click at [184, 441] on img at bounding box center [195, 465] width 73 height 73
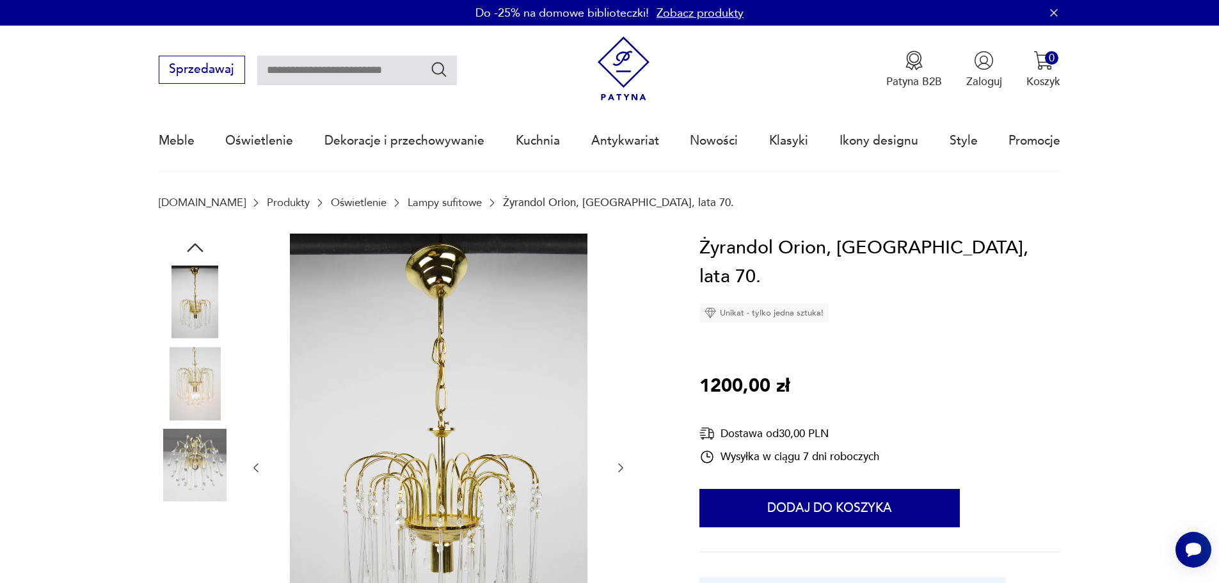
click at [184, 463] on img at bounding box center [195, 465] width 73 height 73
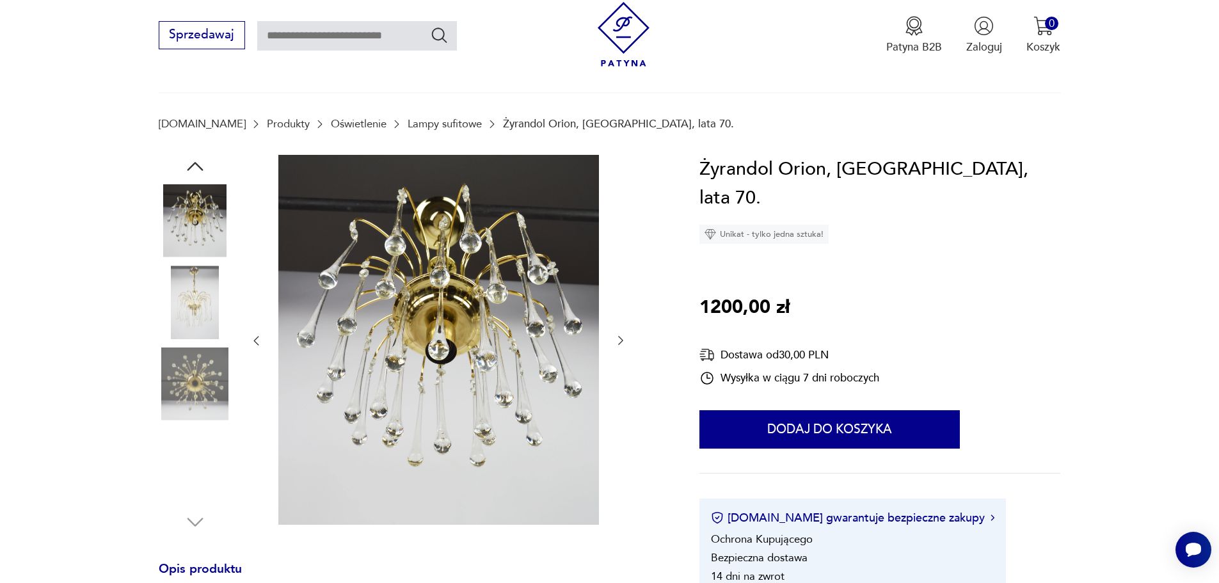
scroll to position [128, 0]
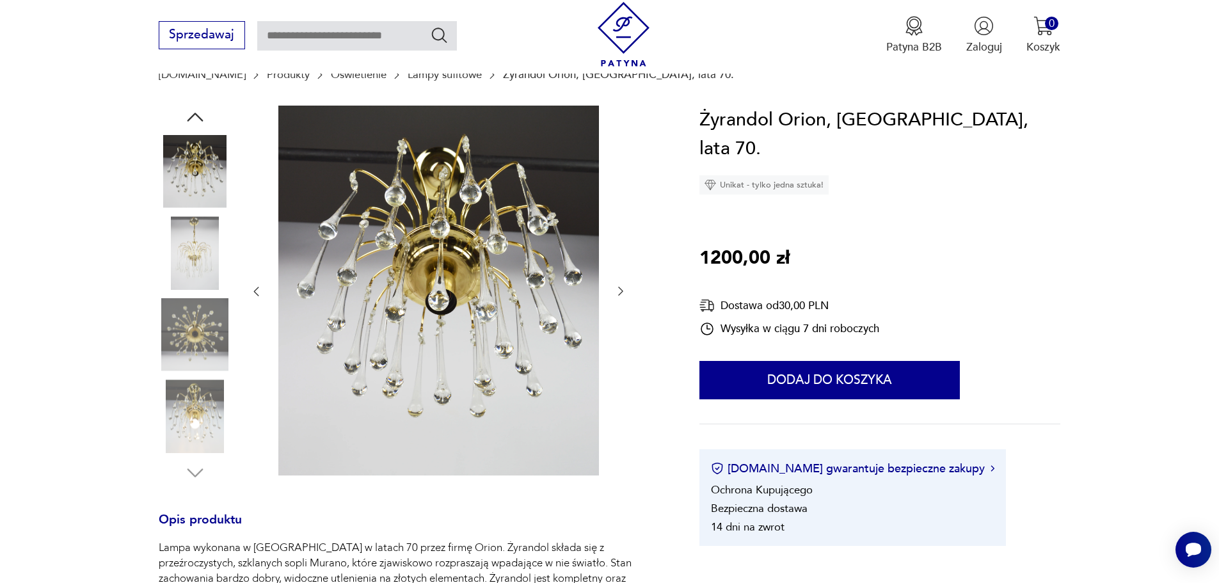
click at [201, 425] on img at bounding box center [195, 416] width 73 height 73
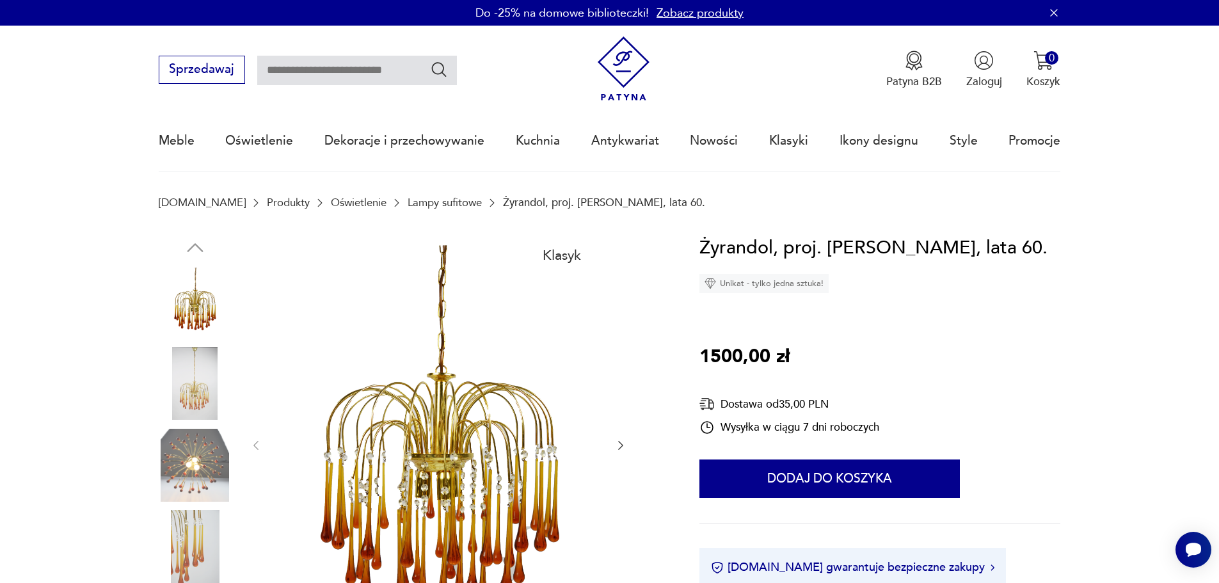
click at [212, 404] on img at bounding box center [195, 383] width 73 height 73
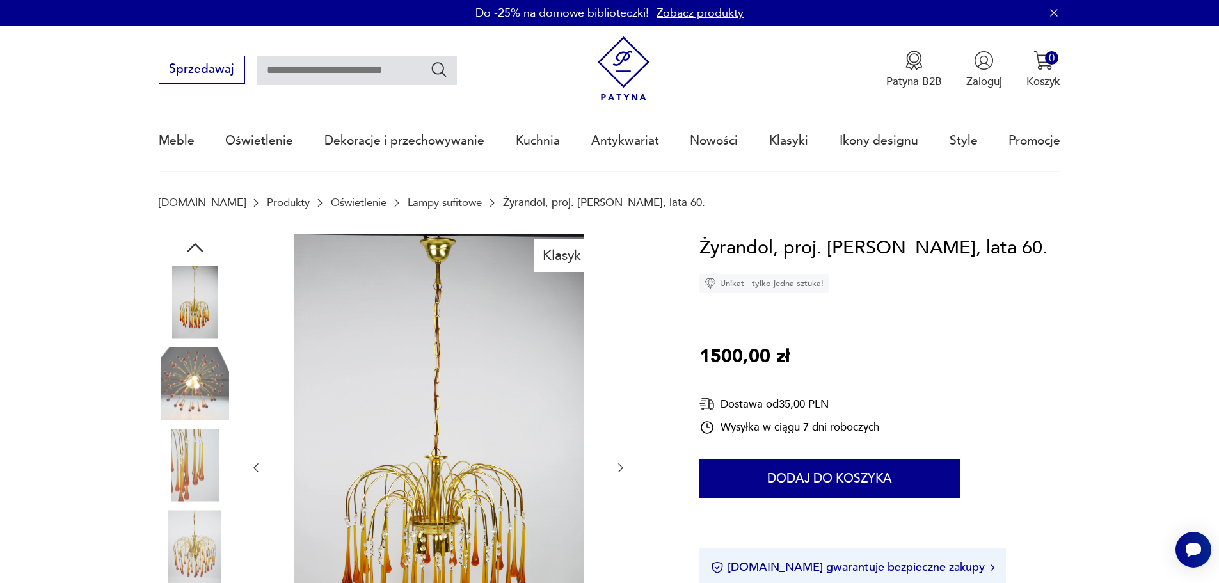
click at [209, 437] on img at bounding box center [195, 465] width 73 height 73
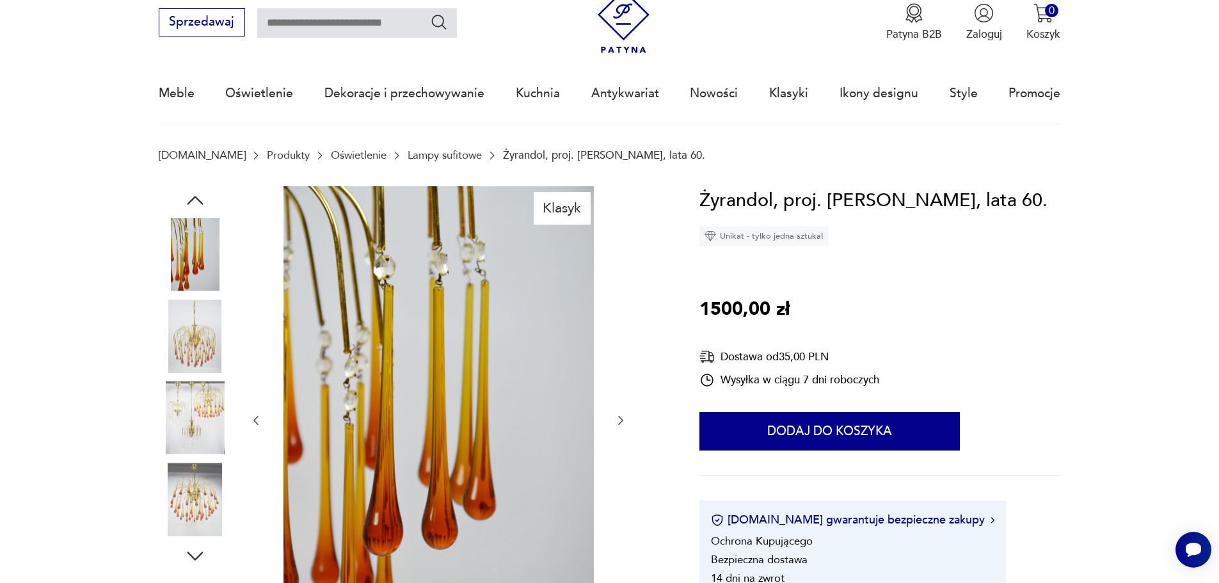
scroll to position [64, 0]
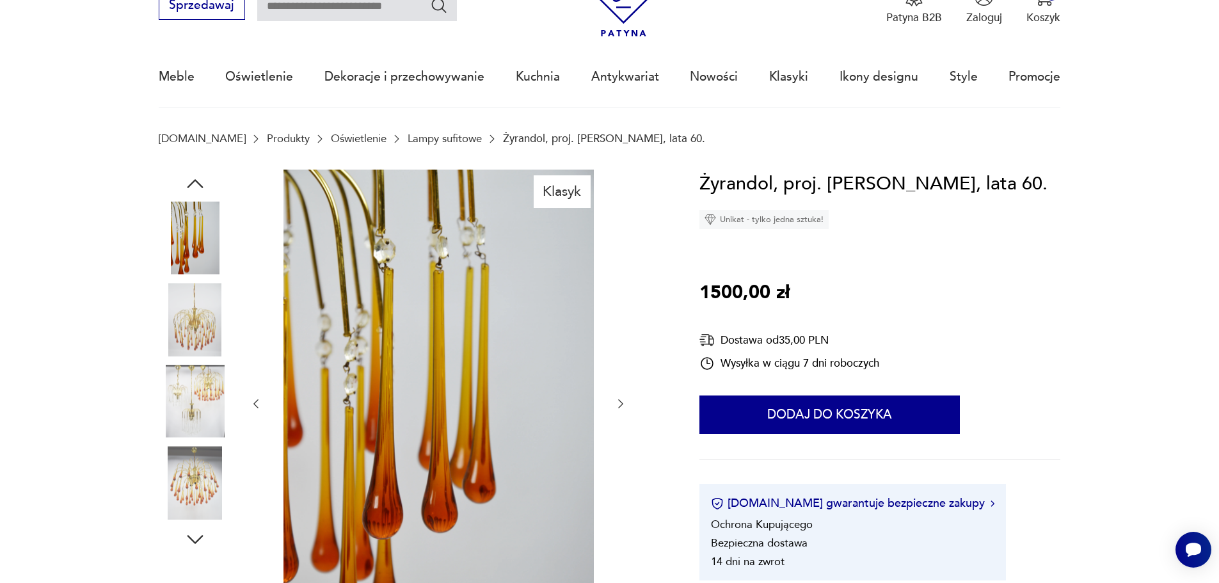
click at [209, 437] on img at bounding box center [195, 401] width 73 height 73
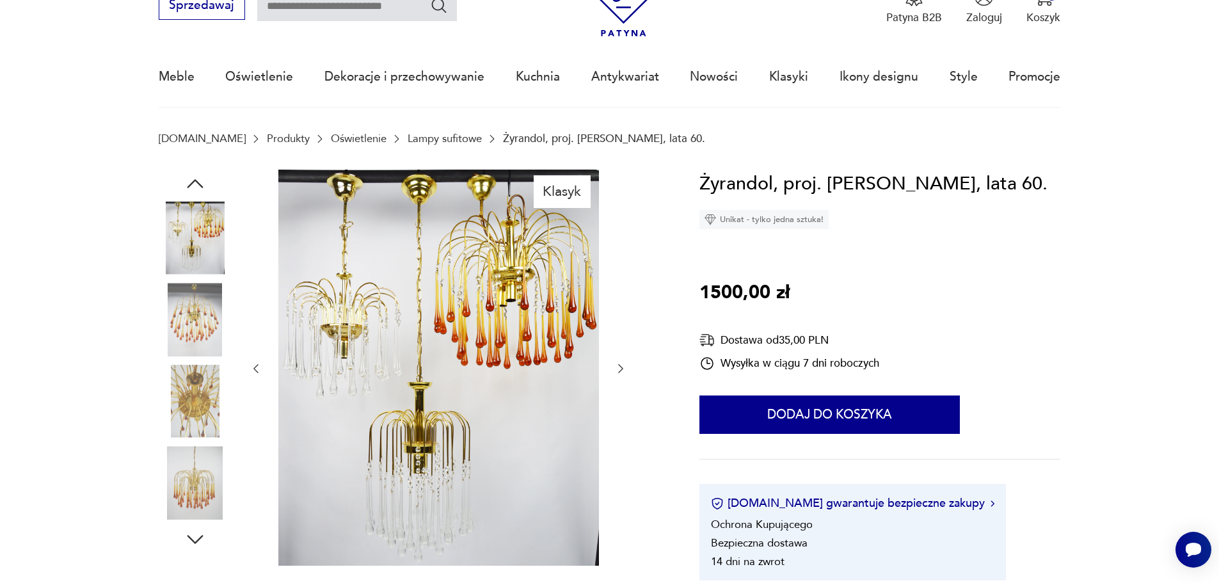
click at [214, 421] on img at bounding box center [195, 401] width 73 height 73
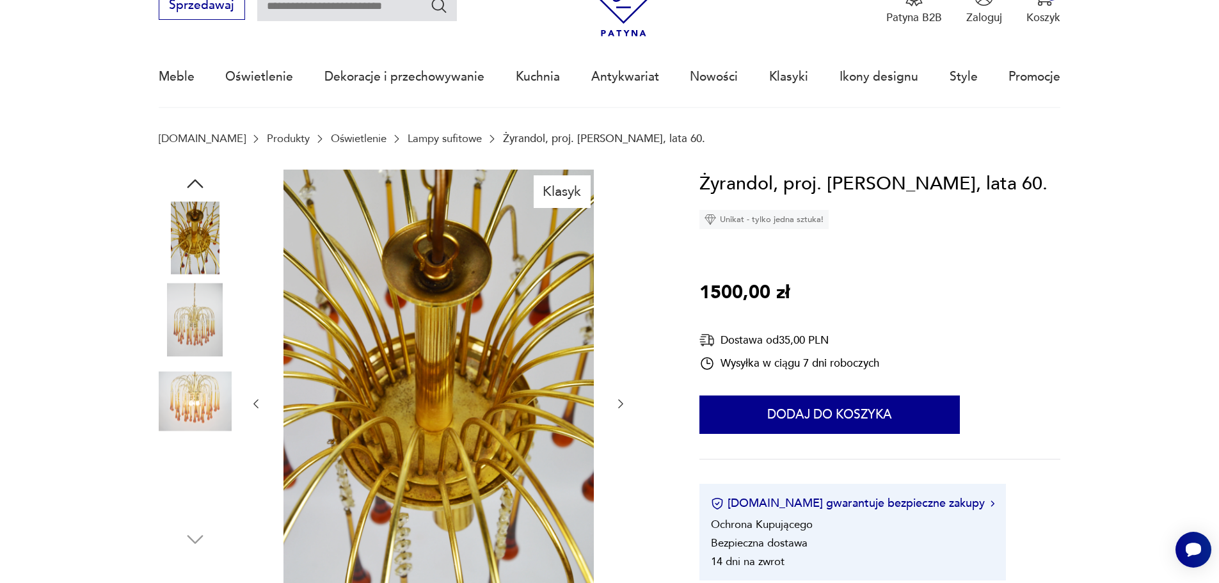
click at [215, 458] on img at bounding box center [195, 482] width 73 height 73
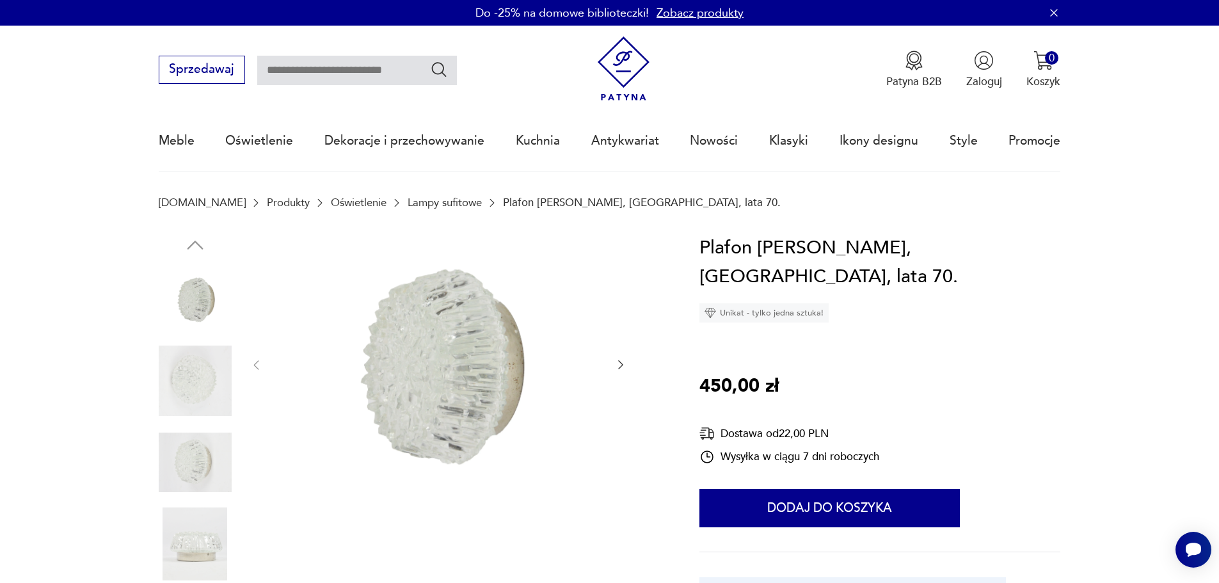
click at [179, 551] on img at bounding box center [195, 544] width 73 height 73
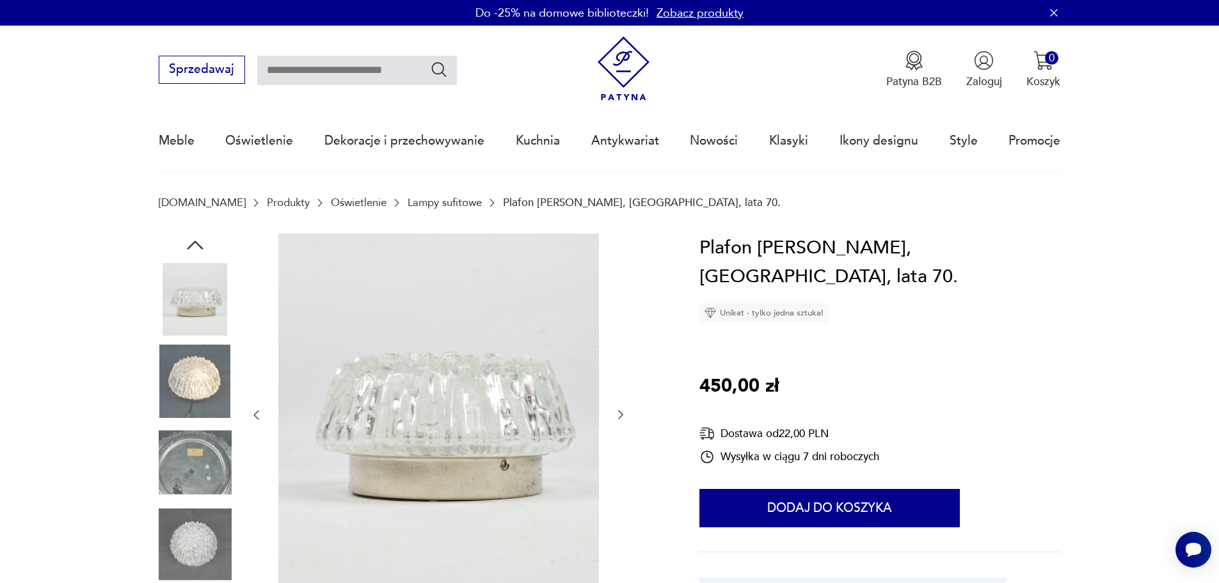
click at [200, 385] on img at bounding box center [195, 380] width 73 height 73
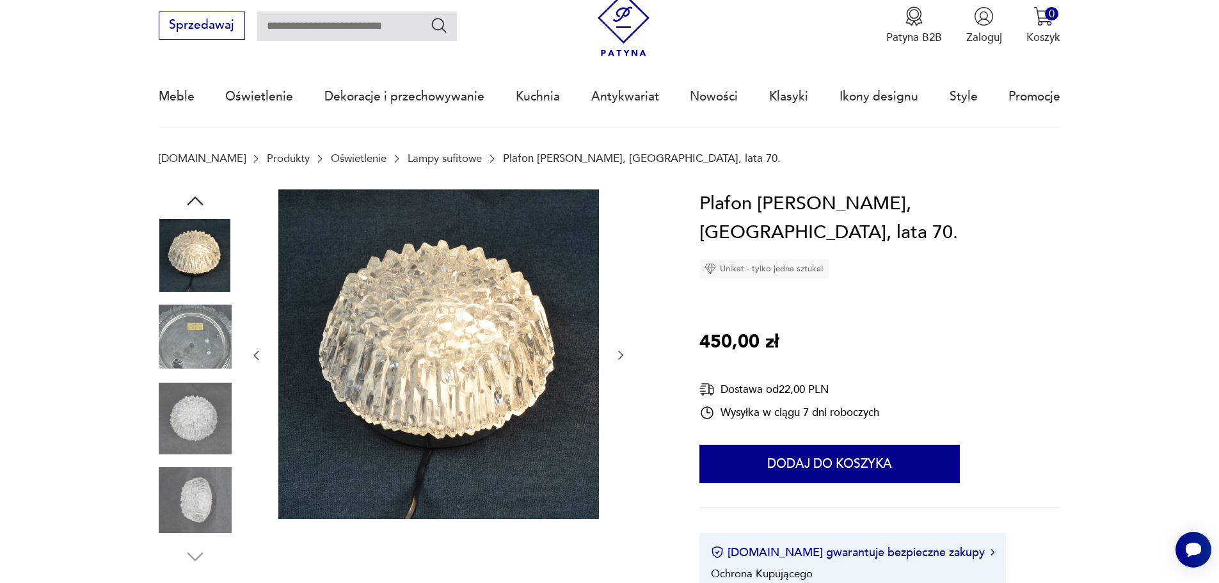
scroll to position [64, 0]
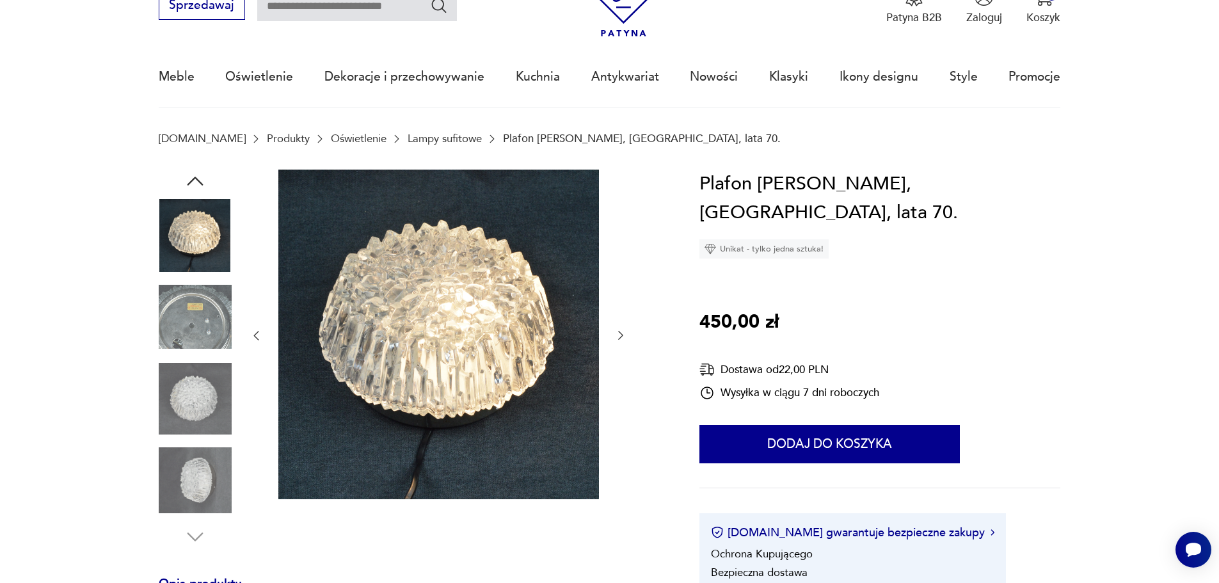
click at [189, 467] on img at bounding box center [195, 480] width 73 height 73
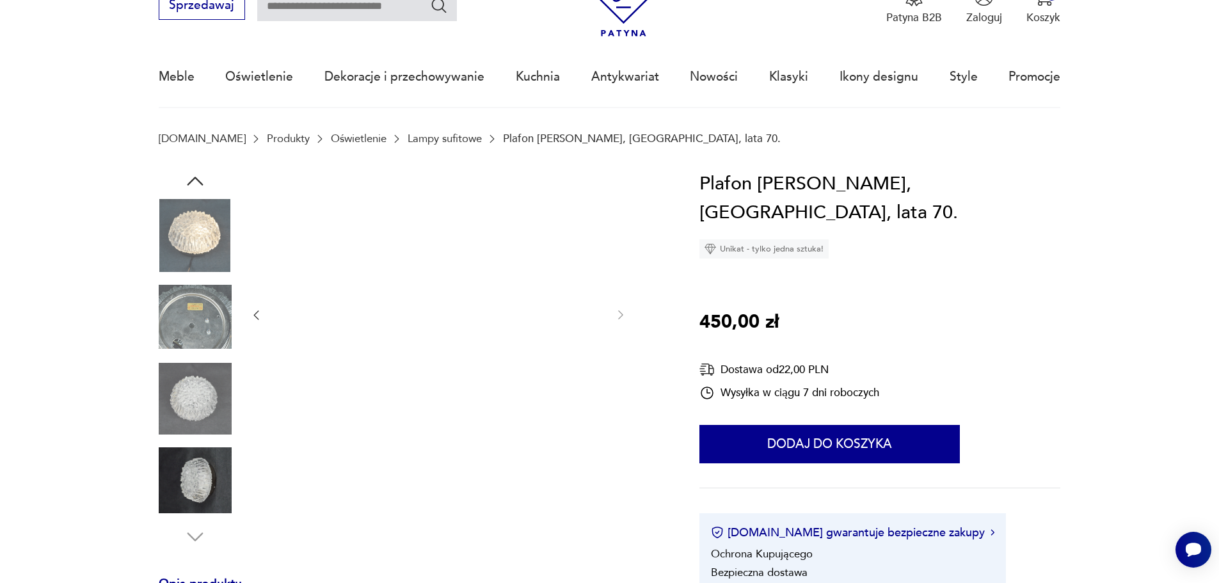
click at [200, 415] on img at bounding box center [195, 398] width 73 height 73
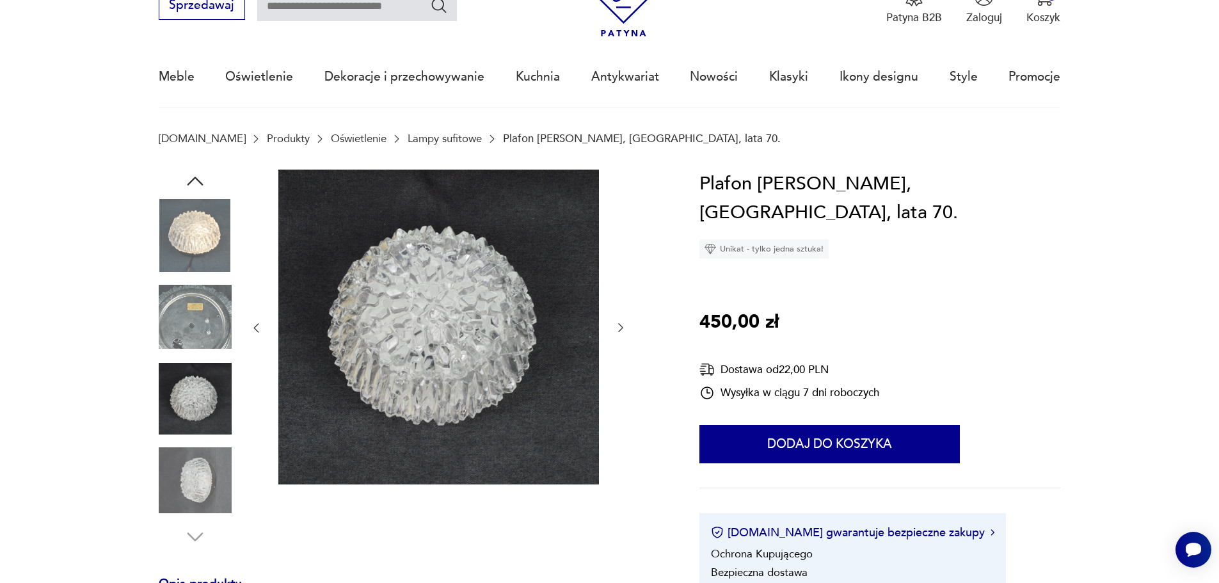
scroll to position [0, 0]
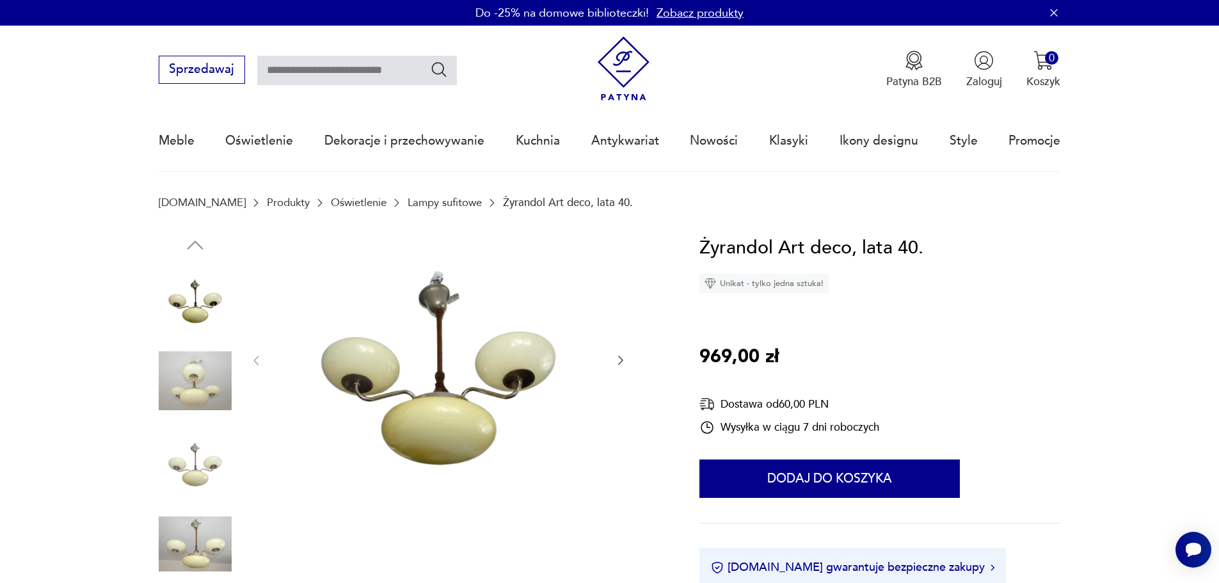
click at [202, 393] on img at bounding box center [195, 380] width 73 height 73
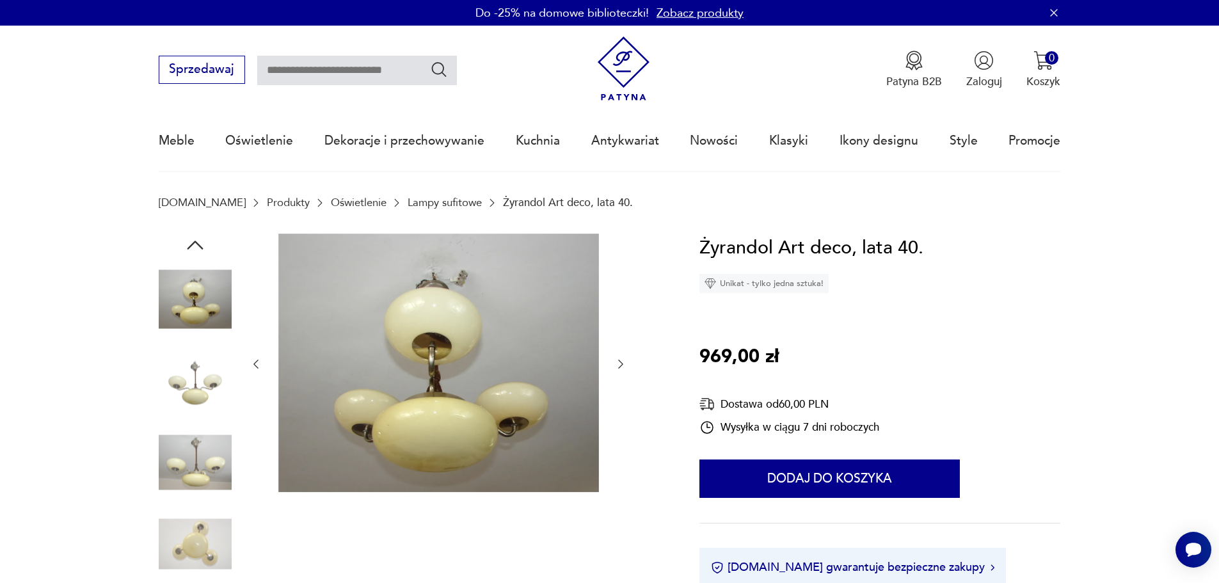
click at [196, 476] on img at bounding box center [195, 462] width 73 height 73
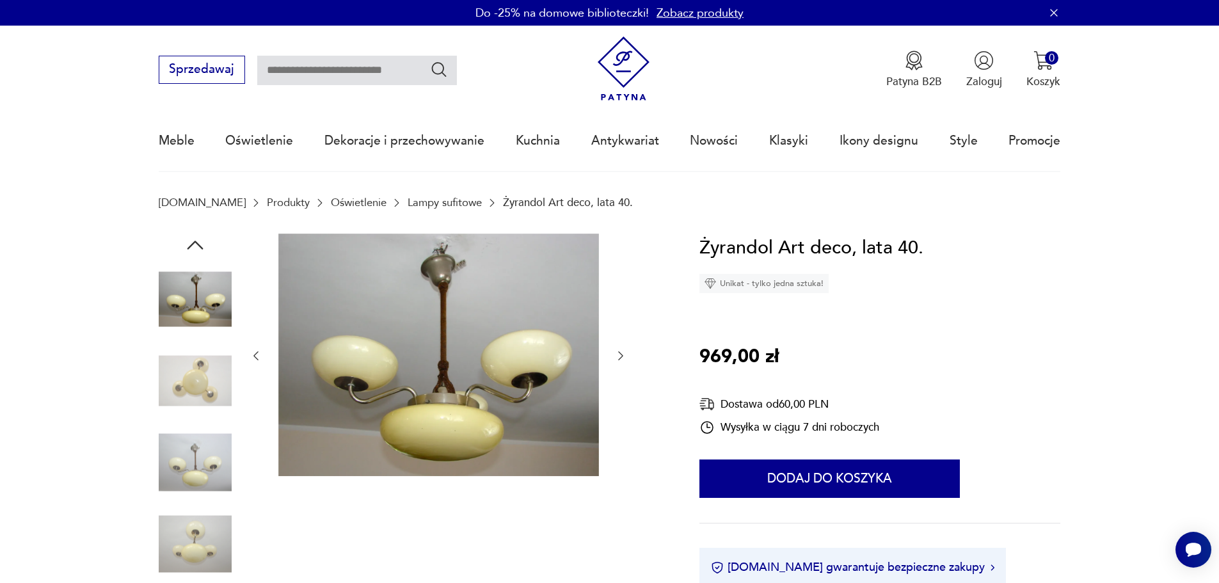
click at [193, 514] on img at bounding box center [195, 544] width 73 height 73
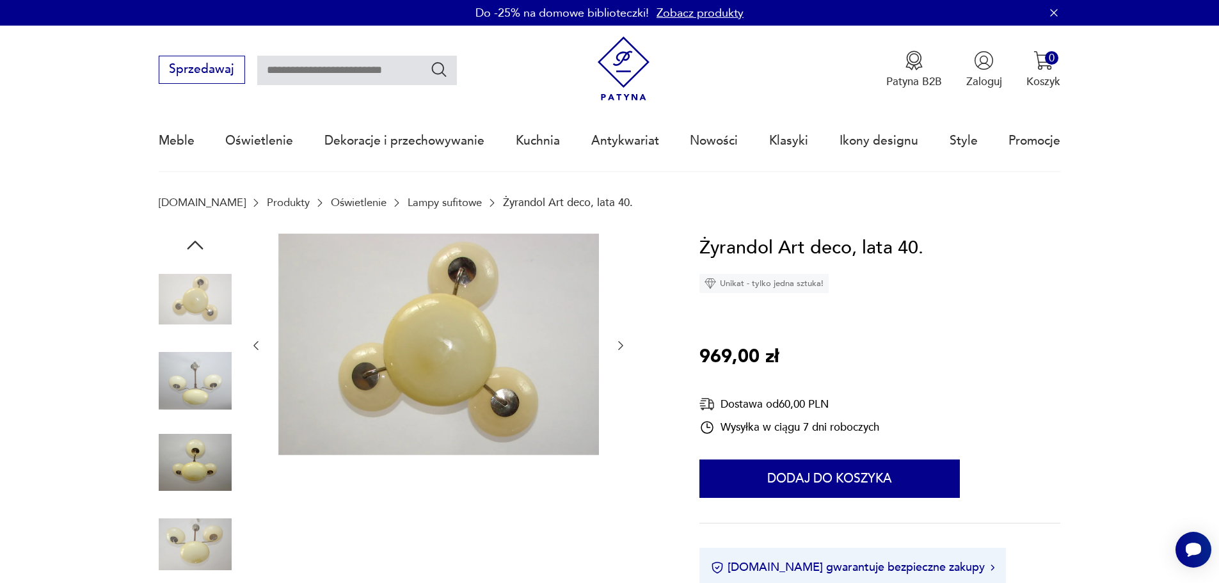
click at [197, 540] on img at bounding box center [195, 544] width 73 height 73
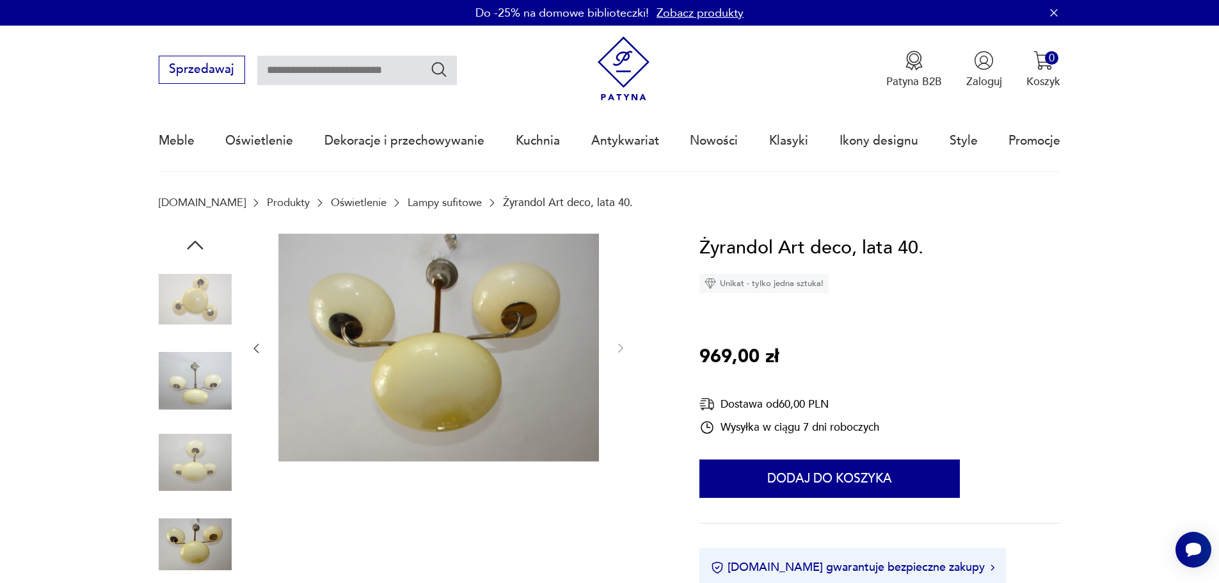
click at [197, 466] on img at bounding box center [195, 462] width 73 height 73
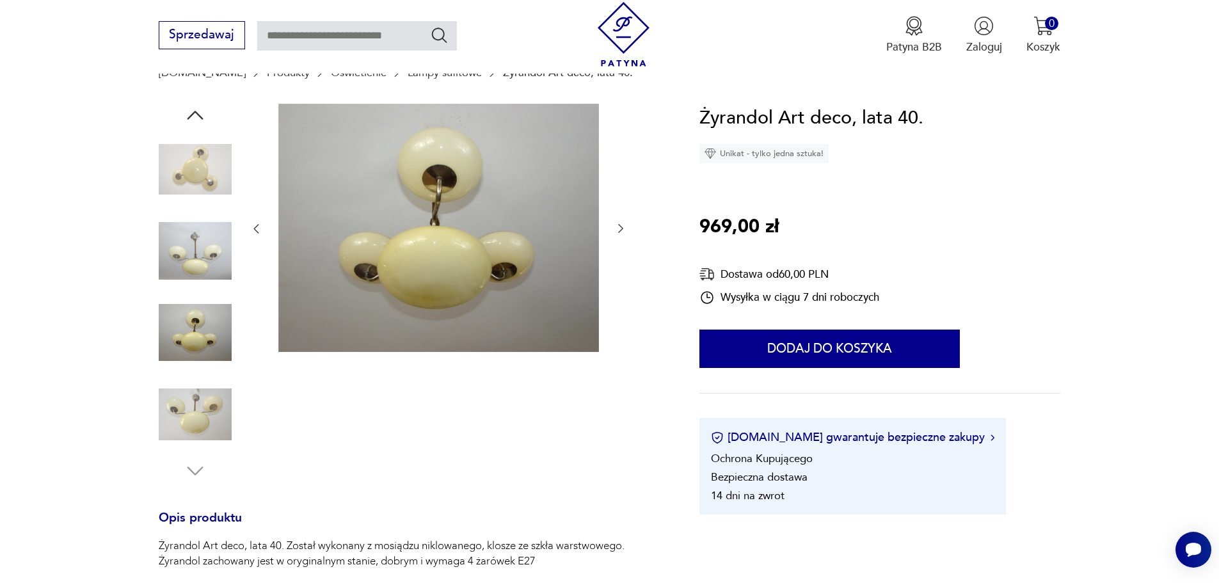
scroll to position [128, 0]
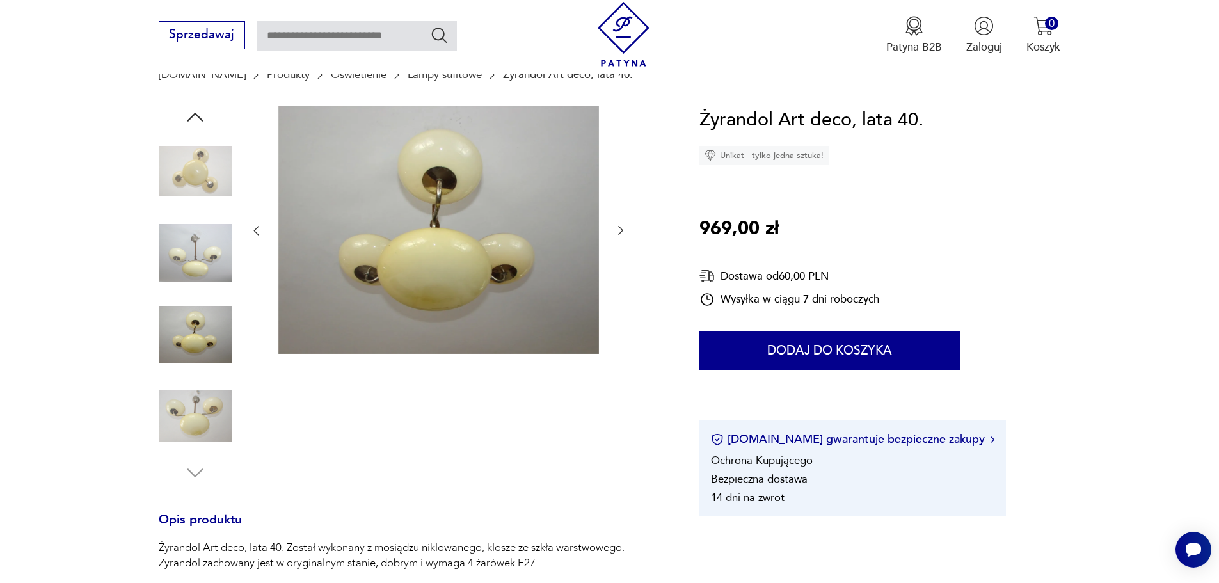
click at [194, 458] on div at bounding box center [195, 295] width 73 height 379
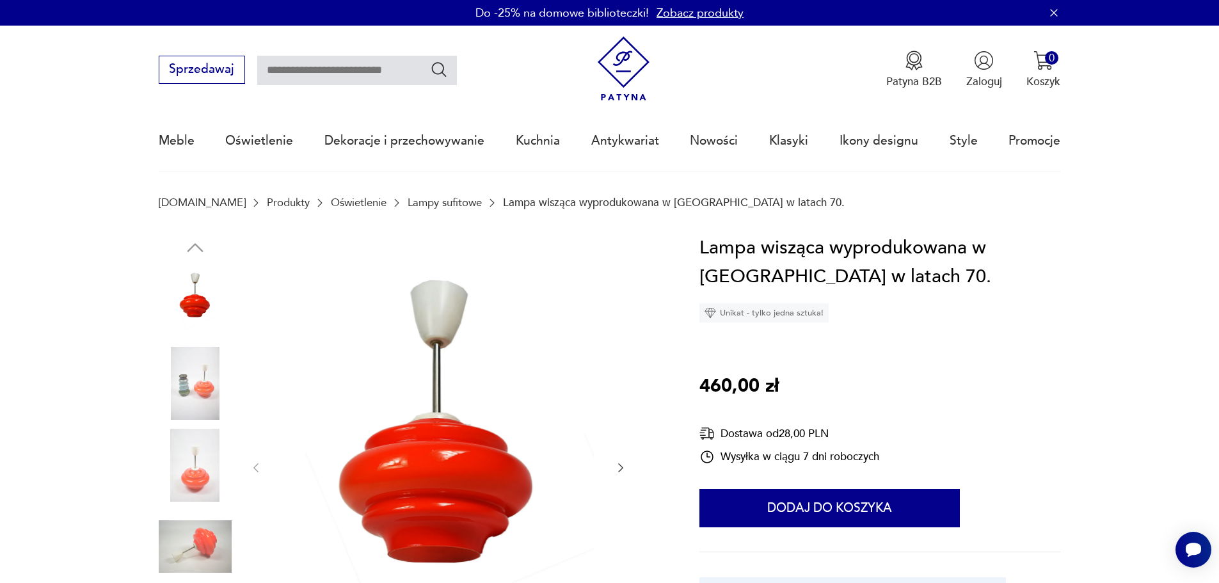
click at [204, 392] on img at bounding box center [195, 383] width 73 height 73
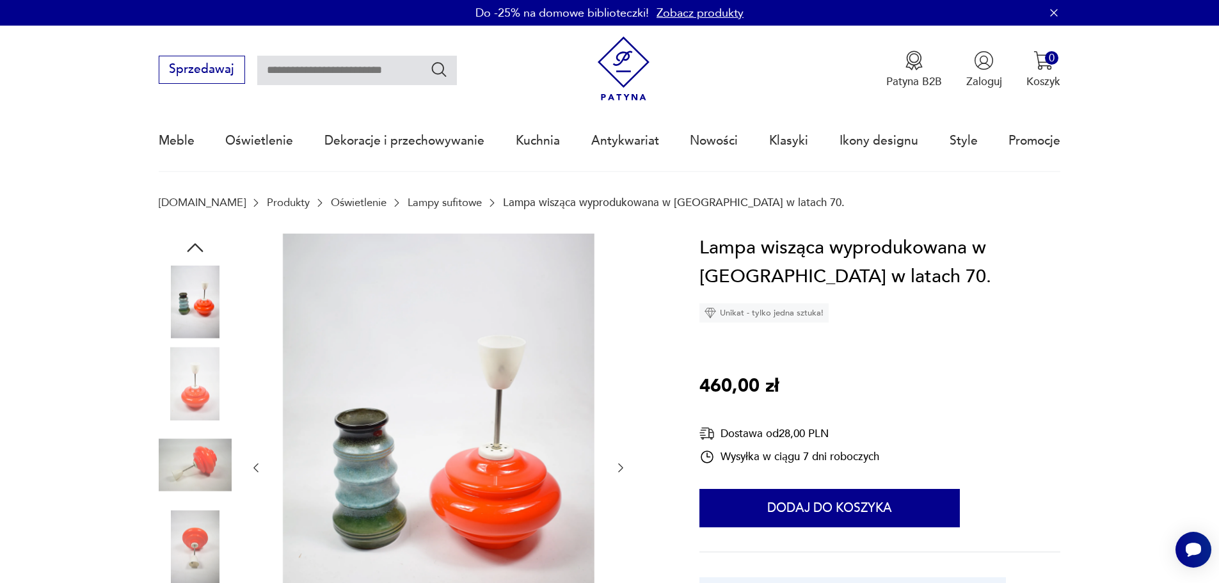
click at [186, 423] on div at bounding box center [195, 344] width 73 height 320
click at [198, 470] on img at bounding box center [195, 465] width 73 height 73
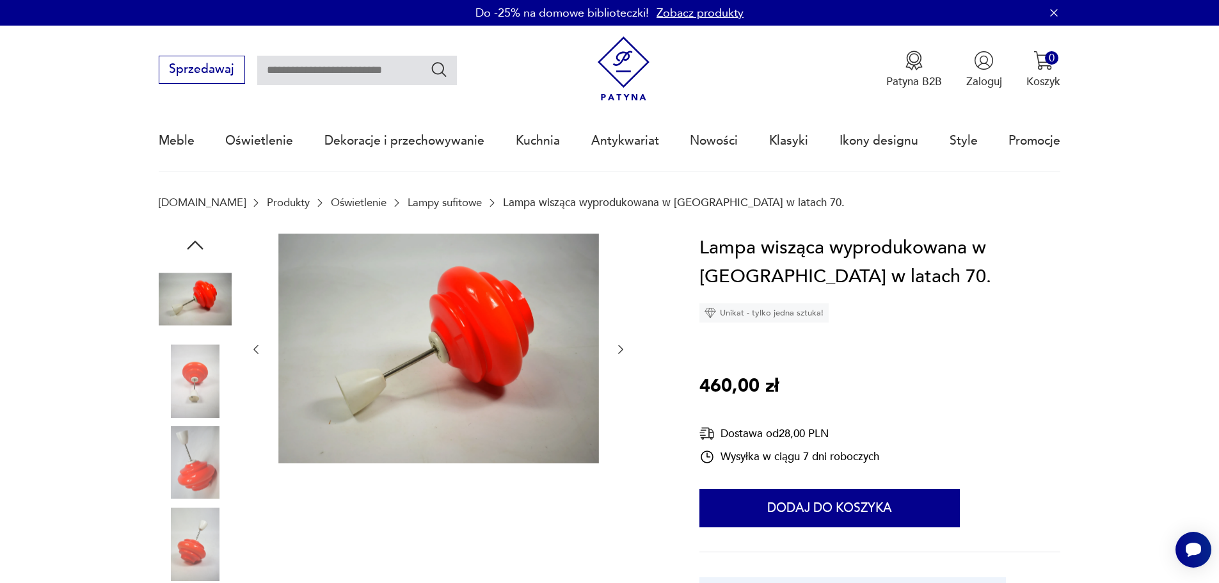
click at [196, 442] on img at bounding box center [195, 462] width 73 height 73
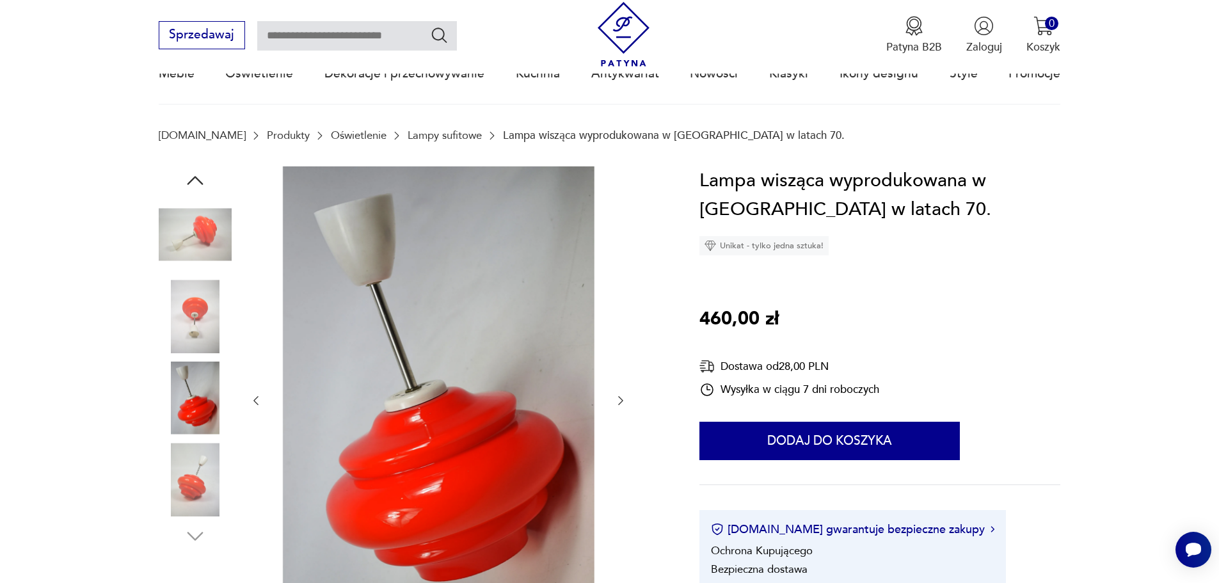
scroll to position [192, 0]
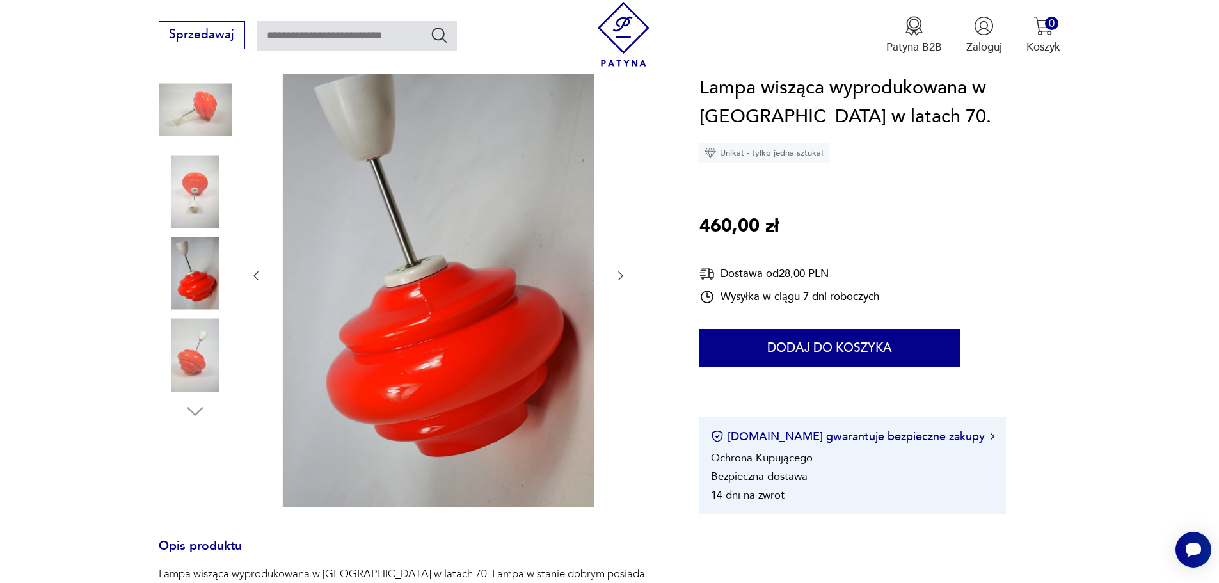
click at [212, 380] on img at bounding box center [195, 354] width 73 height 73
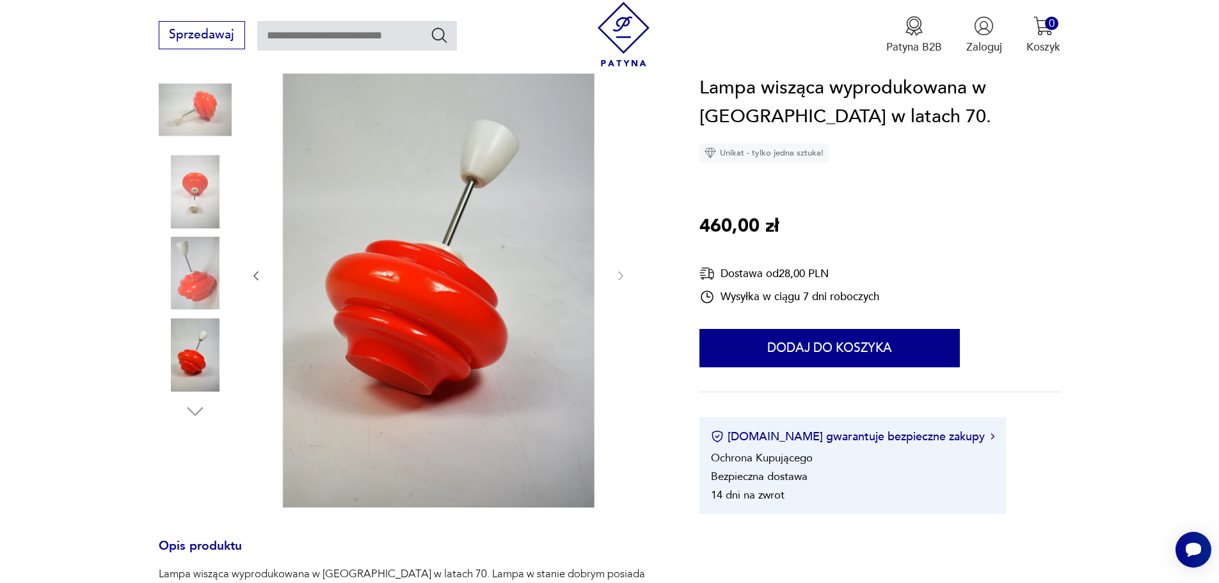
scroll to position [0, 0]
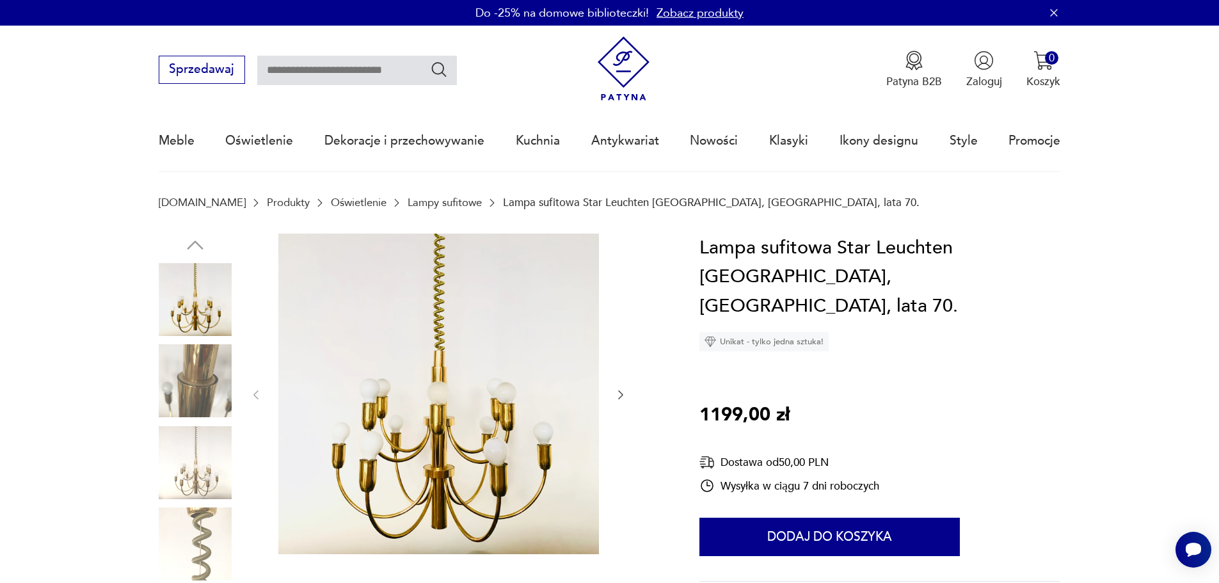
click at [236, 460] on div at bounding box center [411, 423] width 504 height 379
click at [197, 483] on img at bounding box center [195, 462] width 73 height 73
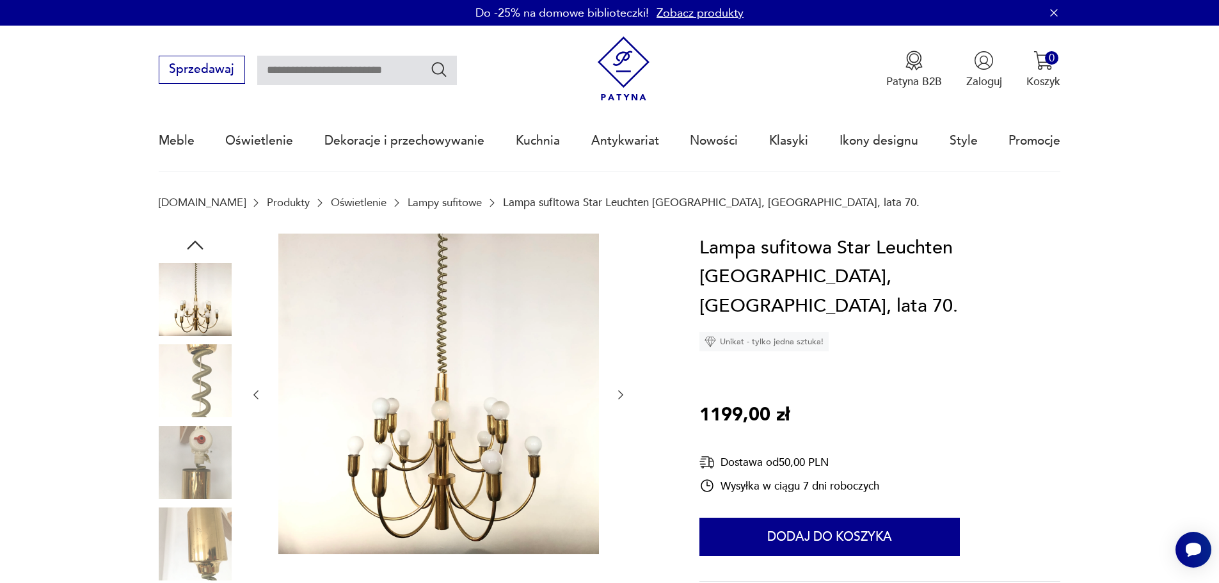
click at [208, 543] on img at bounding box center [195, 544] width 73 height 73
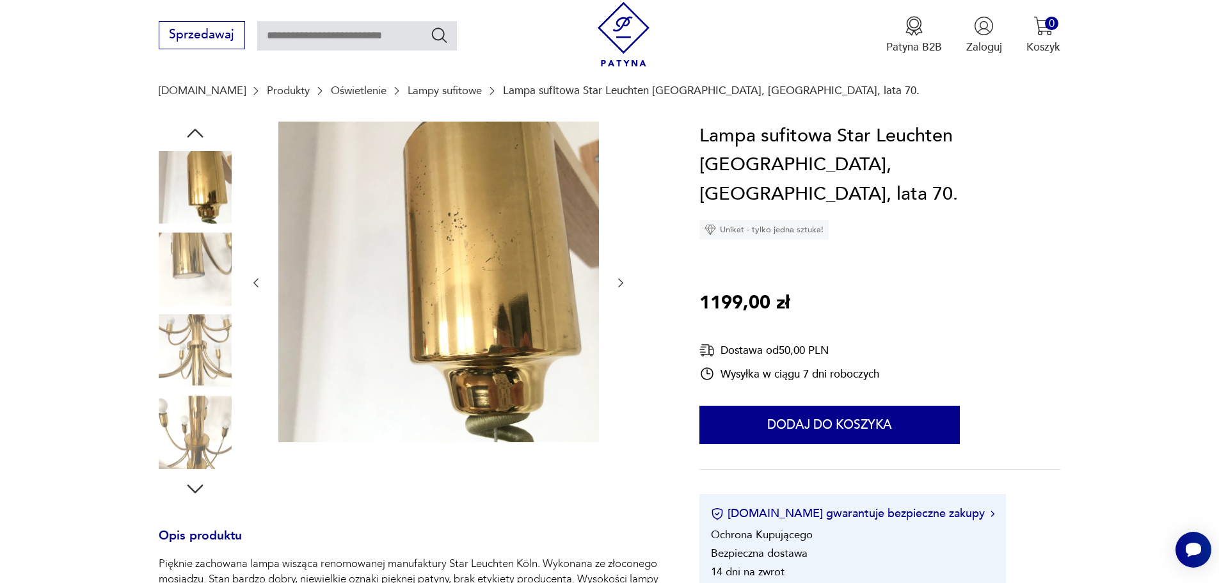
scroll to position [192, 0]
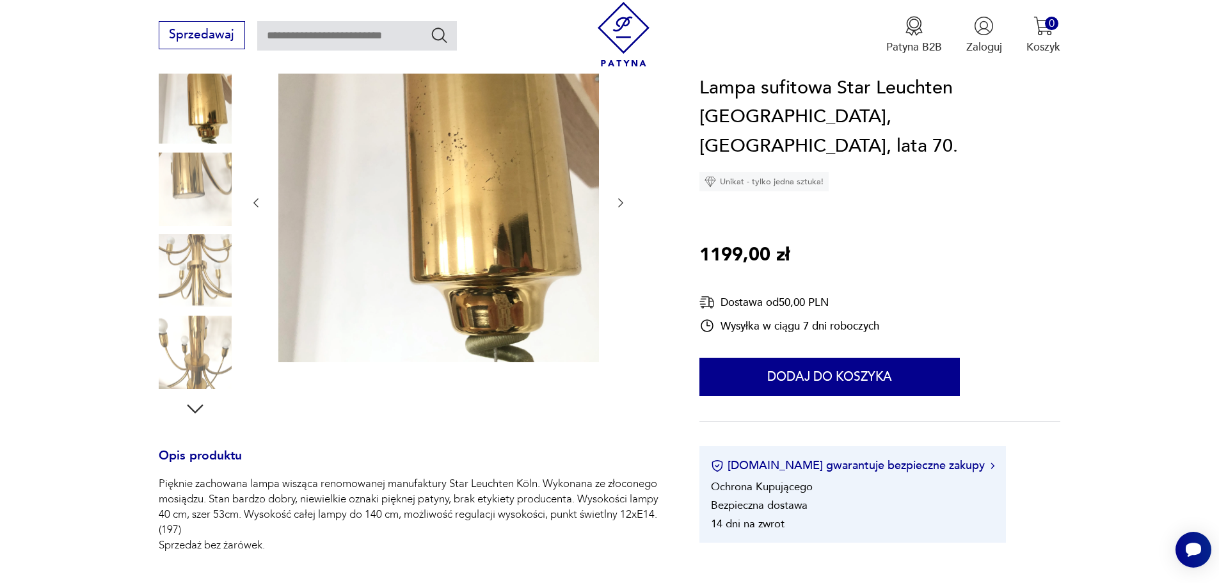
click at [206, 342] on img at bounding box center [195, 352] width 73 height 73
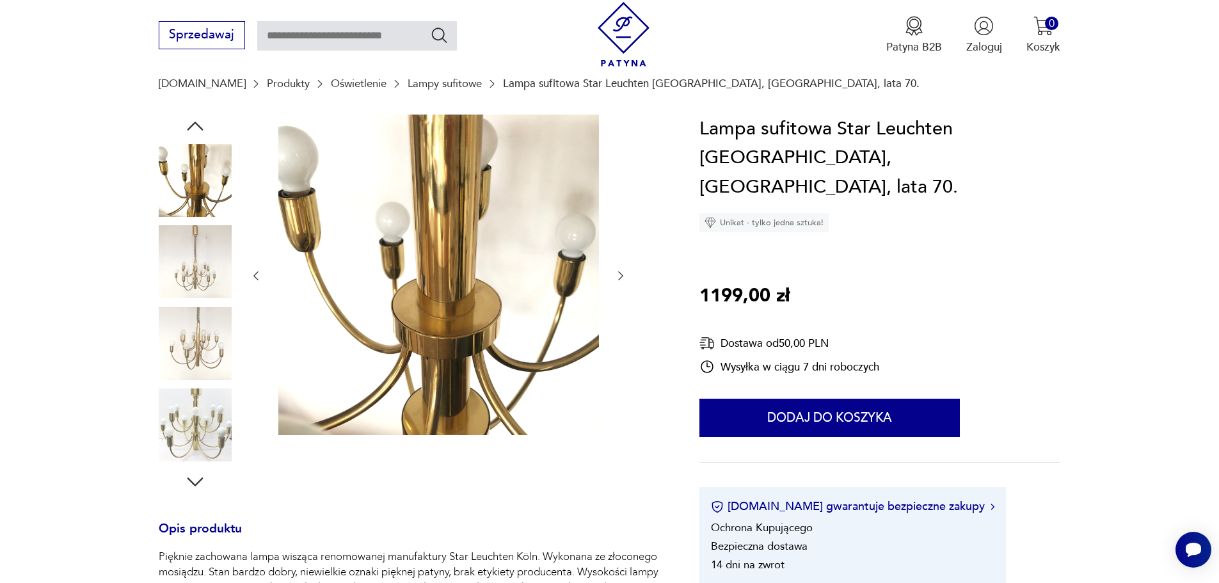
scroll to position [64, 0]
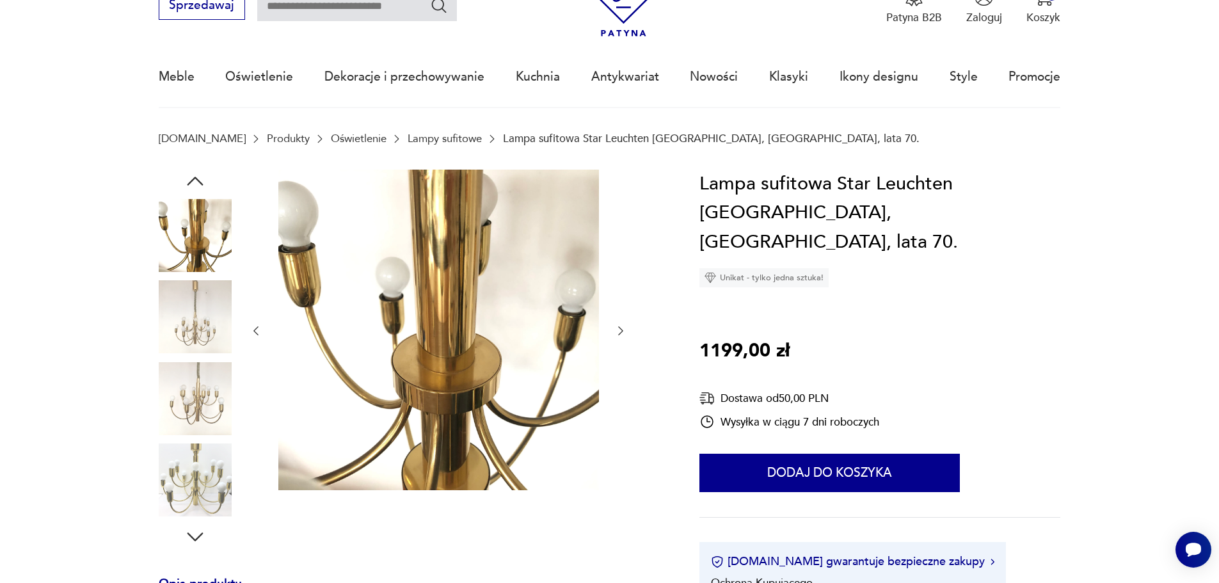
click at [182, 417] on img at bounding box center [195, 398] width 73 height 73
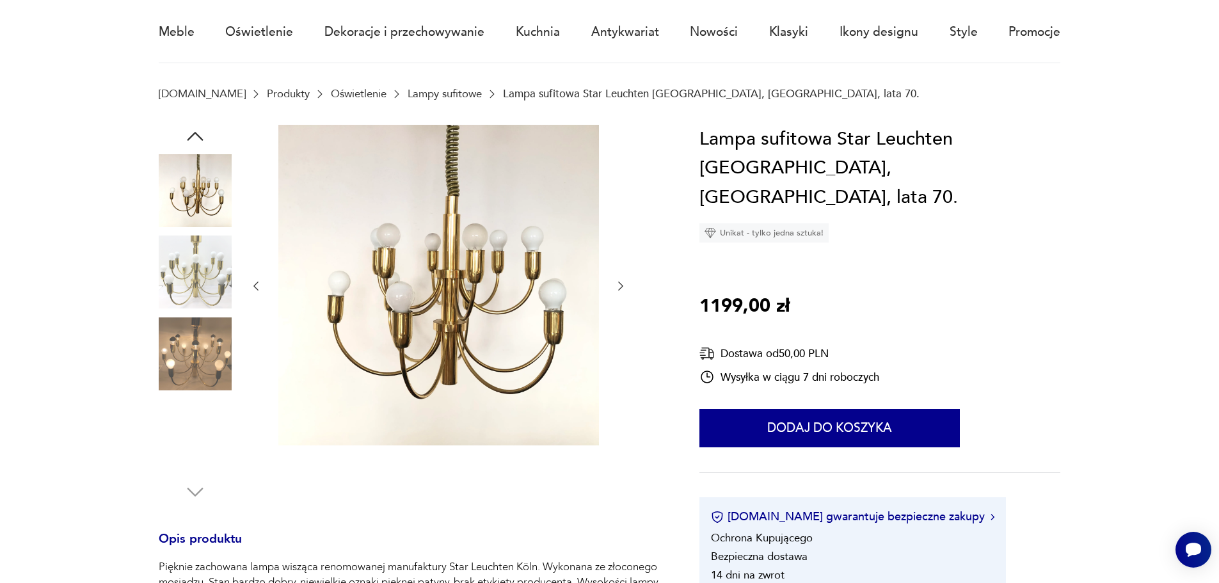
scroll to position [128, 0]
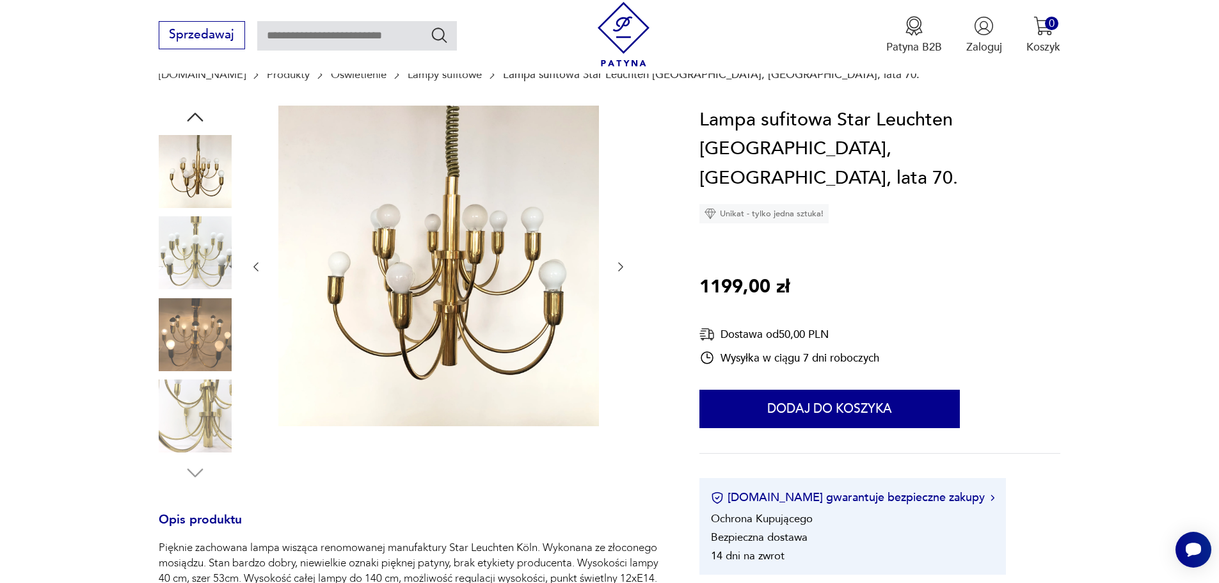
click at [182, 347] on img at bounding box center [195, 334] width 73 height 73
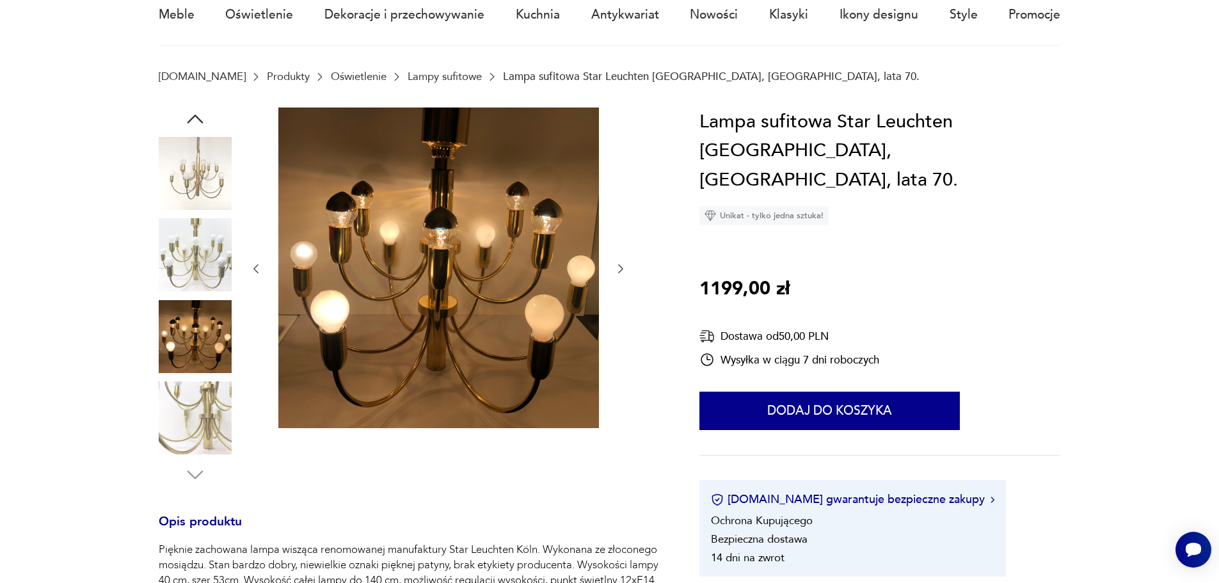
scroll to position [0, 0]
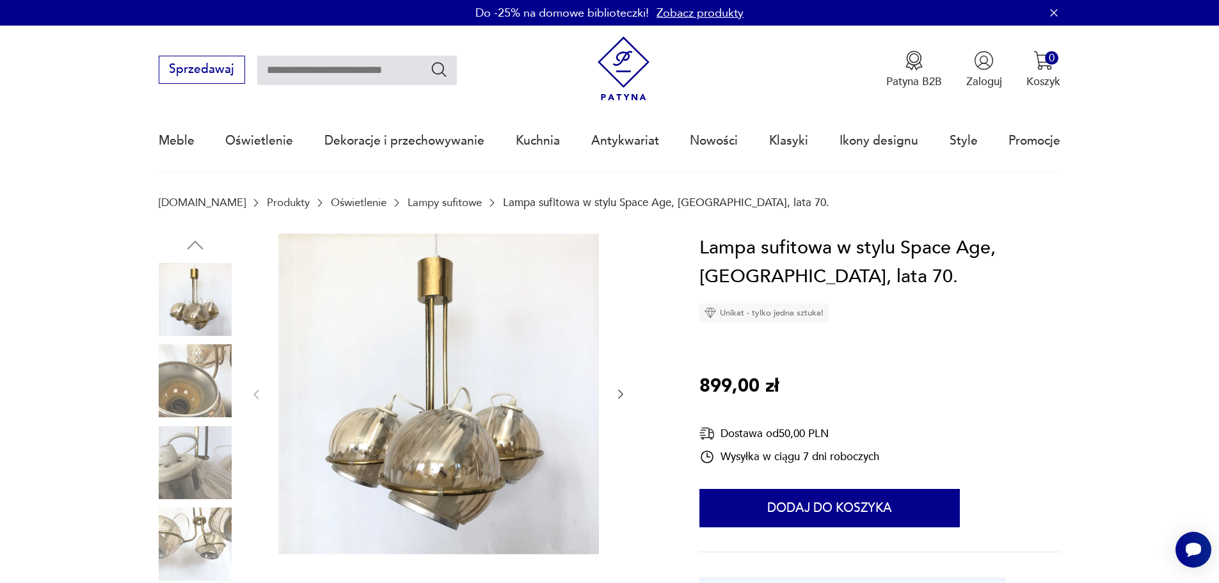
click at [197, 385] on img at bounding box center [195, 380] width 73 height 73
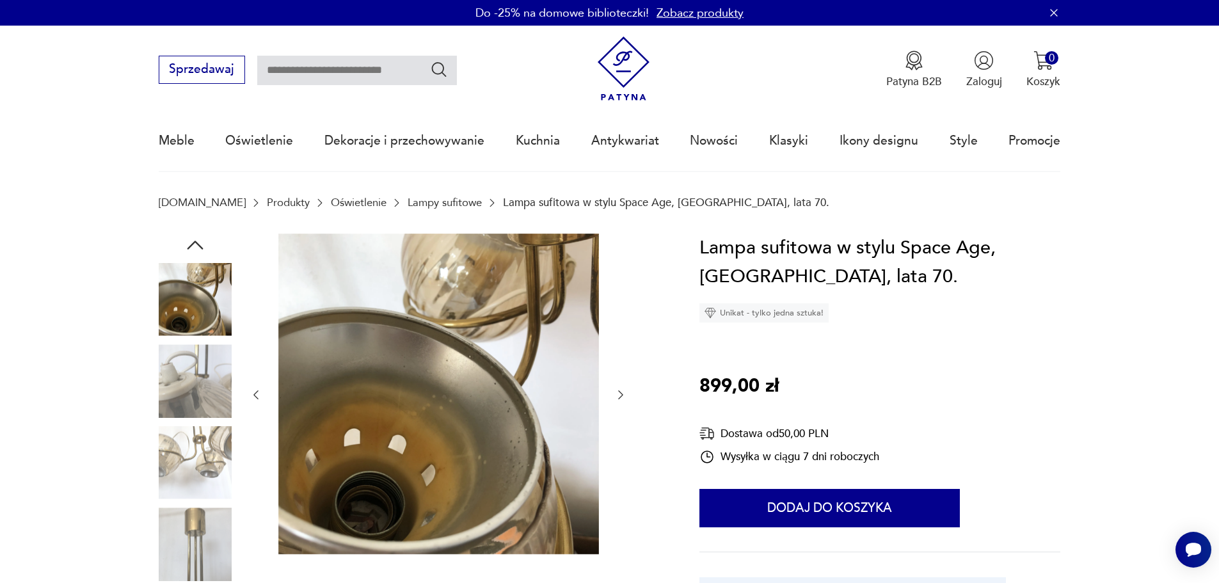
click at [192, 437] on img at bounding box center [195, 462] width 73 height 73
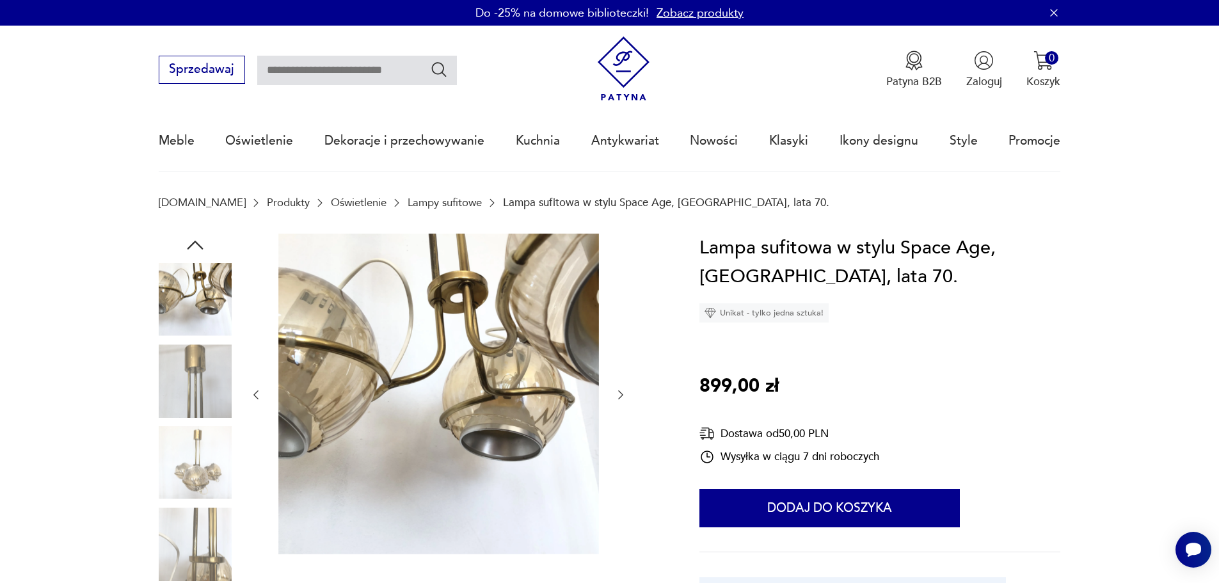
click at [194, 486] on img at bounding box center [195, 462] width 73 height 73
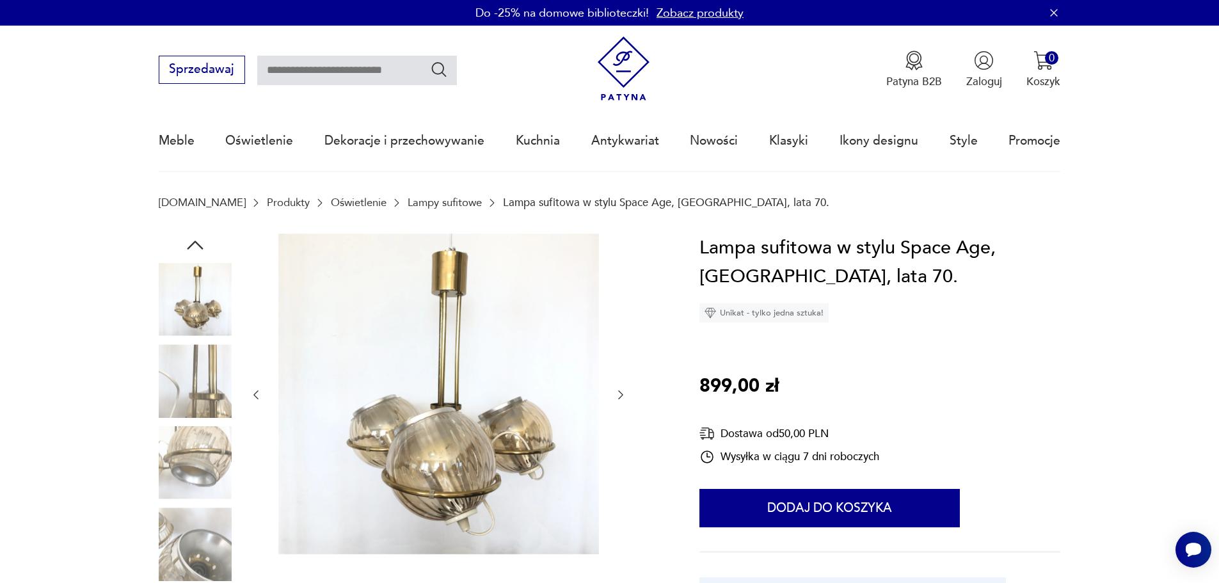
click at [203, 453] on img at bounding box center [195, 462] width 73 height 73
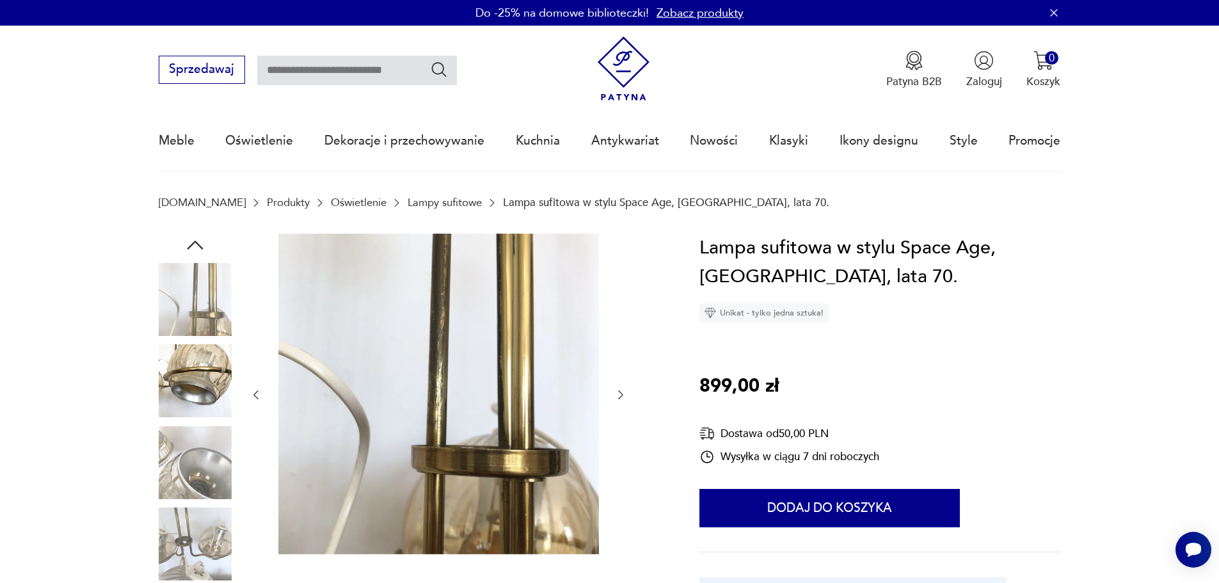
click at [201, 533] on img at bounding box center [195, 544] width 73 height 73
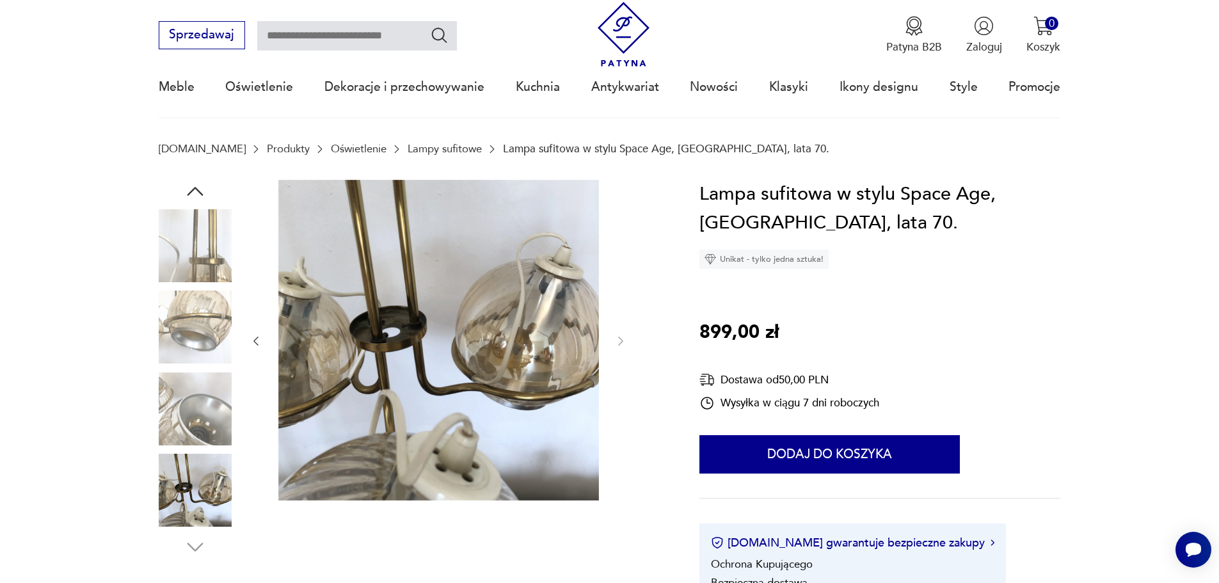
scroll to position [128, 0]
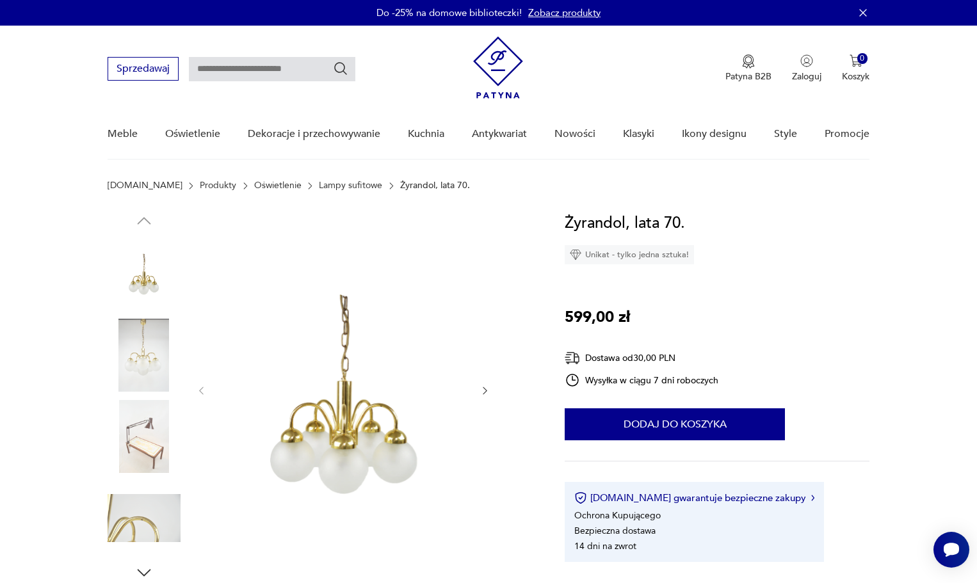
click at [120, 379] on img at bounding box center [144, 355] width 73 height 73
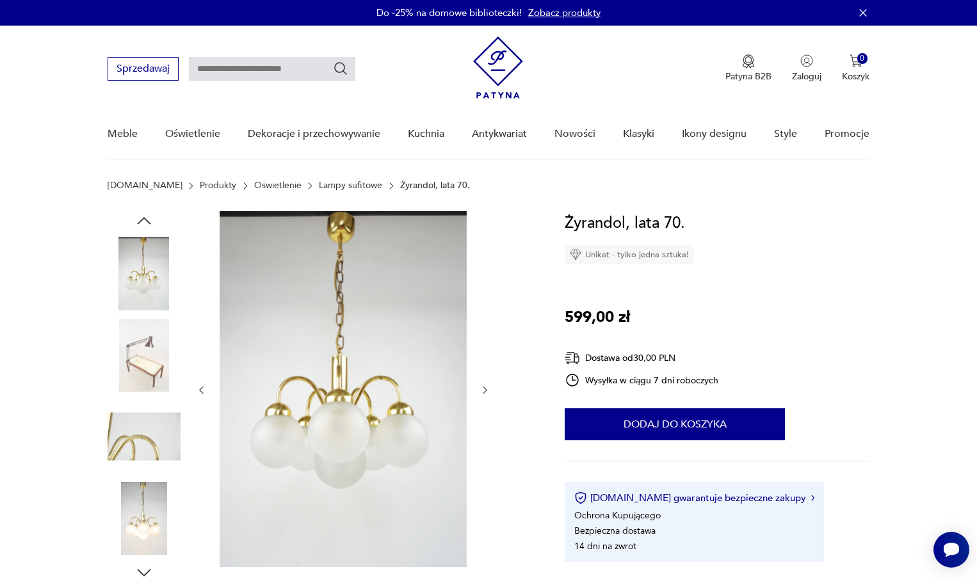
click at [127, 412] on img at bounding box center [144, 436] width 73 height 73
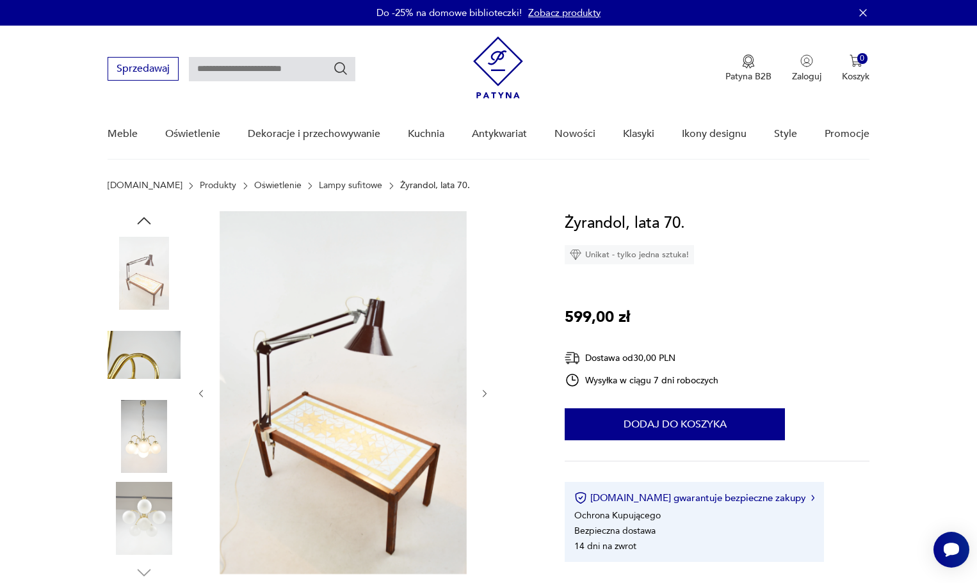
click at [127, 440] on img at bounding box center [144, 436] width 73 height 73
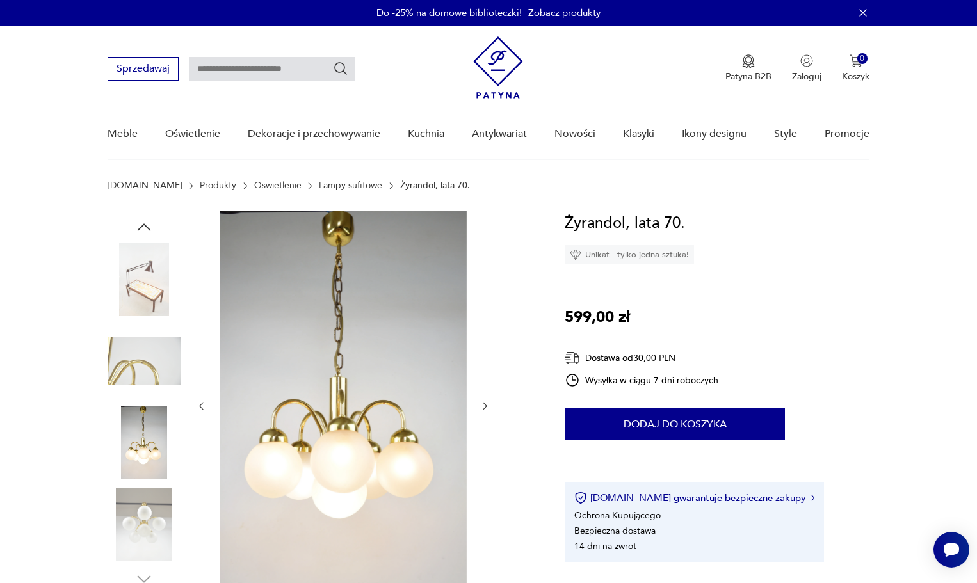
click at [125, 508] on img at bounding box center [144, 524] width 73 height 73
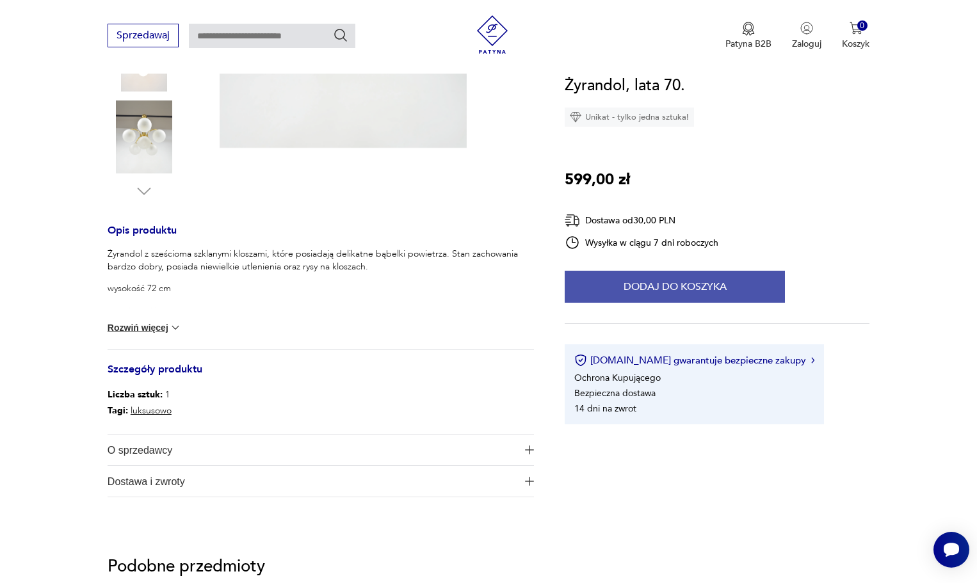
scroll to position [384, 0]
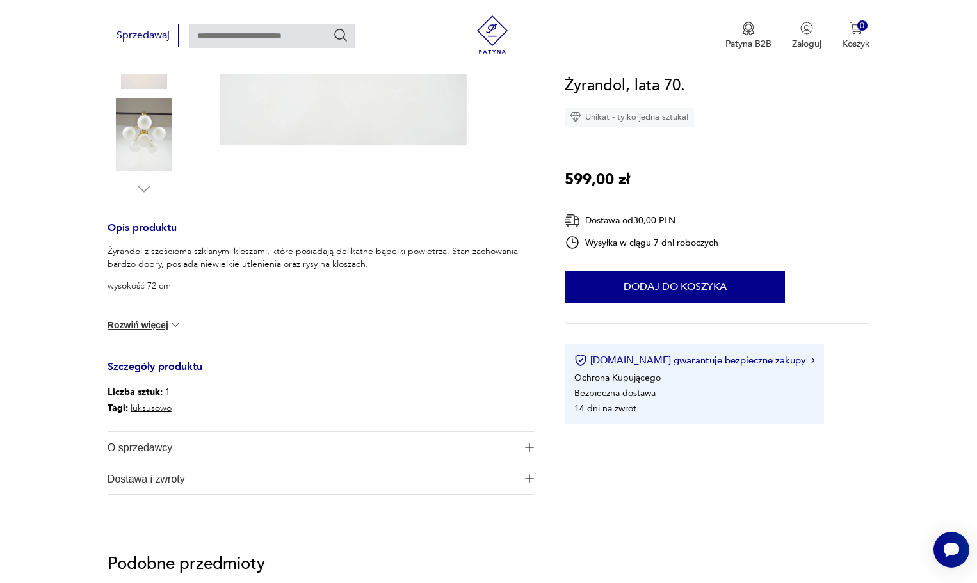
click at [139, 330] on button "Rozwiń więcej" at bounding box center [145, 325] width 74 height 13
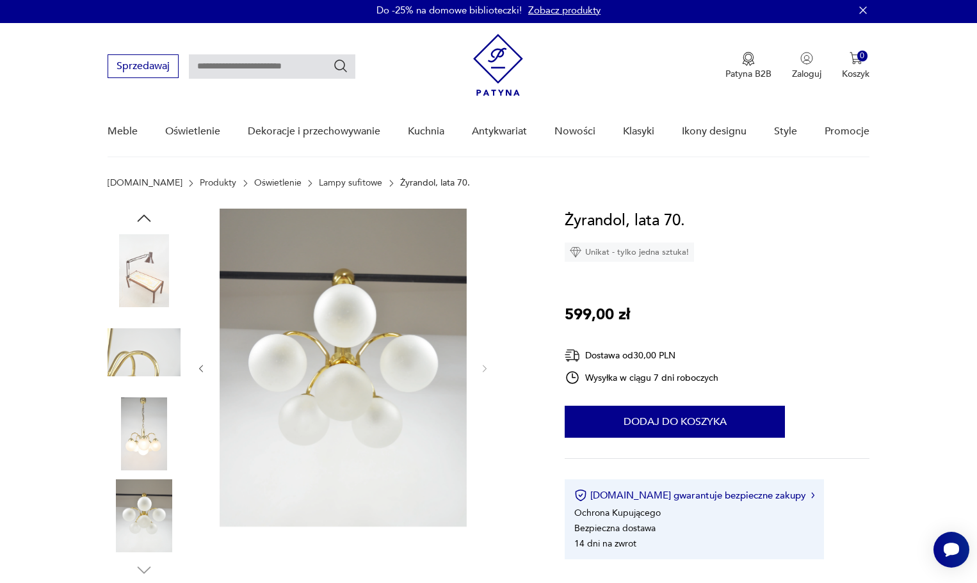
scroll to position [0, 0]
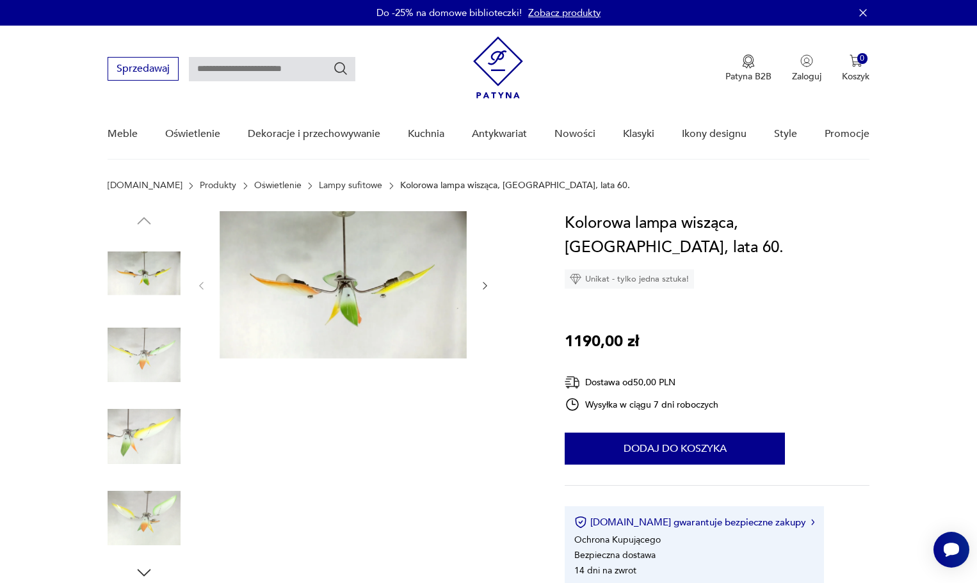
click at [163, 345] on img at bounding box center [144, 355] width 73 height 73
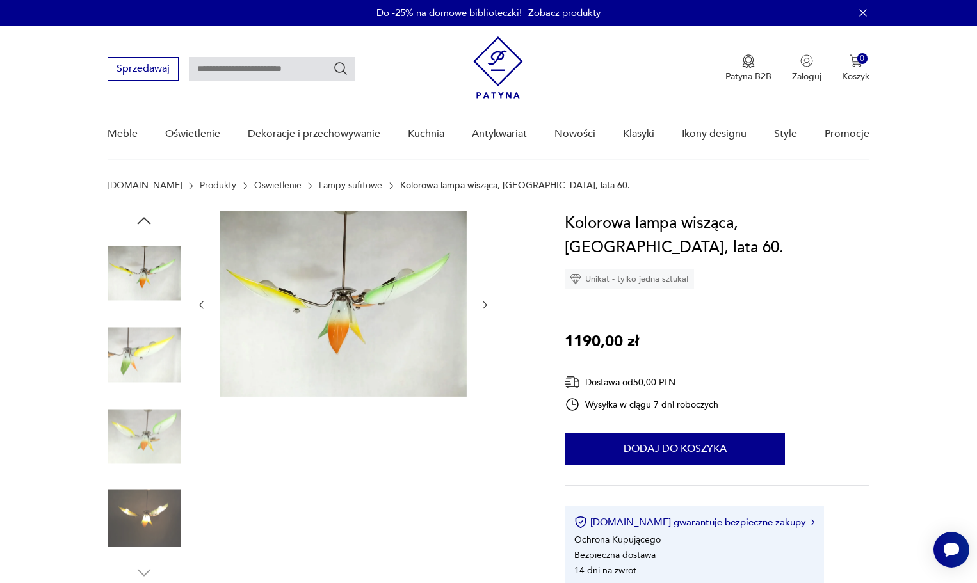
click at [140, 417] on img at bounding box center [144, 436] width 73 height 73
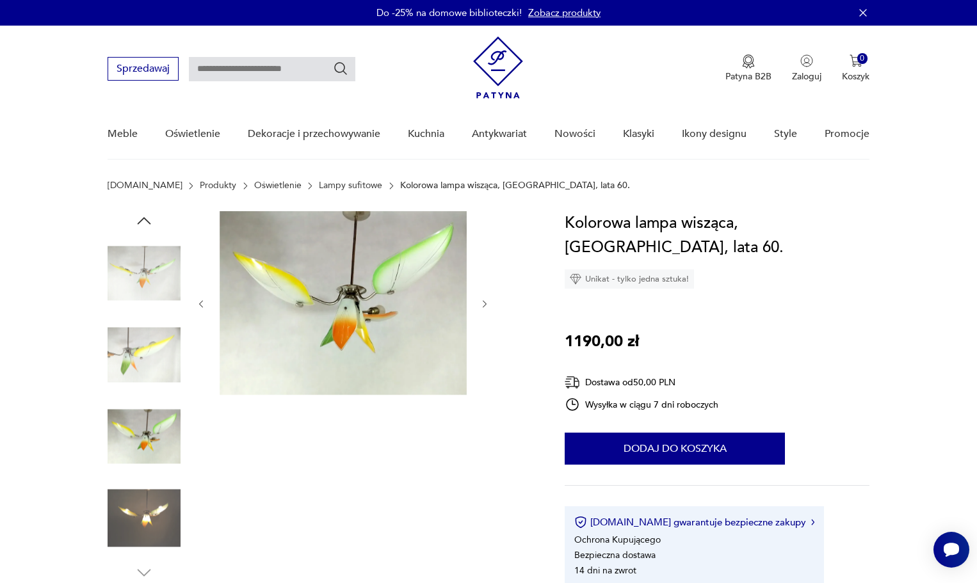
click at [141, 487] on img at bounding box center [144, 518] width 73 height 73
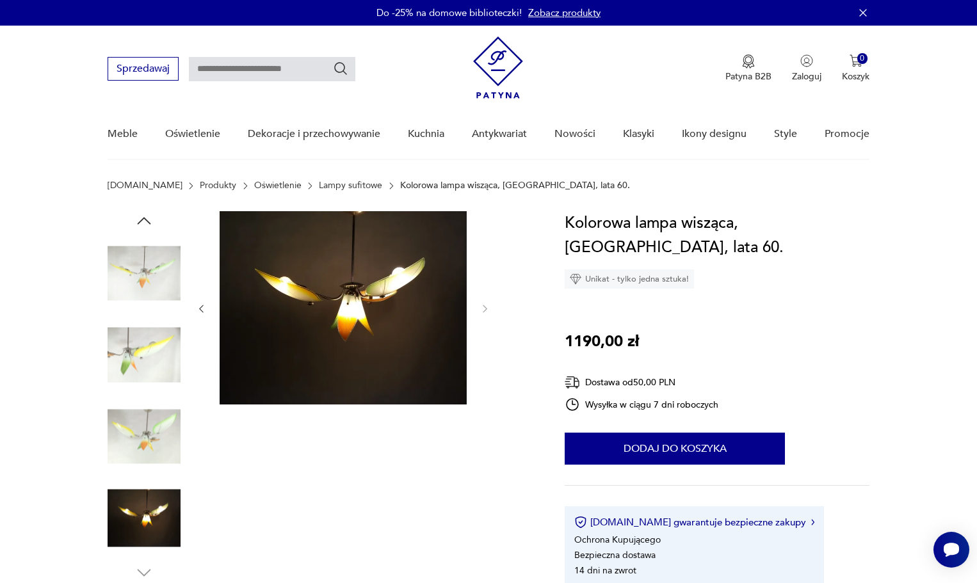
click at [145, 513] on img at bounding box center [144, 518] width 73 height 73
click at [152, 446] on img at bounding box center [144, 436] width 73 height 73
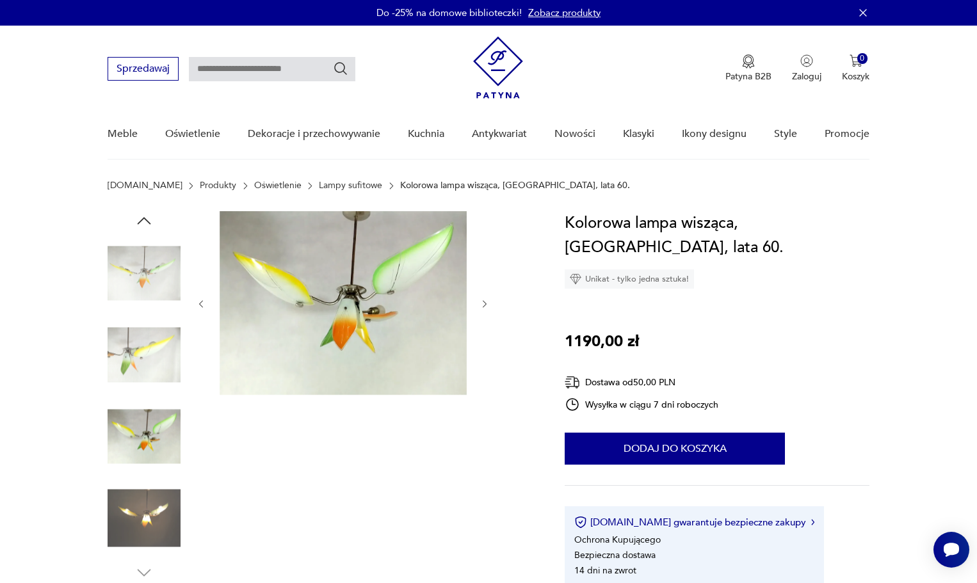
click at [154, 367] on img at bounding box center [144, 355] width 73 height 73
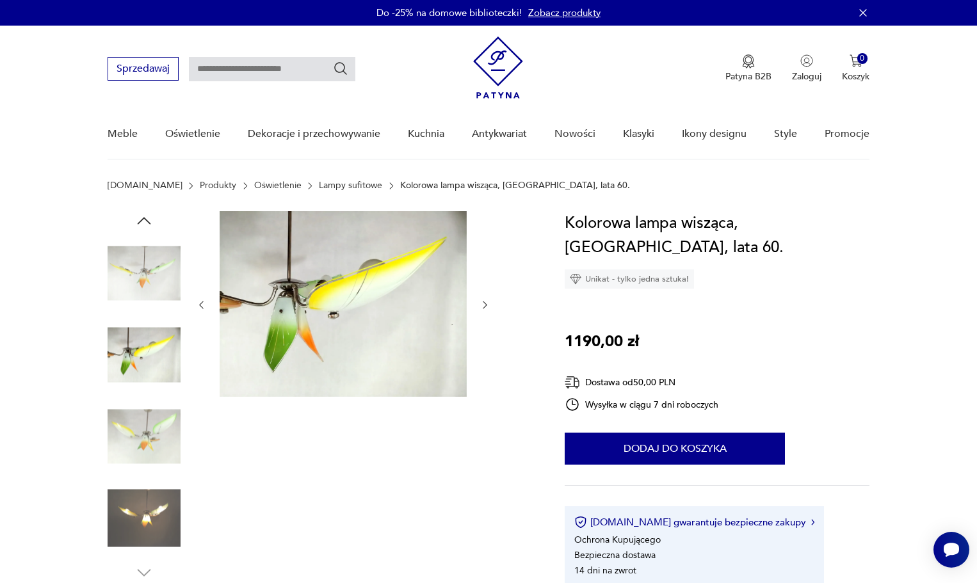
click at [150, 285] on img at bounding box center [144, 273] width 73 height 73
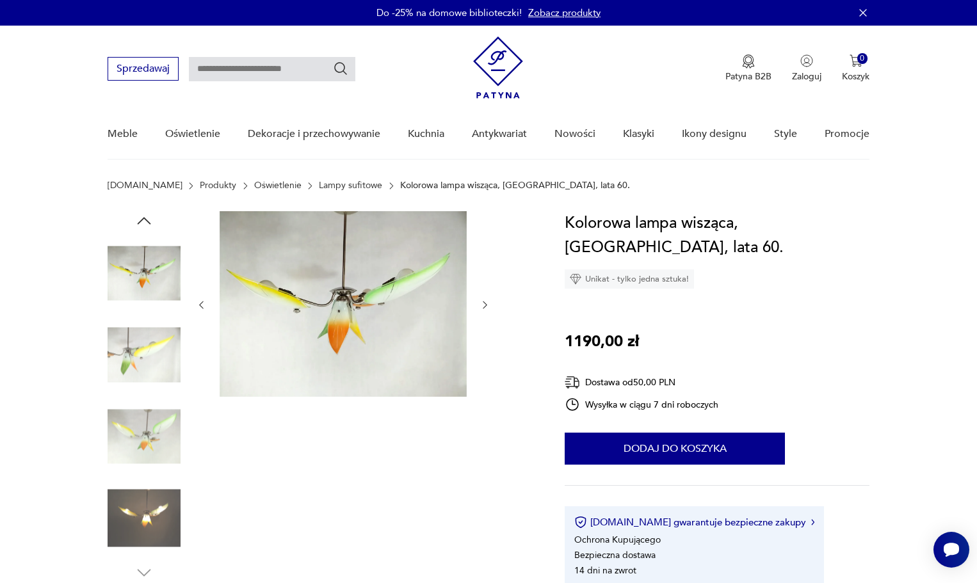
click at [160, 326] on img at bounding box center [144, 355] width 73 height 73
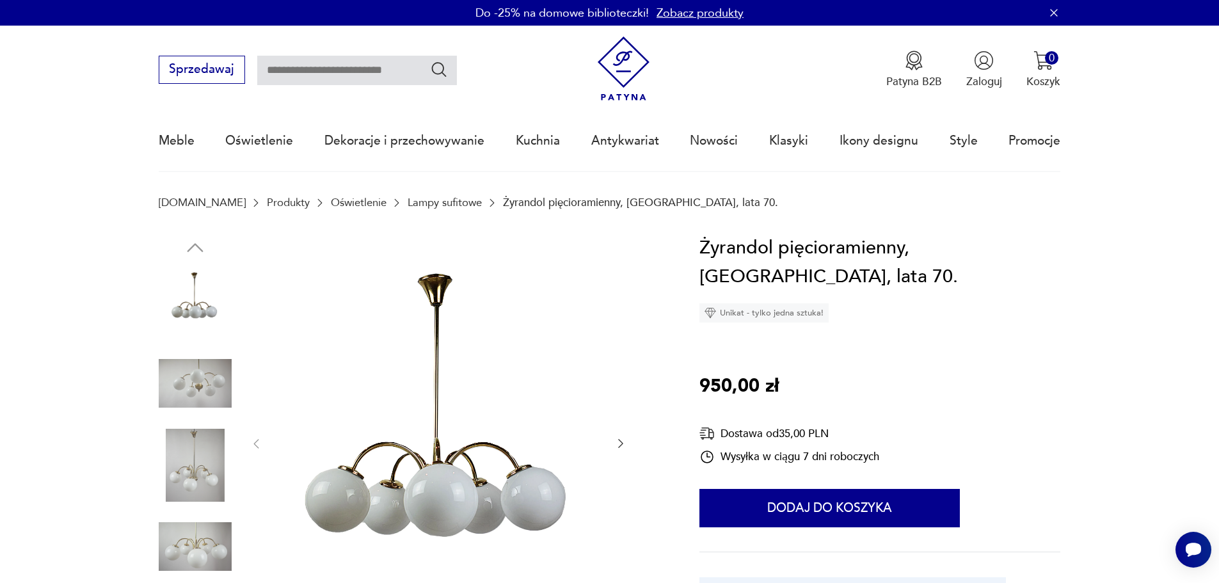
click at [197, 479] on img at bounding box center [195, 465] width 73 height 73
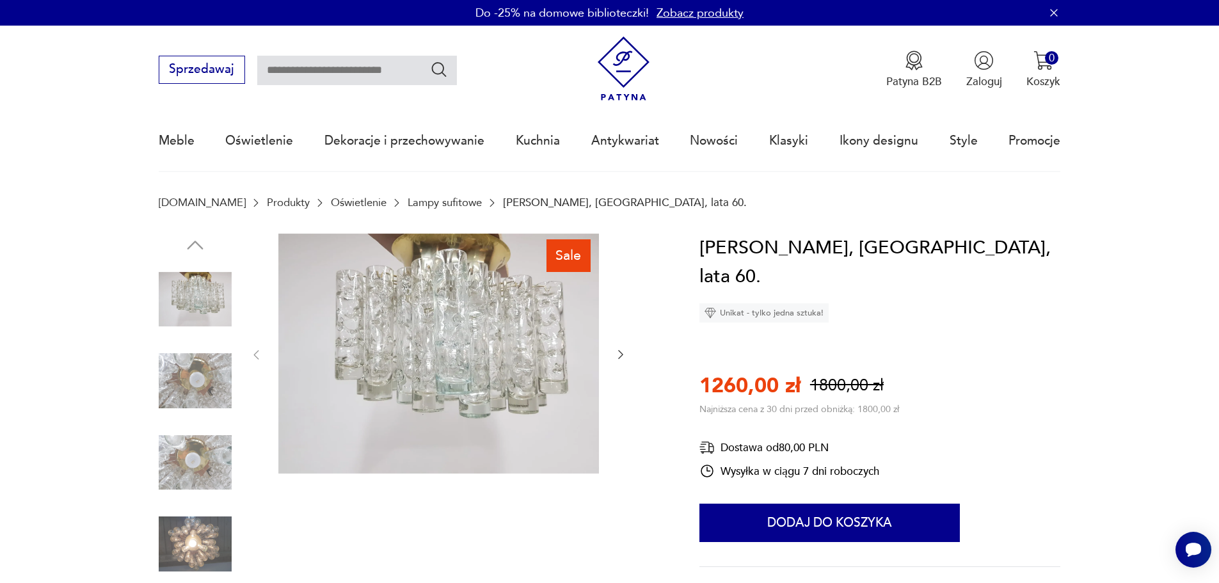
click at [211, 388] on img at bounding box center [195, 380] width 73 height 73
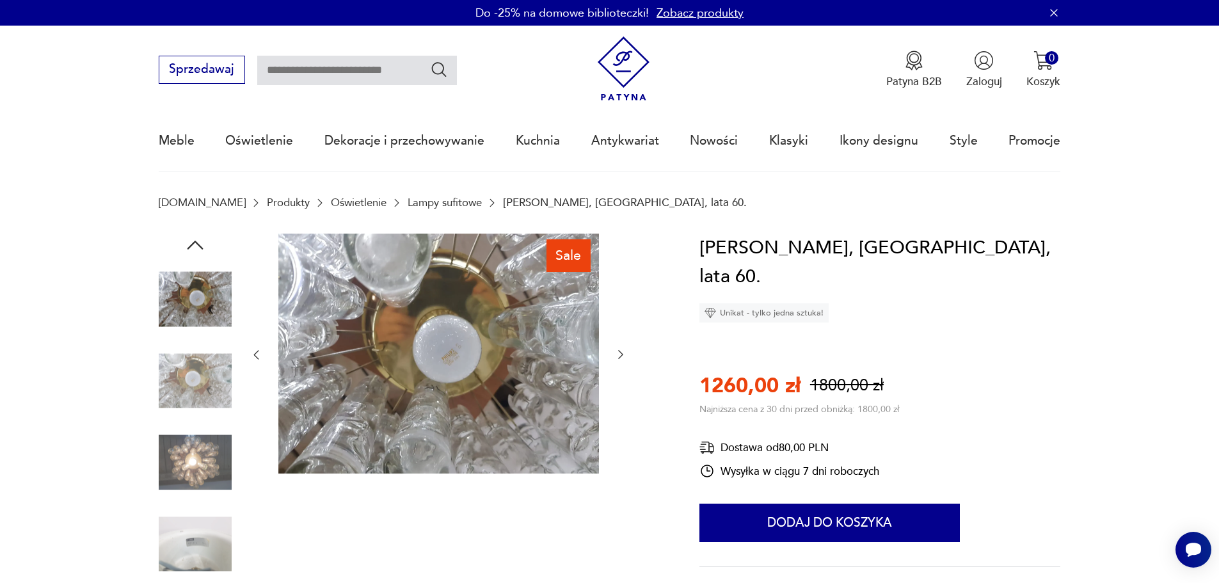
click at [200, 456] on img at bounding box center [195, 462] width 73 height 73
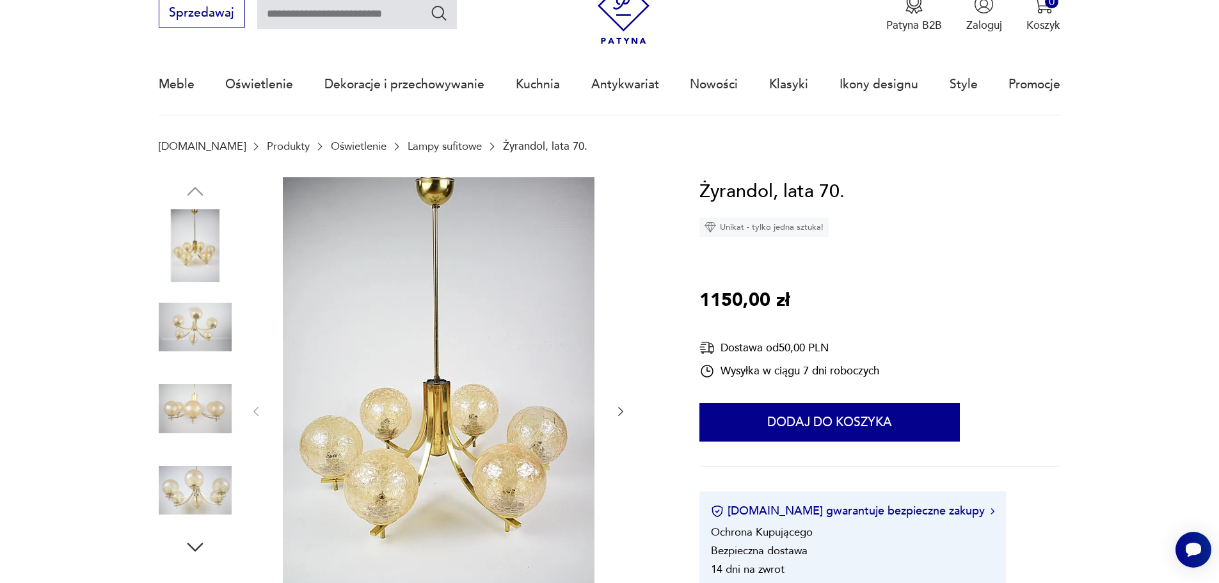
scroll to position [128, 0]
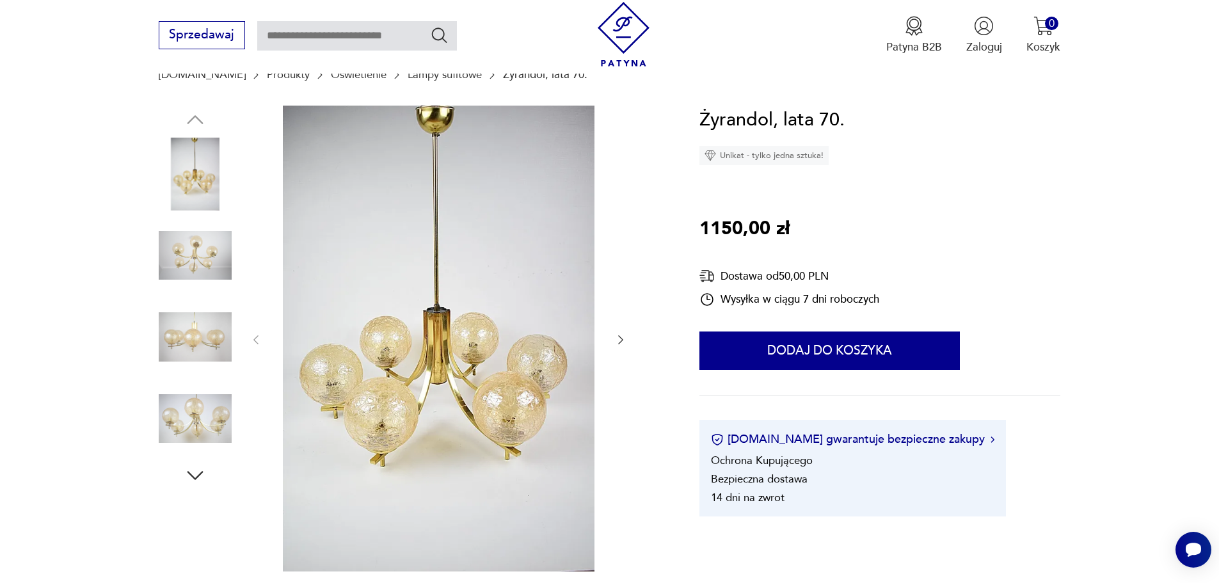
click at [198, 240] on img at bounding box center [195, 255] width 73 height 73
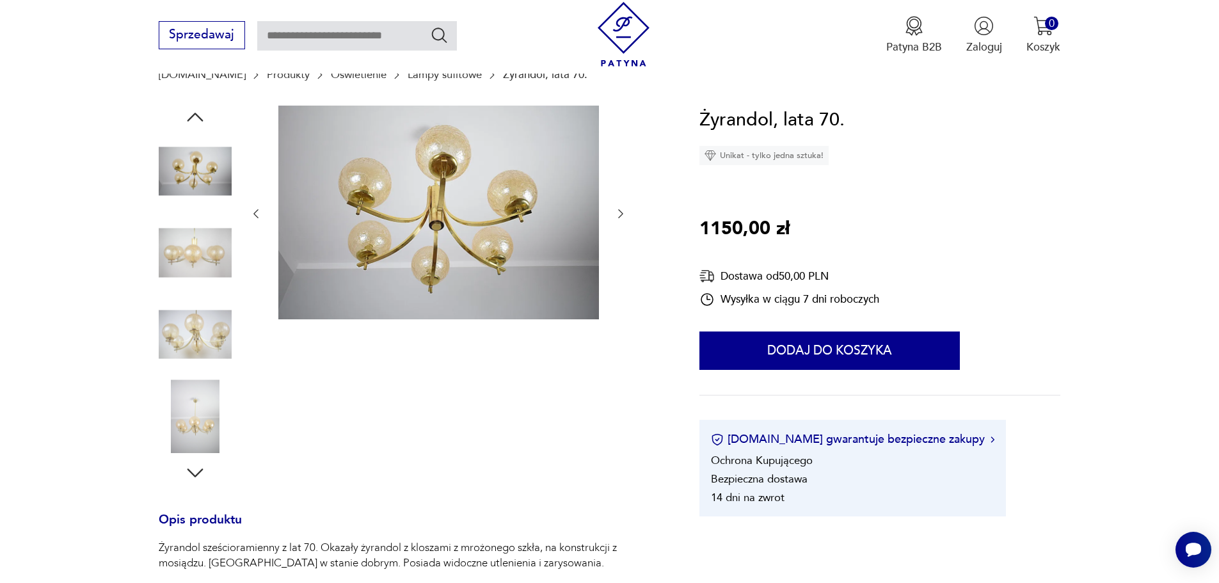
click at [207, 305] on img at bounding box center [195, 334] width 73 height 73
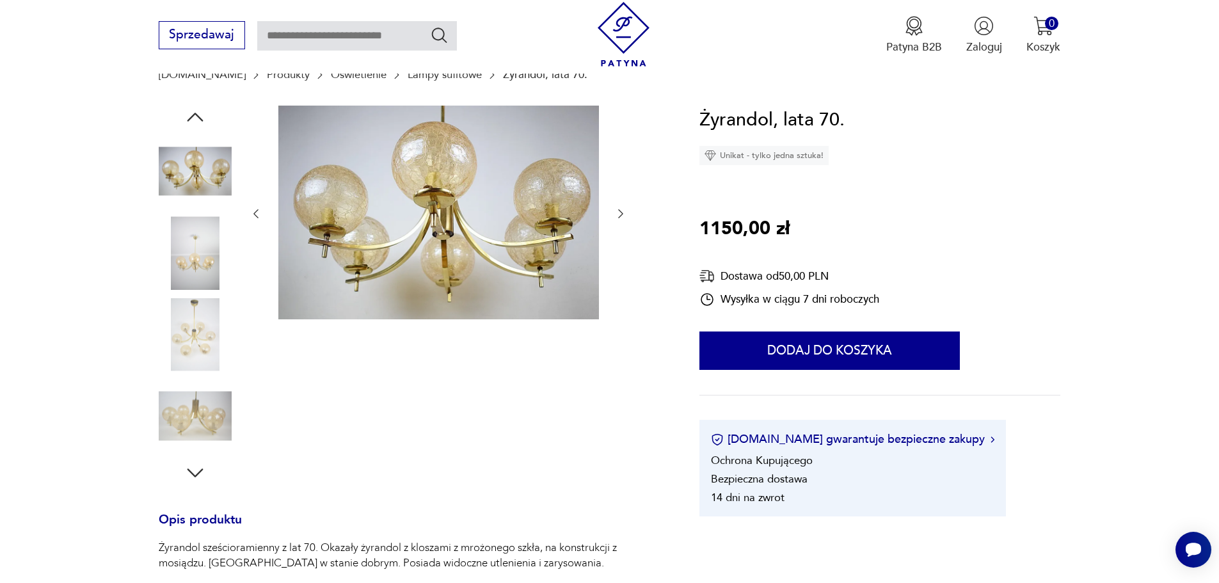
click at [204, 355] on img at bounding box center [195, 334] width 73 height 73
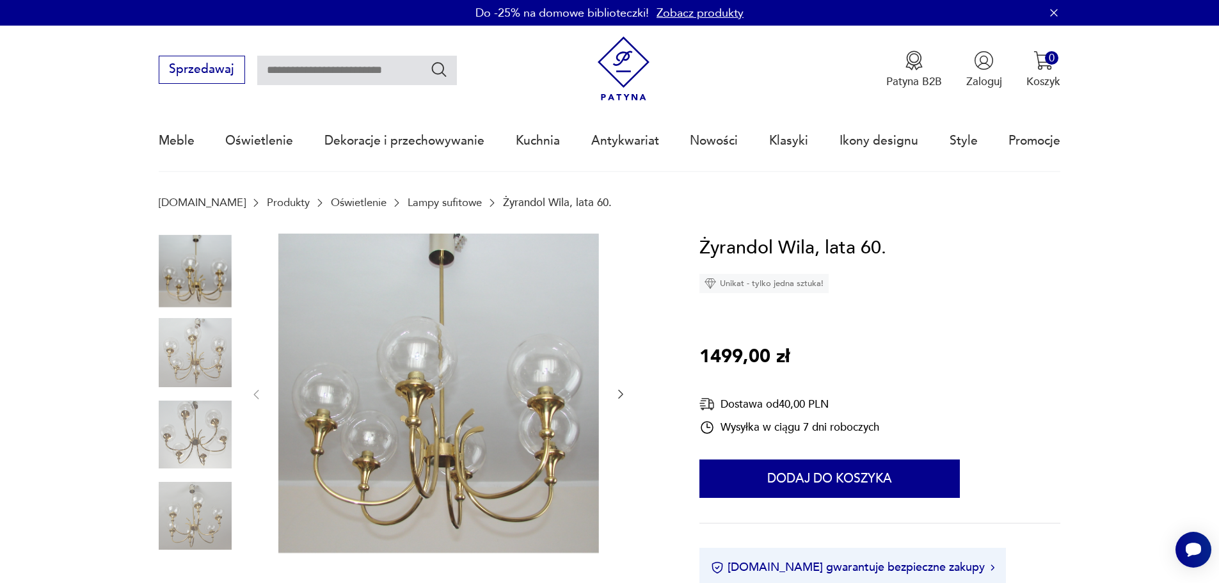
click at [195, 337] on img at bounding box center [195, 352] width 73 height 73
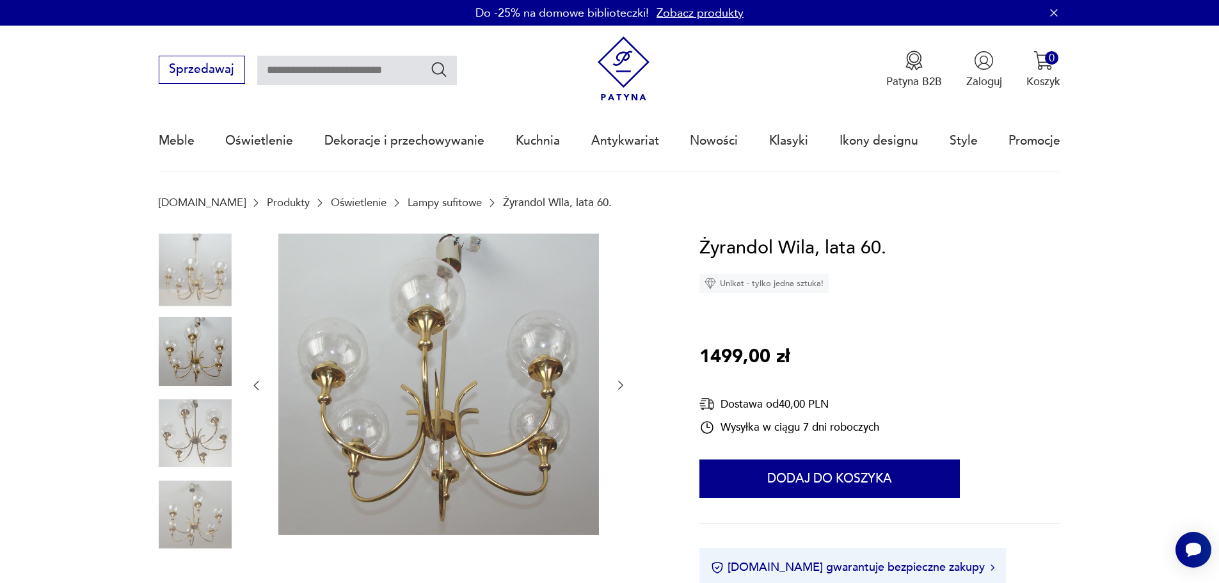
click at [191, 419] on img at bounding box center [195, 433] width 73 height 73
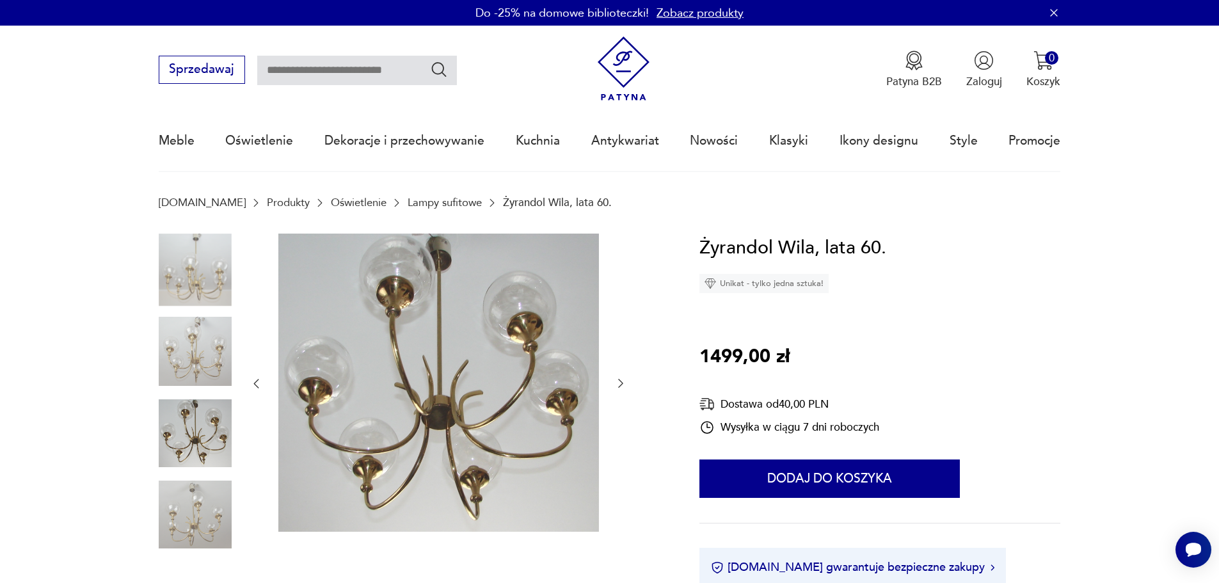
click at [187, 515] on img at bounding box center [195, 514] width 73 height 73
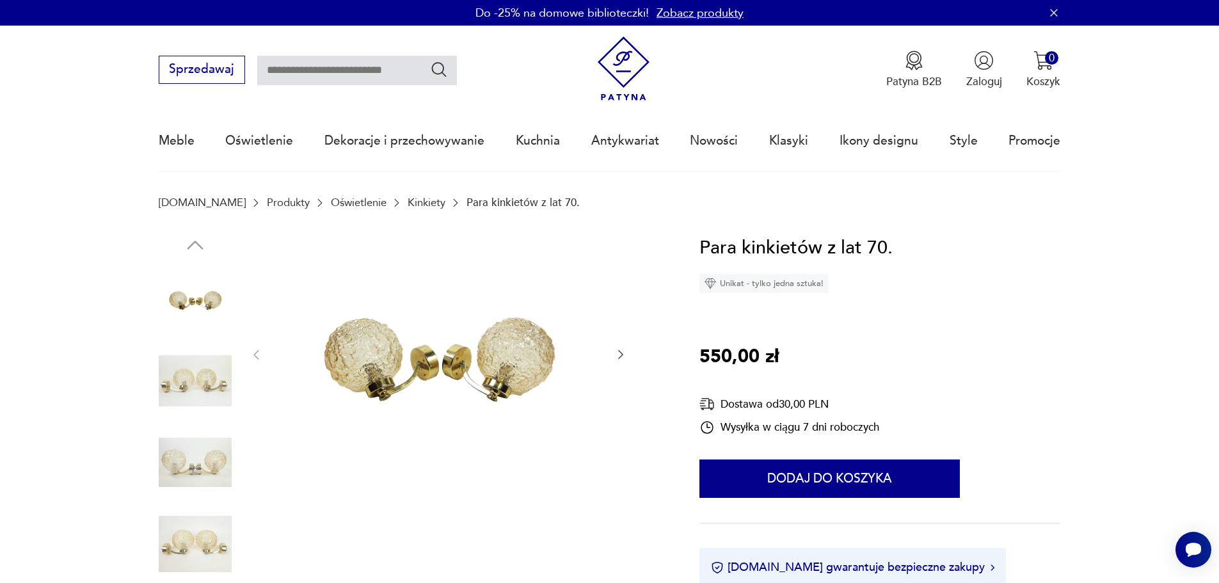
click at [204, 389] on img at bounding box center [195, 380] width 73 height 73
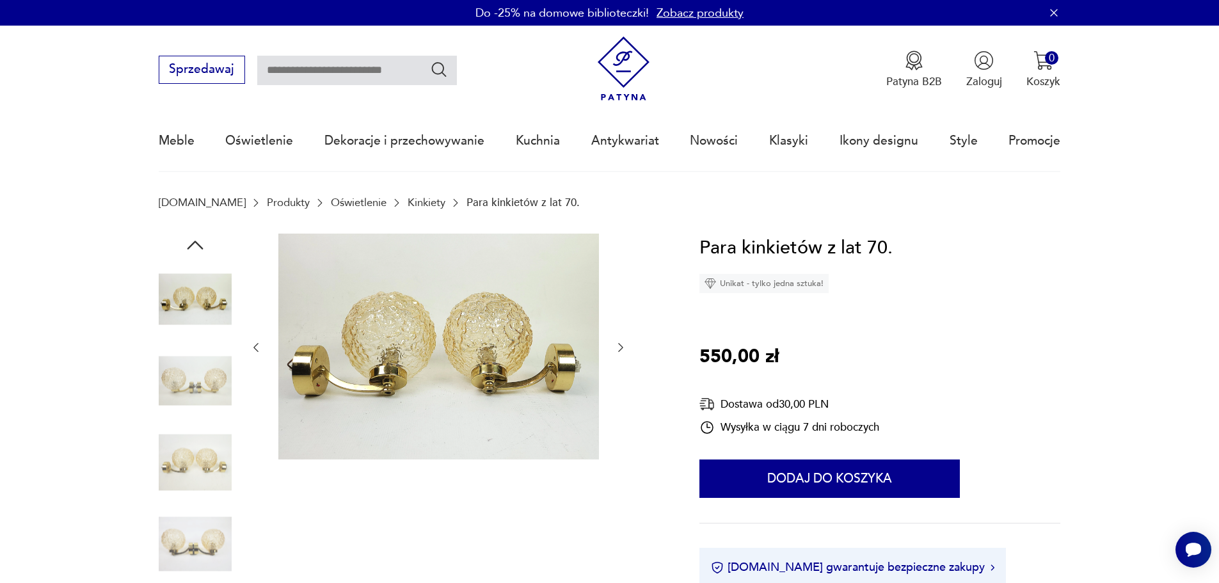
click at [209, 442] on img at bounding box center [195, 462] width 73 height 73
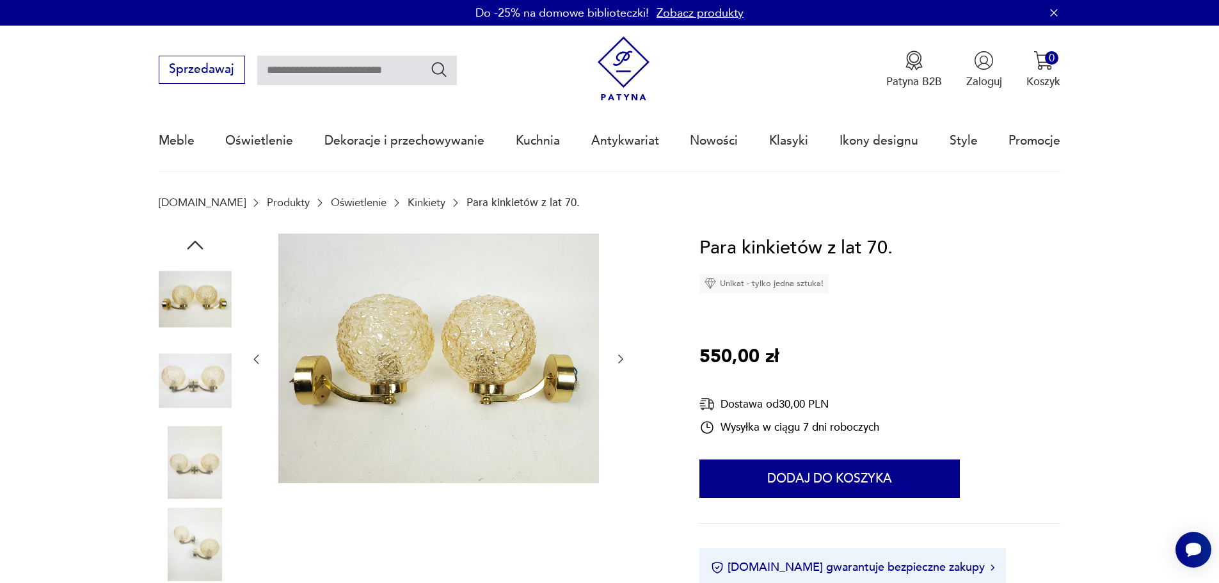
click at [207, 481] on img at bounding box center [195, 462] width 73 height 73
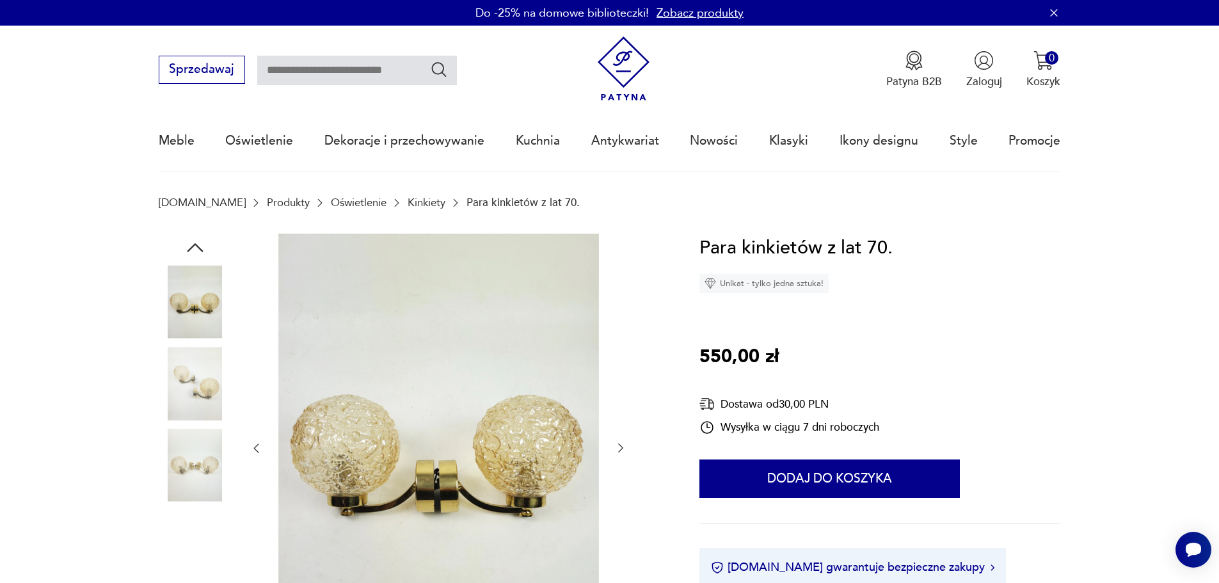
click at [197, 456] on img at bounding box center [195, 465] width 73 height 73
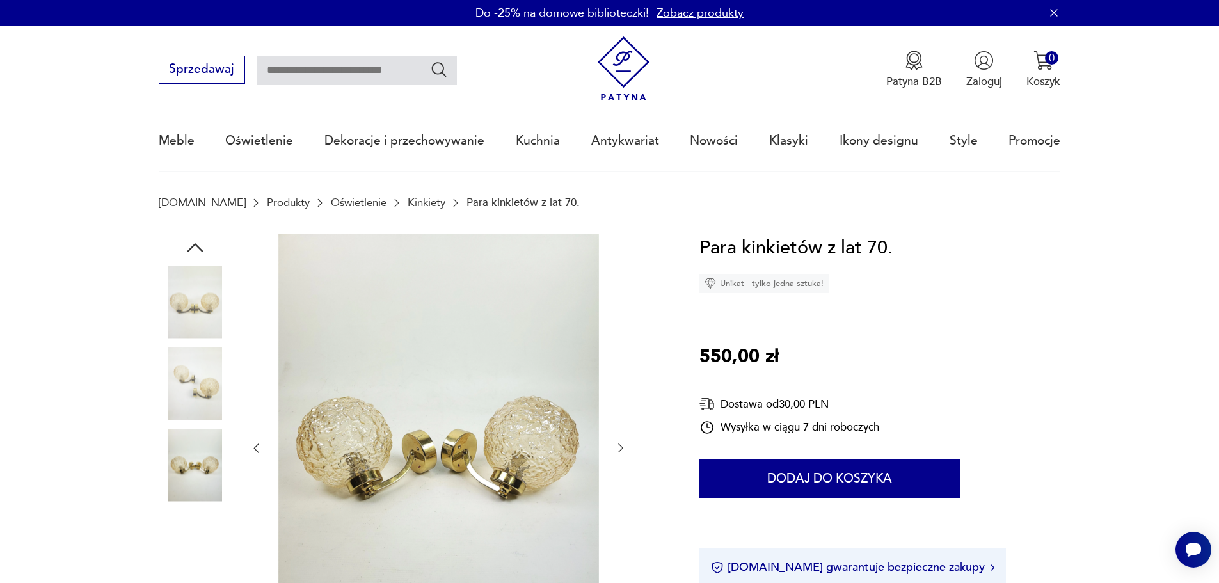
click at [197, 501] on img at bounding box center [195, 465] width 73 height 73
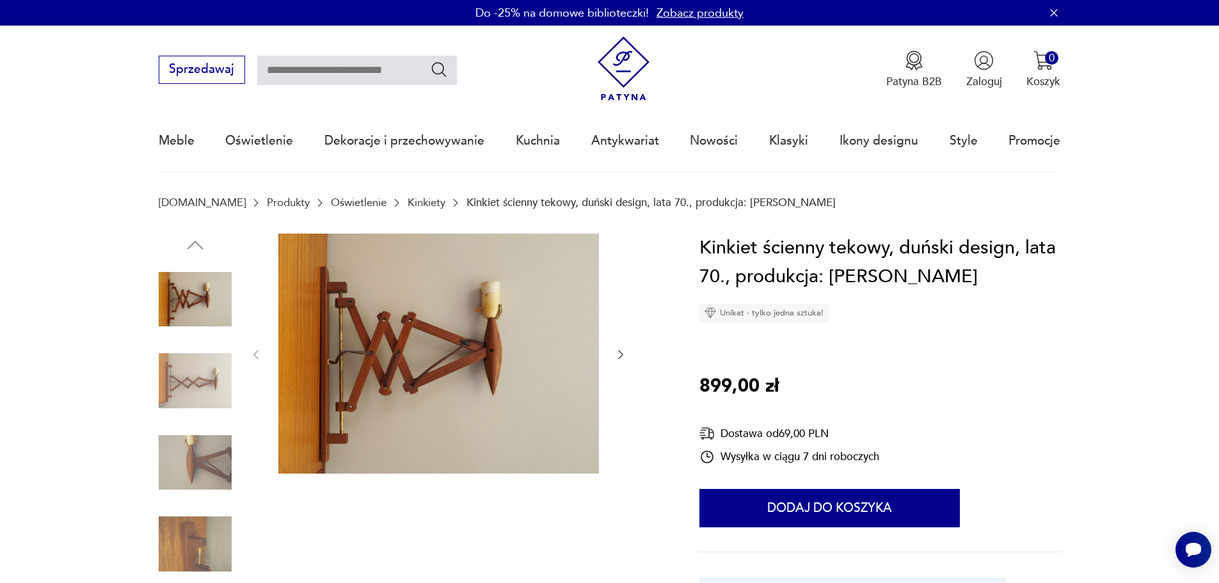
click at [206, 392] on img at bounding box center [195, 380] width 73 height 73
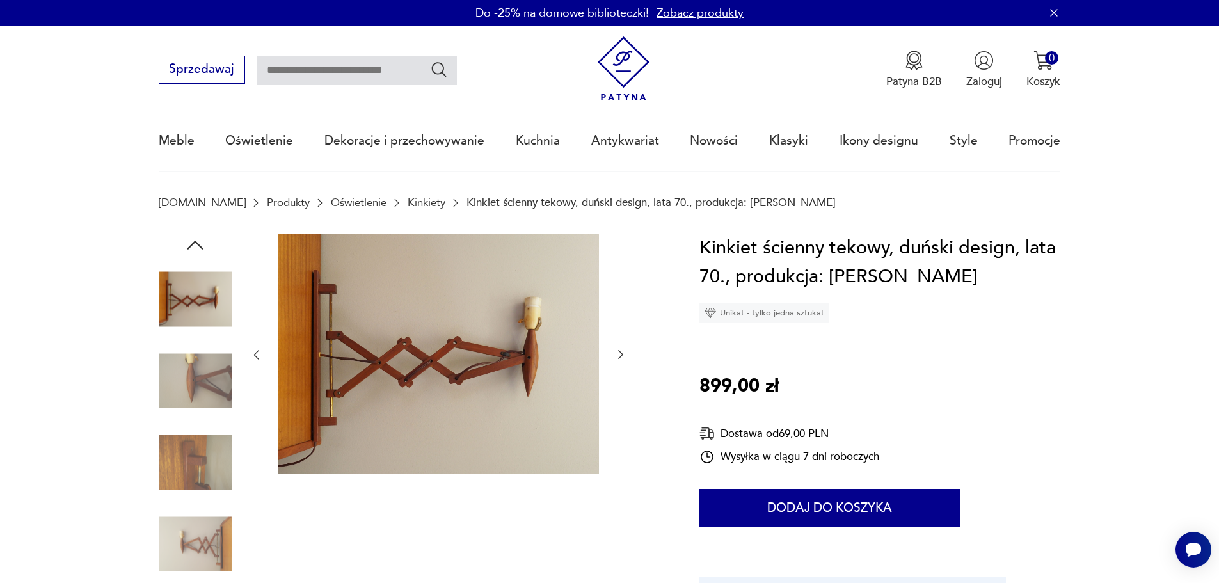
click at [203, 466] on img at bounding box center [195, 462] width 73 height 73
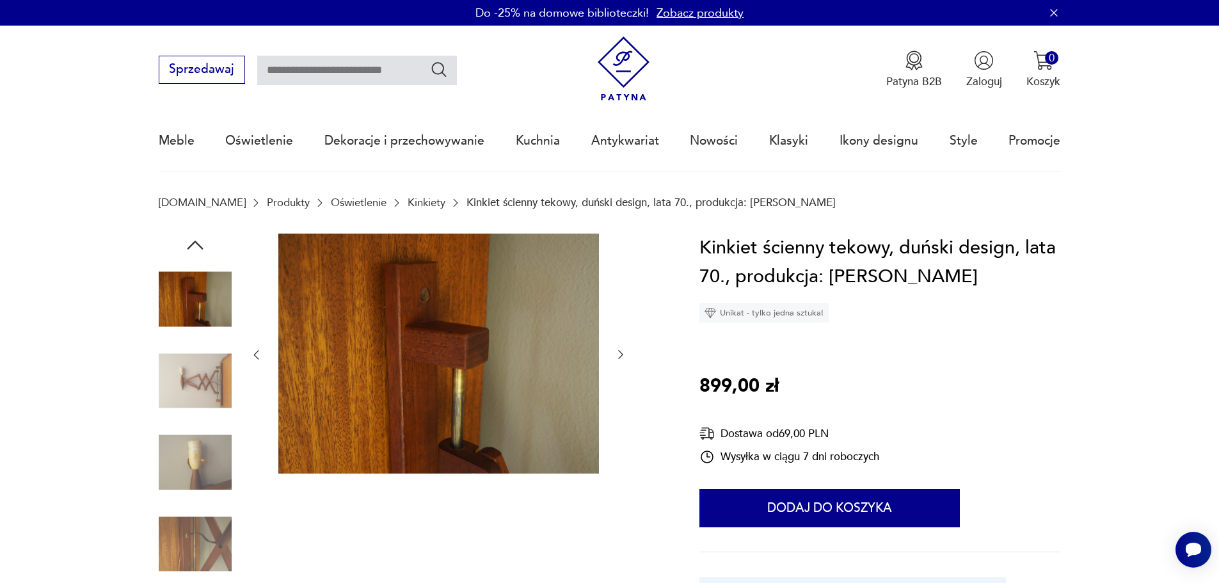
click at [206, 374] on img at bounding box center [195, 380] width 73 height 73
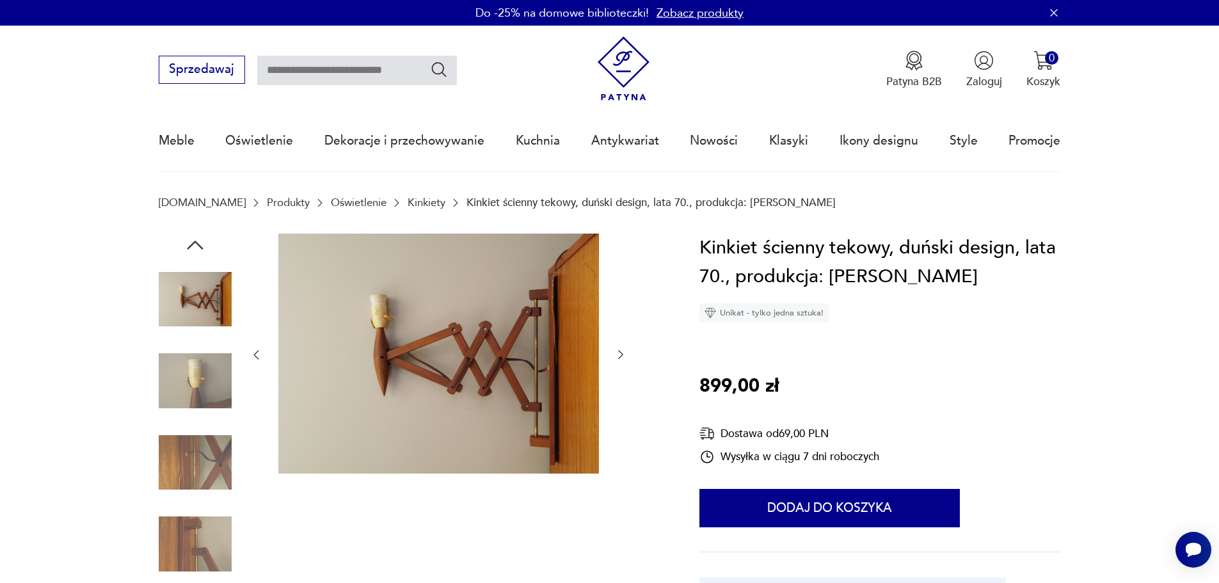
click at [199, 449] on img at bounding box center [195, 462] width 73 height 73
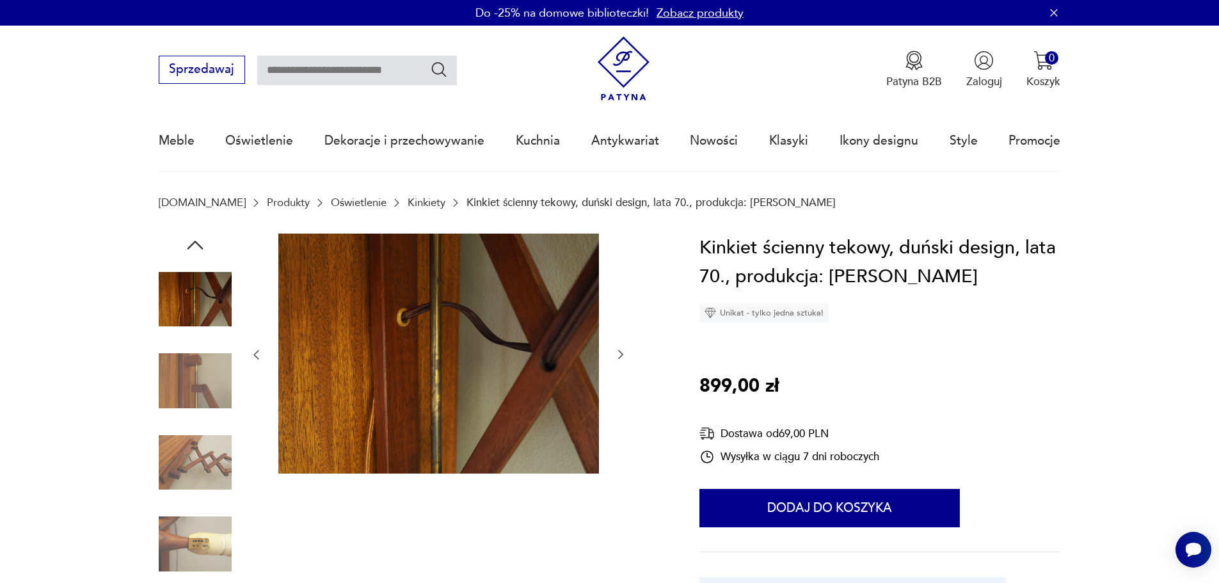
click at [203, 467] on img at bounding box center [195, 462] width 73 height 73
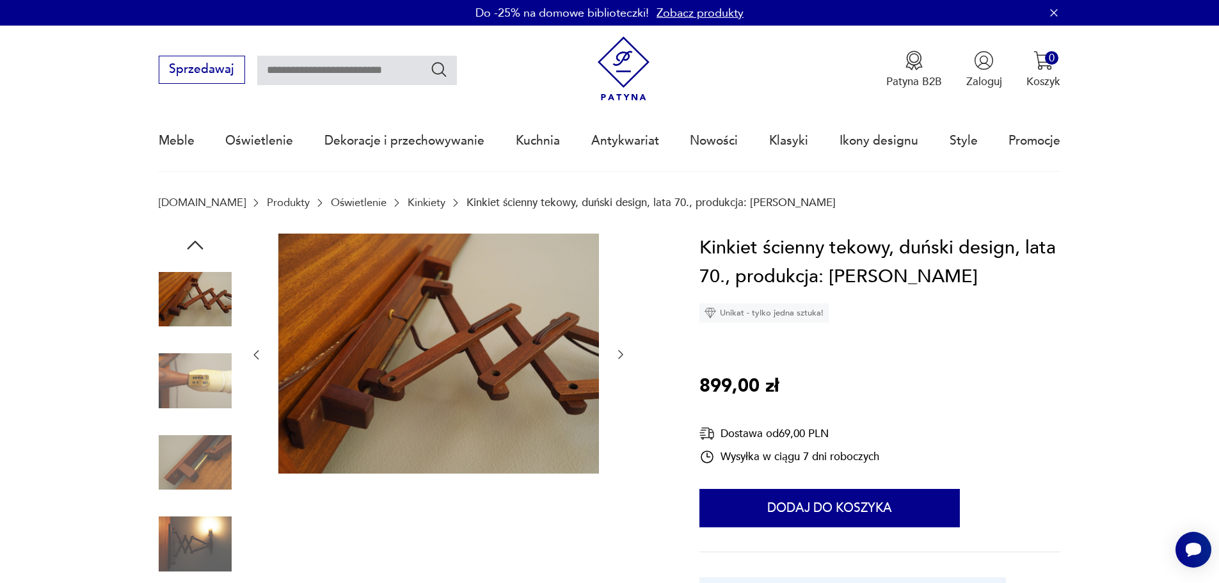
click at [202, 497] on img at bounding box center [195, 462] width 73 height 73
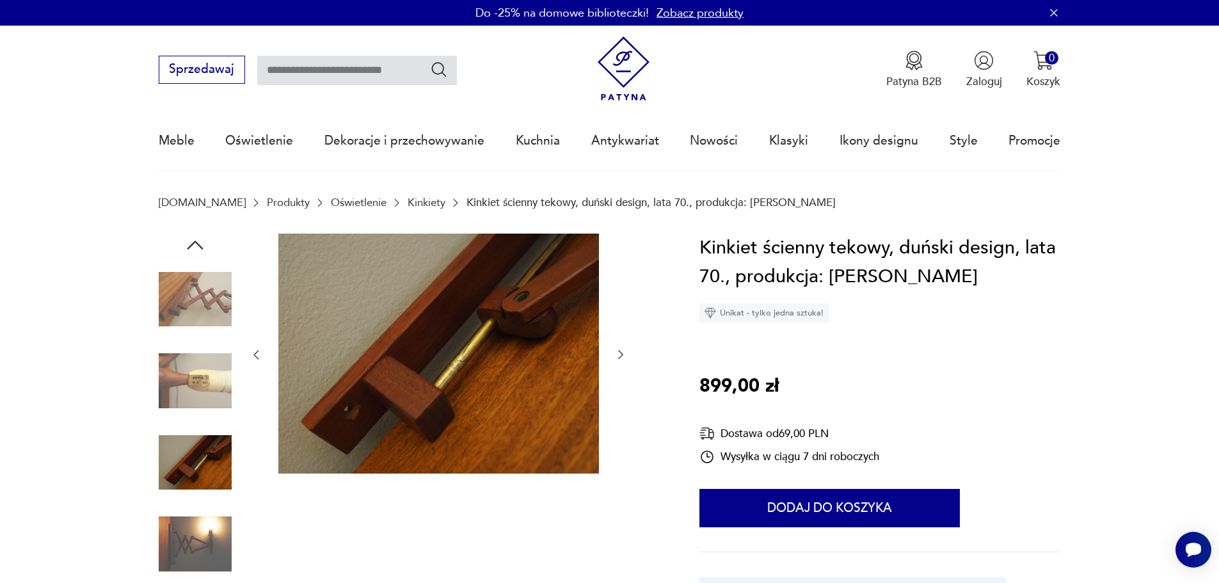
click at [200, 537] on img at bounding box center [195, 544] width 73 height 73
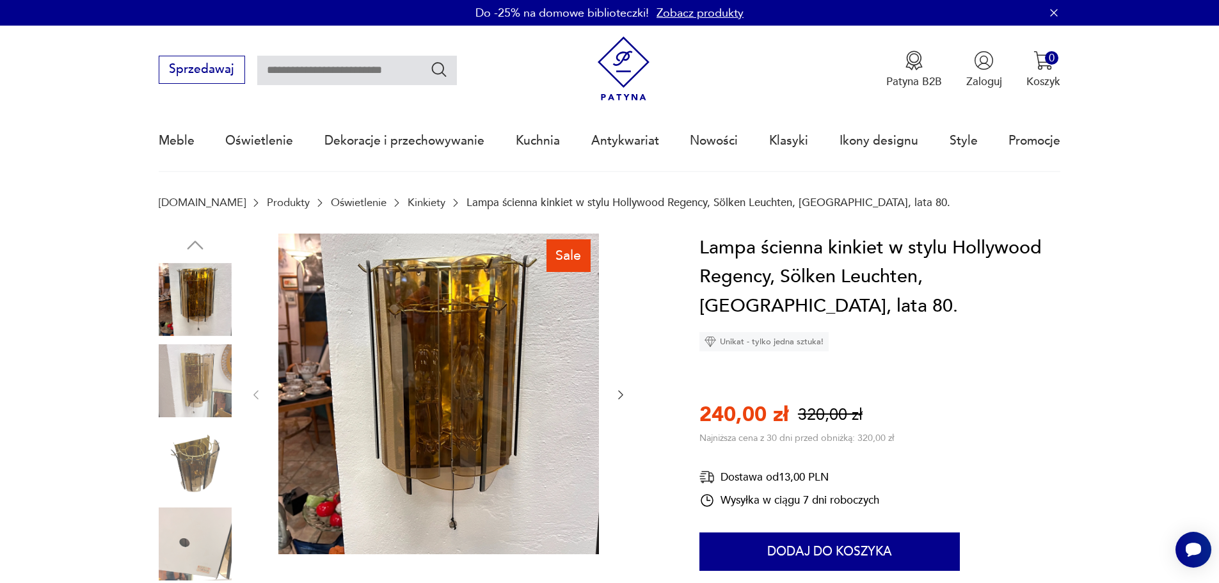
click at [201, 363] on img at bounding box center [195, 380] width 73 height 73
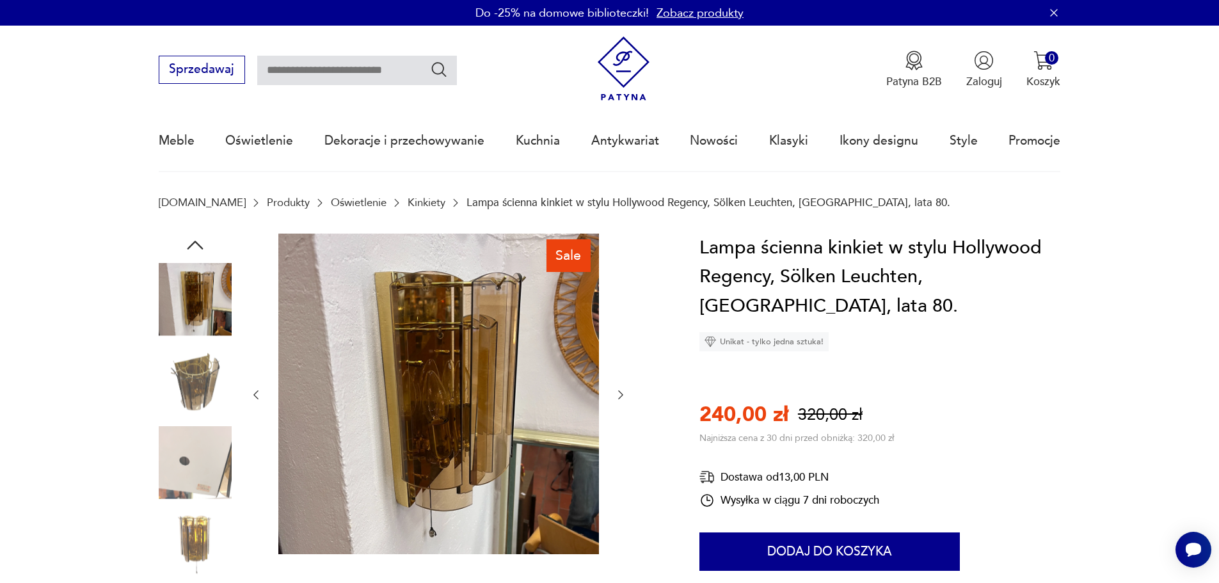
click at [218, 440] on img at bounding box center [195, 462] width 73 height 73
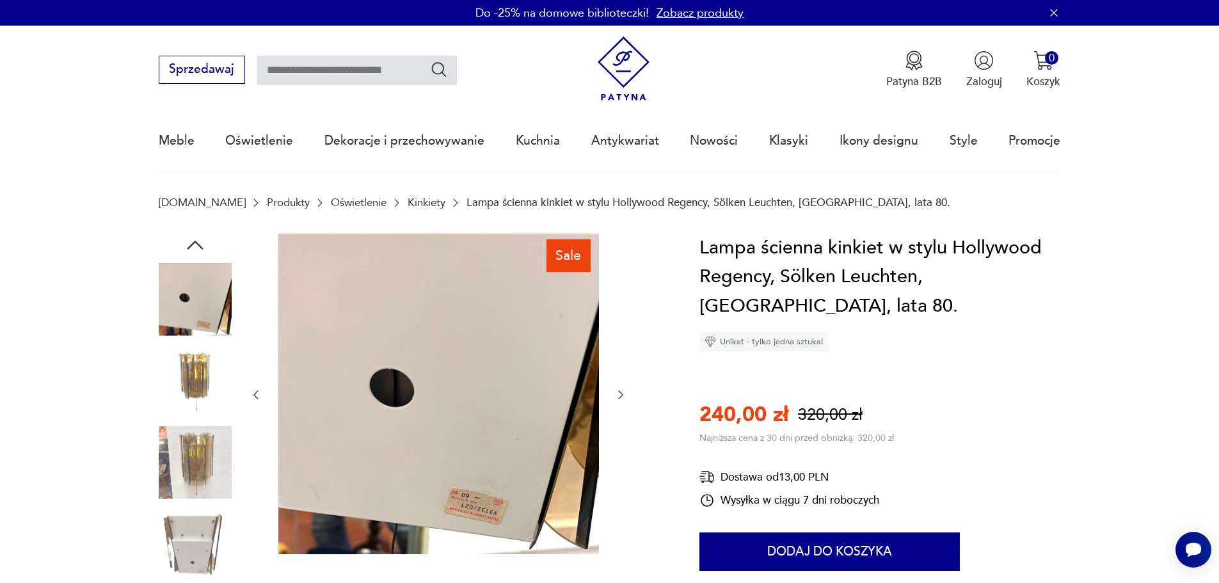
click at [225, 472] on img at bounding box center [195, 462] width 73 height 73
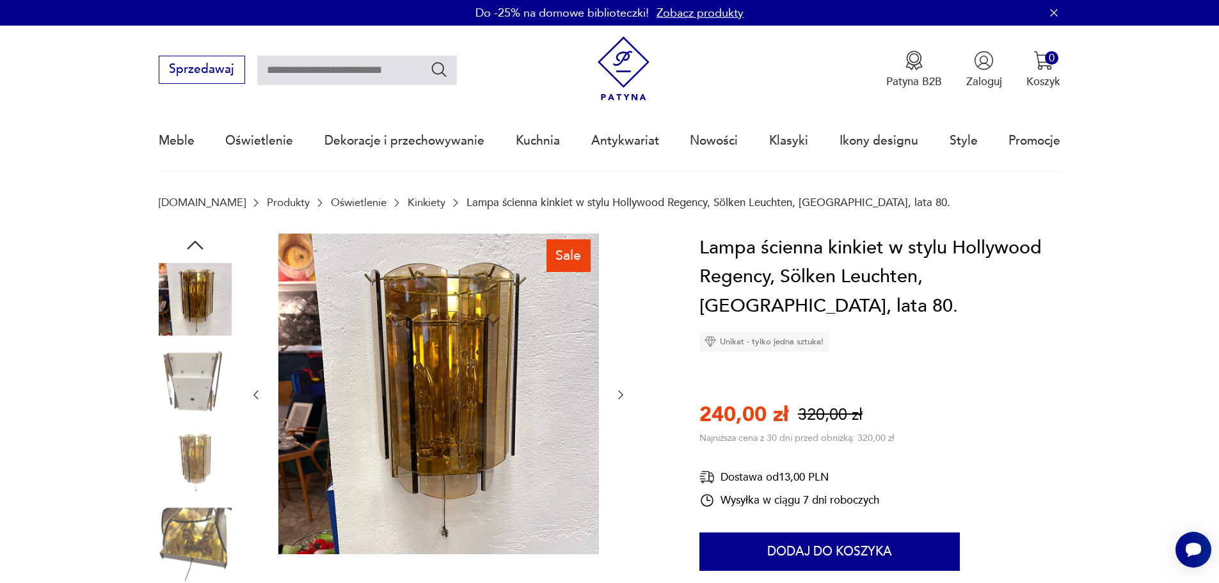
click at [209, 528] on img at bounding box center [195, 544] width 73 height 73
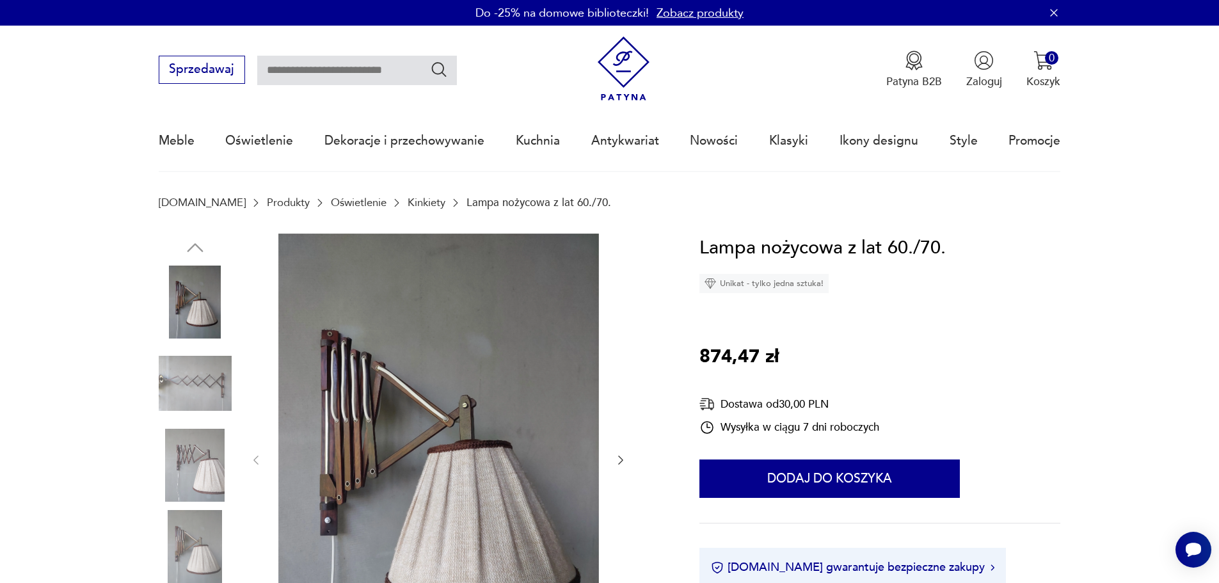
click at [215, 352] on img at bounding box center [195, 383] width 73 height 73
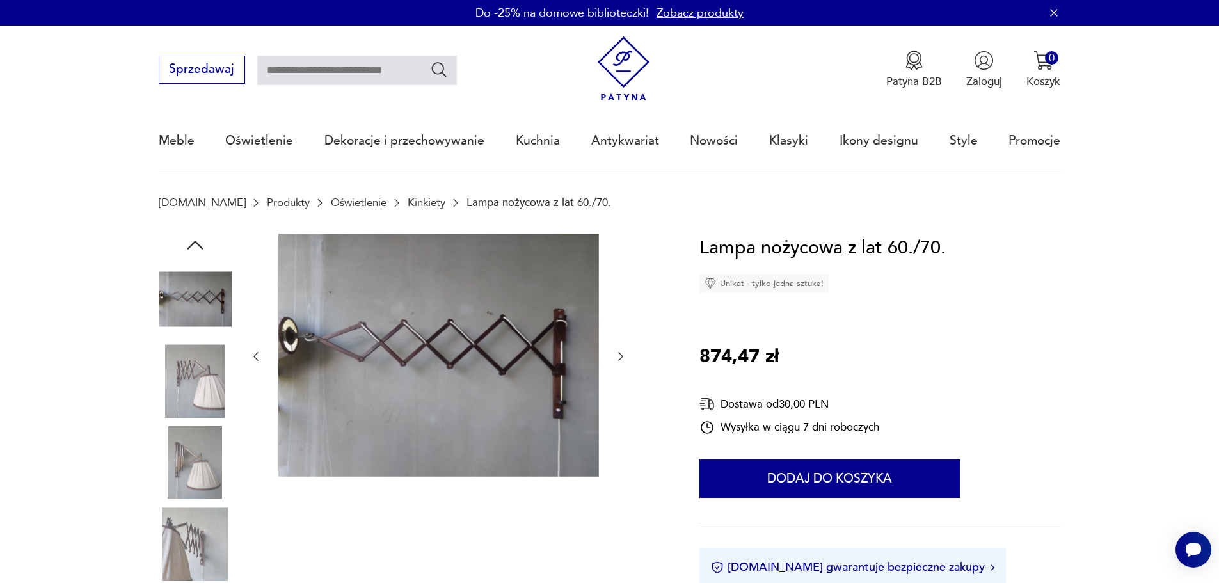
click at [209, 449] on img at bounding box center [195, 462] width 73 height 73
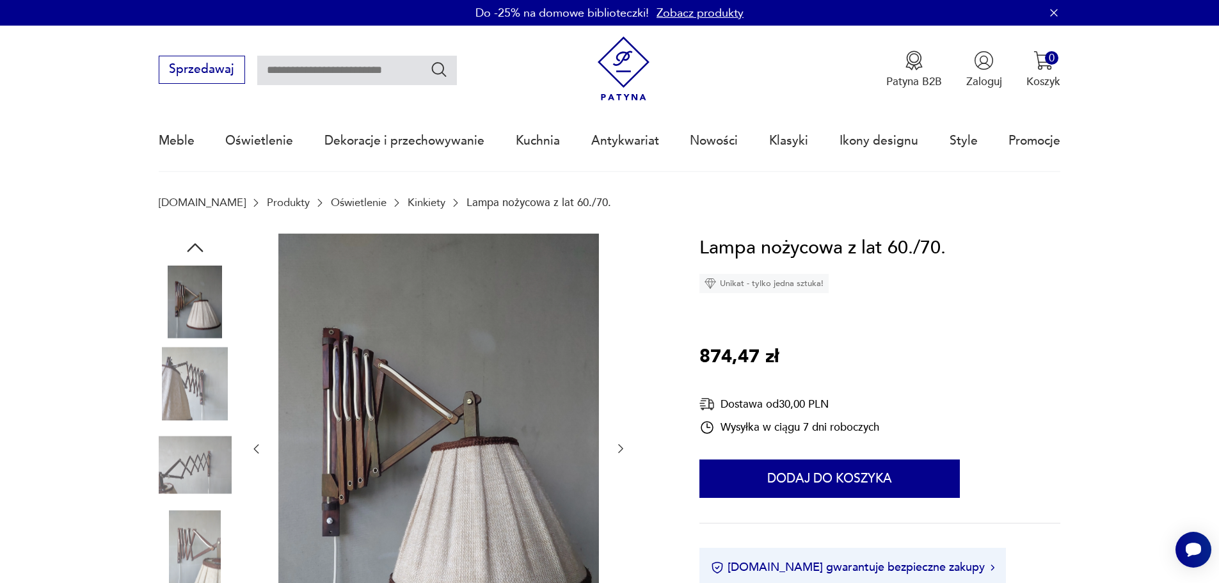
click at [191, 545] on img at bounding box center [195, 546] width 73 height 73
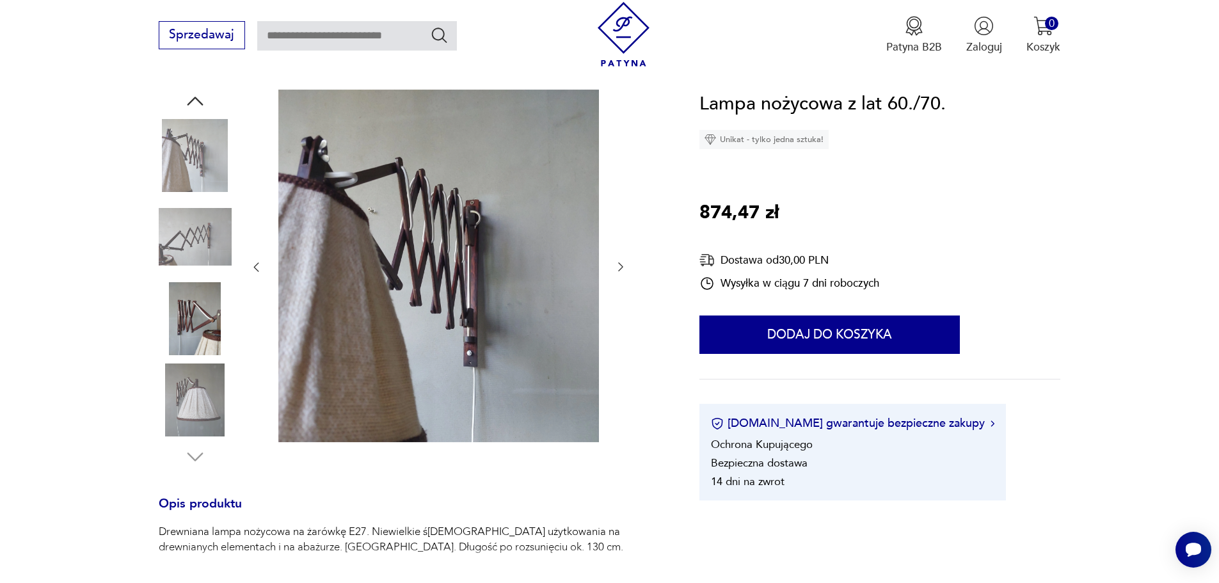
scroll to position [256, 0]
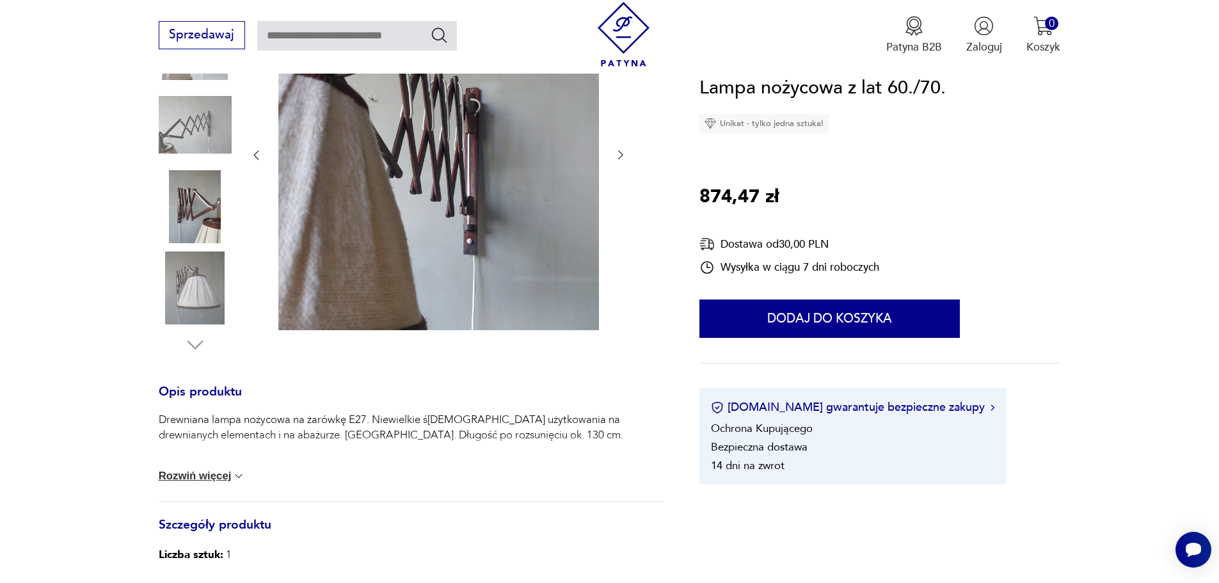
click at [222, 470] on button "Rozwiń więcej" at bounding box center [202, 476] width 87 height 13
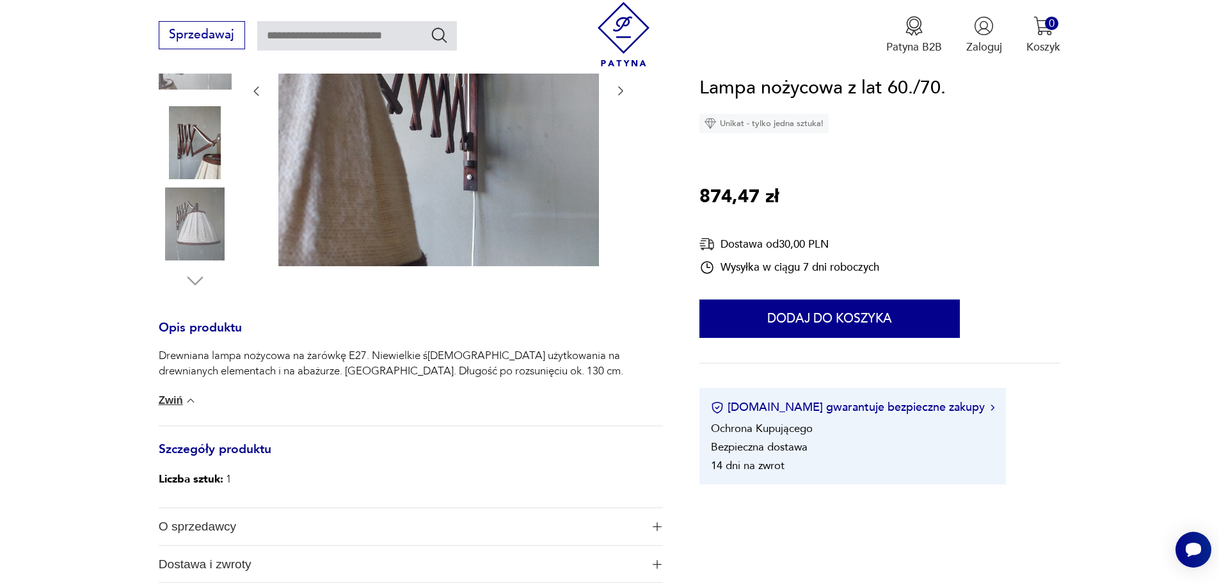
scroll to position [128, 0]
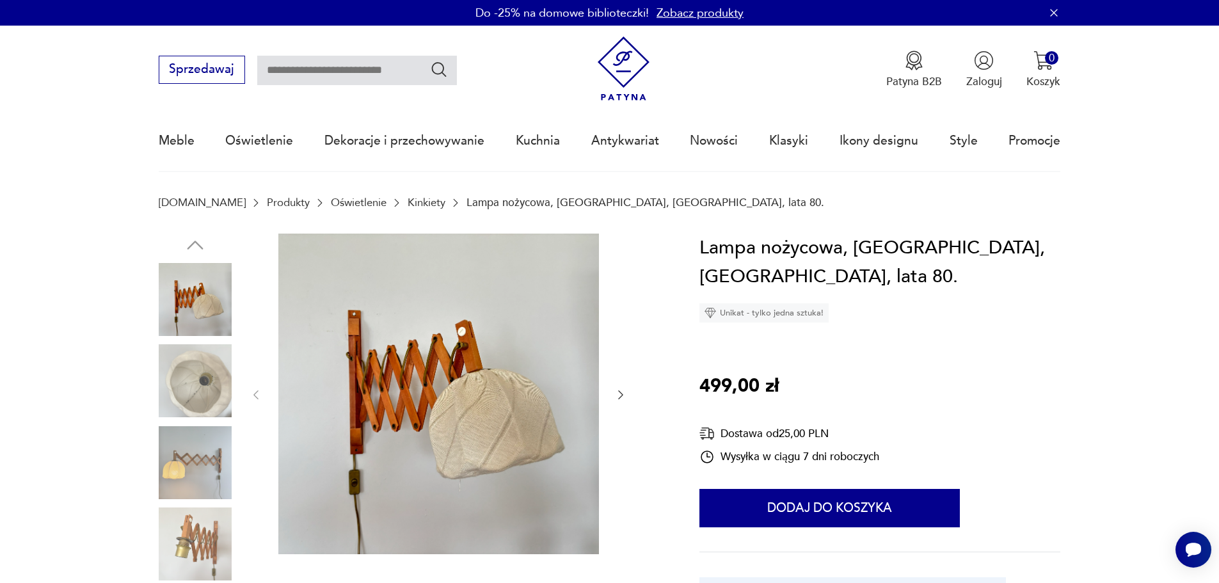
click at [202, 303] on img at bounding box center [195, 299] width 73 height 73
click at [196, 395] on img at bounding box center [195, 380] width 73 height 73
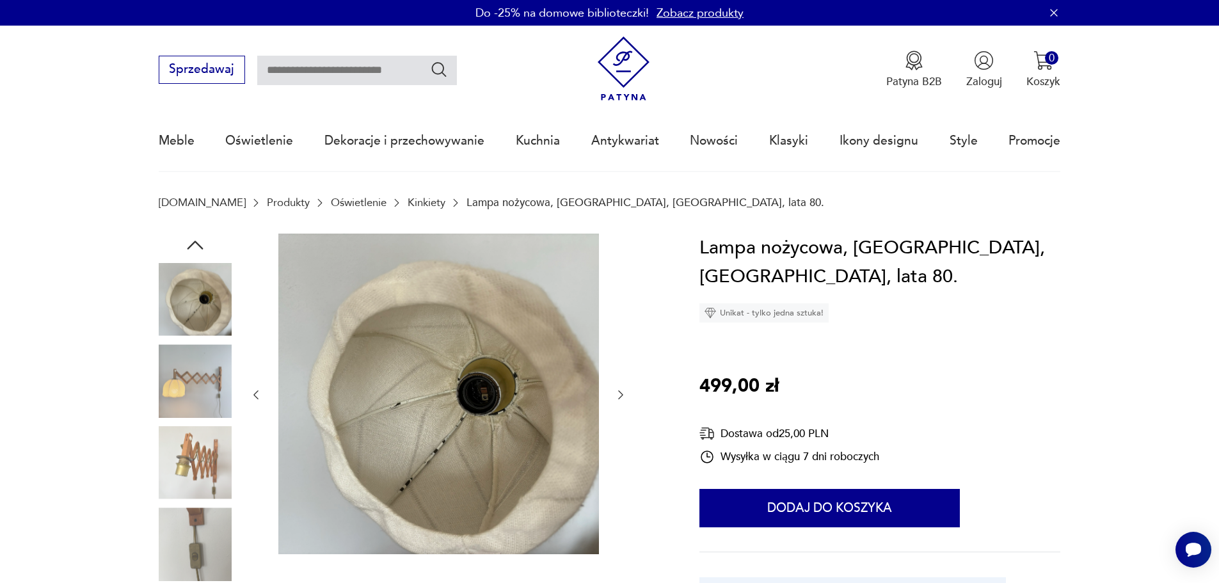
click at [197, 406] on img at bounding box center [195, 380] width 73 height 73
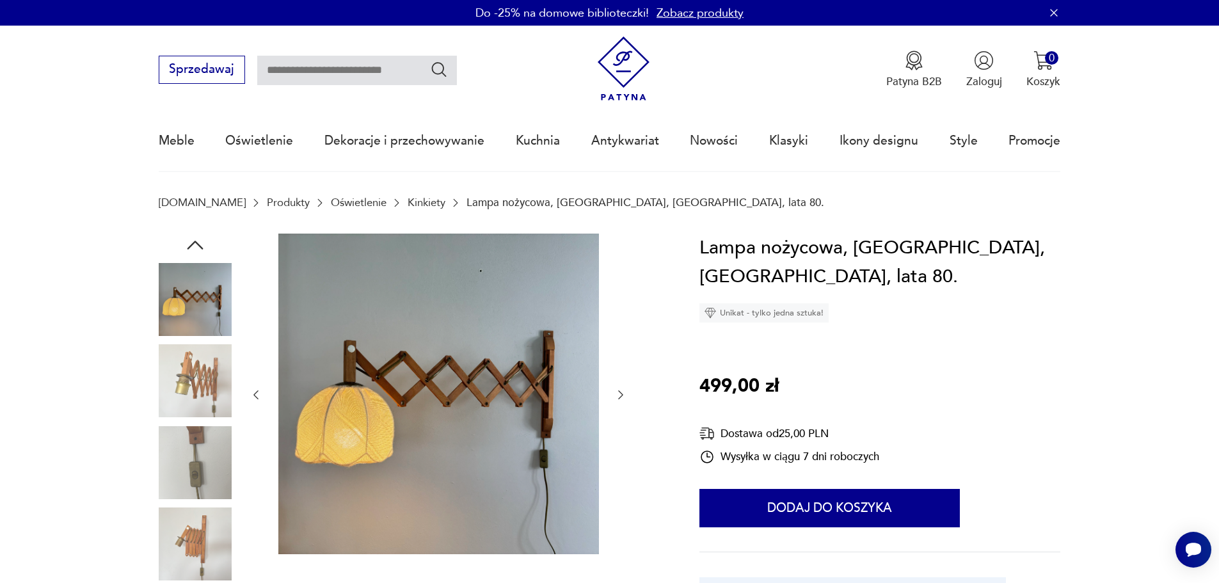
click at [200, 400] on img at bounding box center [195, 380] width 73 height 73
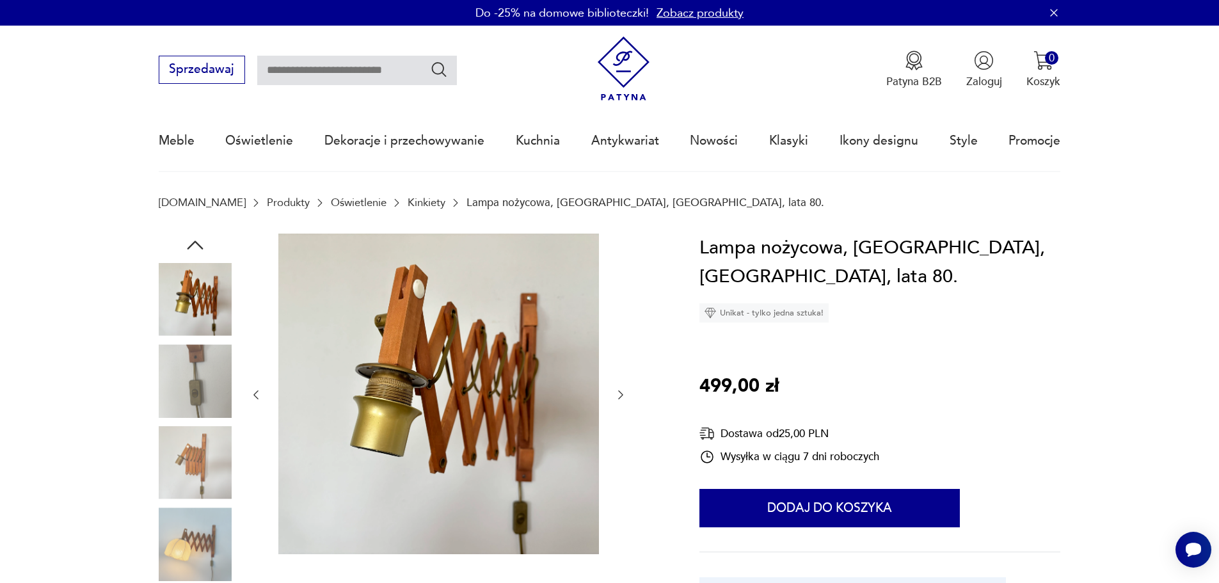
click at [213, 409] on img at bounding box center [195, 380] width 73 height 73
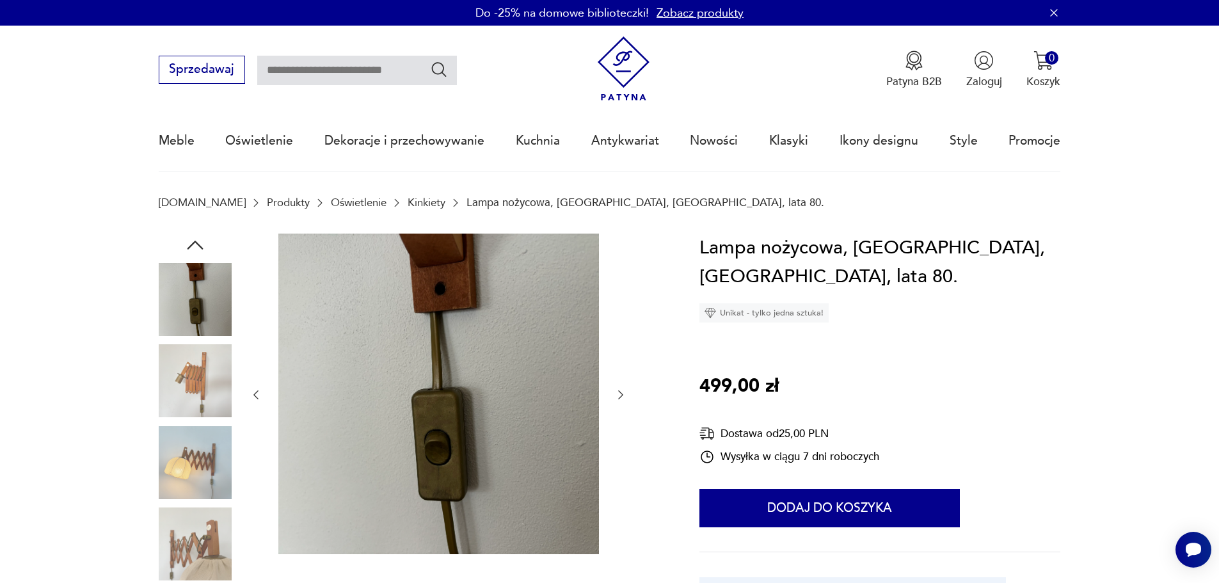
click at [204, 388] on img at bounding box center [195, 380] width 73 height 73
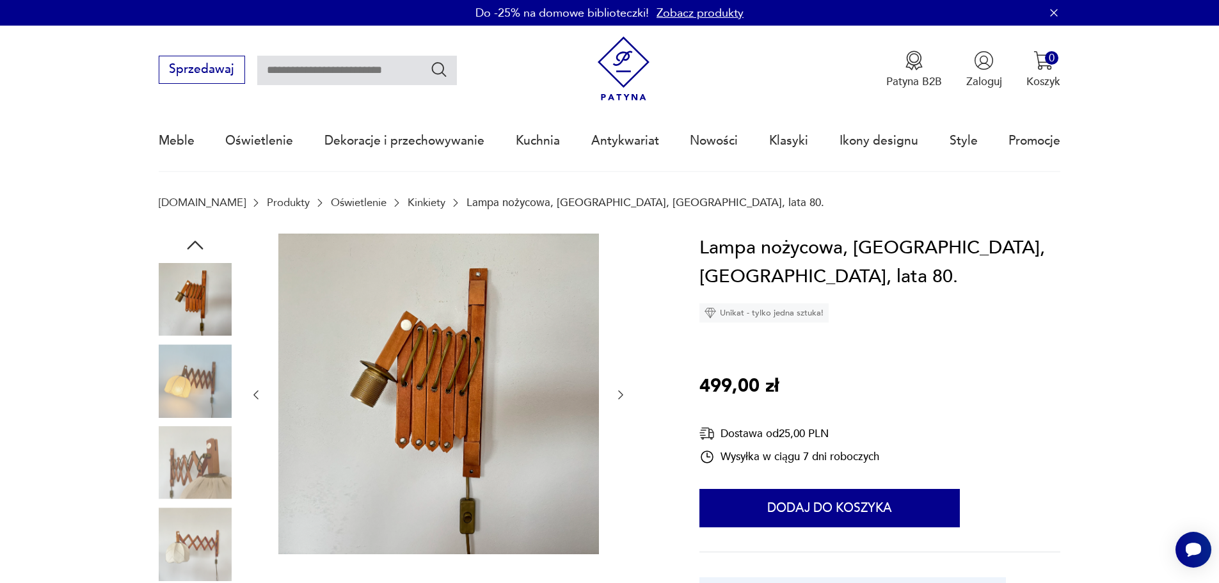
click at [204, 446] on img at bounding box center [195, 462] width 73 height 73
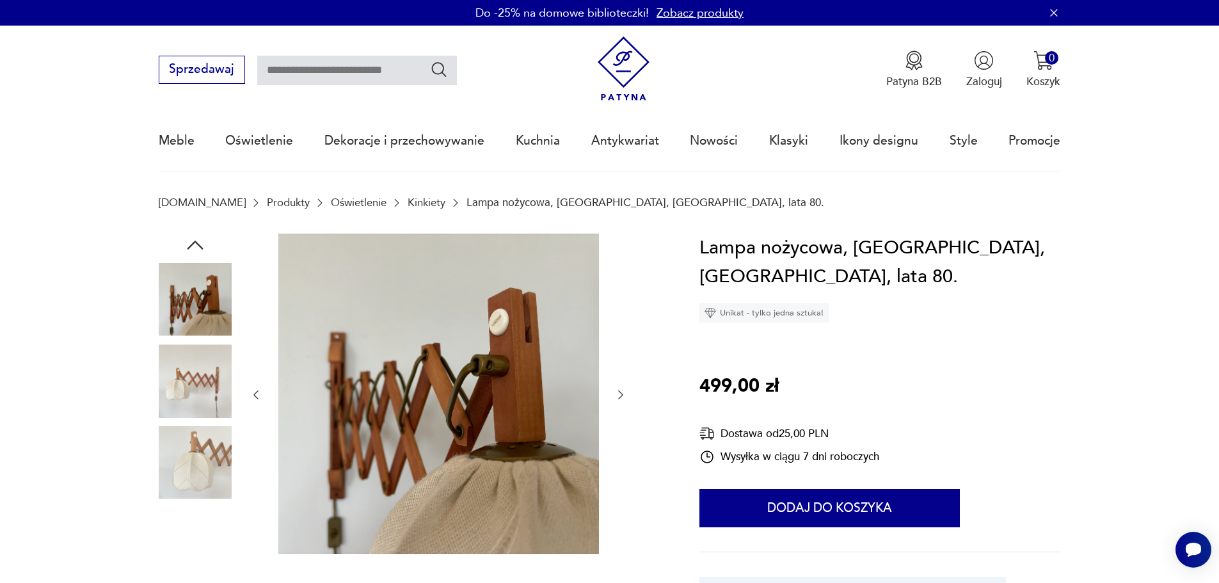
click at [204, 373] on img at bounding box center [195, 380] width 73 height 73
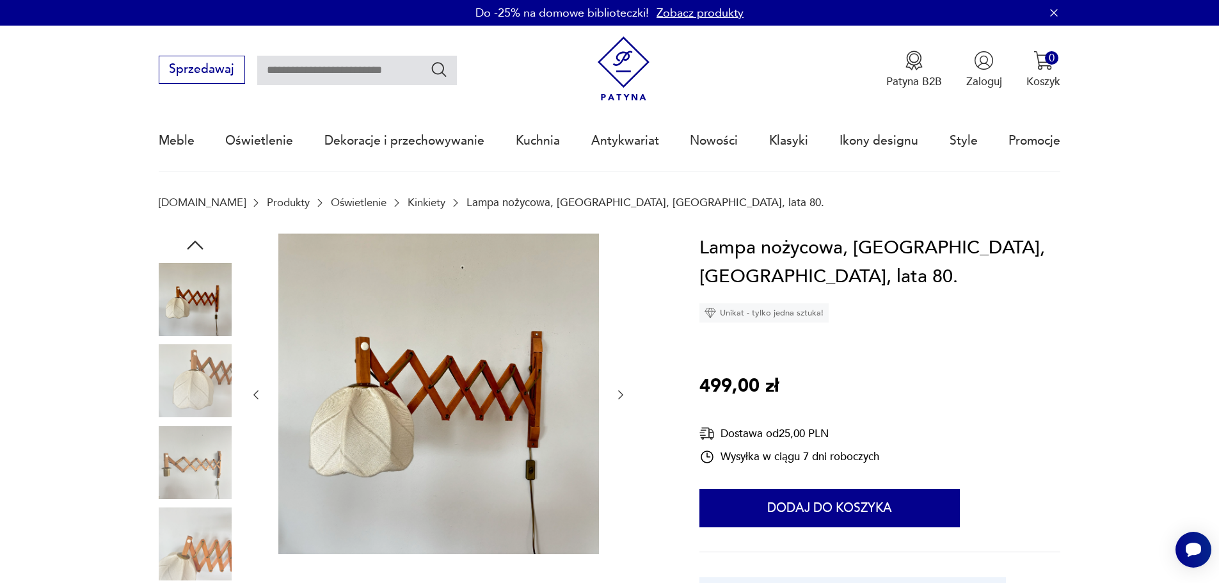
click at [198, 377] on img at bounding box center [195, 380] width 73 height 73
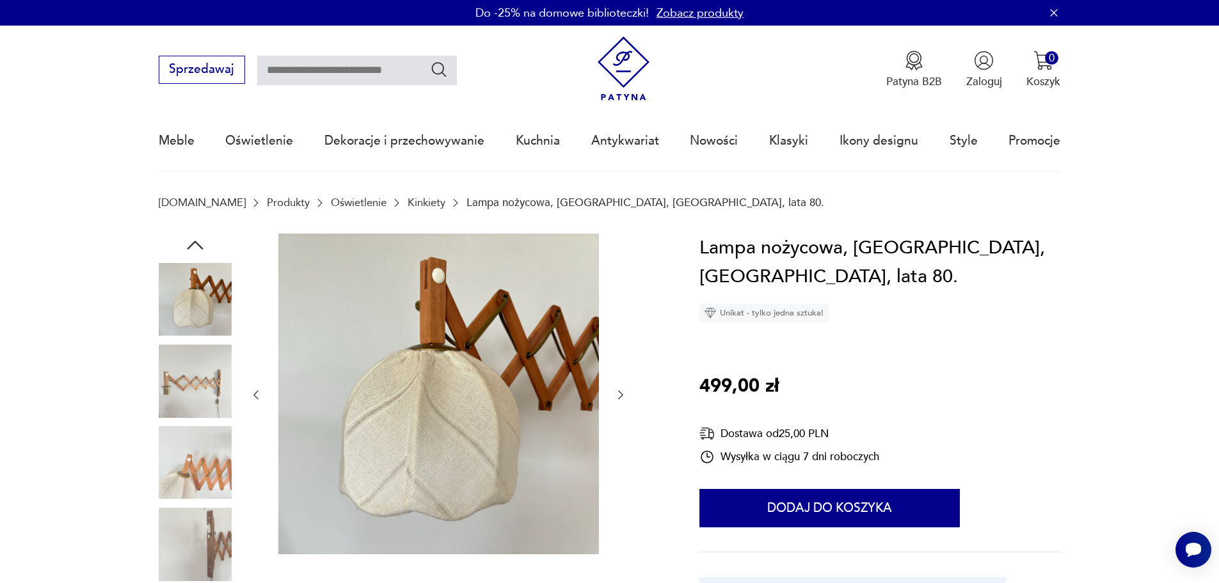
click at [198, 377] on img at bounding box center [195, 380] width 73 height 73
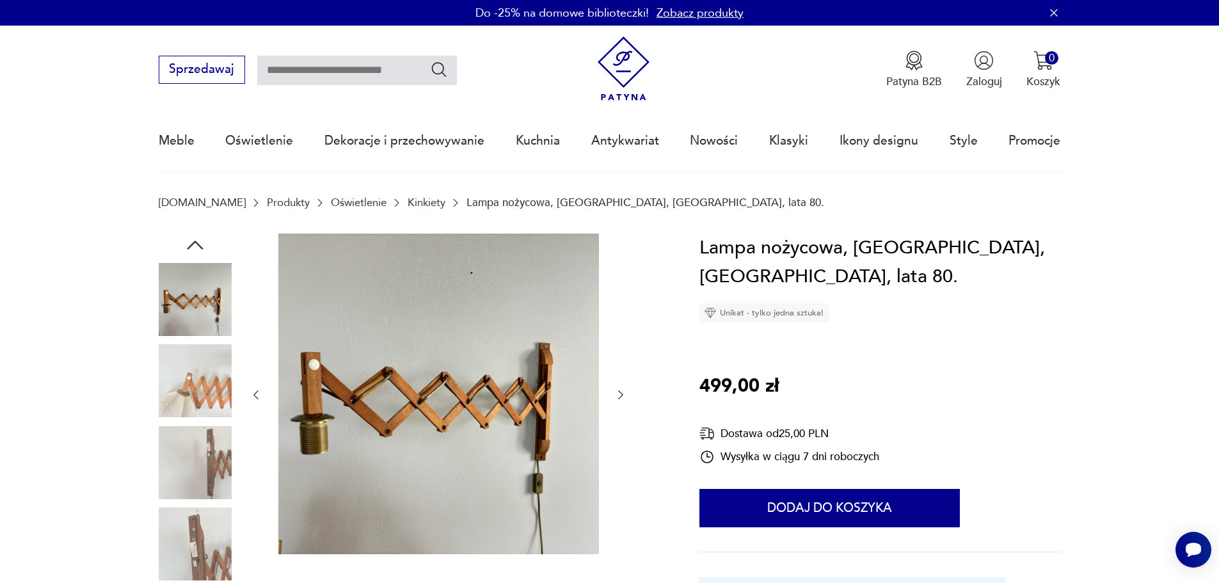
click at [200, 396] on img at bounding box center [195, 380] width 73 height 73
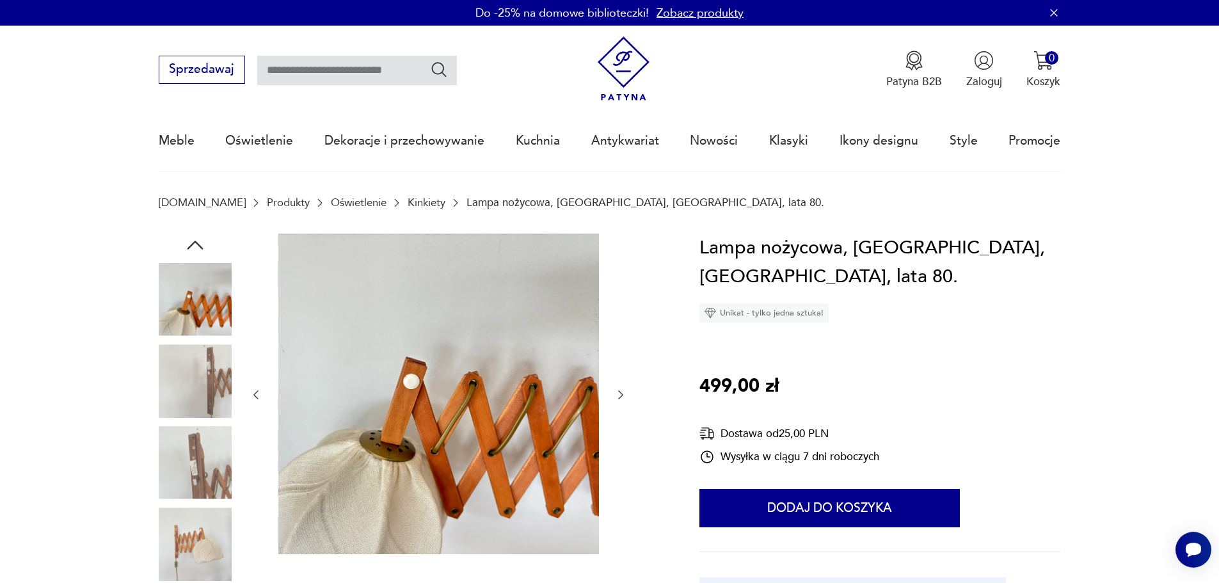
scroll to position [64, 0]
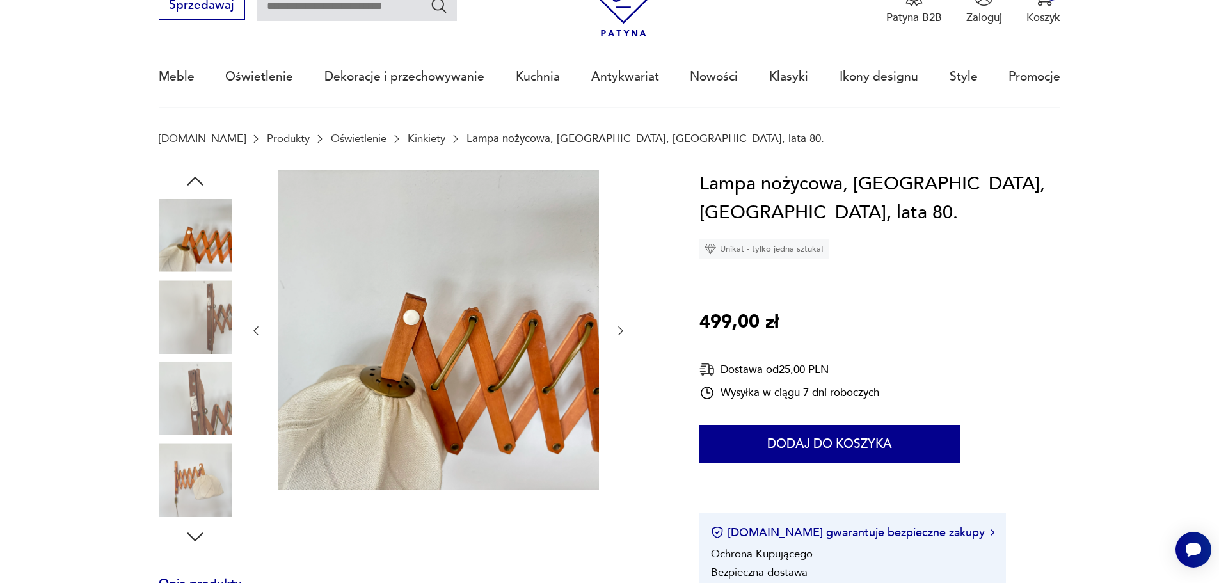
click at [197, 453] on img at bounding box center [195, 480] width 73 height 73
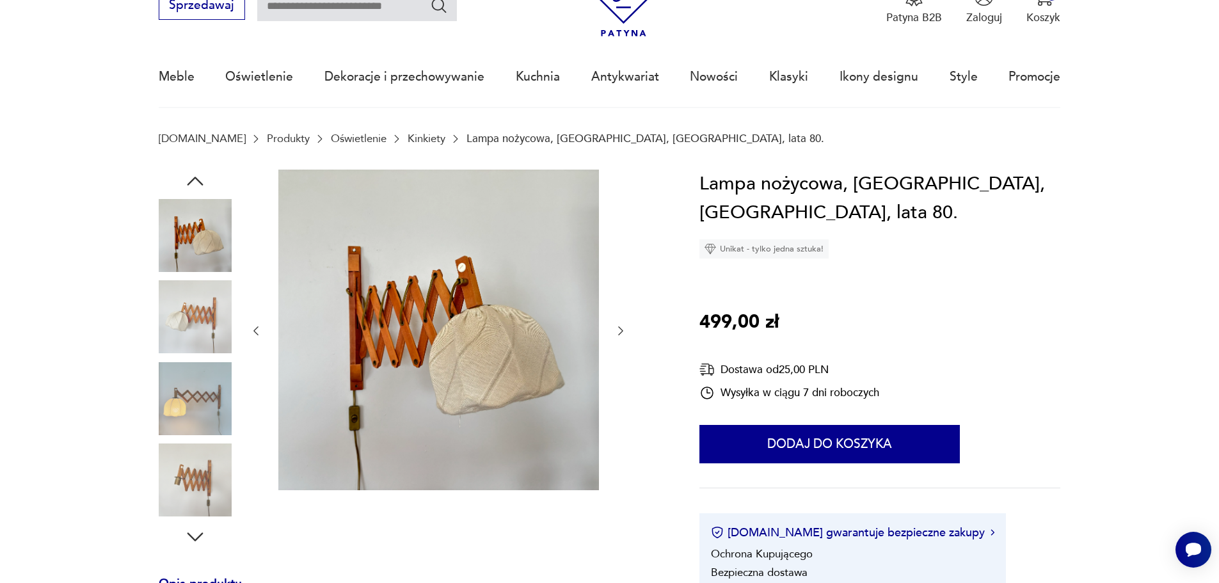
click at [200, 395] on img at bounding box center [195, 398] width 73 height 73
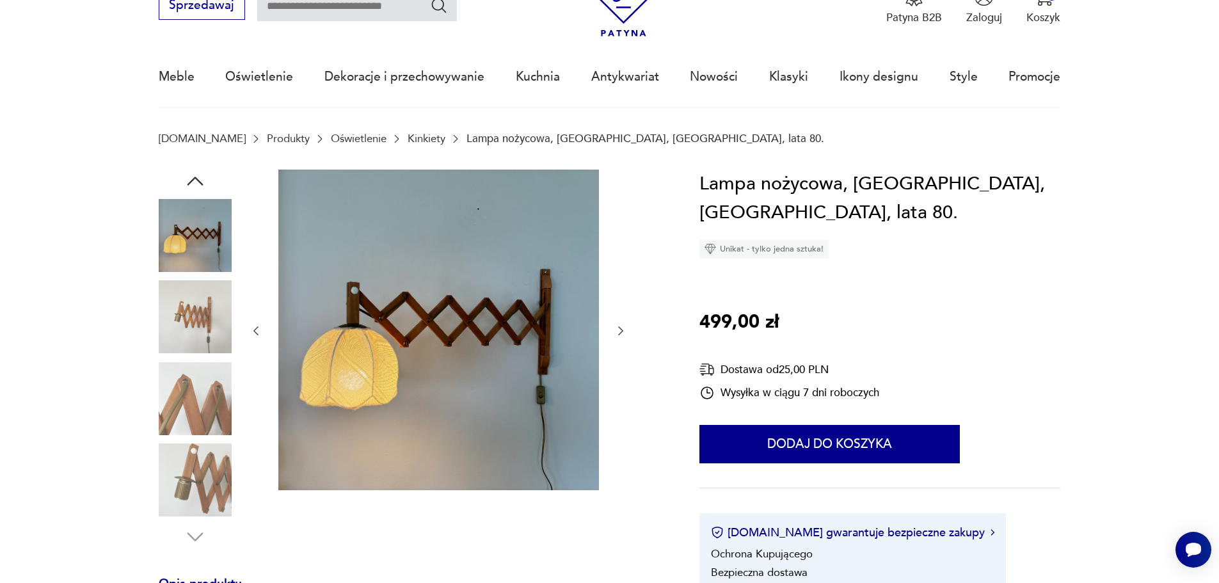
click at [194, 481] on img at bounding box center [195, 480] width 73 height 73
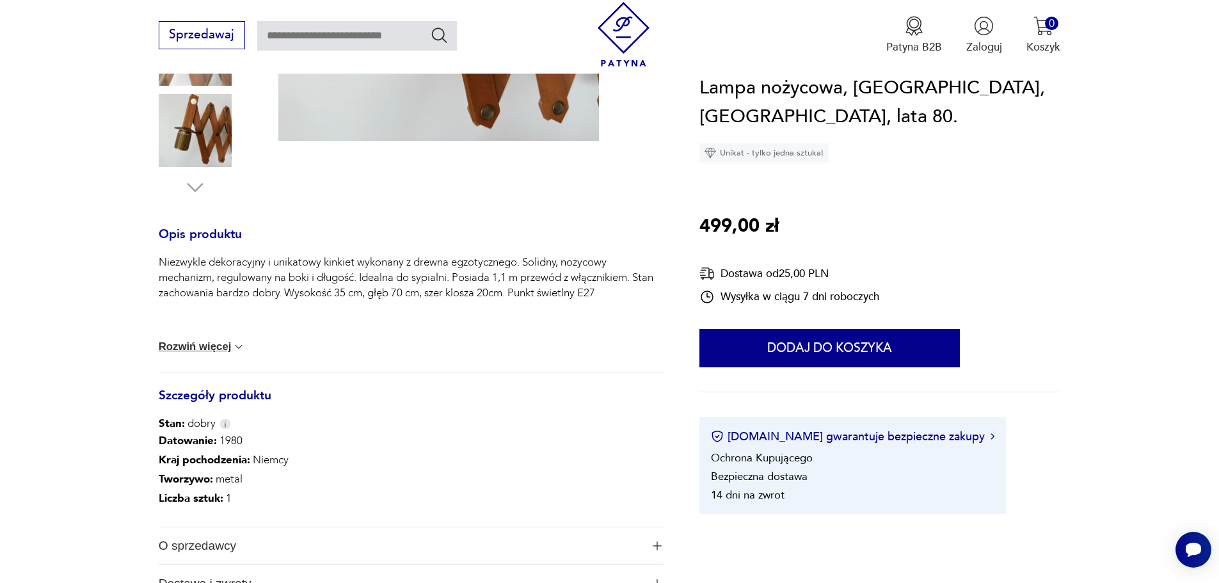
scroll to position [384, 0]
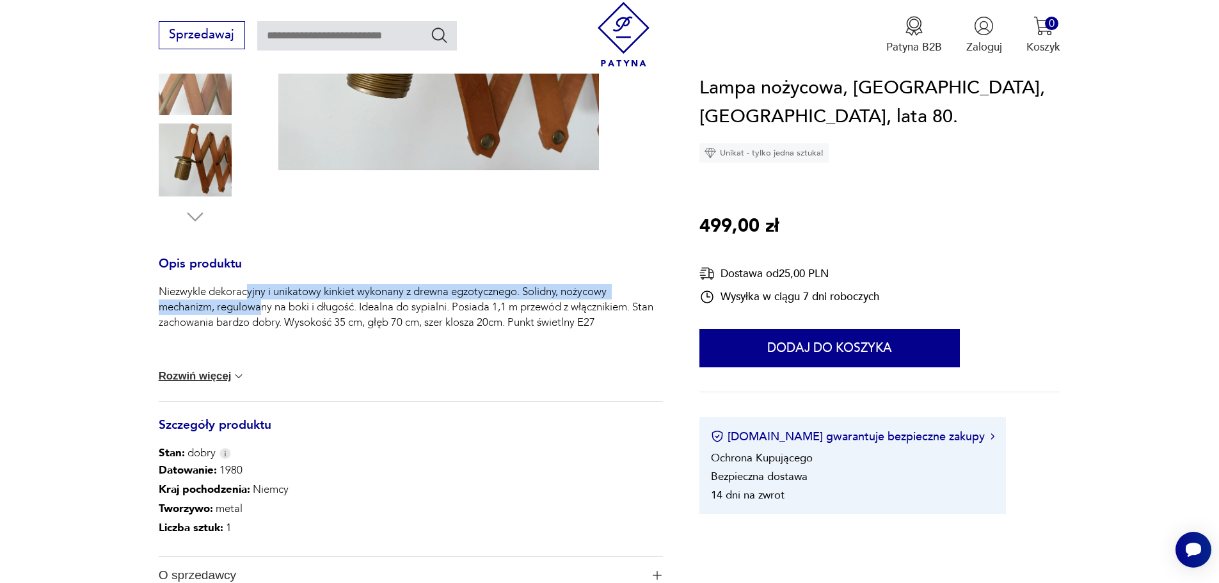
drag, startPoint x: 261, startPoint y: 310, endPoint x: 234, endPoint y: 285, distance: 36.7
click at [242, 285] on p "Niezwykle dekoracyjny i unikatowy kinkiet wykonany z drewna egzotycznego. Solid…" at bounding box center [411, 307] width 504 height 46
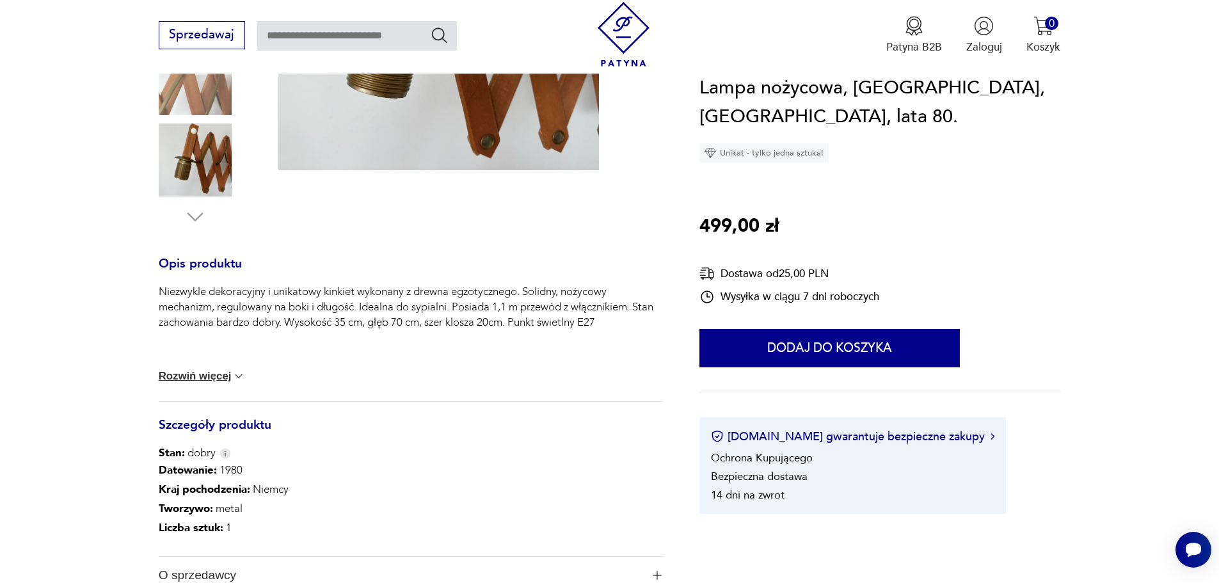
click at [233, 285] on p "Niezwykle dekoracyjny i unikatowy kinkiet wykonany z drewna egzotycznego. Solid…" at bounding box center [411, 307] width 504 height 46
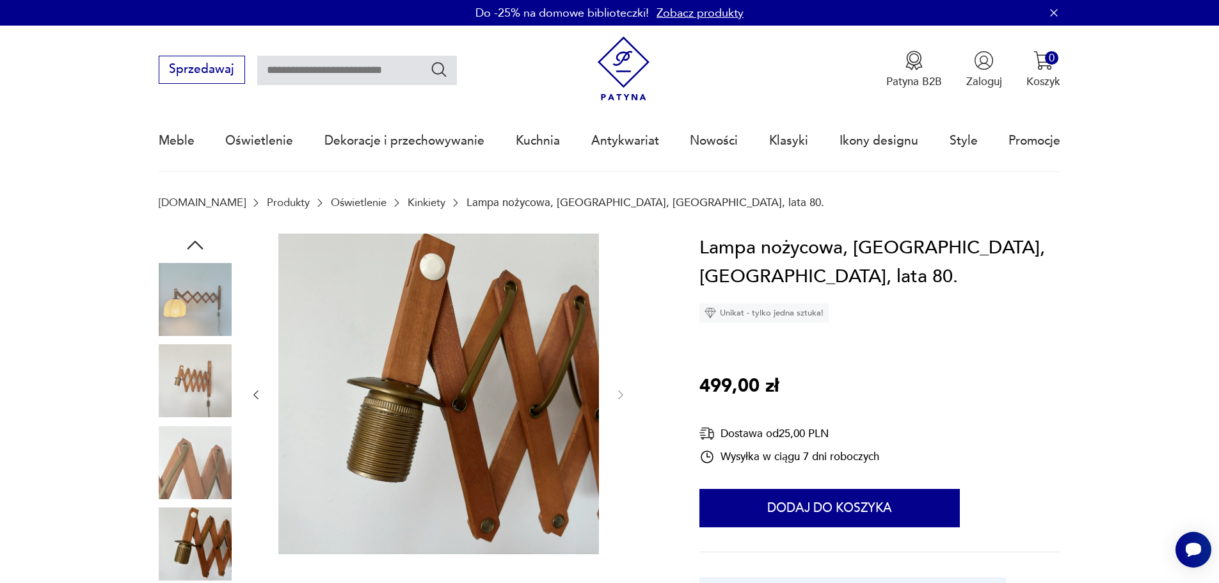
click at [202, 308] on img at bounding box center [195, 299] width 73 height 73
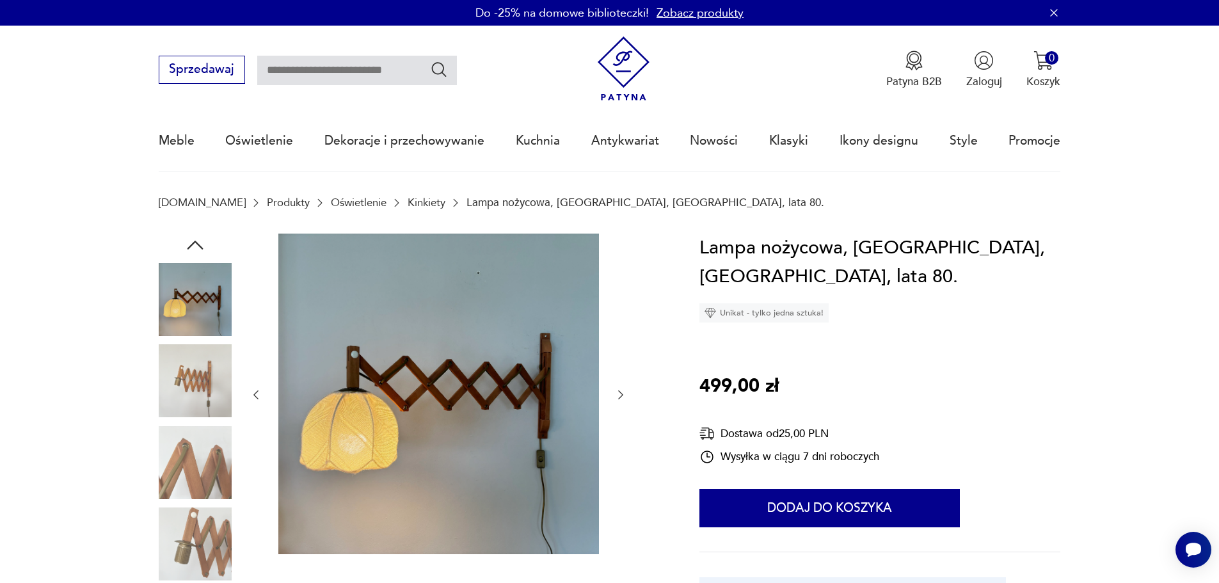
click at [211, 337] on div at bounding box center [195, 301] width 73 height 76
click at [211, 331] on img at bounding box center [195, 299] width 73 height 73
click at [196, 399] on img at bounding box center [195, 380] width 73 height 73
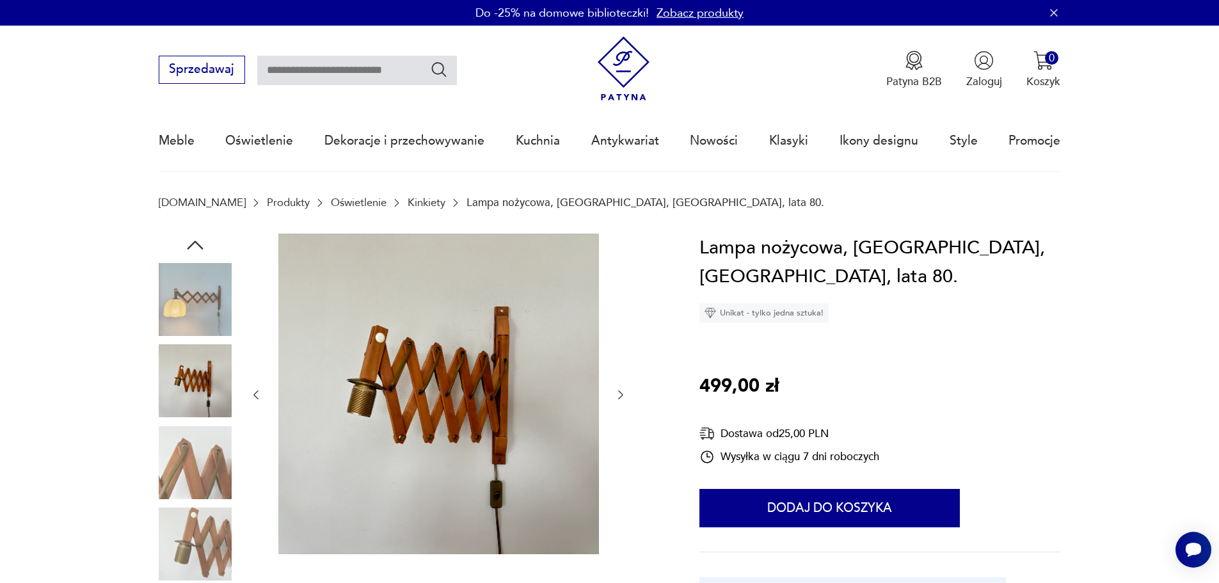
click at [196, 442] on img at bounding box center [195, 462] width 73 height 73
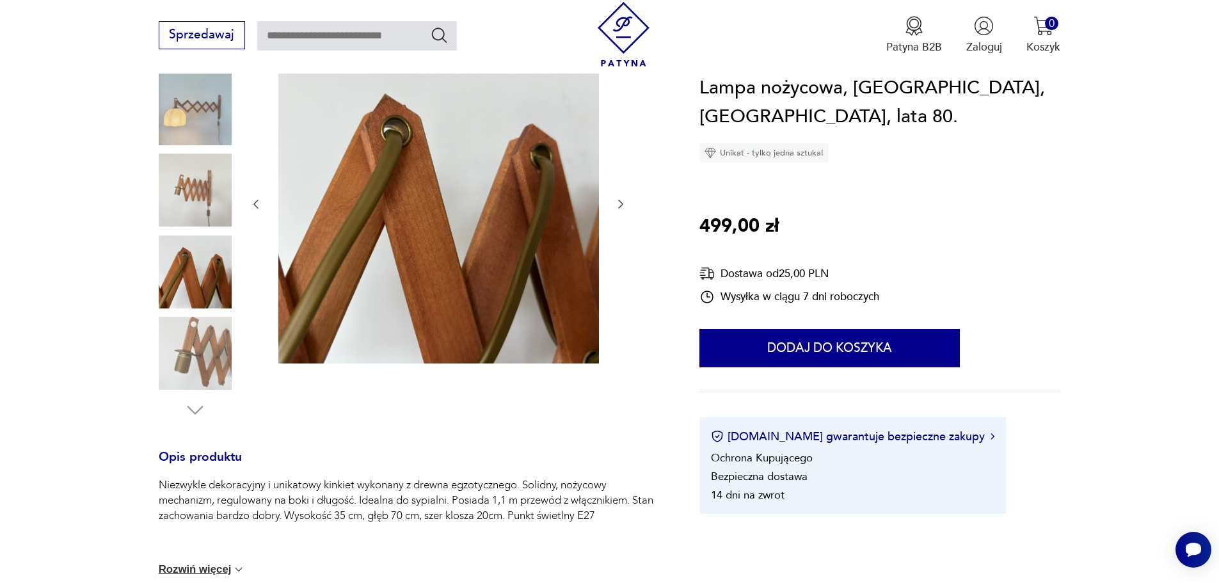
scroll to position [192, 0]
click at [197, 359] on img at bounding box center [195, 352] width 73 height 73
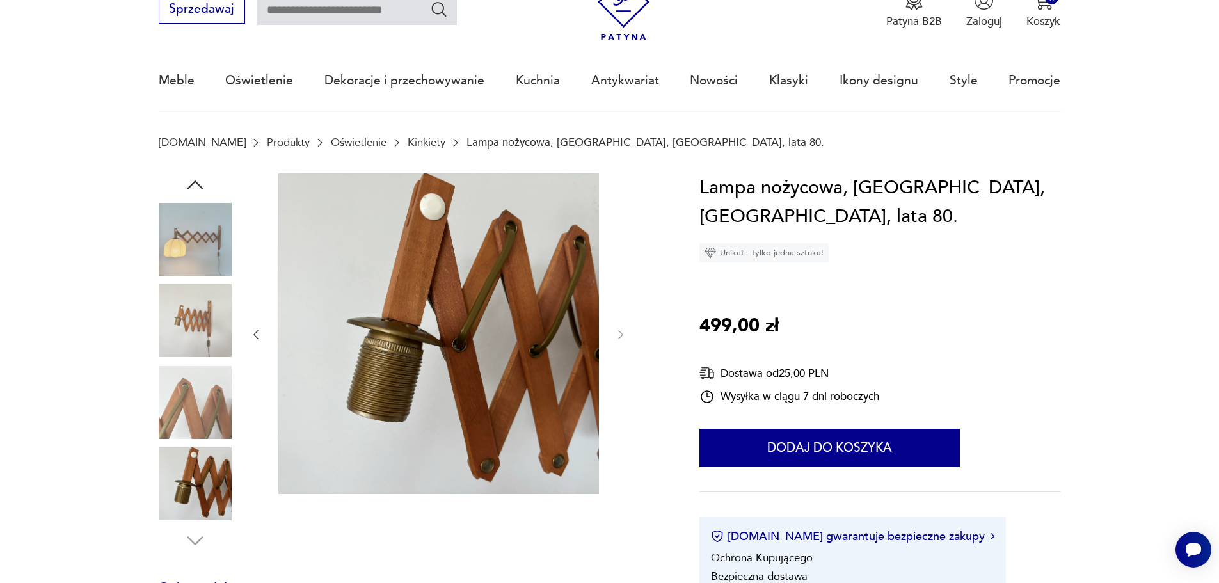
scroll to position [0, 0]
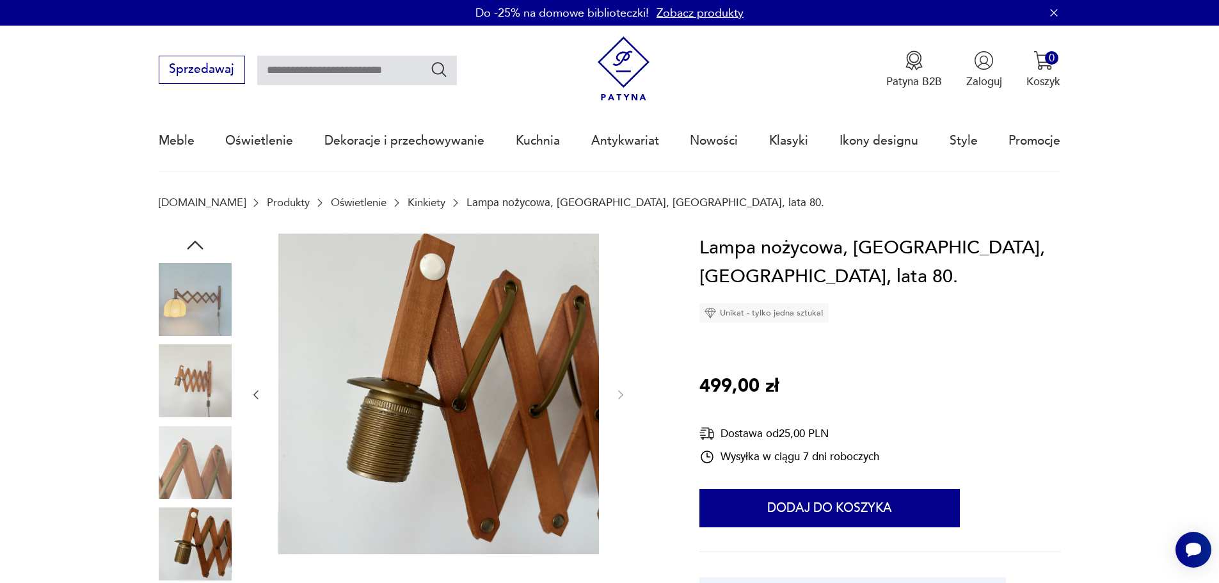
click at [201, 292] on img at bounding box center [195, 299] width 73 height 73
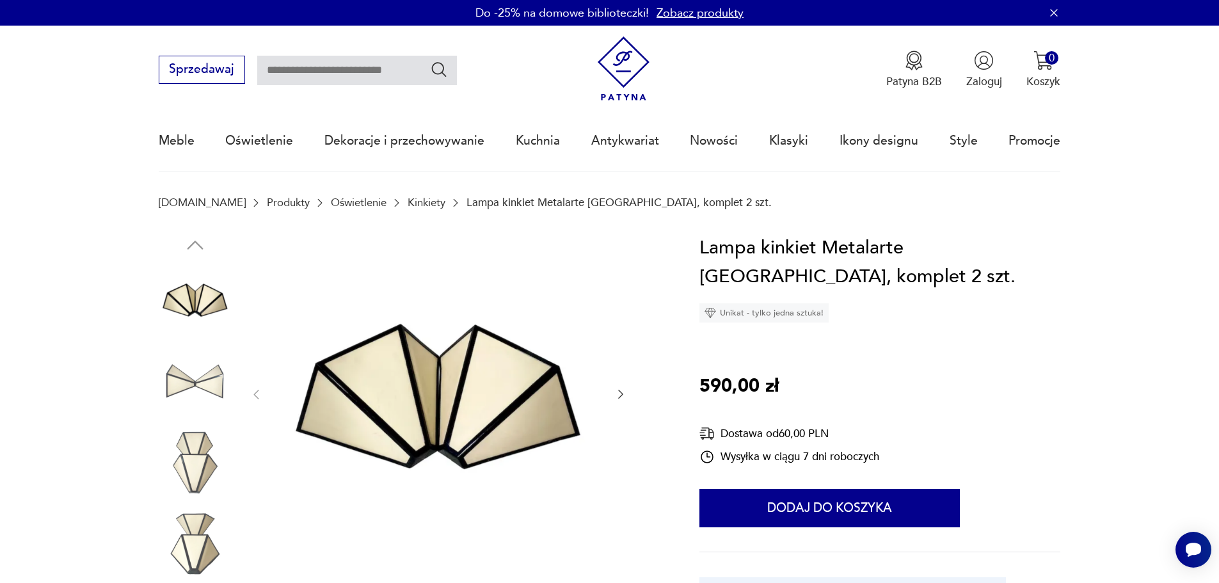
click at [221, 361] on img at bounding box center [195, 380] width 73 height 73
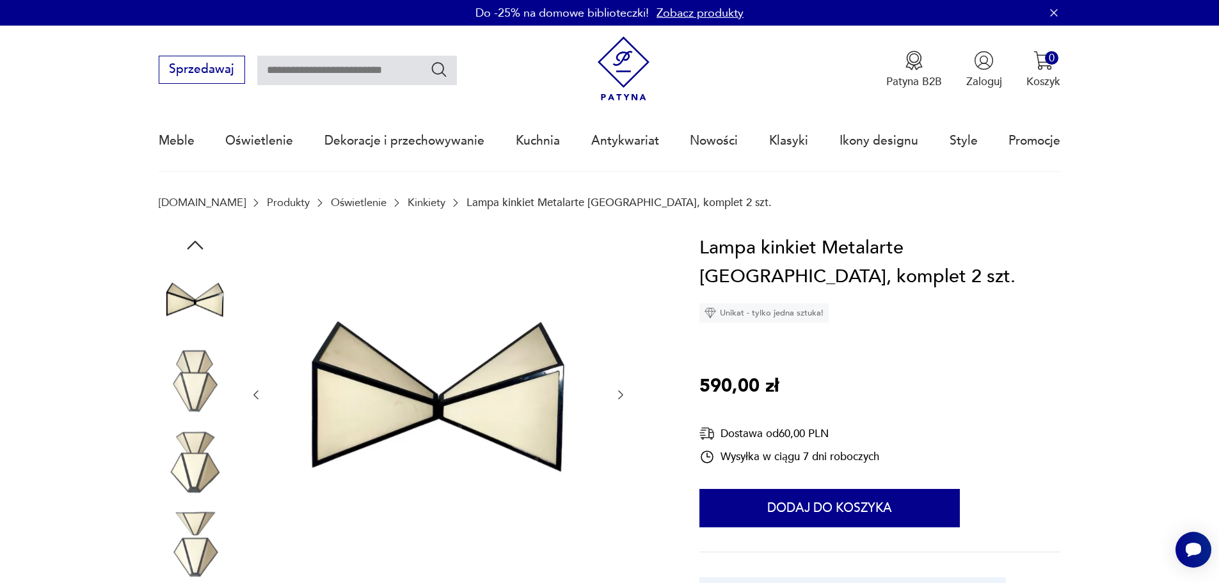
click at [184, 441] on img at bounding box center [195, 462] width 73 height 73
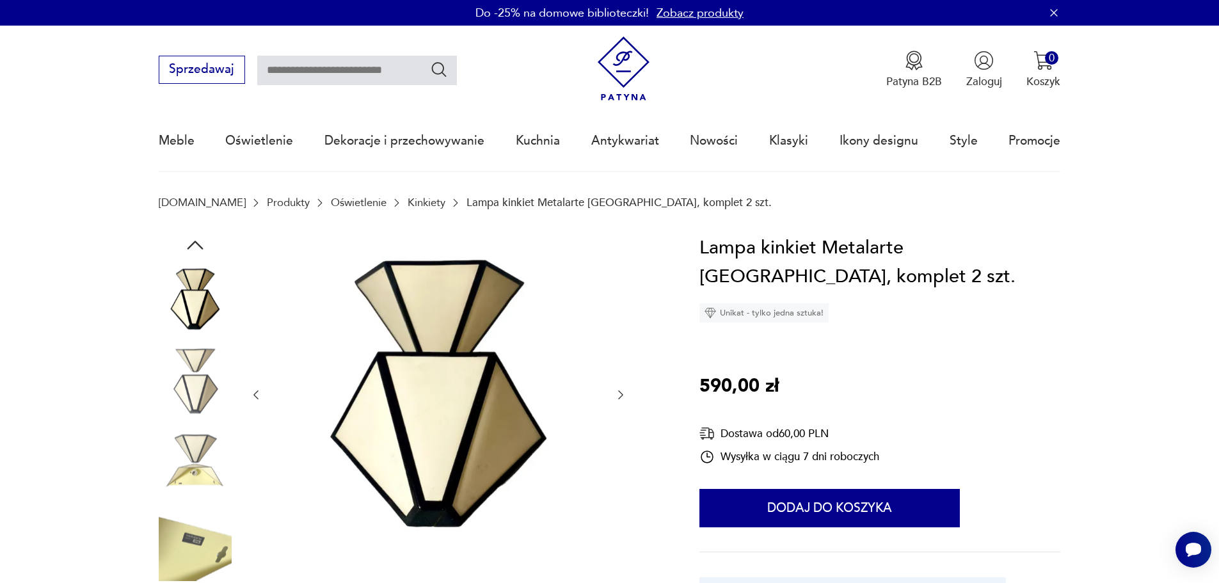
click at [199, 463] on img at bounding box center [195, 462] width 73 height 73
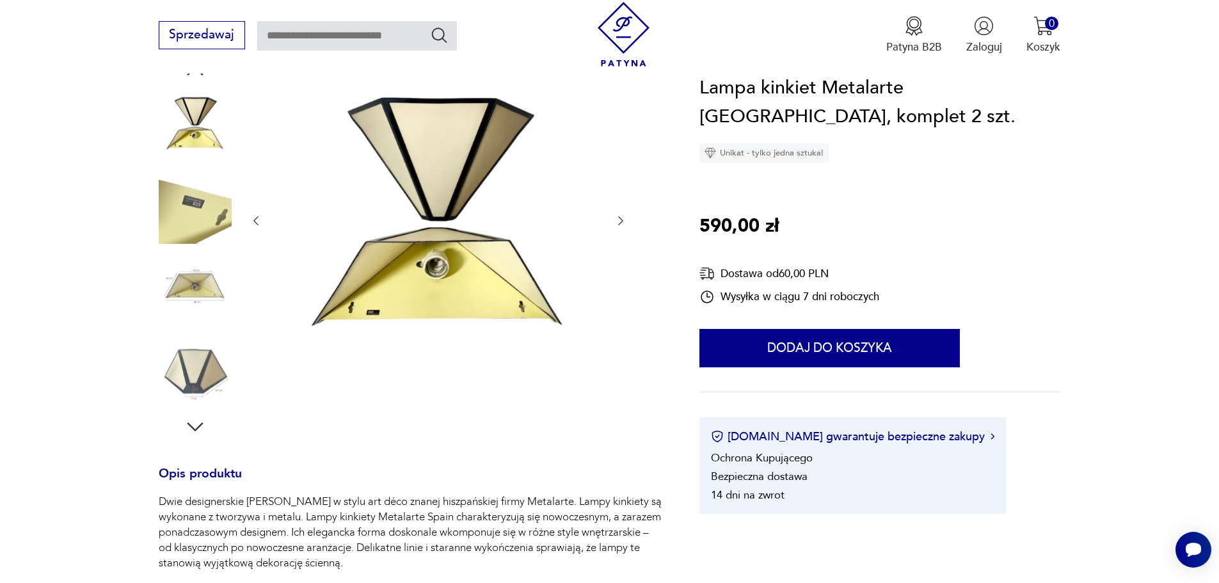
scroll to position [128, 0]
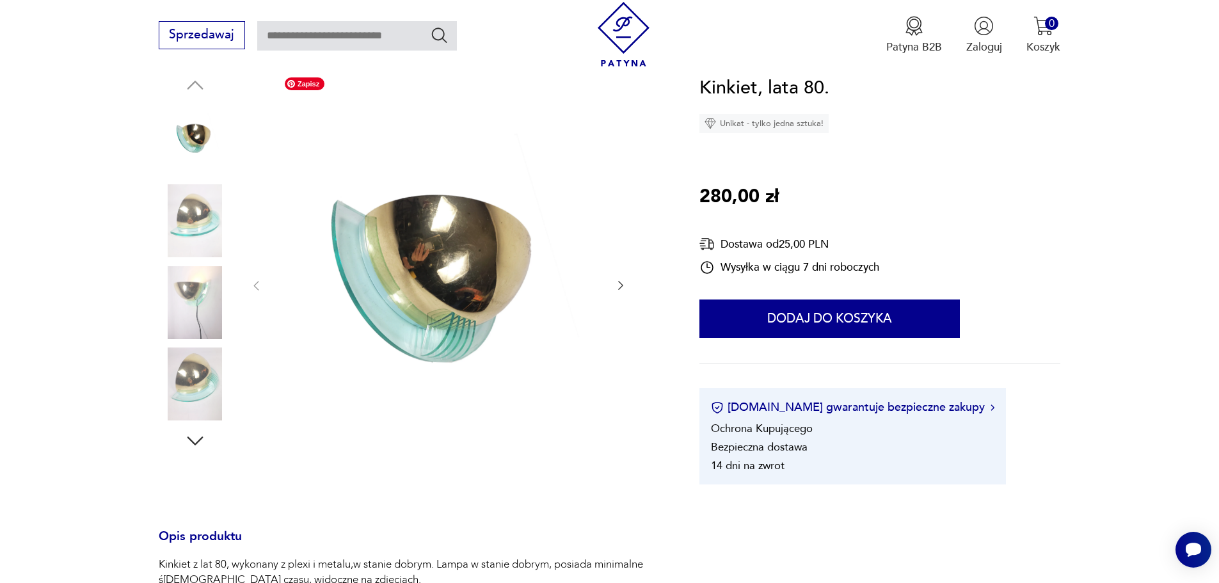
scroll to position [256, 0]
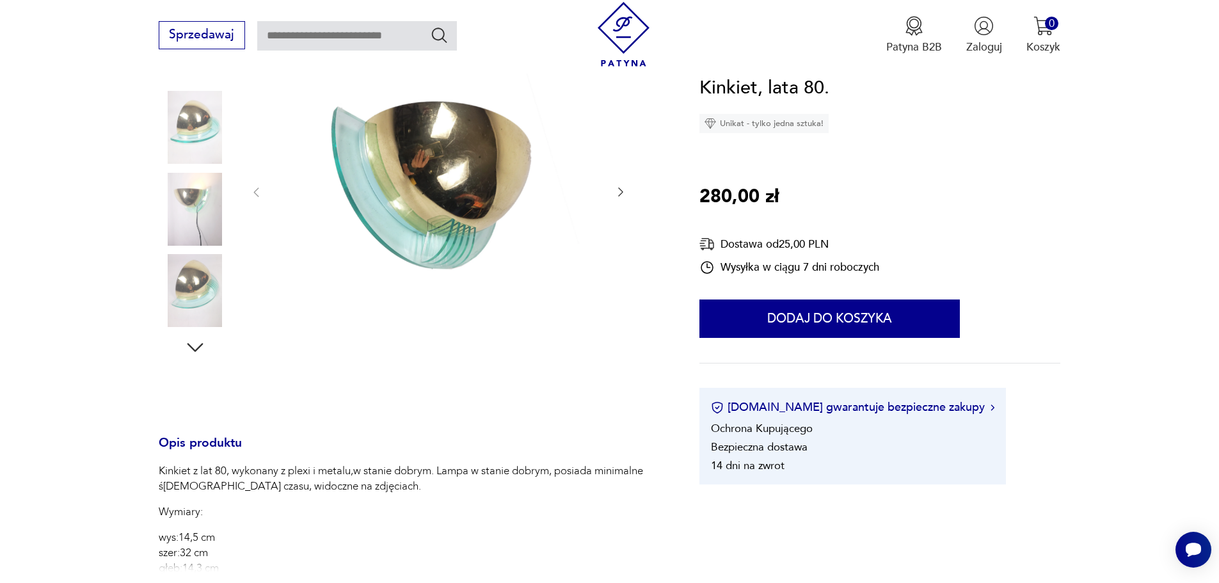
click at [192, 346] on icon "button" at bounding box center [195, 347] width 23 height 23
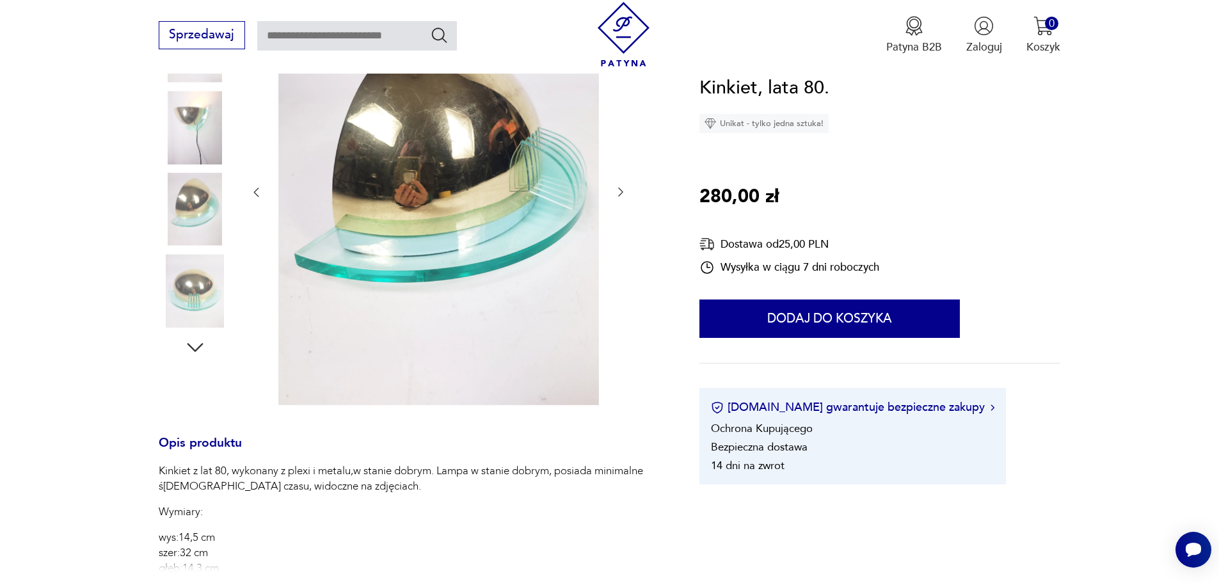
click at [192, 346] on icon "button" at bounding box center [195, 347] width 23 height 23
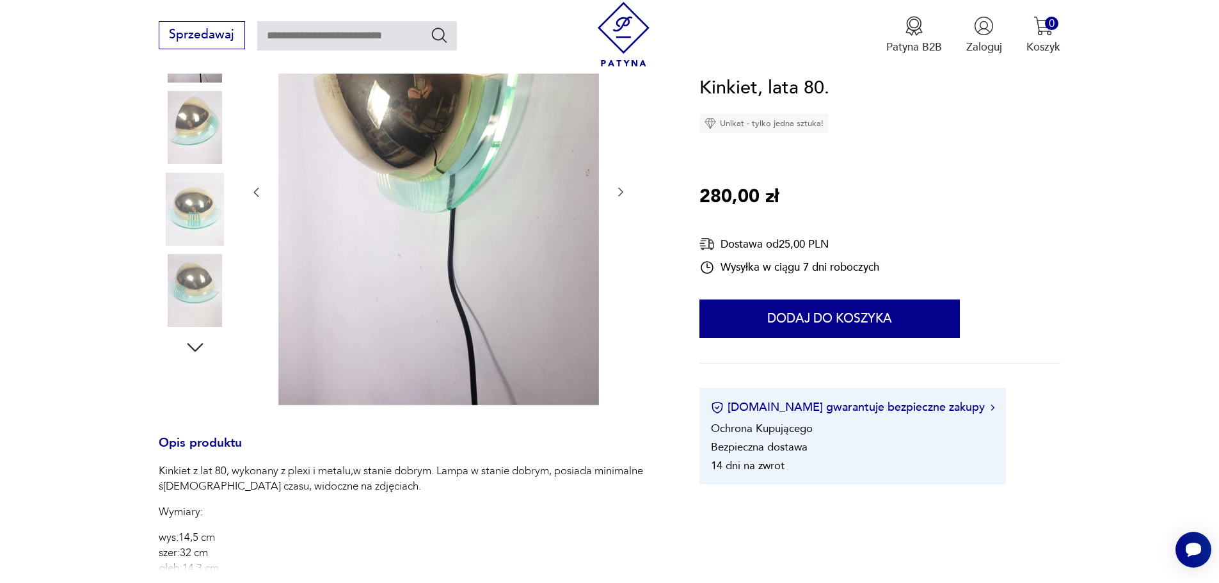
click at [192, 346] on icon "button" at bounding box center [195, 347] width 23 height 23
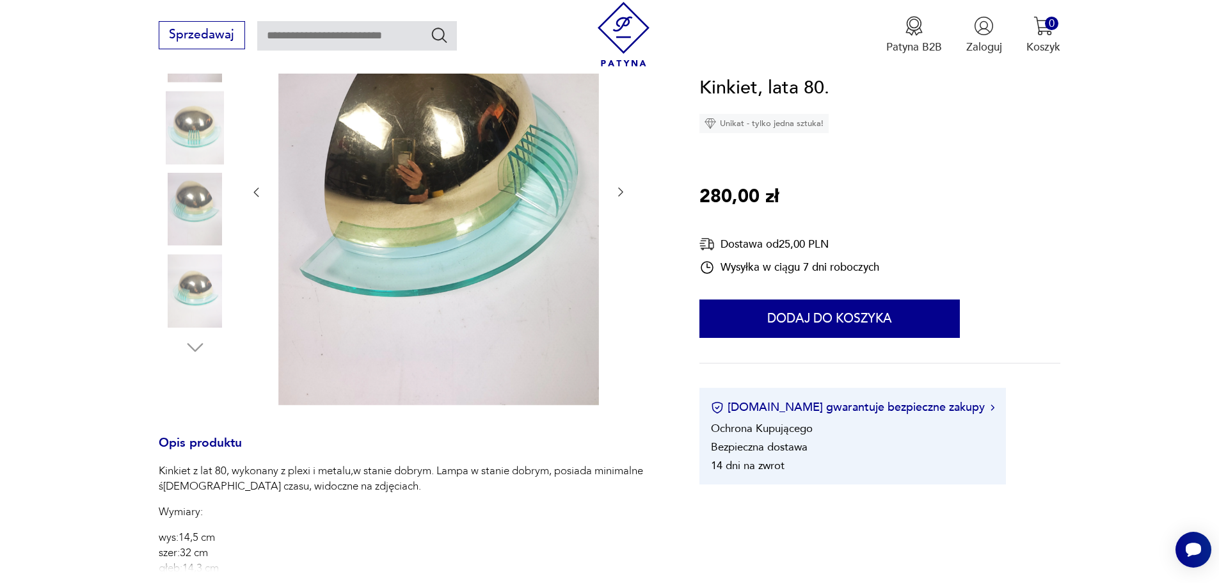
scroll to position [64, 0]
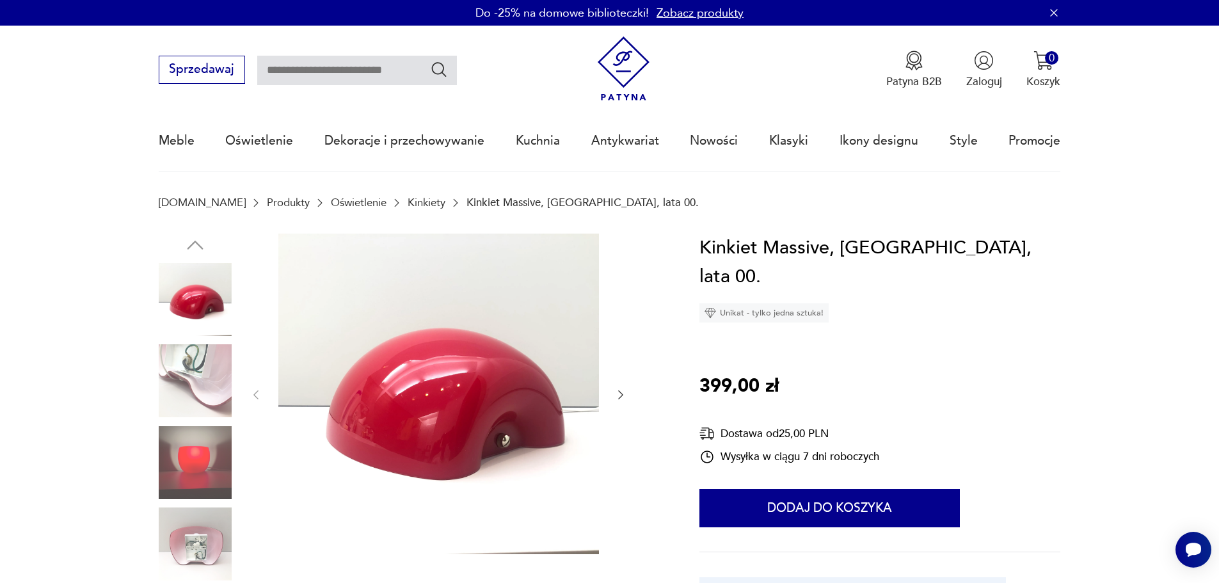
click at [194, 456] on img at bounding box center [195, 462] width 73 height 73
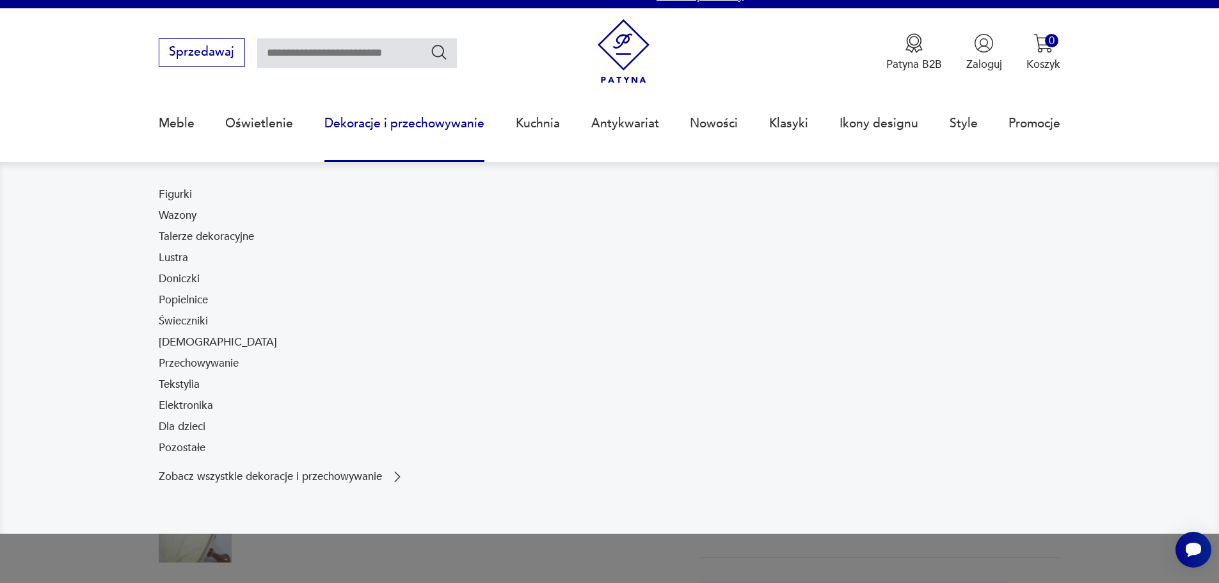
scroll to position [64, 0]
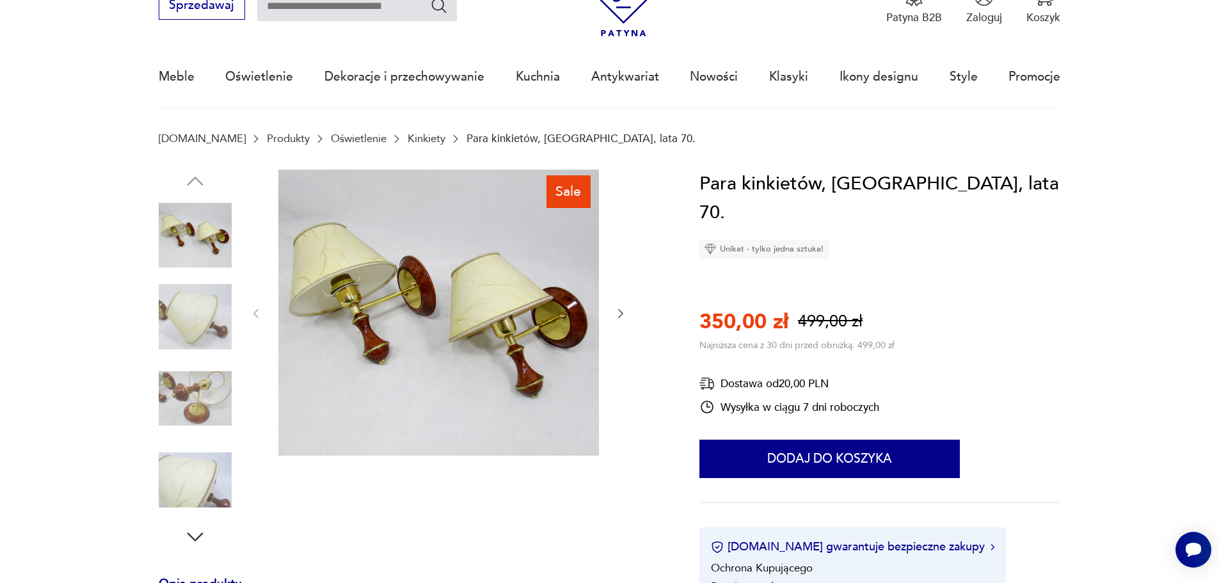
click at [194, 325] on img at bounding box center [195, 316] width 73 height 73
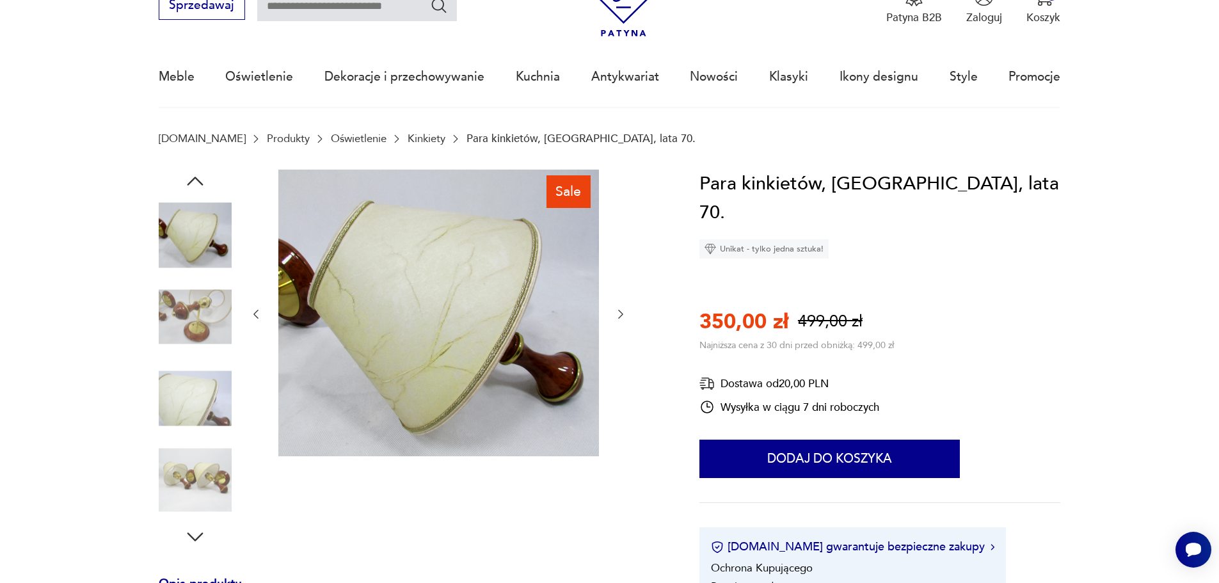
click at [197, 373] on img at bounding box center [195, 398] width 73 height 73
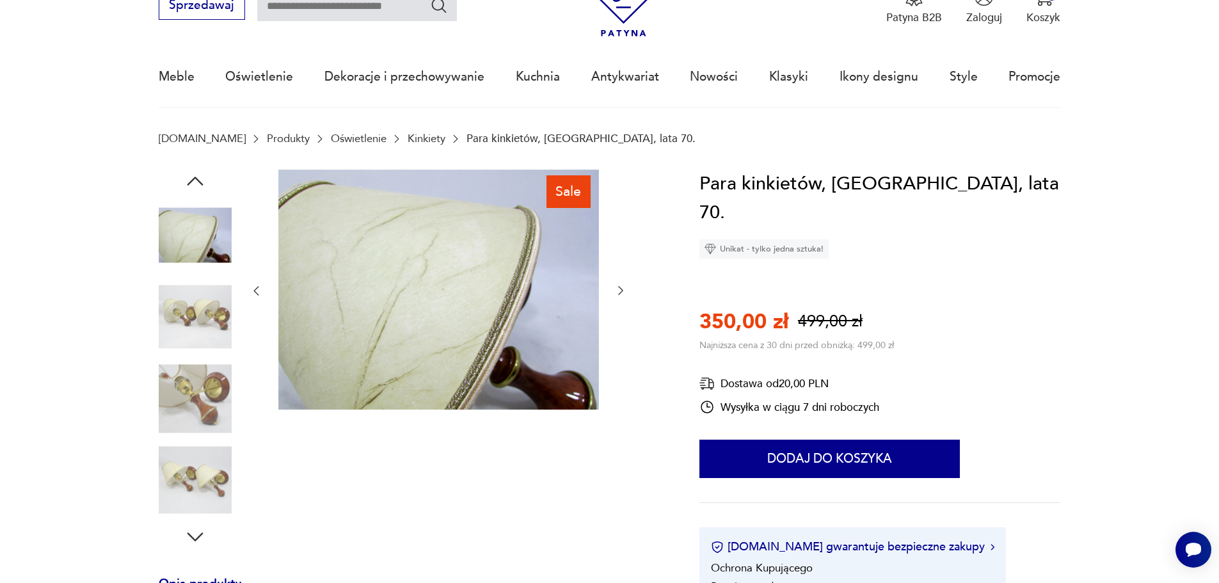
click at [197, 444] on img at bounding box center [195, 480] width 73 height 73
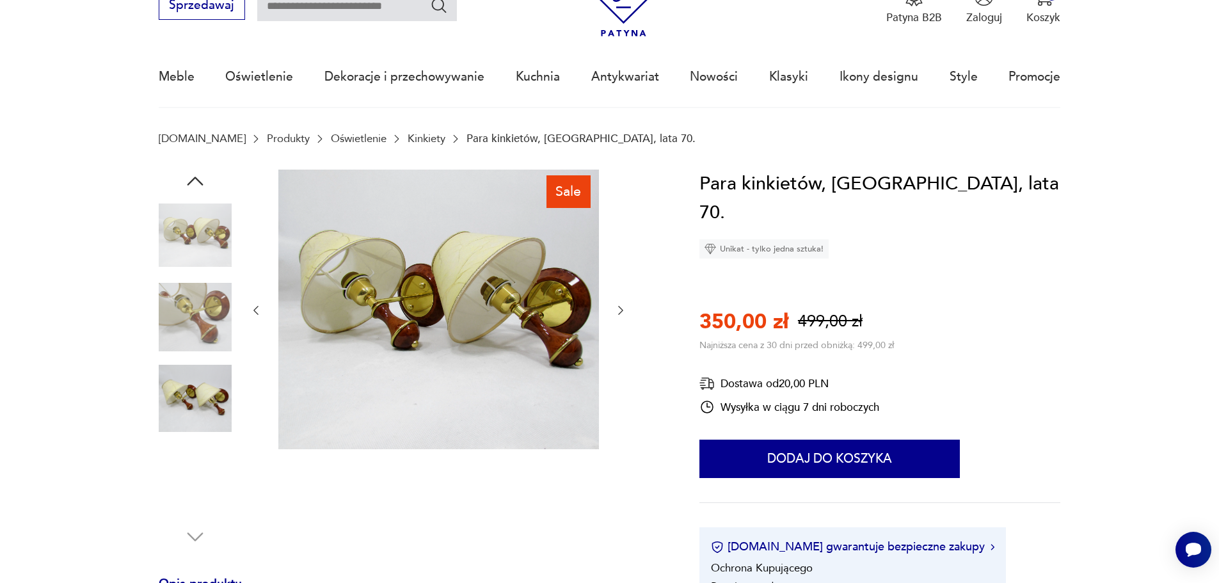
click at [197, 460] on img at bounding box center [195, 480] width 73 height 73
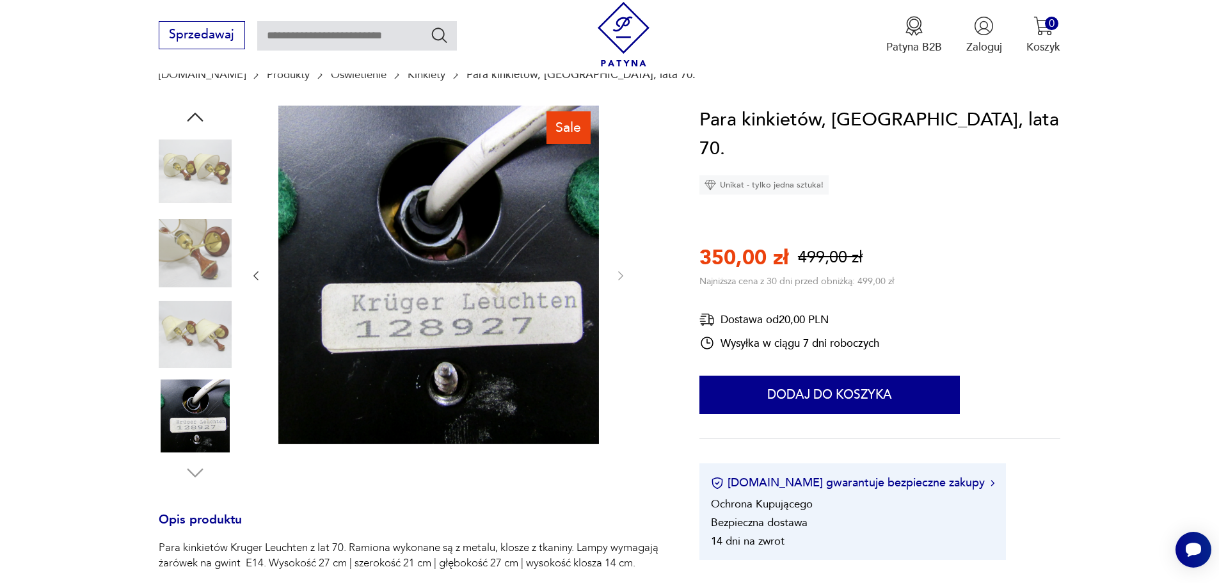
scroll to position [320, 0]
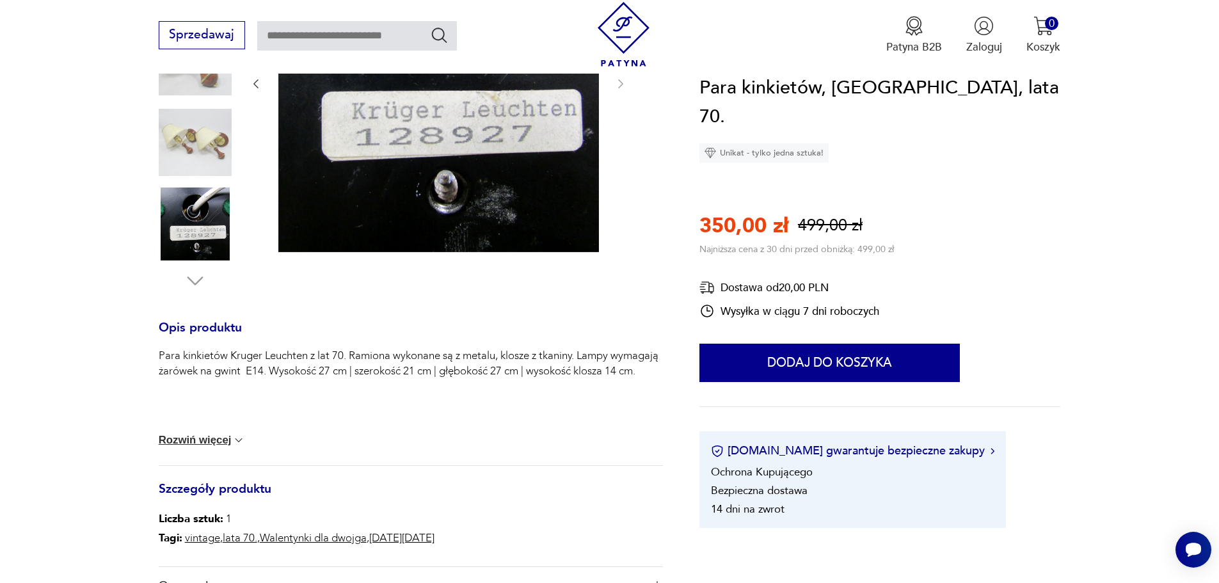
click at [227, 438] on button "Rozwiń więcej" at bounding box center [202, 440] width 87 height 13
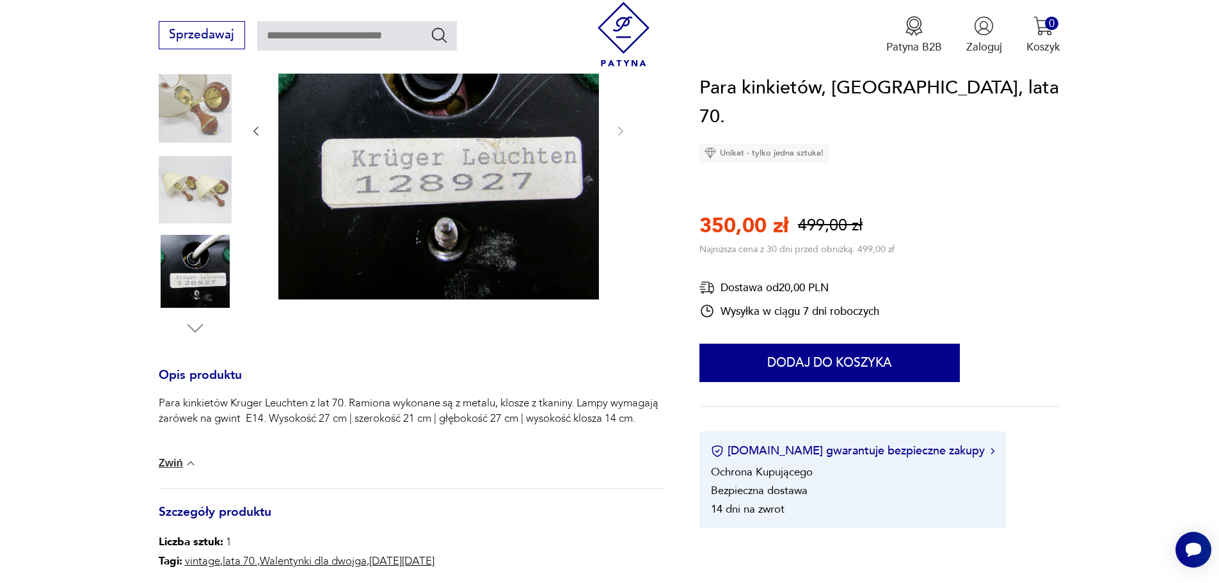
scroll to position [192, 0]
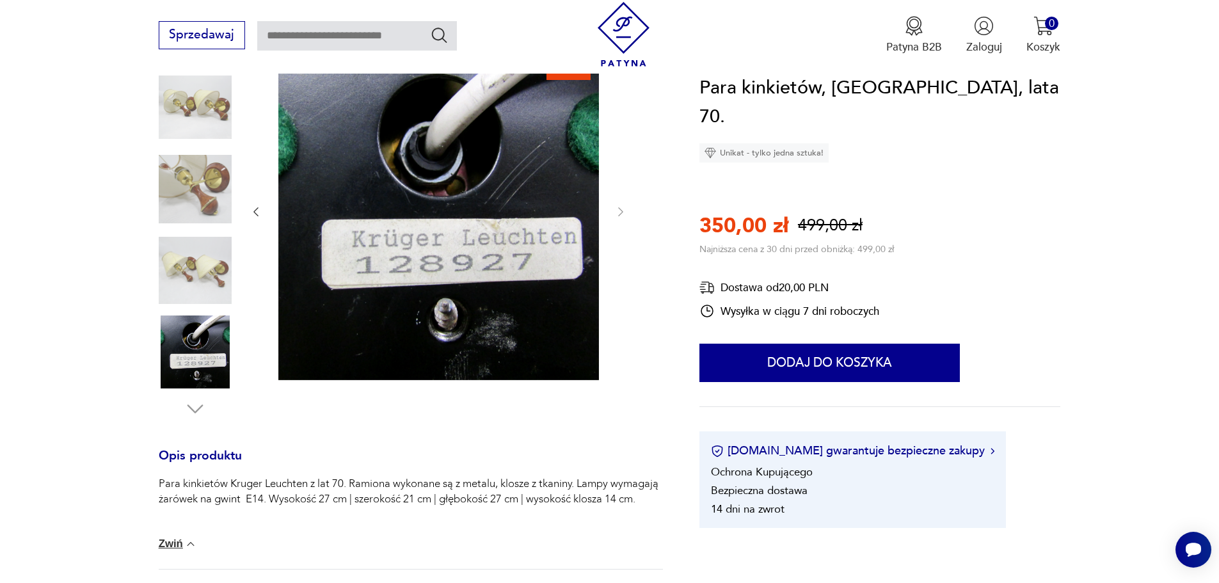
click at [256, 213] on icon "button" at bounding box center [256, 211] width 13 height 13
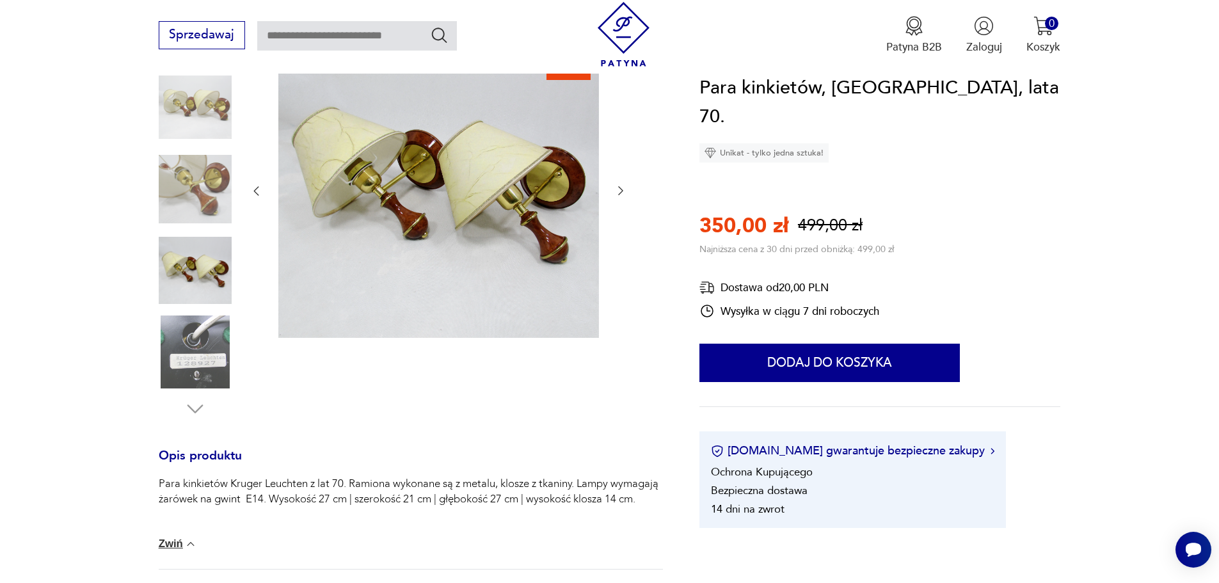
click at [202, 128] on img at bounding box center [195, 107] width 73 height 73
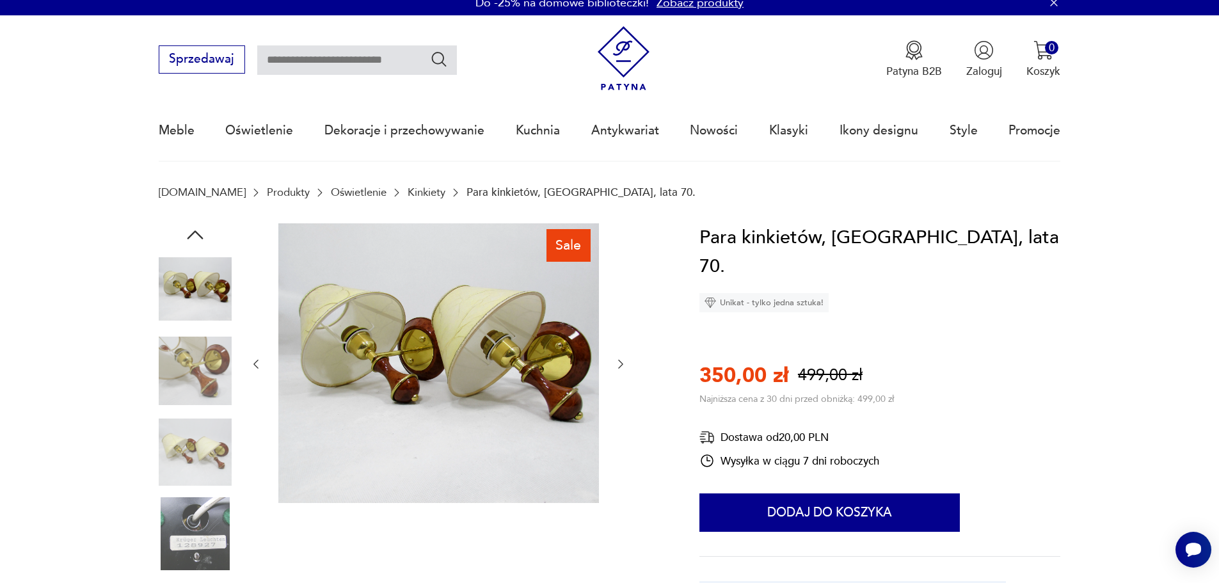
scroll to position [0, 0]
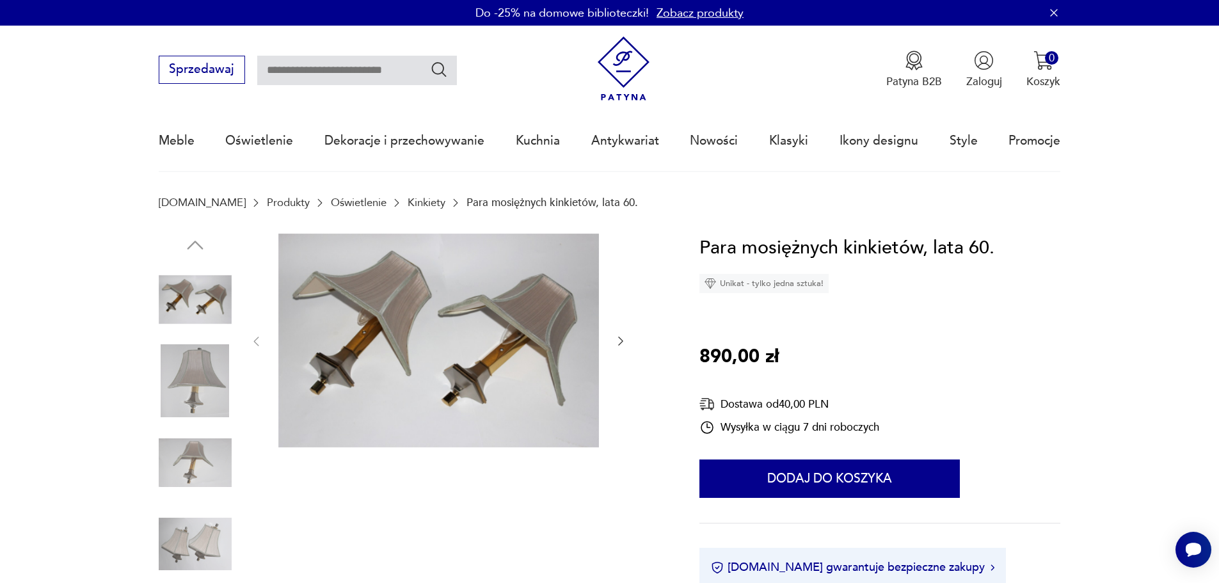
click at [191, 456] on img at bounding box center [195, 462] width 73 height 73
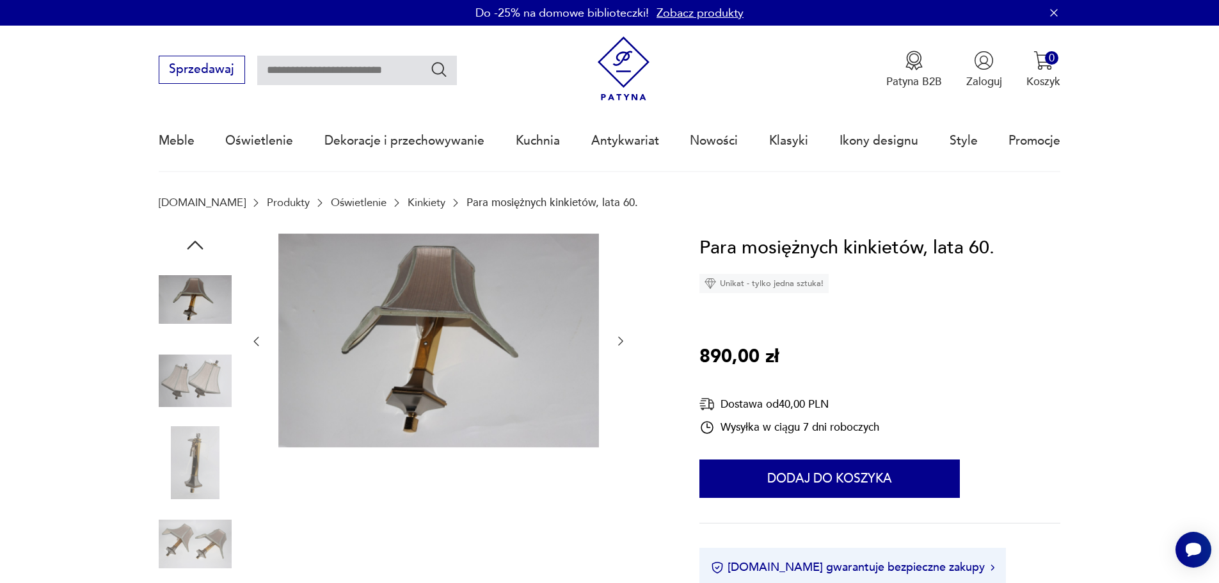
click at [189, 346] on img at bounding box center [195, 380] width 73 height 73
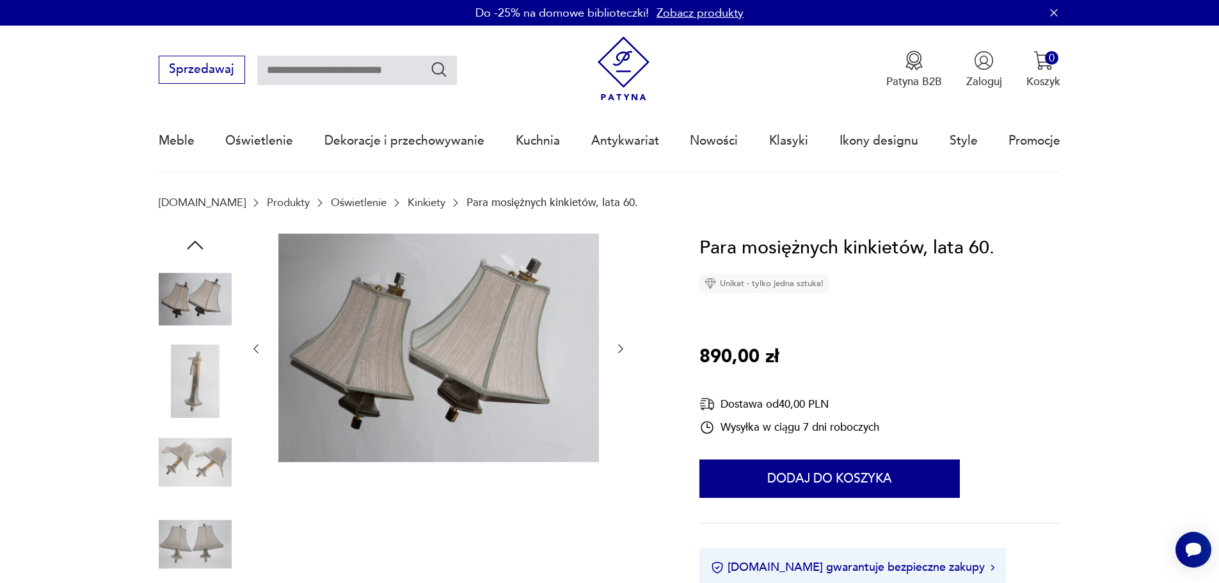
click at [193, 428] on img at bounding box center [195, 462] width 73 height 73
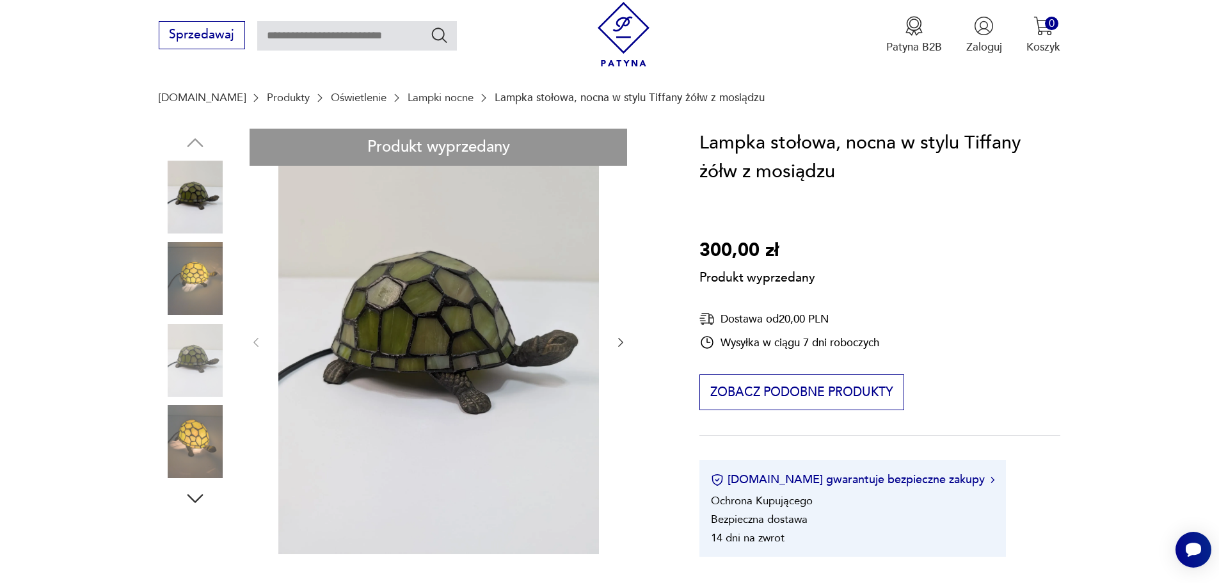
scroll to position [128, 0]
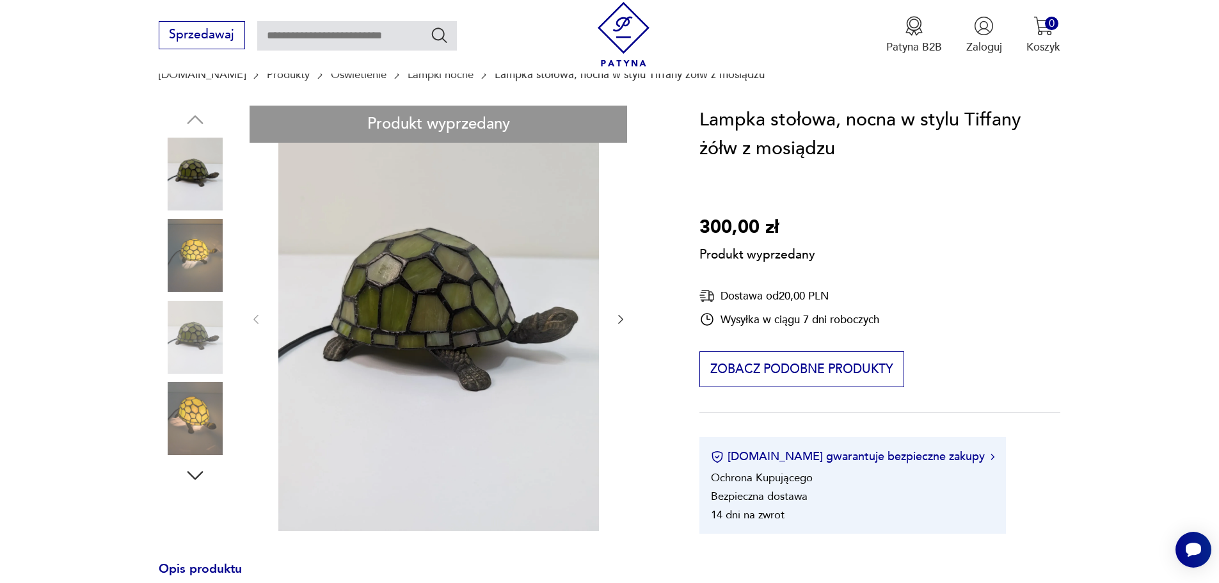
click at [185, 410] on div "Produkt wyprzedany Opis produktu Lampka stołowa, nocna w stylu Tiffany żółw z m…" at bounding box center [411, 514] width 504 height 817
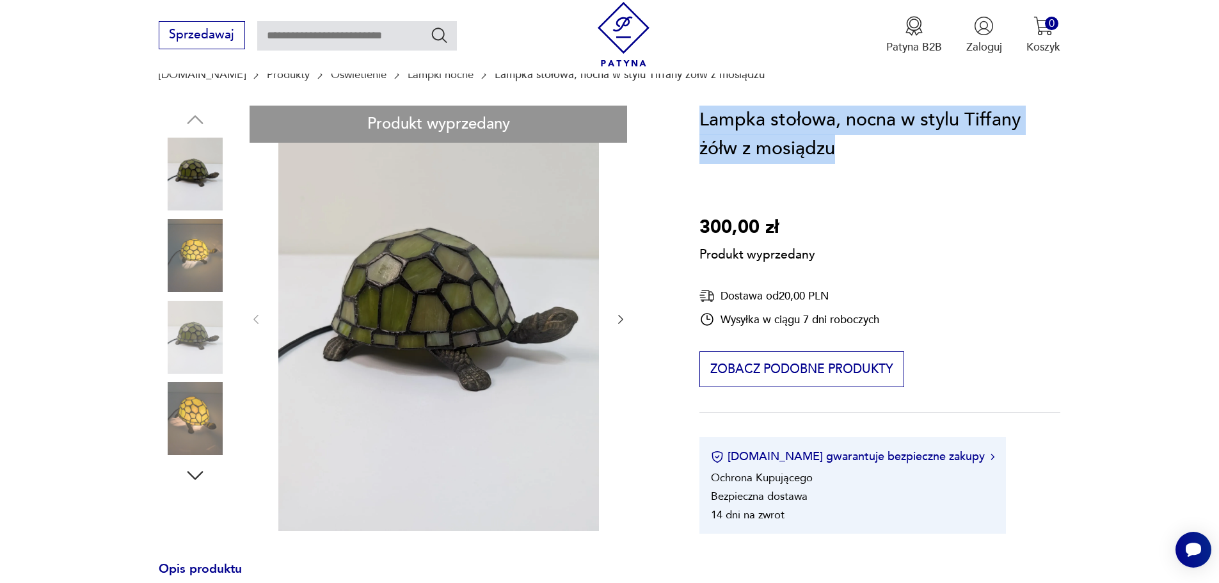
drag, startPoint x: 707, startPoint y: 116, endPoint x: 835, endPoint y: 156, distance: 133.6
click at [835, 156] on section "Produkt wyprzedany Opis produktu Lampka stołowa, nocna w stylu Tiffany żółw z m…" at bounding box center [609, 532] width 1219 height 853
copy h1 "Lampka stołowa, nocna w stylu Tiffany żółw z mosiądzu"
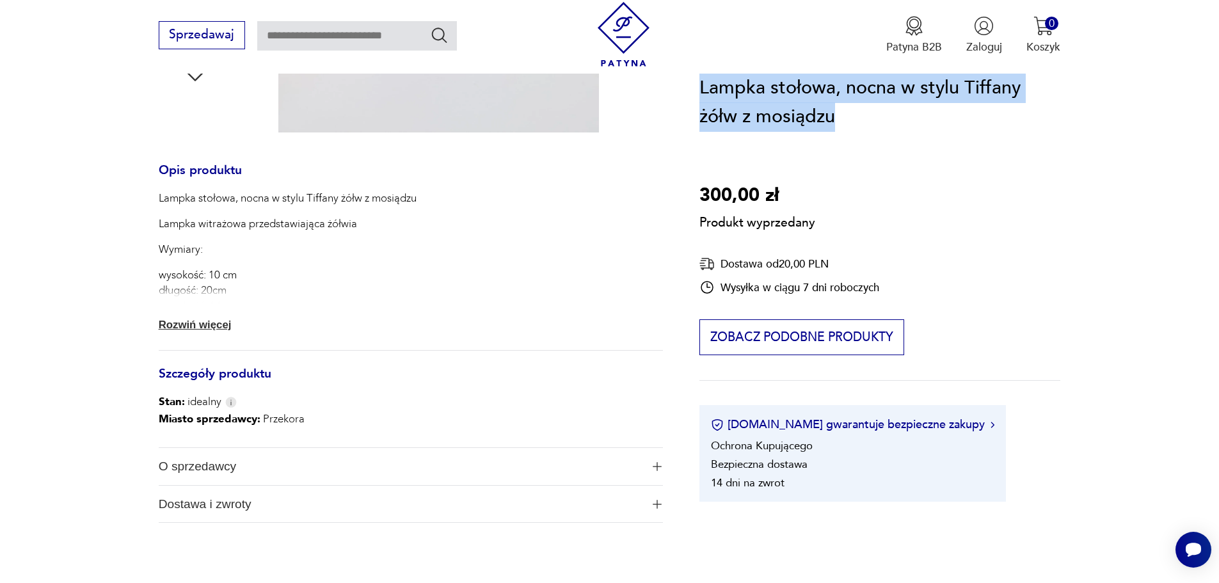
scroll to position [576, 0]
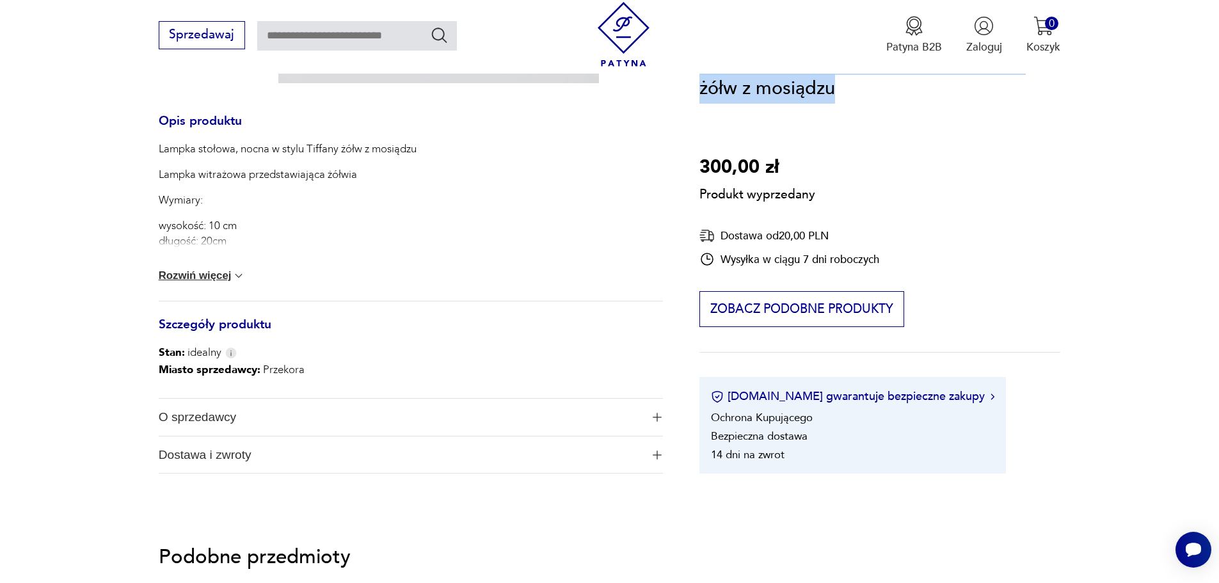
click at [224, 281] on button "Rozwiń więcej" at bounding box center [202, 275] width 87 height 13
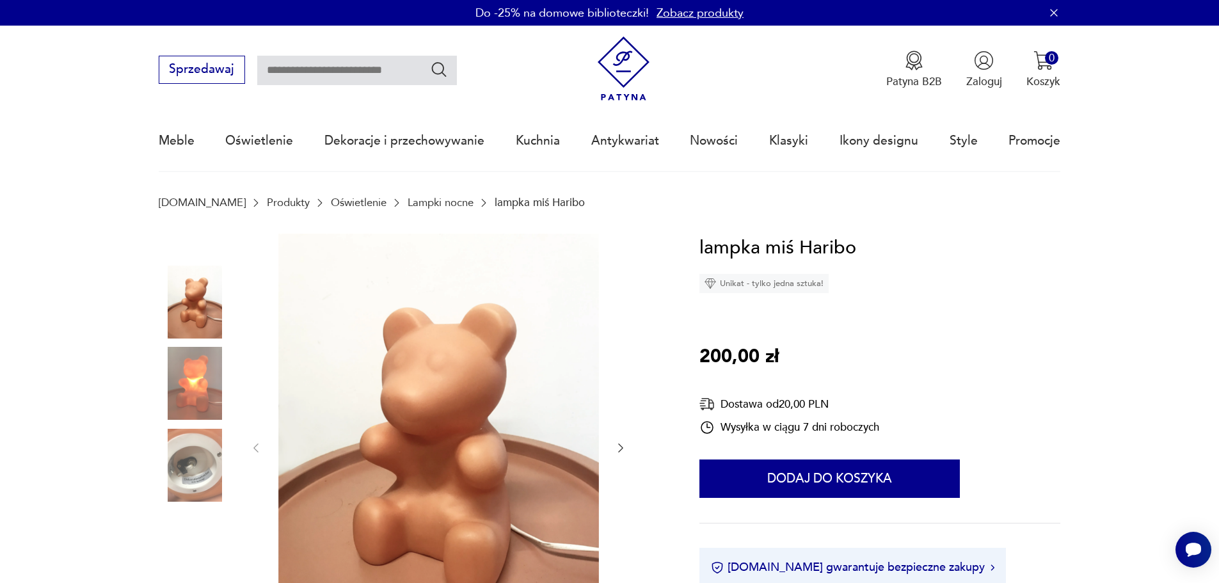
click at [191, 383] on img at bounding box center [195, 383] width 73 height 73
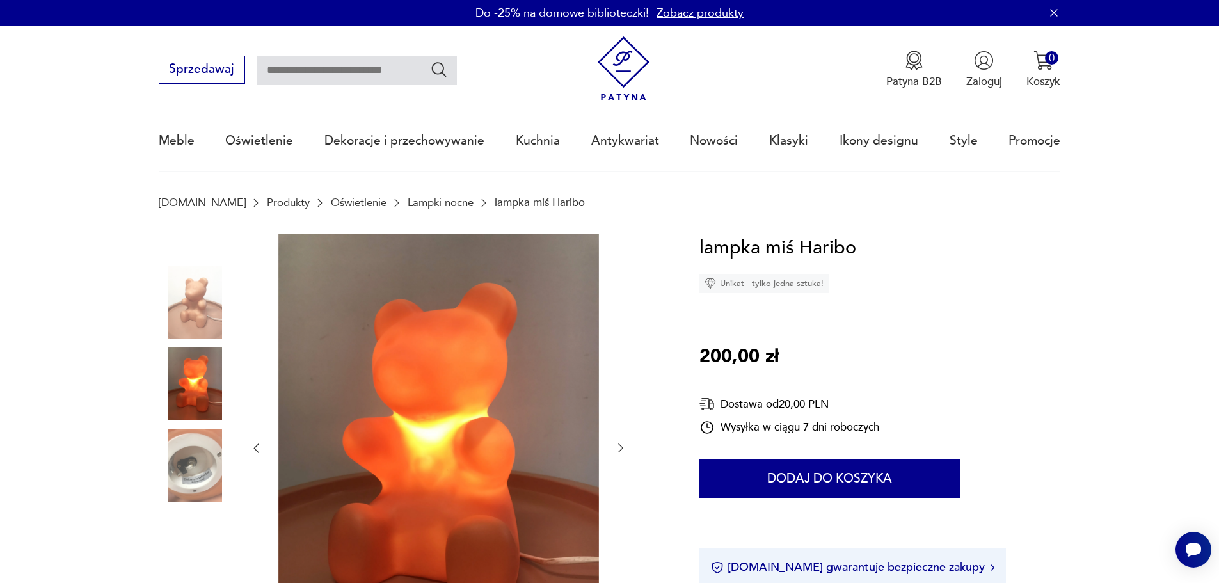
click at [191, 383] on img at bounding box center [195, 383] width 73 height 73
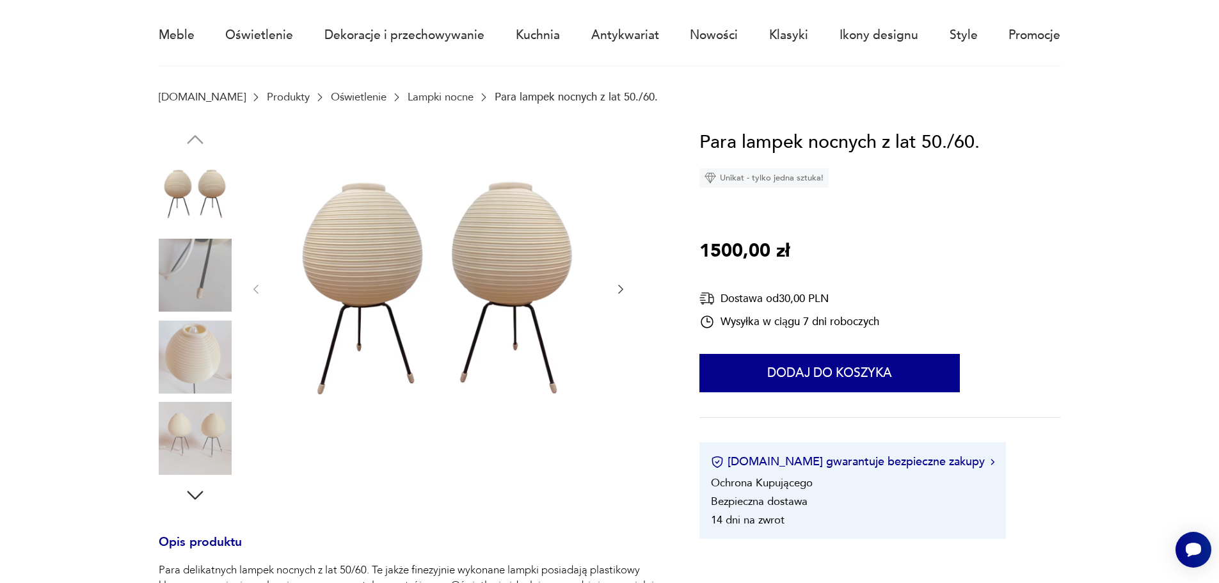
scroll to position [128, 0]
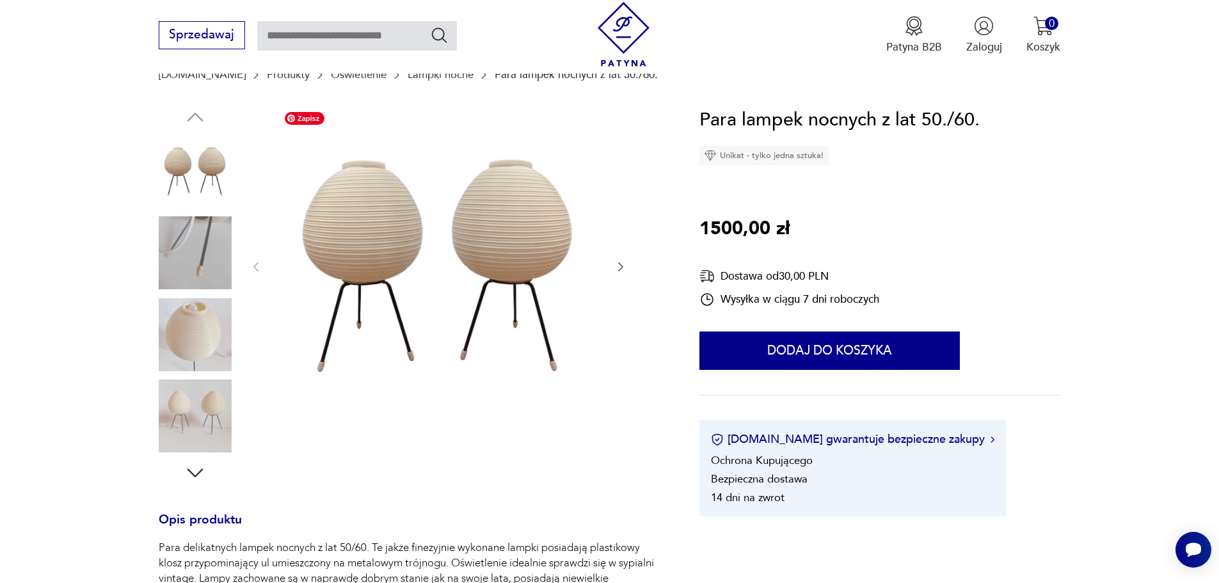
click at [207, 333] on img at bounding box center [195, 334] width 73 height 73
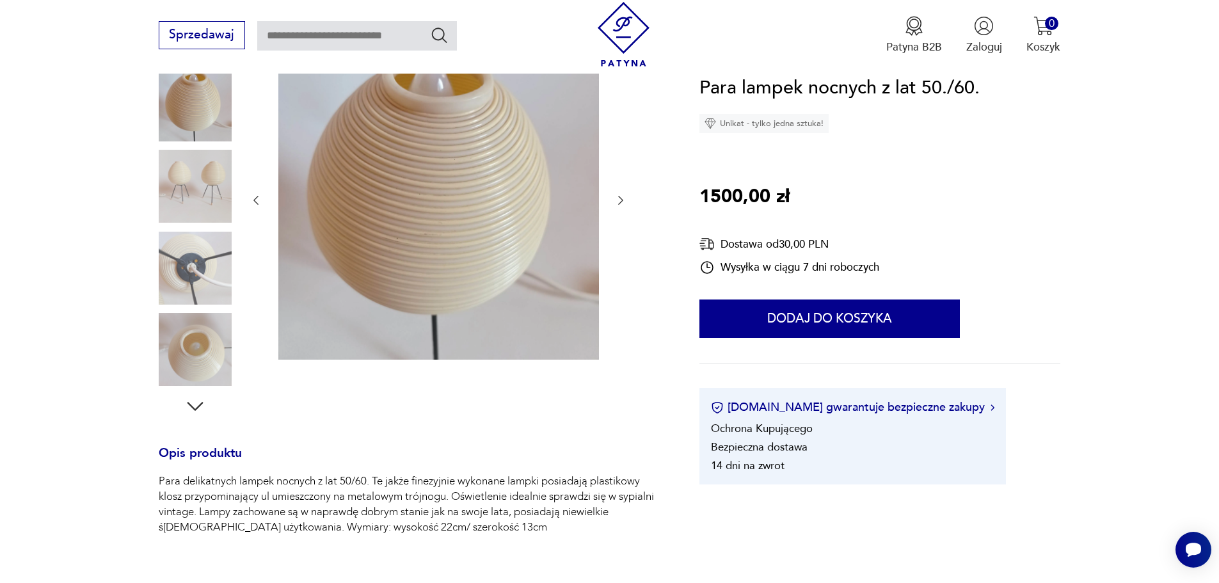
scroll to position [256, 0]
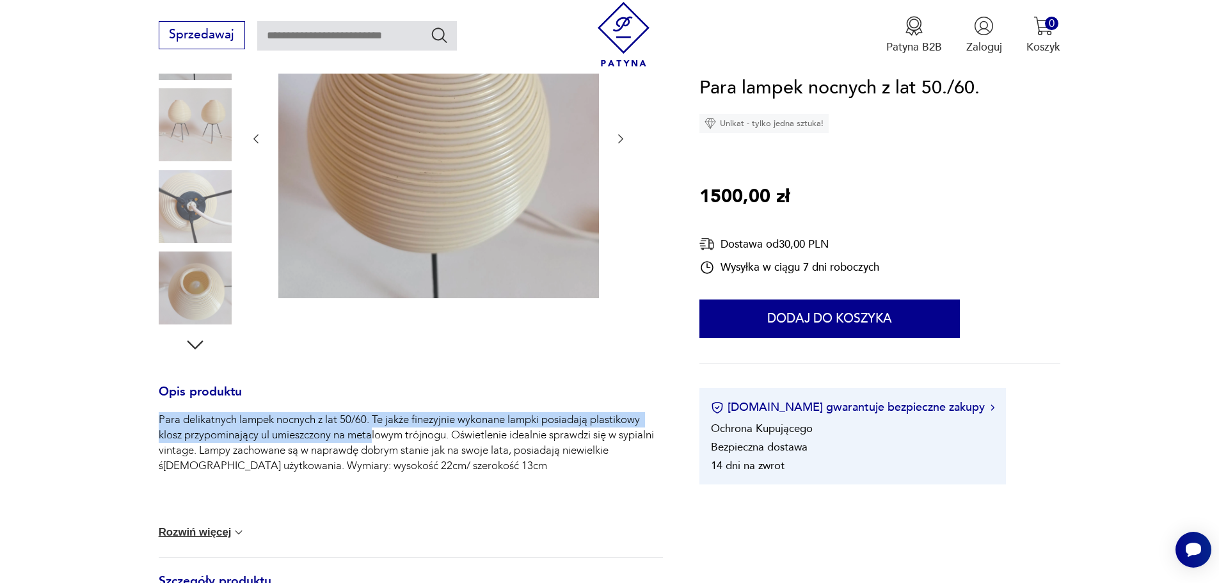
drag, startPoint x: 372, startPoint y: 433, endPoint x: 241, endPoint y: 410, distance: 132.6
click at [241, 410] on div "Opis produktu Para delikatnych lampek nocnych z lat 50/60. Te jakże finezyjnie …" at bounding box center [411, 561] width 504 height 348
click at [241, 410] on h3 "Opis produktu" at bounding box center [411, 400] width 504 height 26
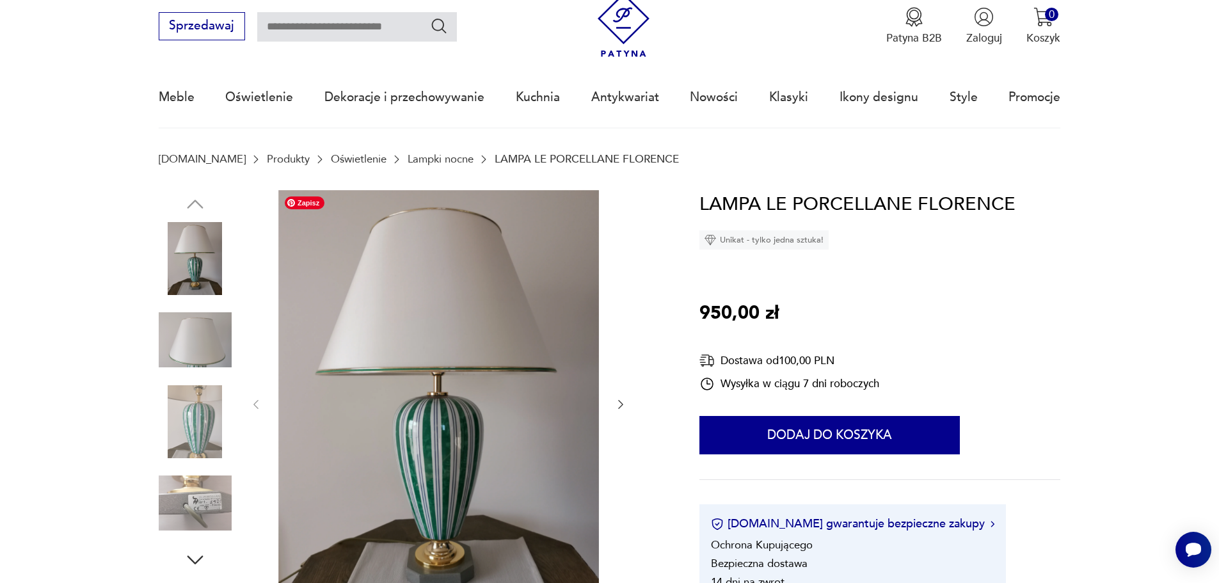
scroll to position [64, 0]
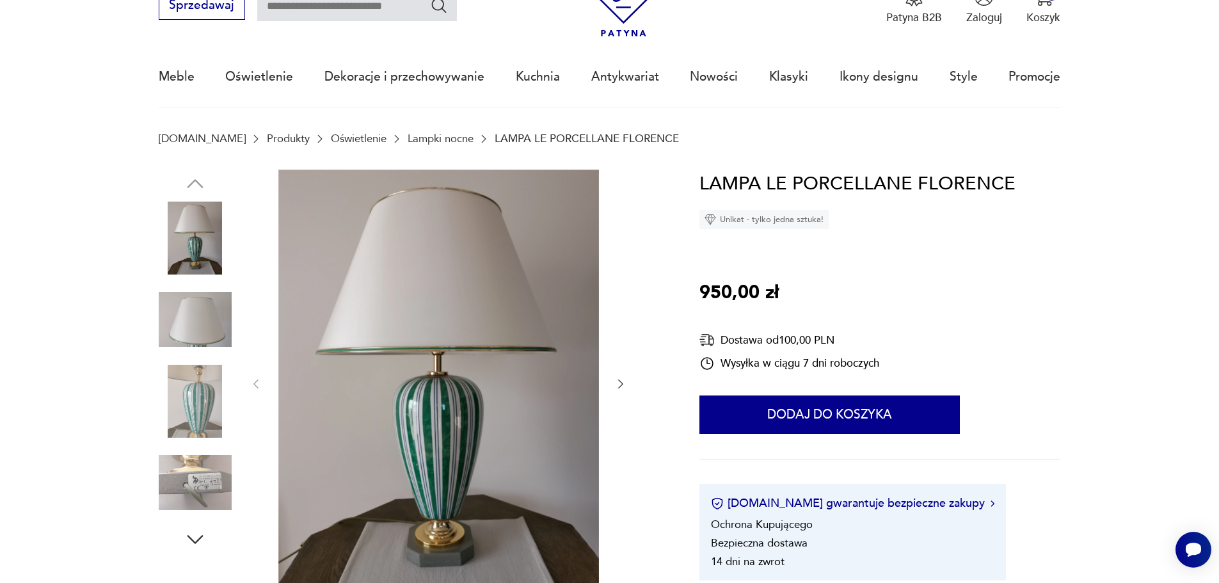
click at [209, 405] on img at bounding box center [195, 401] width 73 height 73
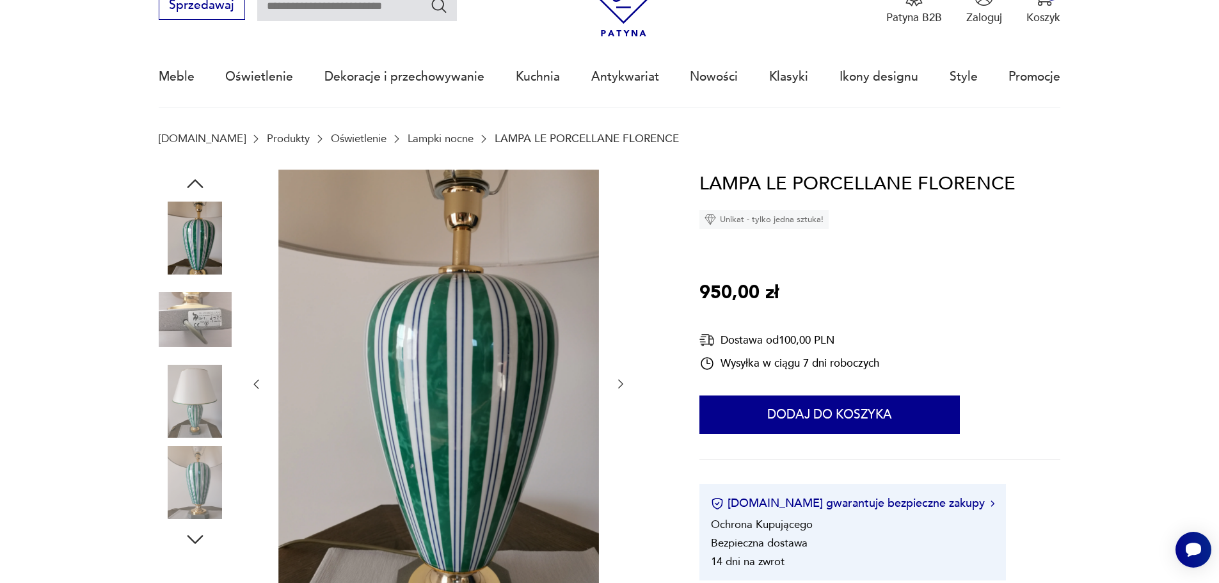
click at [205, 379] on img at bounding box center [195, 401] width 73 height 73
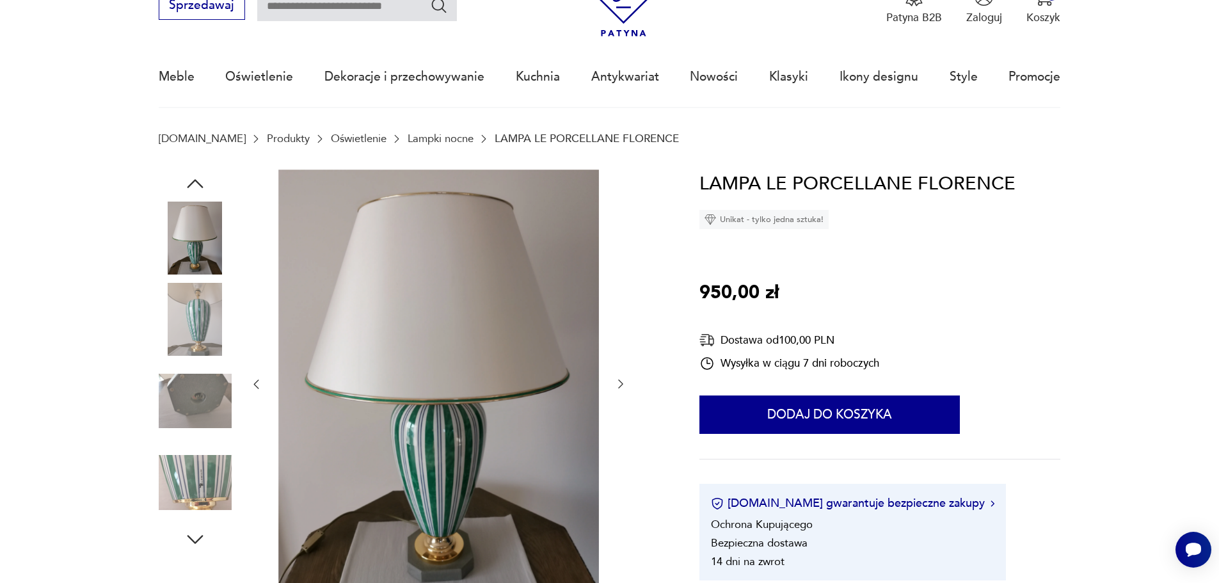
click at [205, 393] on img at bounding box center [195, 401] width 73 height 73
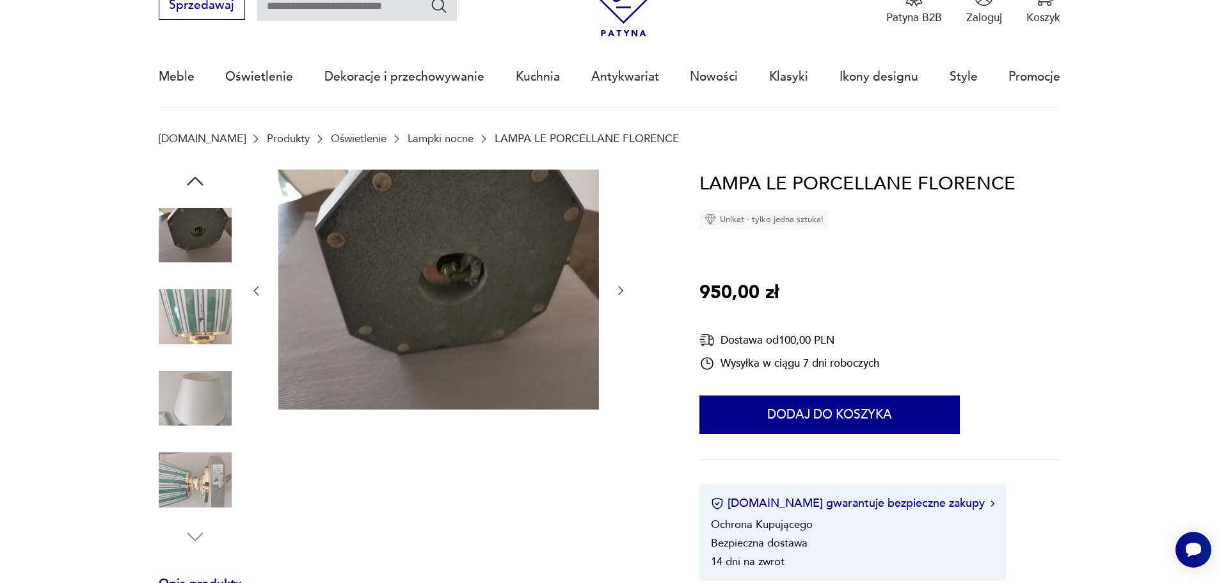
click at [213, 302] on img at bounding box center [195, 316] width 73 height 73
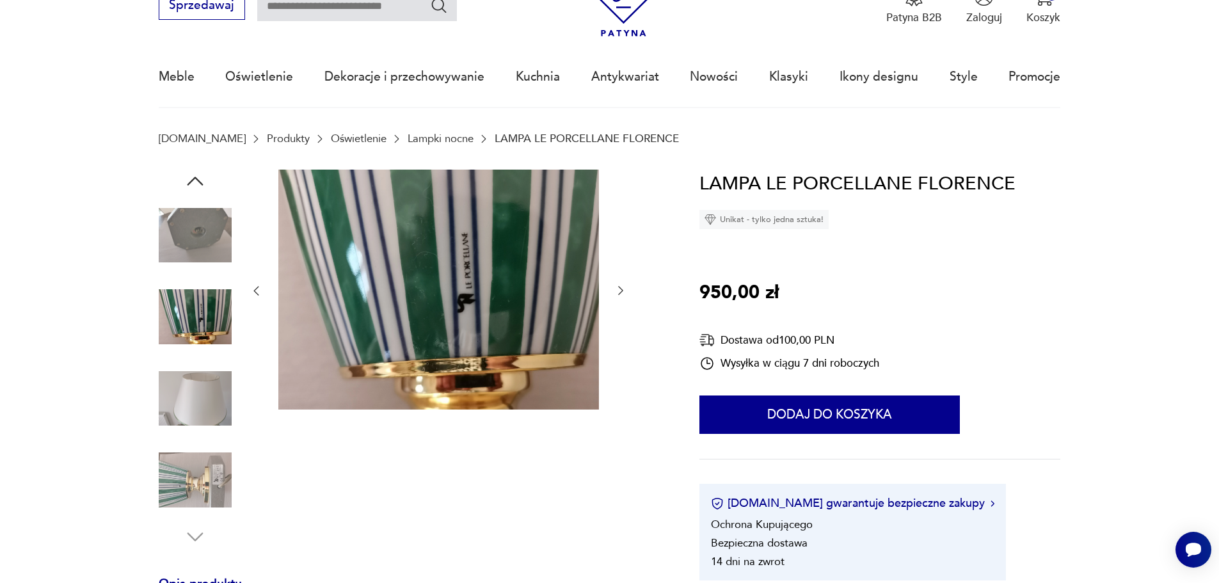
click at [208, 392] on img at bounding box center [195, 398] width 73 height 73
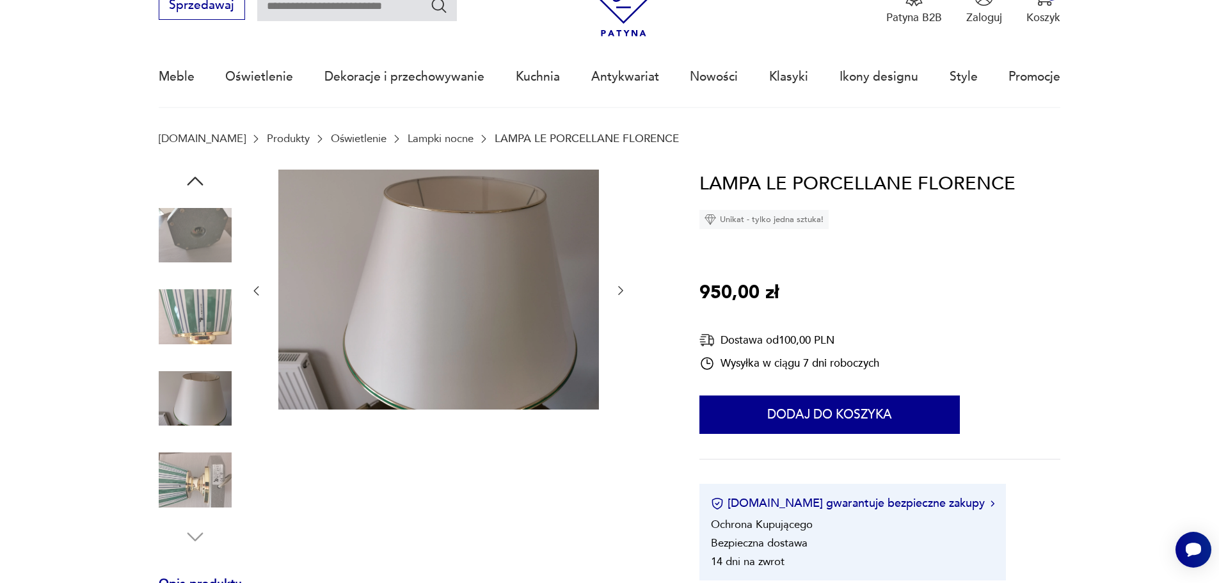
click at [210, 303] on img at bounding box center [195, 316] width 73 height 73
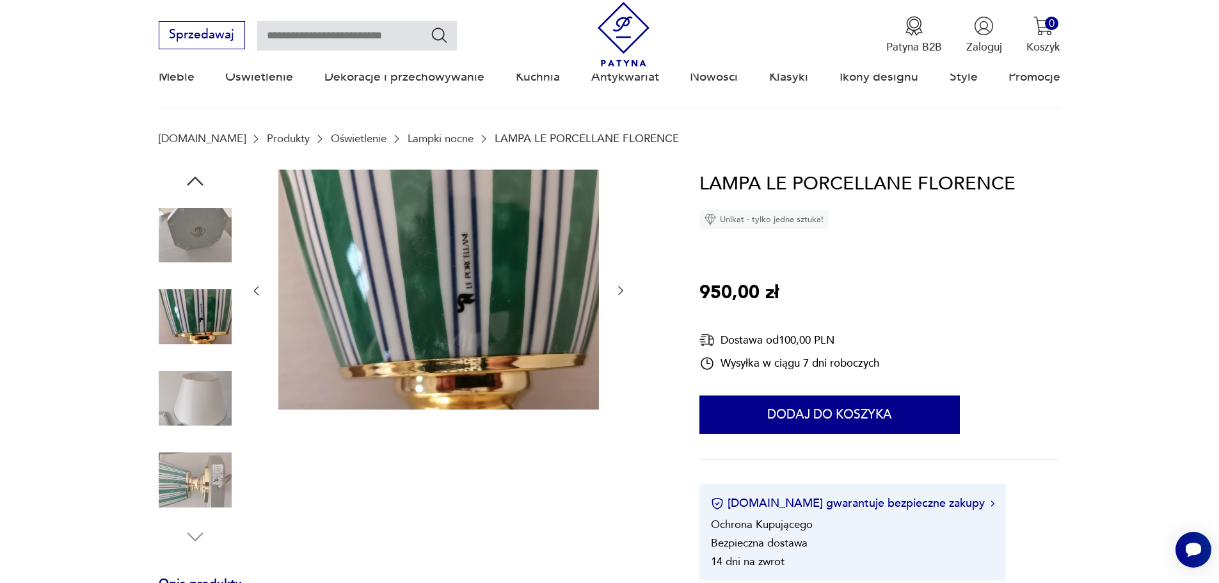
scroll to position [384, 0]
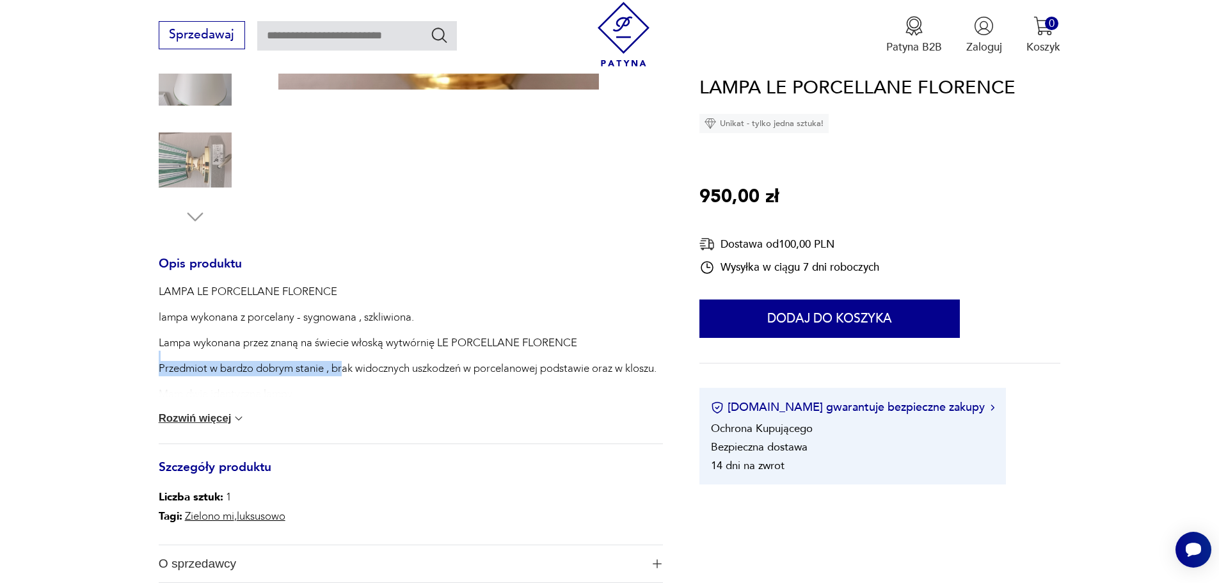
drag, startPoint x: 316, startPoint y: 356, endPoint x: 343, endPoint y: 376, distance: 33.9
click at [343, 376] on div "LAMPA LE PORCELLANE FLORENCE lampa wykonana z porcelany - sygnowana , szkliwion…" at bounding box center [408, 427] width 498 height 287
click at [343, 376] on p "Przedmiot w bardzo dobrym stanie , brak widocznych uszkodzeń w porcelanowej pod…" at bounding box center [408, 368] width 498 height 15
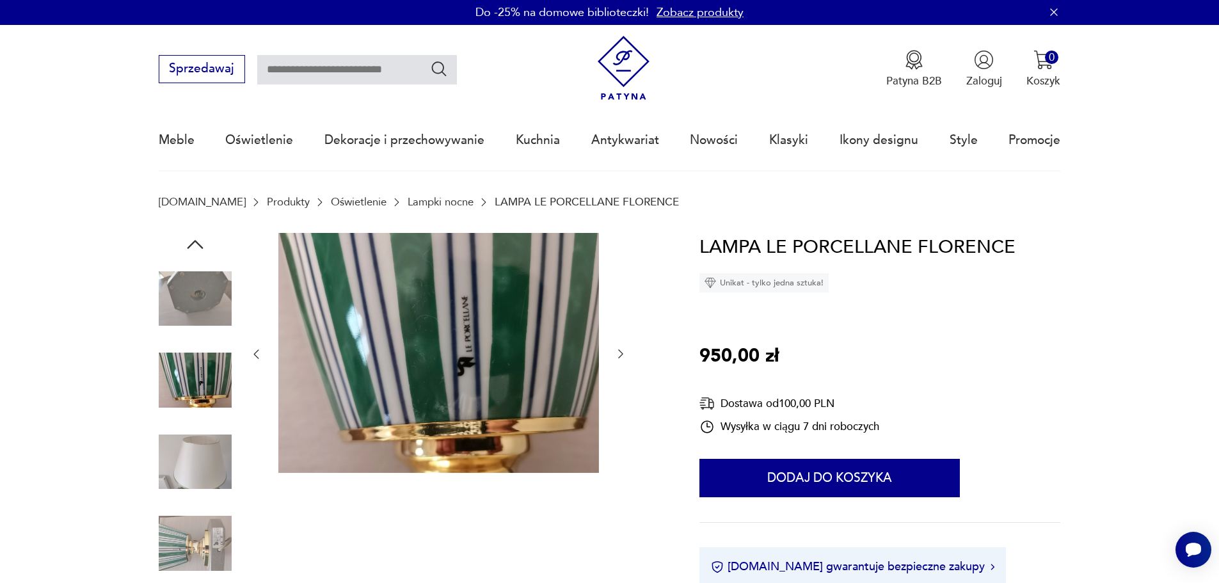
scroll to position [0, 0]
click at [205, 296] on img at bounding box center [195, 299] width 73 height 73
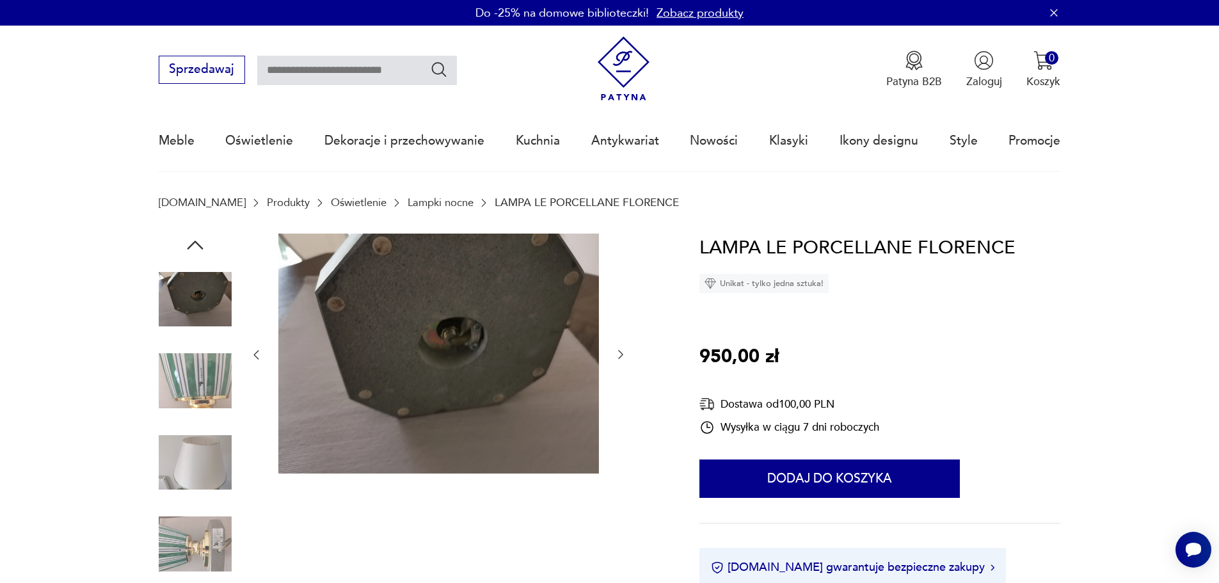
click at [204, 244] on icon "button" at bounding box center [195, 245] width 23 height 23
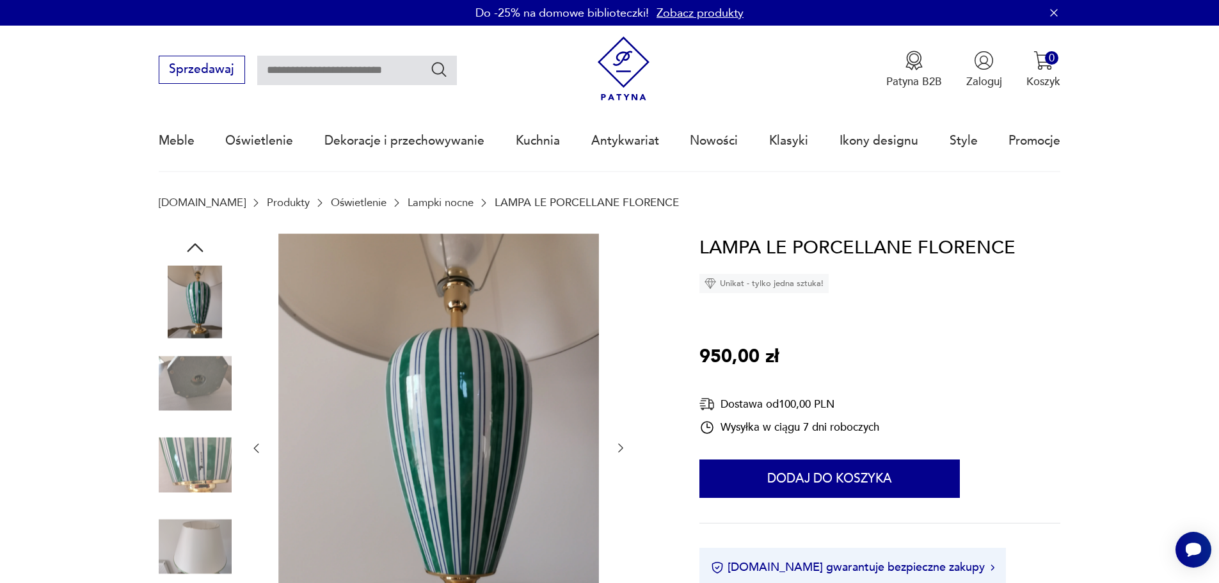
click at [204, 244] on icon "button" at bounding box center [195, 247] width 23 height 23
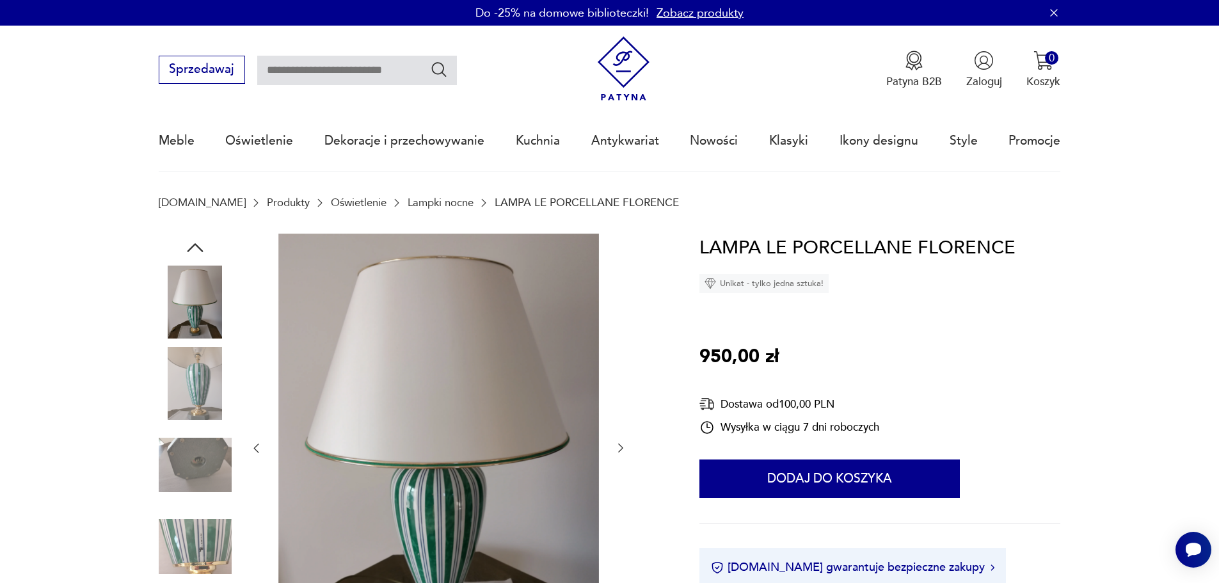
click at [203, 294] on img at bounding box center [195, 302] width 73 height 73
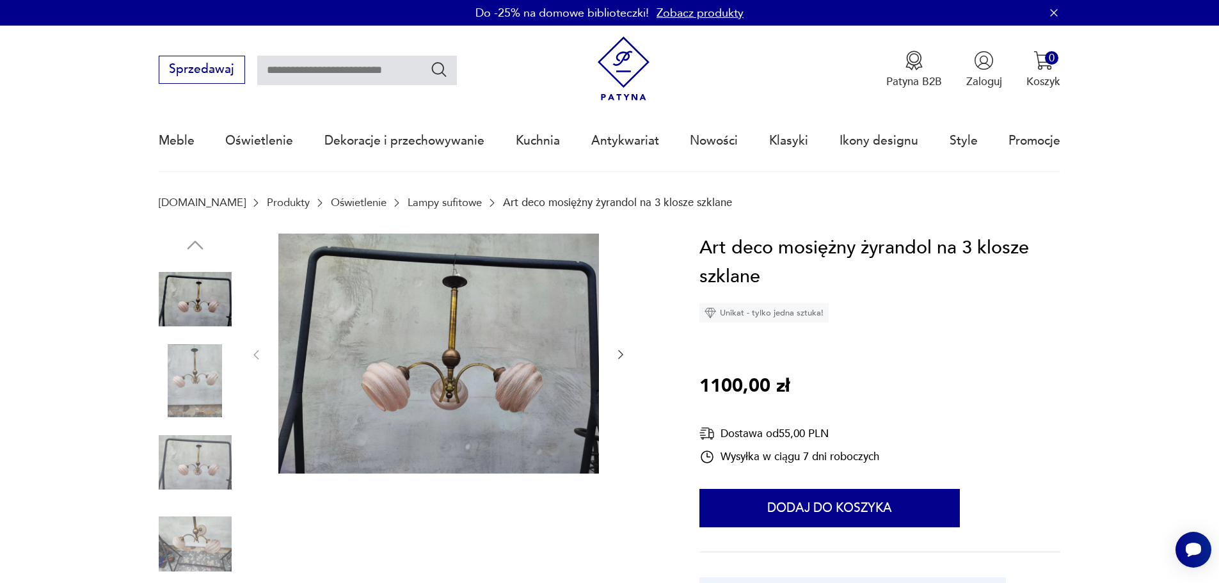
click at [185, 531] on img at bounding box center [195, 544] width 73 height 73
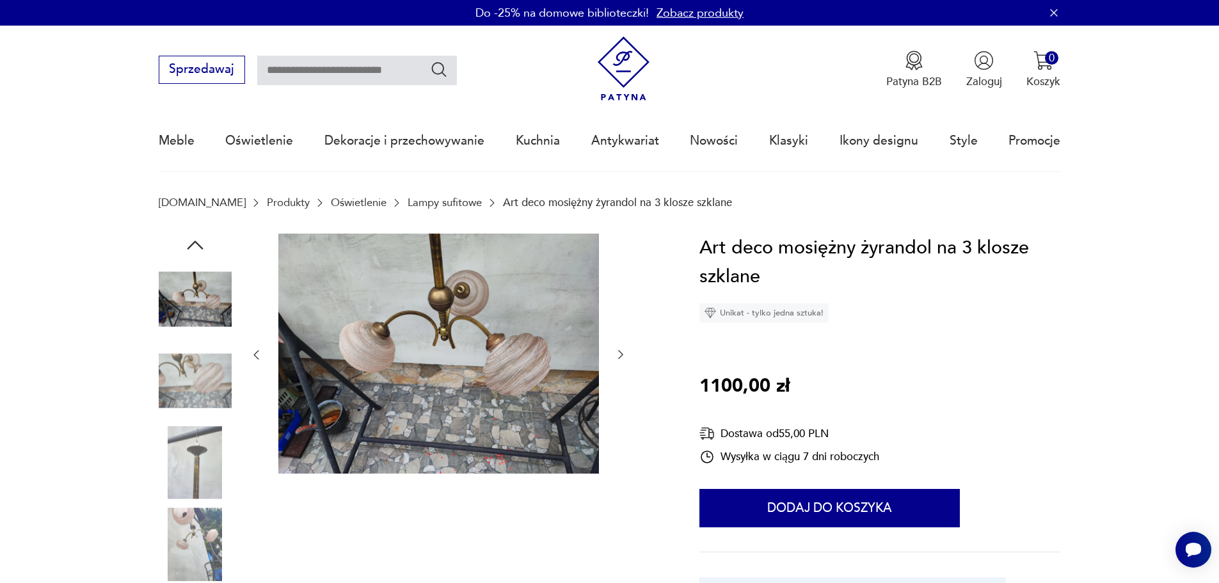
click at [207, 326] on img at bounding box center [195, 299] width 73 height 73
click at [209, 302] on img at bounding box center [195, 299] width 73 height 73
click at [204, 527] on img at bounding box center [195, 544] width 73 height 73
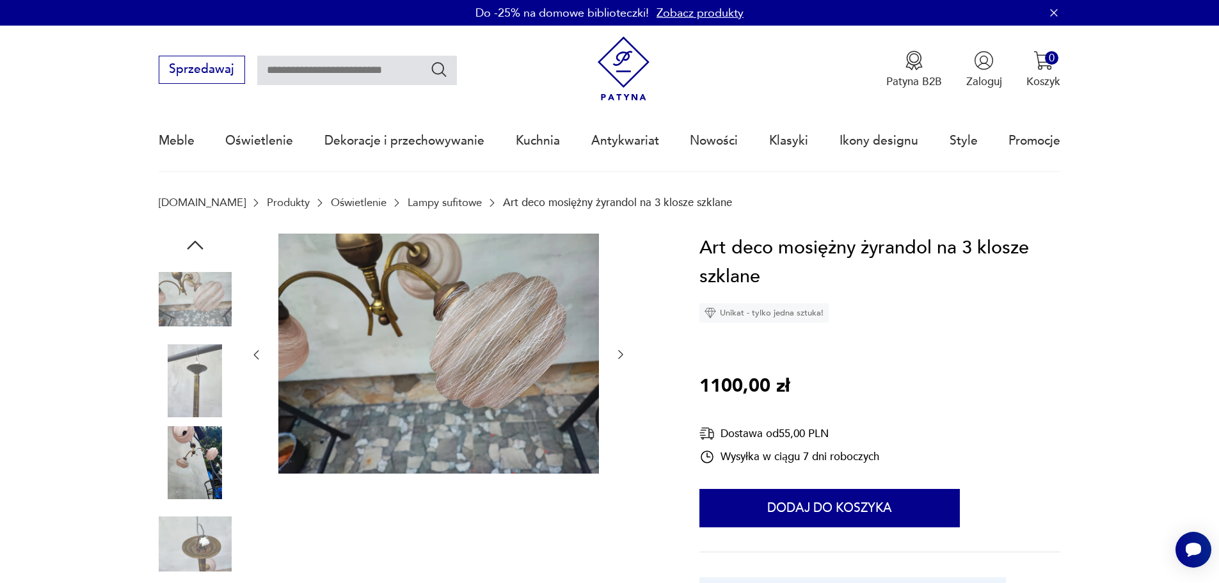
scroll to position [128, 0]
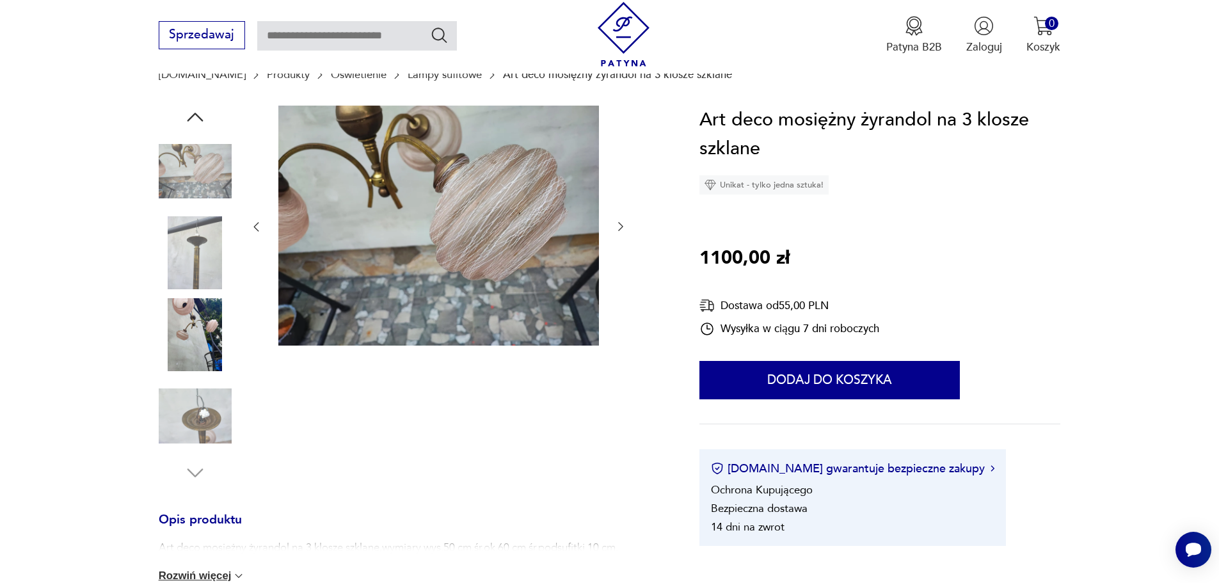
click at [195, 397] on img at bounding box center [195, 416] width 73 height 73
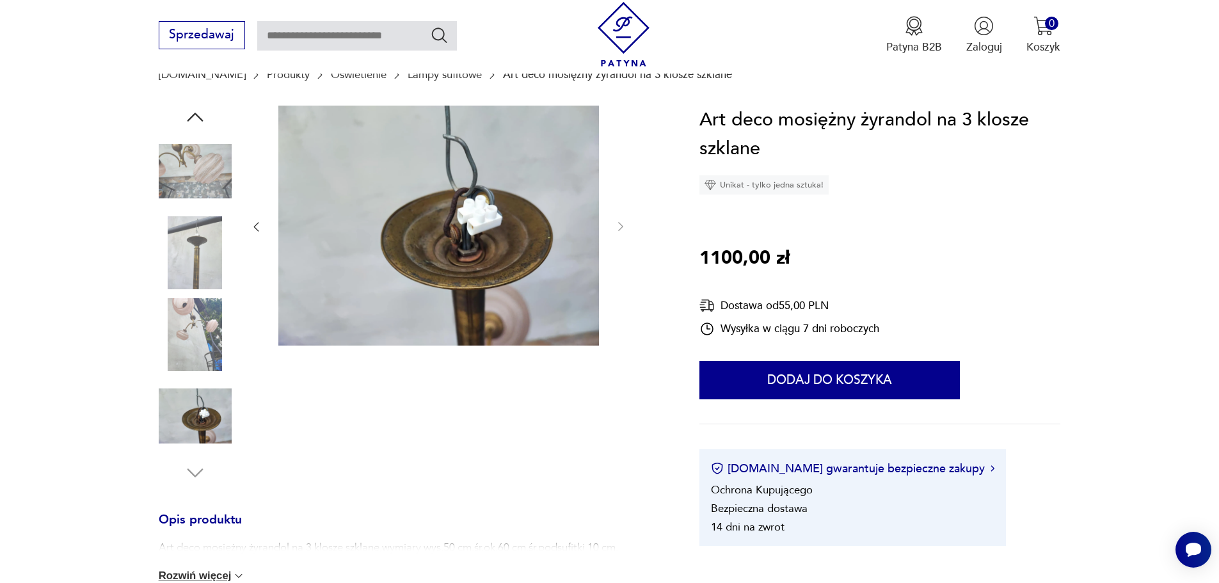
click at [207, 352] on img at bounding box center [195, 334] width 73 height 73
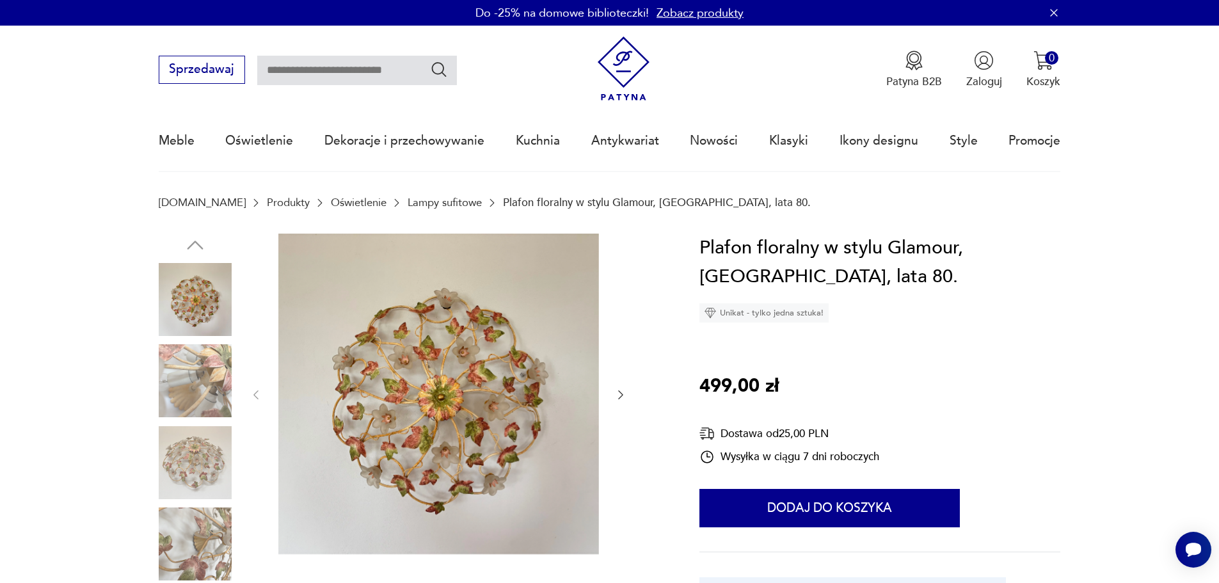
click at [209, 460] on img at bounding box center [195, 462] width 73 height 73
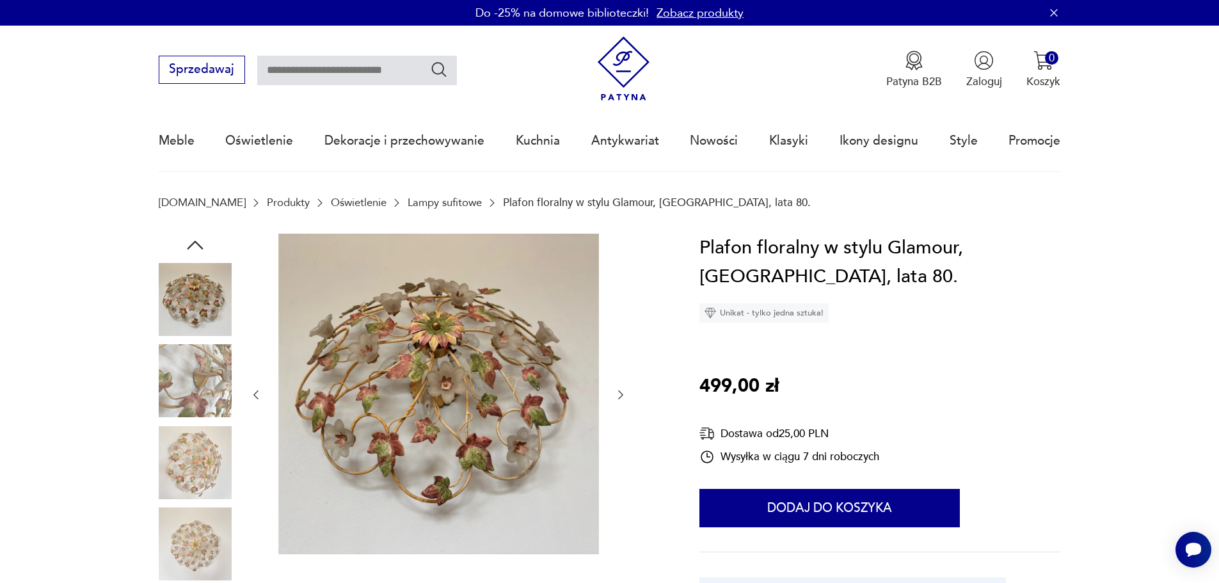
click at [197, 428] on img at bounding box center [195, 462] width 73 height 73
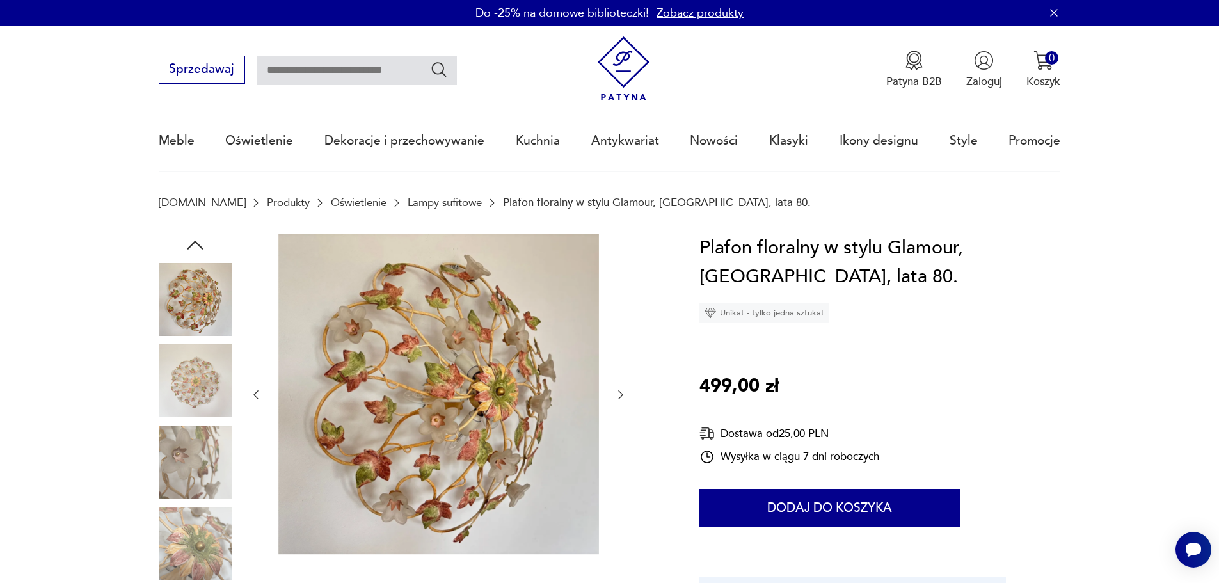
click at [203, 450] on img at bounding box center [195, 462] width 73 height 73
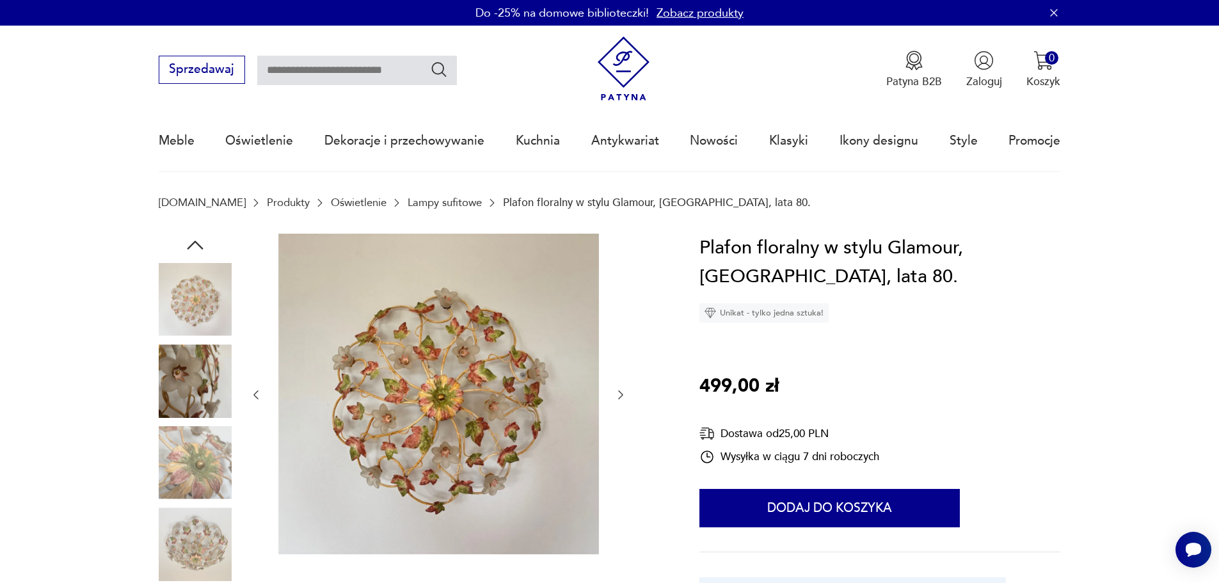
scroll to position [64, 0]
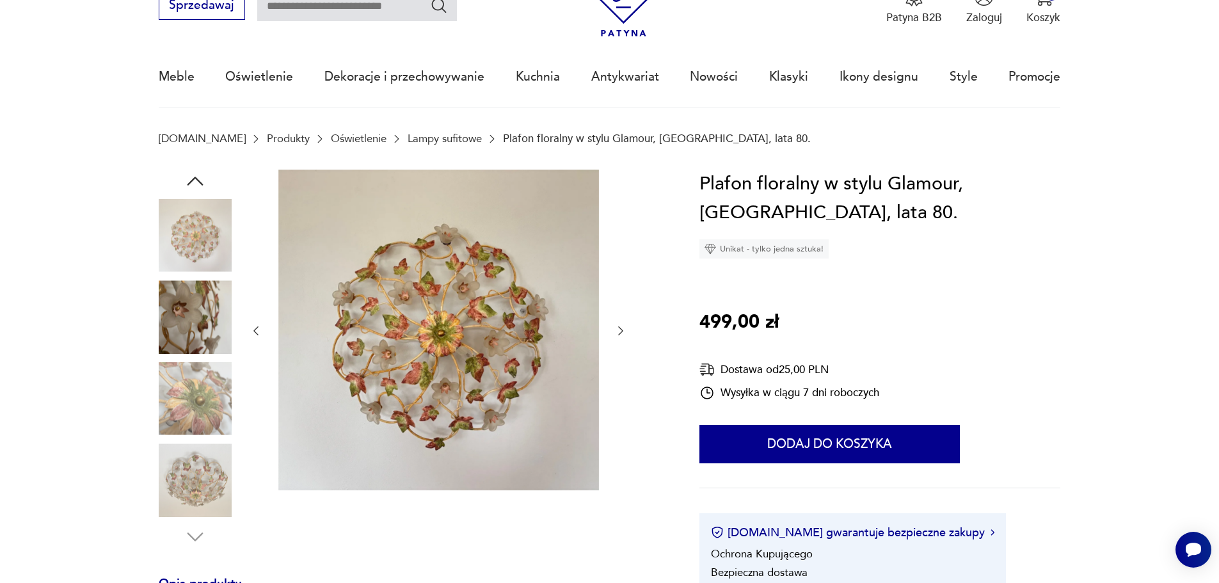
click at [204, 481] on img at bounding box center [195, 480] width 73 height 73
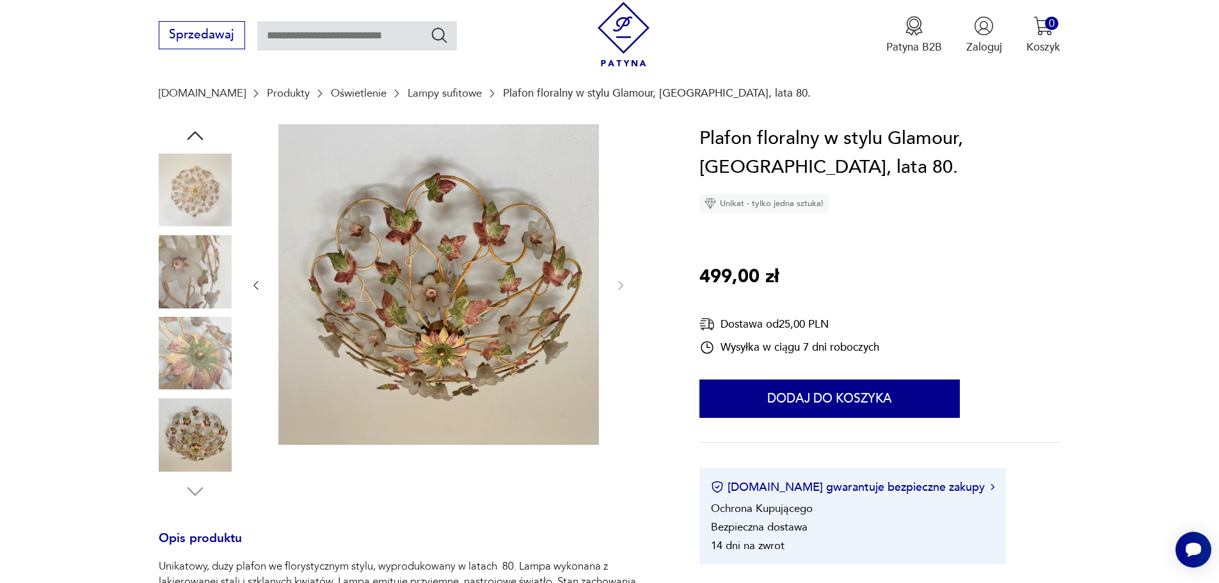
scroll to position [128, 0]
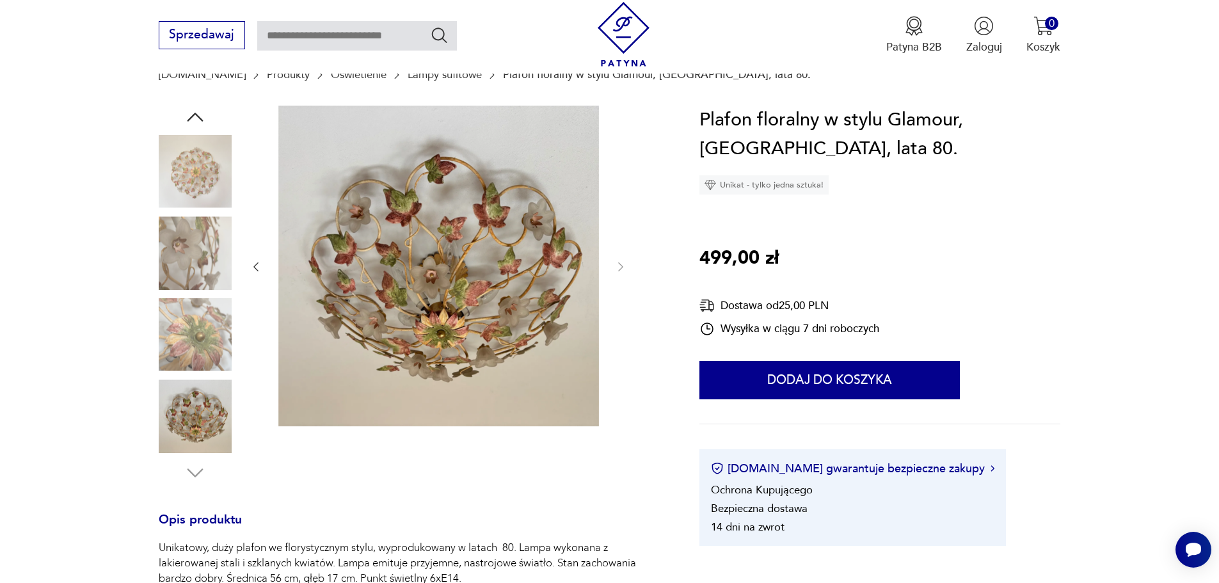
click at [205, 235] on img at bounding box center [195, 252] width 73 height 73
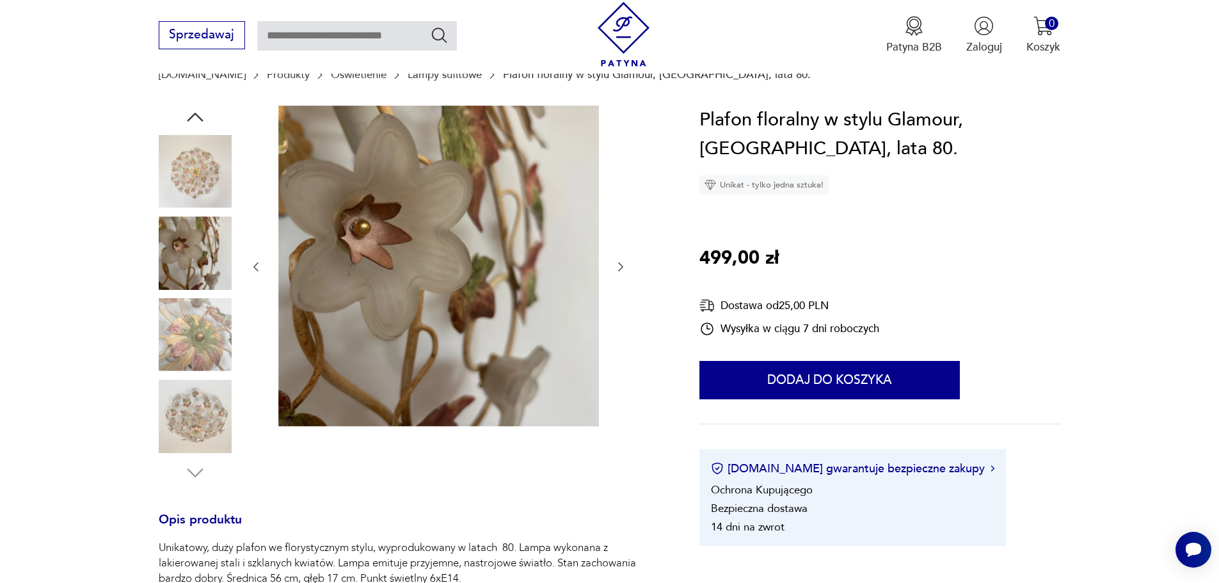
click at [197, 300] on img at bounding box center [195, 334] width 73 height 73
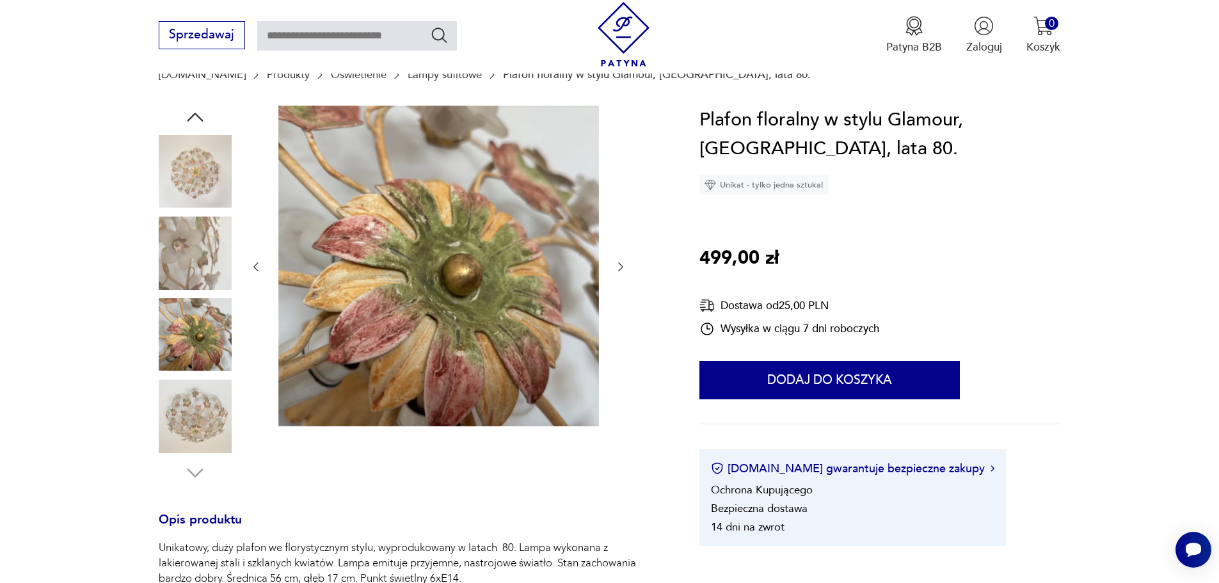
click at [195, 379] on div at bounding box center [195, 295] width 73 height 320
click at [195, 424] on img at bounding box center [195, 416] width 73 height 73
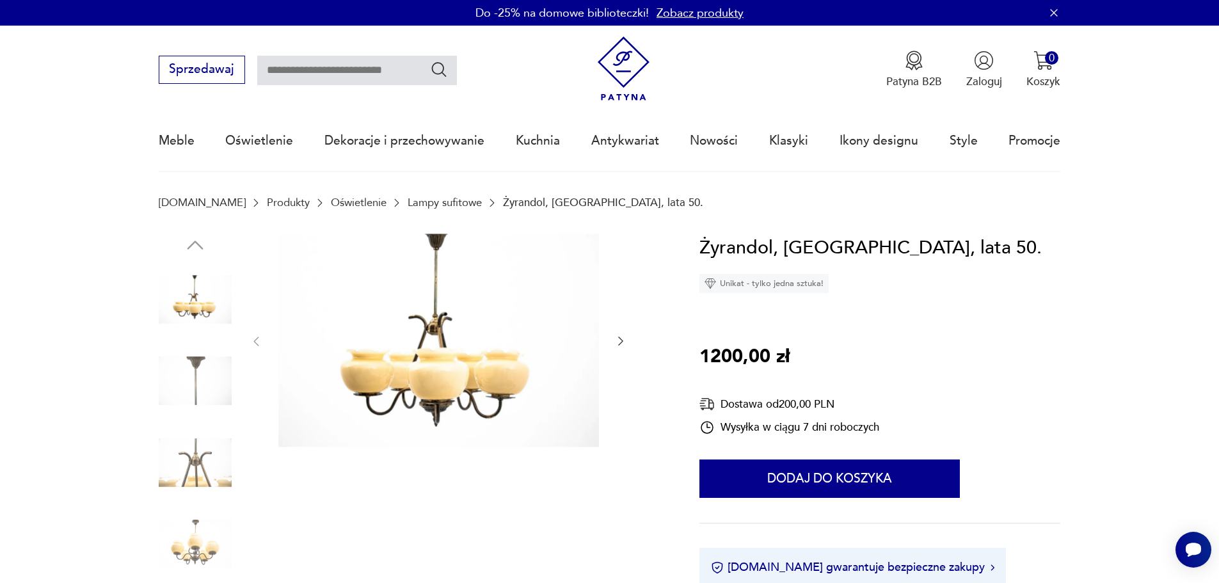
click at [620, 341] on icon "button" at bounding box center [621, 341] width 13 height 13
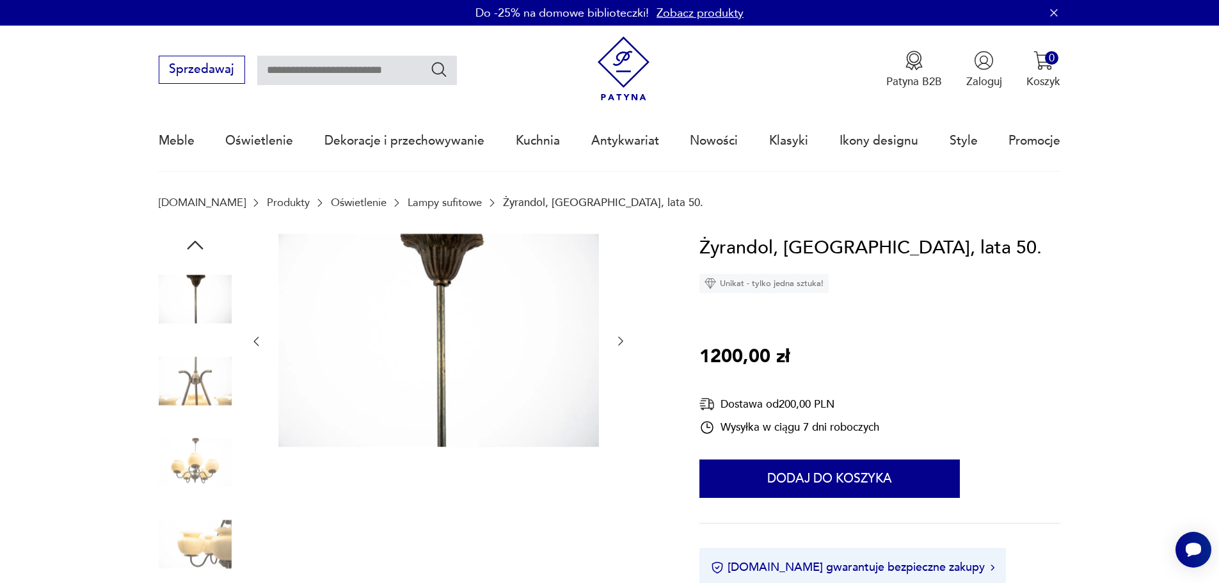
click at [620, 341] on icon "button" at bounding box center [621, 341] width 13 height 13
